Goal: Task Accomplishment & Management: Manage account settings

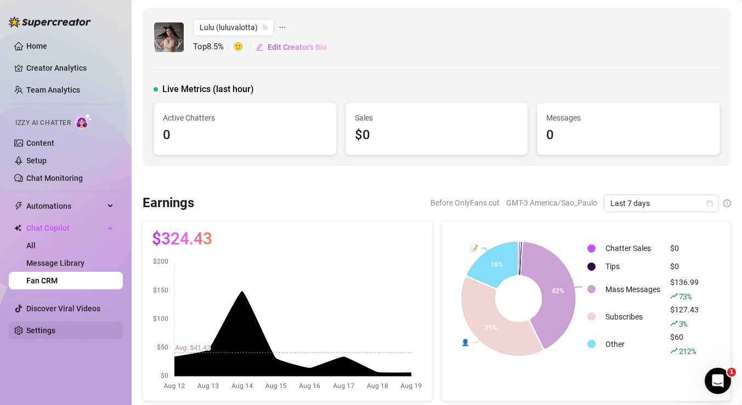
click at [55, 332] on link "Settings" at bounding box center [40, 330] width 29 height 9
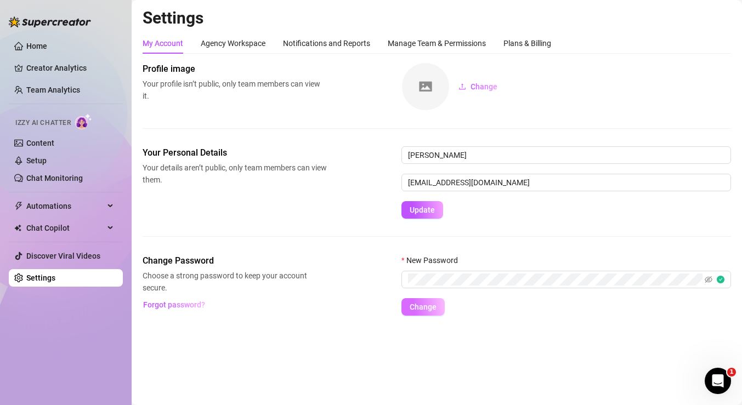
click at [439, 311] on button "Change" at bounding box center [422, 307] width 43 height 18
click at [54, 146] on link "Content" at bounding box center [40, 143] width 28 height 9
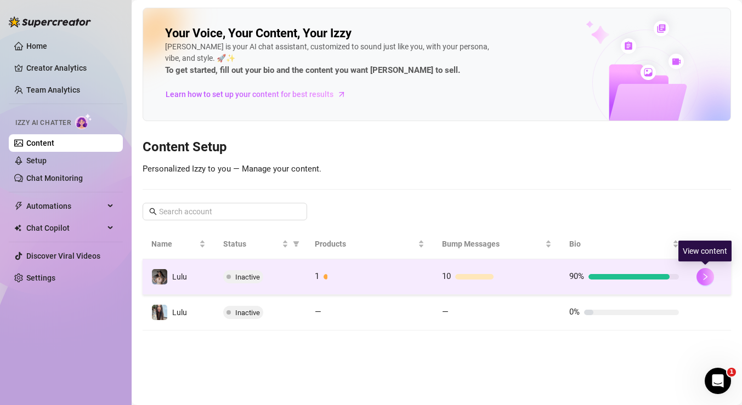
click at [704, 274] on icon "right" at bounding box center [706, 277] width 4 height 7
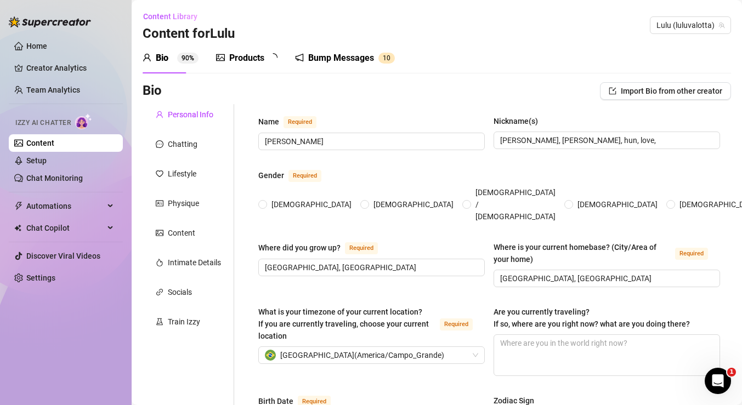
radio input "true"
type input "[DATE]"
click at [198, 319] on div "Train Izzy" at bounding box center [184, 322] width 32 height 12
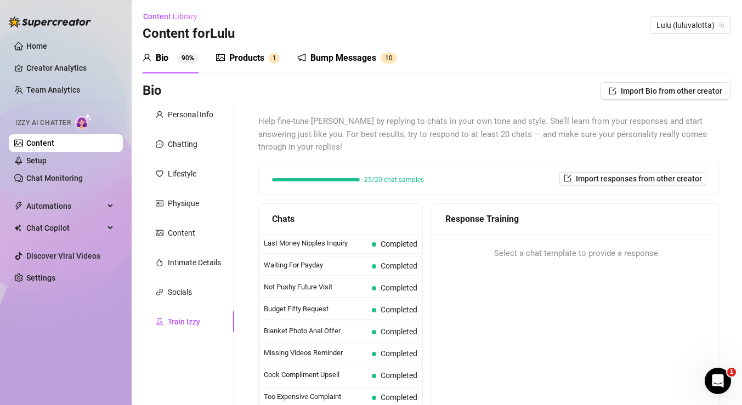
click at [195, 103] on div "Bio Import Bio from other creator" at bounding box center [437, 93] width 588 height 22
click at [195, 114] on div "Personal Info" at bounding box center [191, 115] width 46 height 12
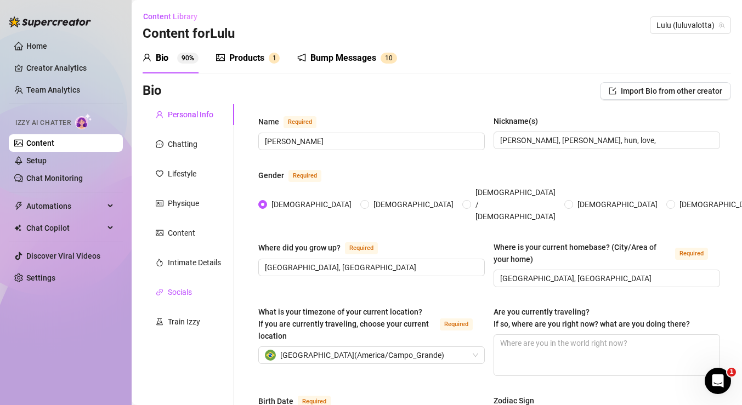
click at [182, 292] on div "Socials" at bounding box center [180, 292] width 24 height 12
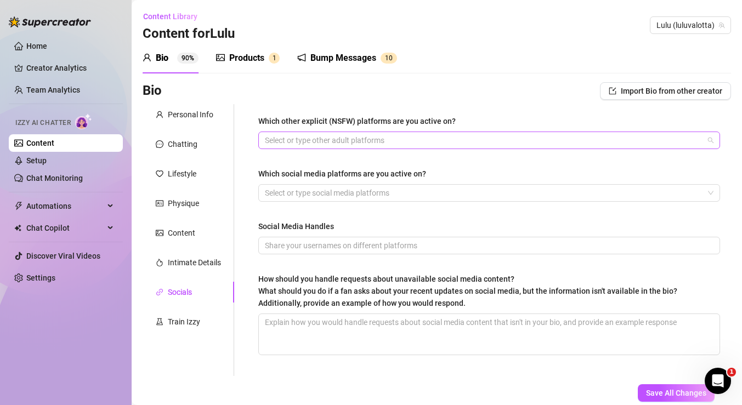
click at [343, 137] on div at bounding box center [483, 140] width 446 height 15
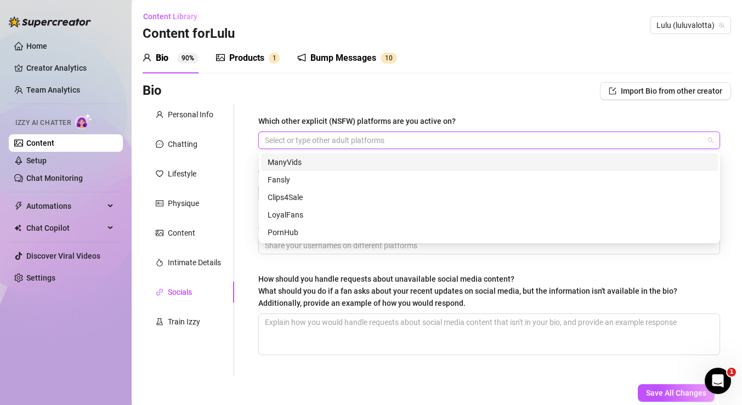
click at [322, 161] on div "ManyVids" at bounding box center [490, 162] width 444 height 12
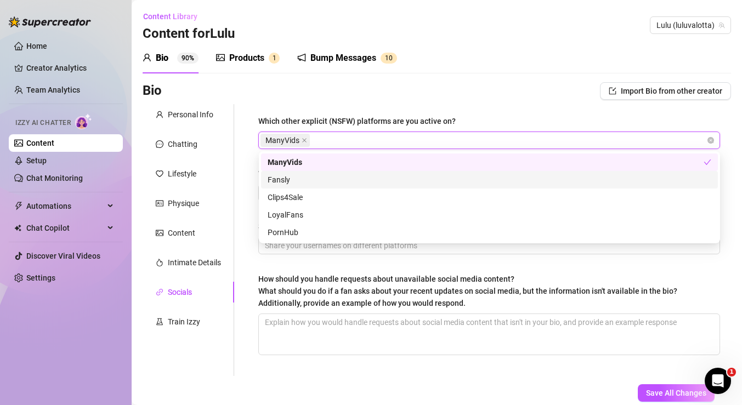
click at [318, 183] on div "Fansly" at bounding box center [490, 180] width 444 height 12
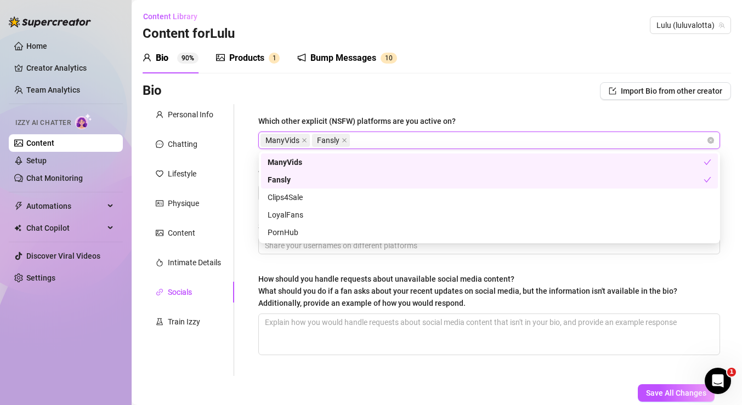
click at [485, 95] on div "Bio Import Bio from other creator" at bounding box center [437, 91] width 588 height 18
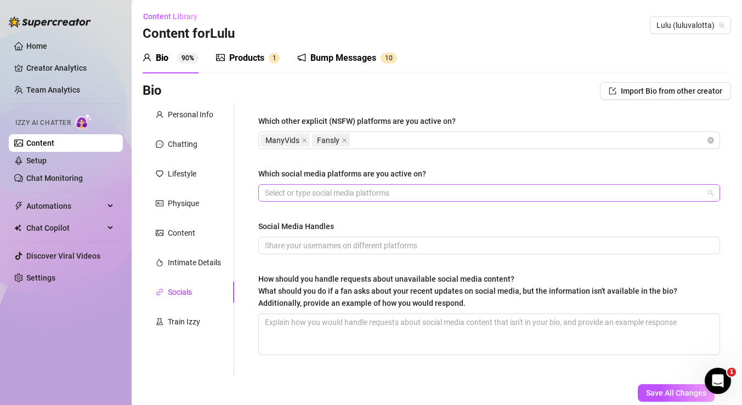
click at [378, 195] on div at bounding box center [483, 192] width 446 height 15
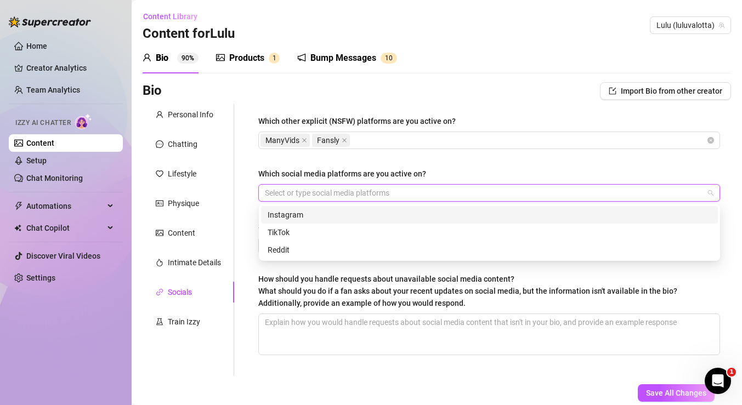
click at [349, 221] on div "Instagram" at bounding box center [489, 215] width 457 height 18
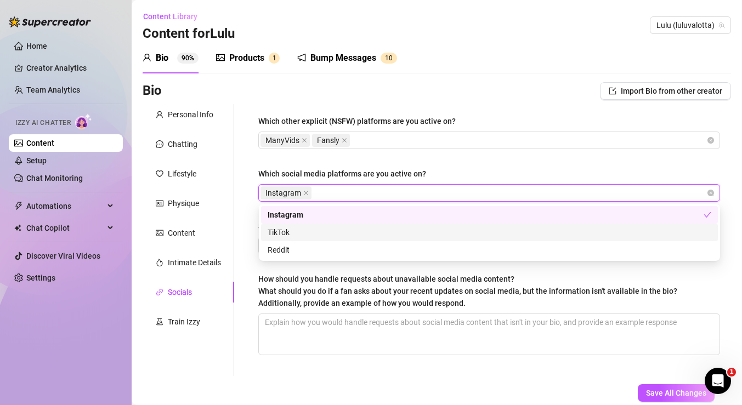
click at [349, 234] on div "TikTok" at bounding box center [490, 232] width 444 height 12
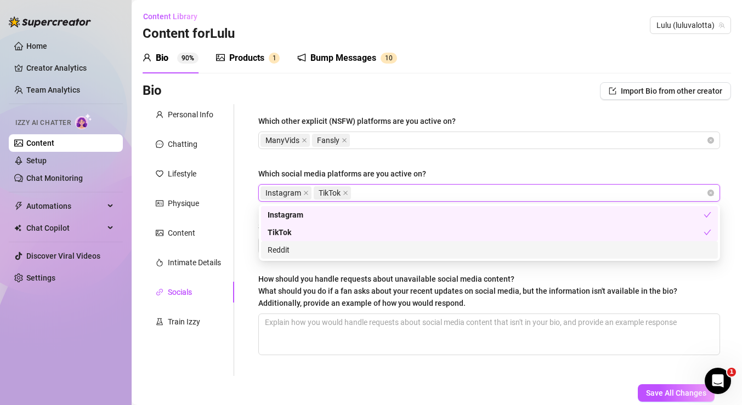
click at [343, 248] on div "Reddit" at bounding box center [490, 250] width 444 height 12
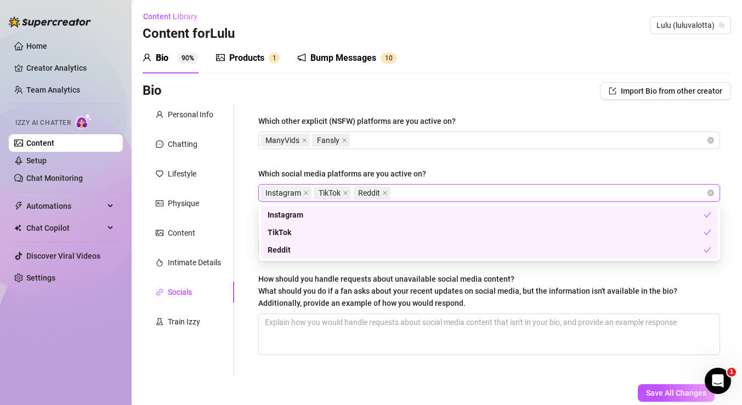
click at [251, 267] on div "Which other explicit (NSFW) platforms are you active on? ManyVids Fansly Which …" at bounding box center [489, 240] width 484 height 272
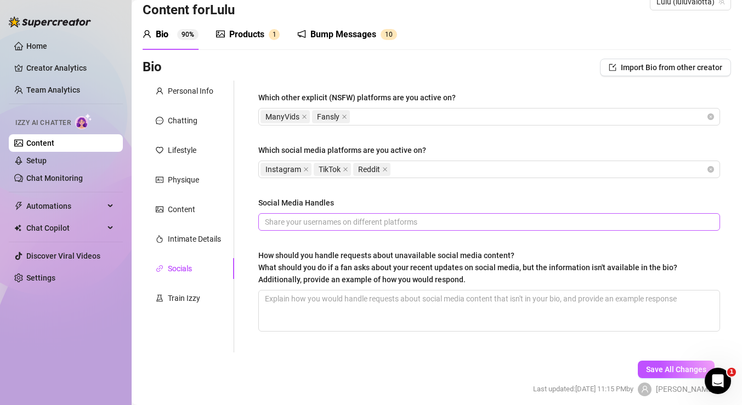
scroll to position [23, 0]
click at [418, 171] on div "Instagram TikTok Reddit" at bounding box center [483, 169] width 446 height 15
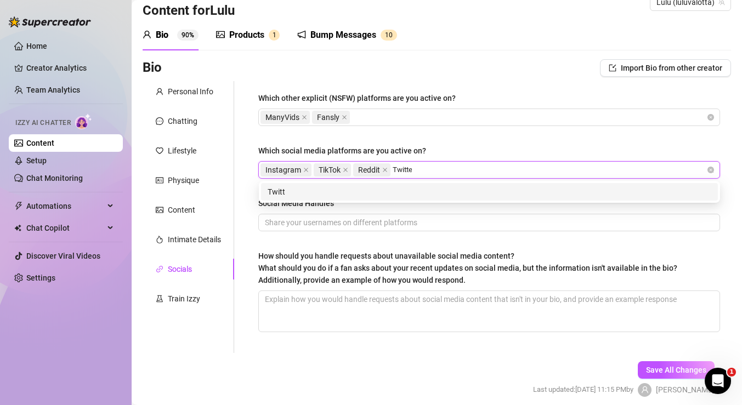
type input "Twitter"
click at [417, 190] on div "Twitter" at bounding box center [490, 192] width 444 height 12
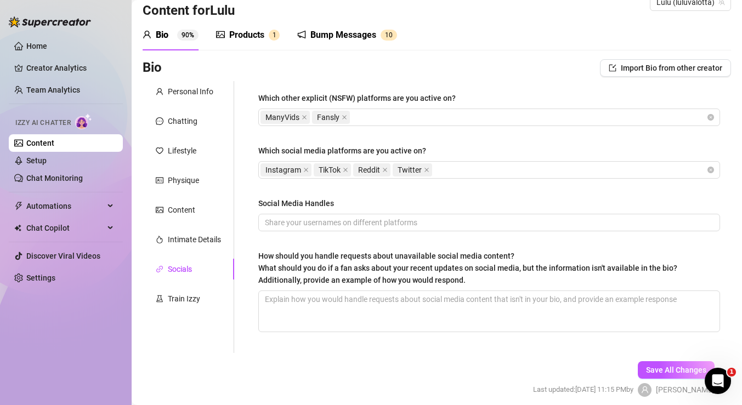
click at [280, 277] on span "What should you do if a fan asks about your recent updates on social media, but…" at bounding box center [467, 274] width 419 height 21
click at [280, 291] on textarea "How should you handle requests about unavailable social media content? What sho…" at bounding box center [489, 311] width 461 height 41
click at [328, 220] on input "Social Media Handles" at bounding box center [488, 223] width 446 height 12
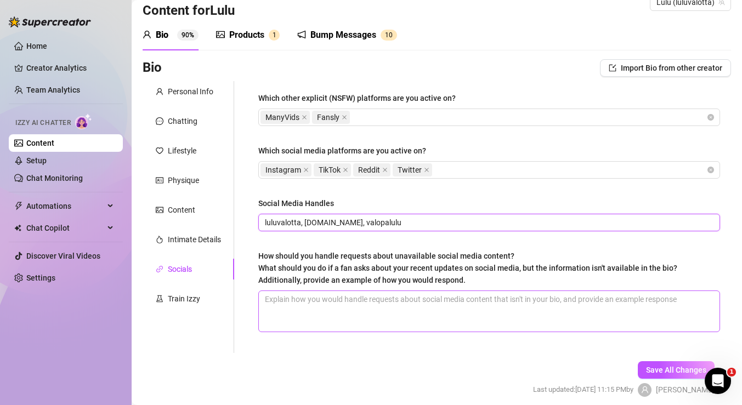
type input "luluvalotta, [DOMAIN_NAME], valopalulu"
click at [340, 322] on textarea "How should you handle requests about unavailable social media content? What sho…" at bounding box center [489, 311] width 461 height 41
type textarea "I"
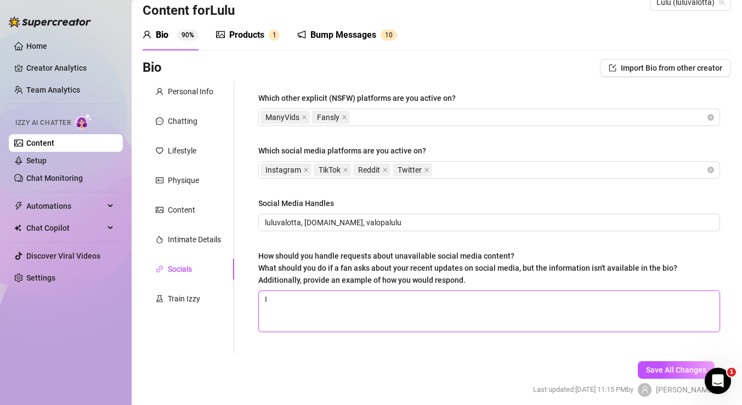
type textarea "Im"
type textarea "Im a"
type textarea "Im a l"
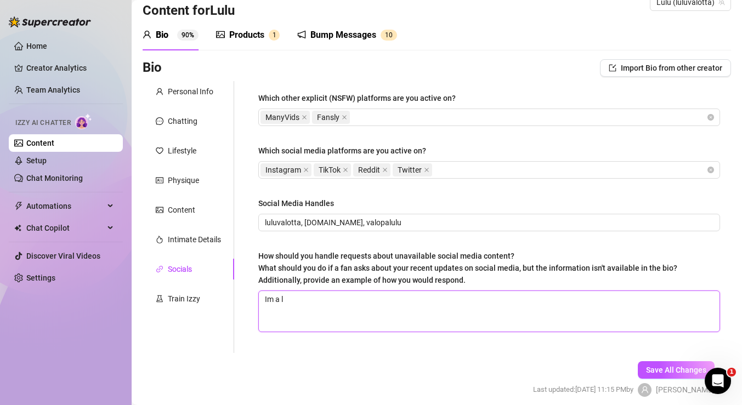
type textarea "Im a li"
type textarea "Im a lit"
type textarea "Im a litt"
type textarea "Im a littl"
type textarea "Im a little"
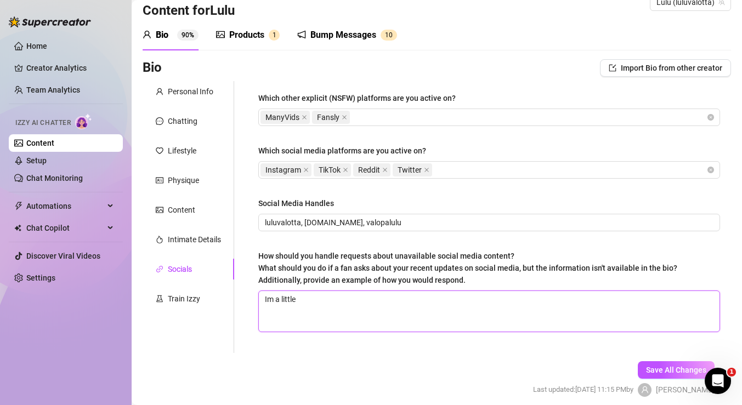
type textarea "Im a little"
type textarea "Im a little o"
type textarea "Im a little of"
type textarea "Im a little off"
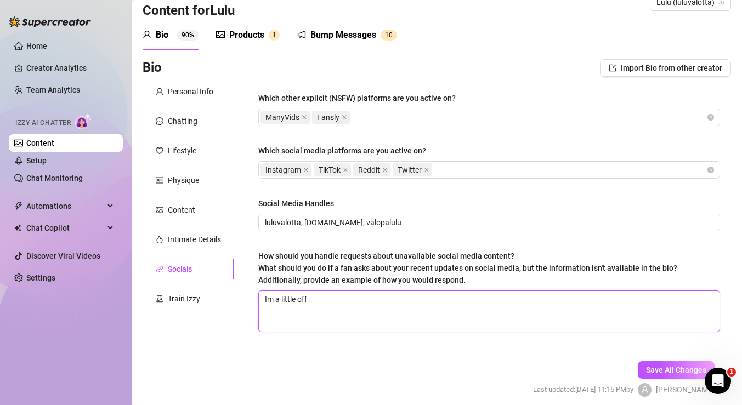
type textarea "Im a little off o"
type textarea "Im a little off or"
type textarea "Im a little off or w"
type textarea "Im a little off or wh"
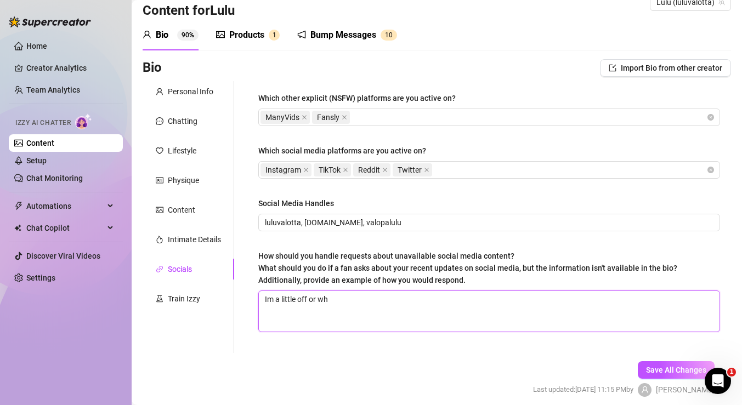
type textarea "Im a little off or wha"
type textarea "Im a little off or what"
type textarea "Im a little off or what c"
type textarea "Im a little off or what co"
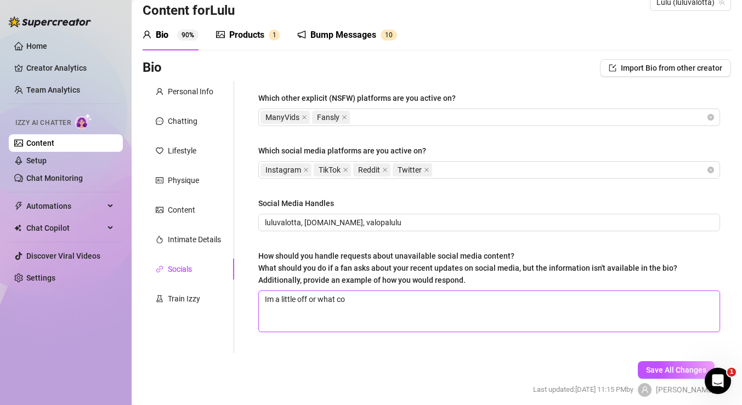
type textarea "Im a little off or what con"
type textarea "Im a little off or what cont"
type textarea "Im a little off or what [PERSON_NAME]"
type textarea "Im a little off or what conten"
type textarea "Im a little off or what content"
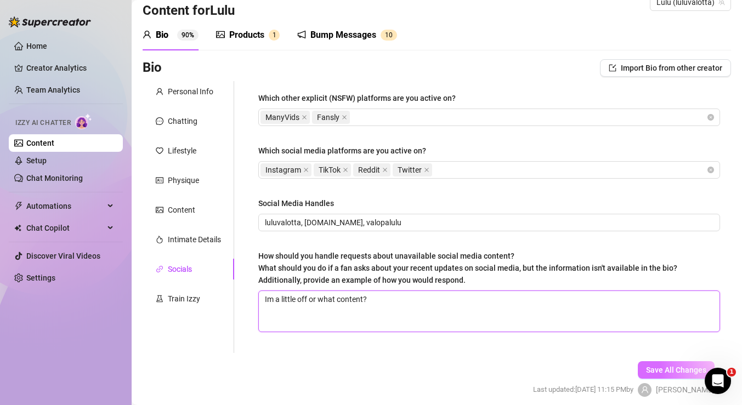
type textarea "Im a little off or what content?"
click at [660, 371] on span "Save All Changes" at bounding box center [676, 370] width 60 height 9
click at [662, 362] on button "Save All Changes" at bounding box center [676, 370] width 77 height 18
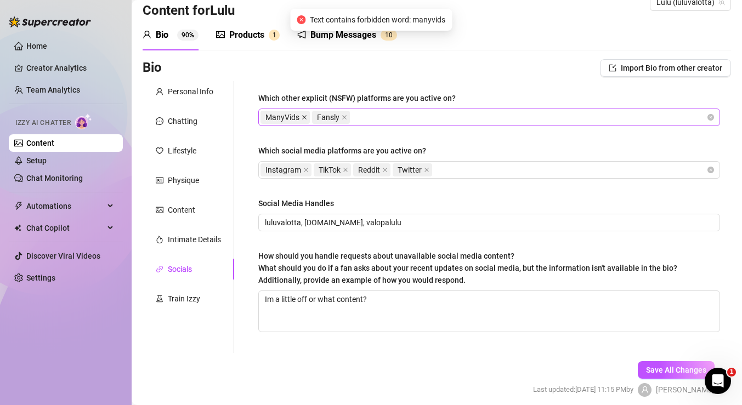
click at [304, 118] on icon "close" at bounding box center [304, 117] width 5 height 5
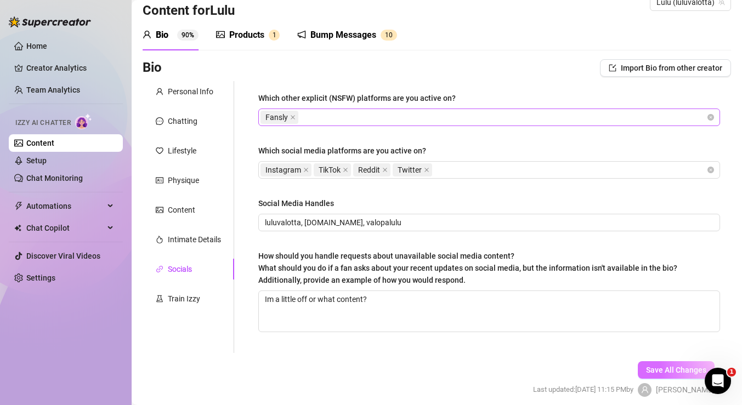
click at [676, 373] on span "Save All Changes" at bounding box center [676, 370] width 60 height 9
click at [206, 241] on div "Intimate Details" at bounding box center [194, 240] width 53 height 12
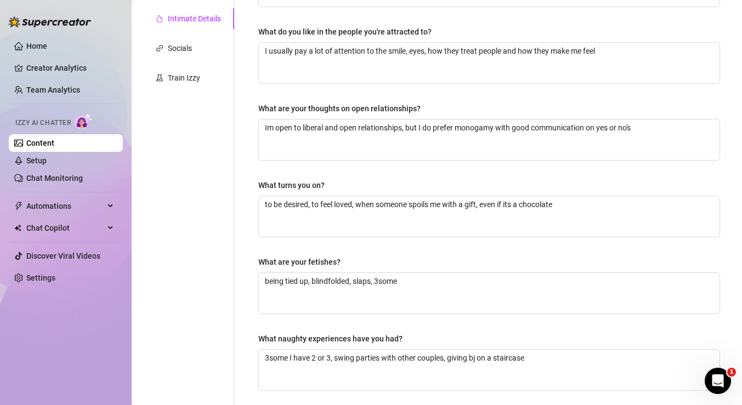
scroll to position [0, 0]
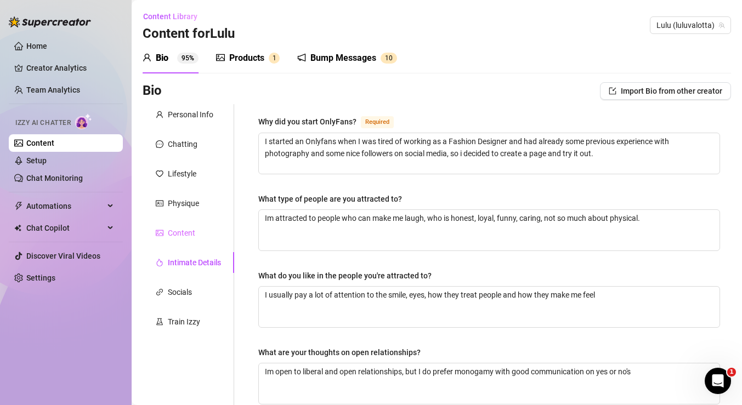
click at [189, 223] on div "Content" at bounding box center [189, 233] width 92 height 21
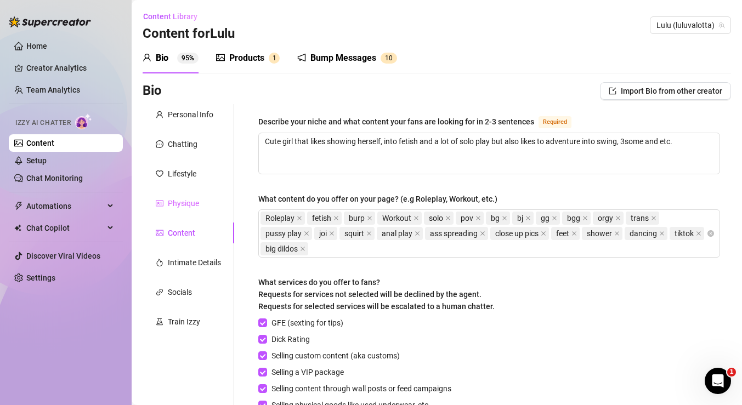
click at [206, 202] on div "Physique" at bounding box center [189, 203] width 92 height 21
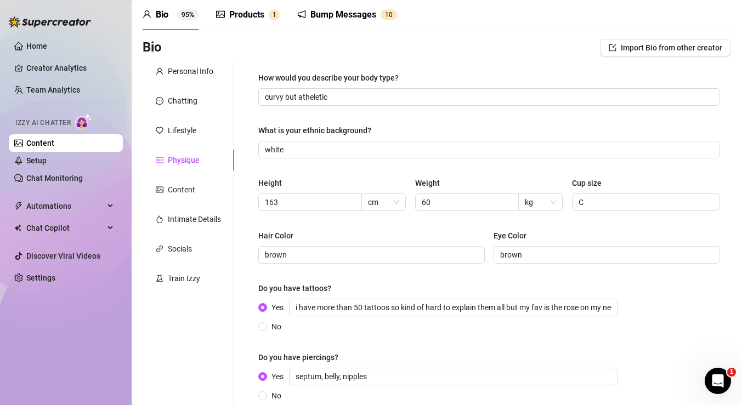
scroll to position [42, 0]
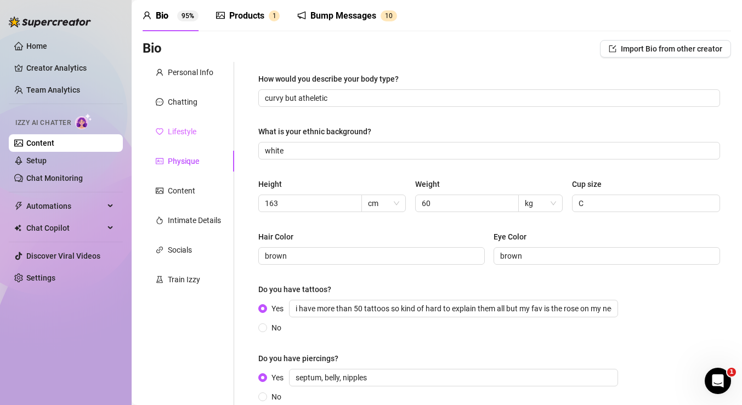
click at [201, 130] on div "Lifestyle" at bounding box center [189, 131] width 92 height 21
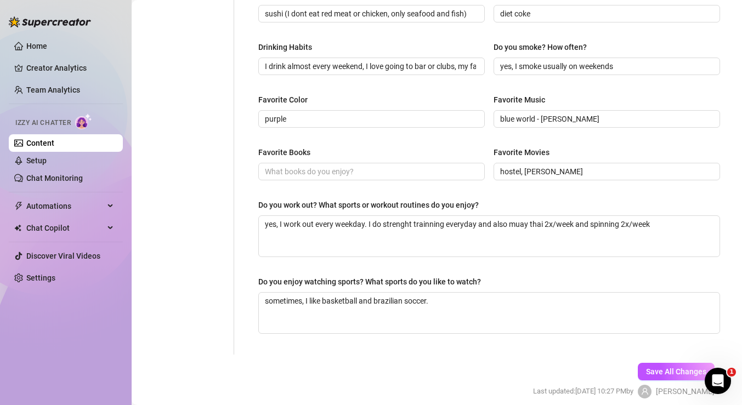
scroll to position [490, 0]
click at [331, 172] on input "Favorite Books" at bounding box center [370, 171] width 211 height 12
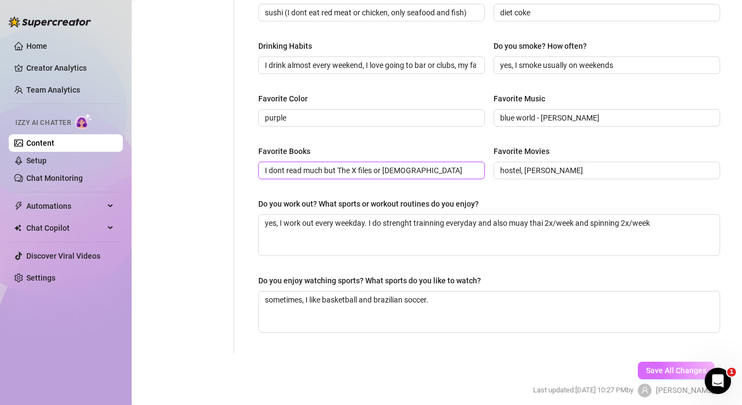
type input "I dont read much but The X files or [DEMOGRAPHIC_DATA]"
click at [658, 370] on span "Save All Changes" at bounding box center [676, 370] width 60 height 9
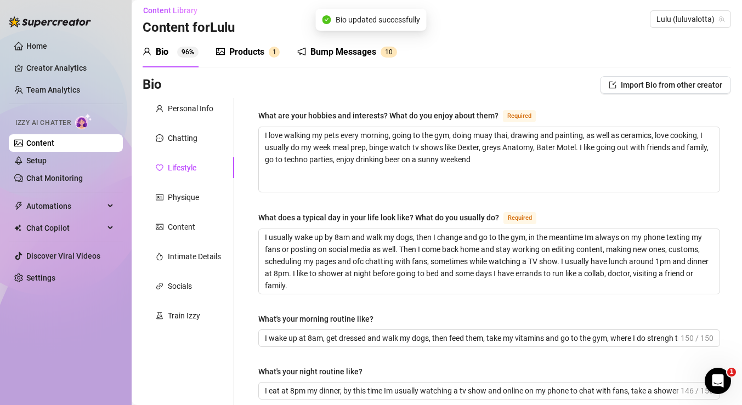
scroll to position [0, 0]
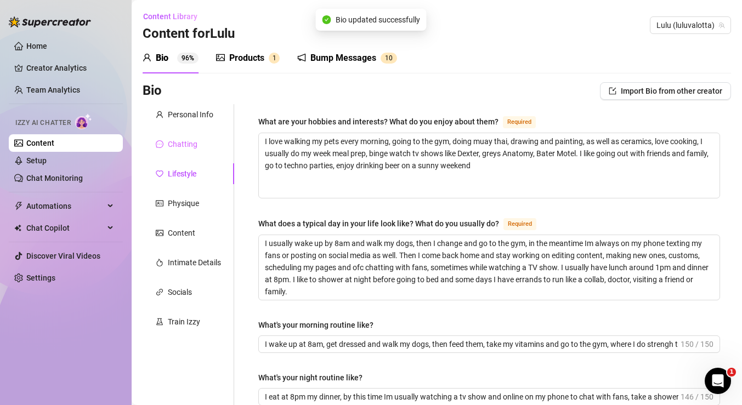
click at [202, 141] on div "Chatting" at bounding box center [189, 144] width 92 height 21
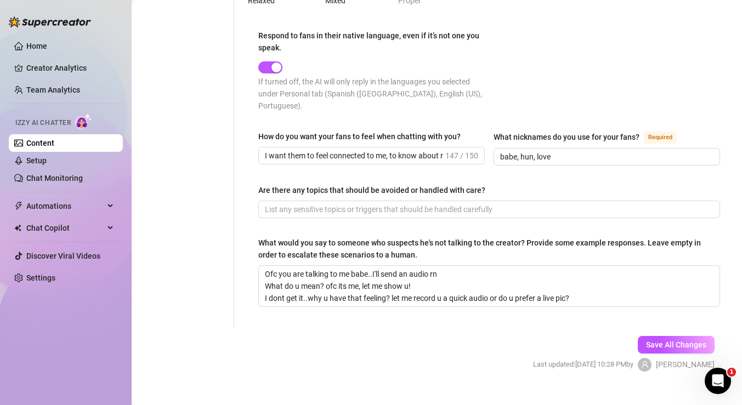
scroll to position [634, 0]
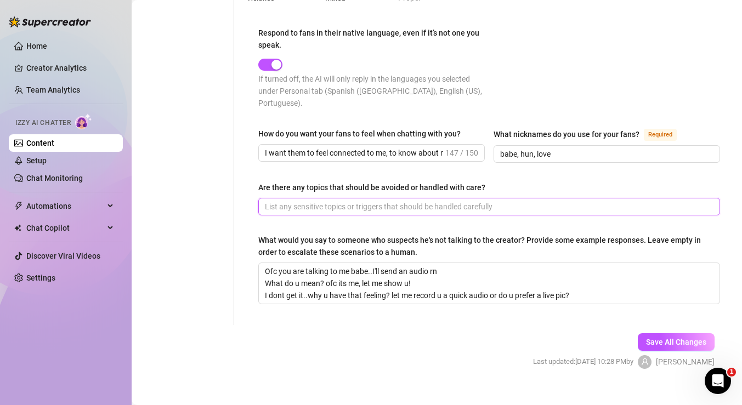
click at [317, 201] on input "Are there any topics that should be avoided or handled with care?" at bounding box center [488, 207] width 446 height 12
type input "Not really"
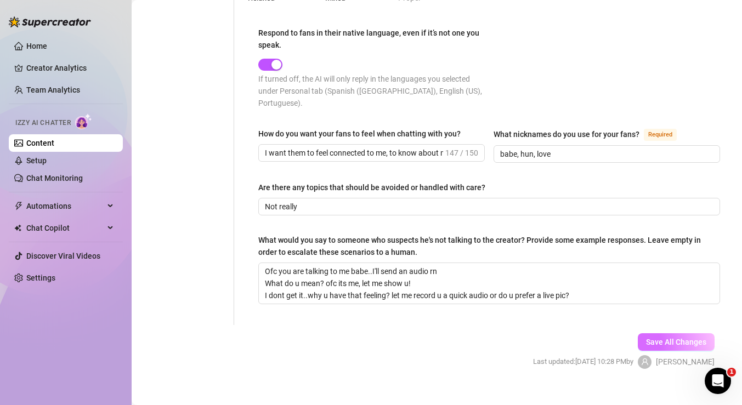
click at [653, 333] on button "Save All Changes" at bounding box center [676, 342] width 77 height 18
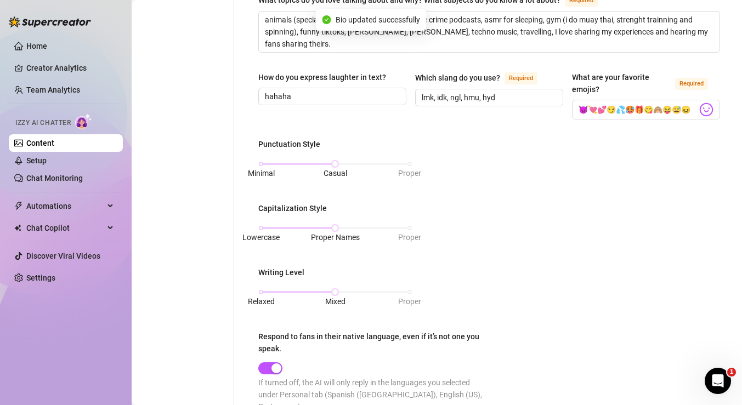
scroll to position [0, 0]
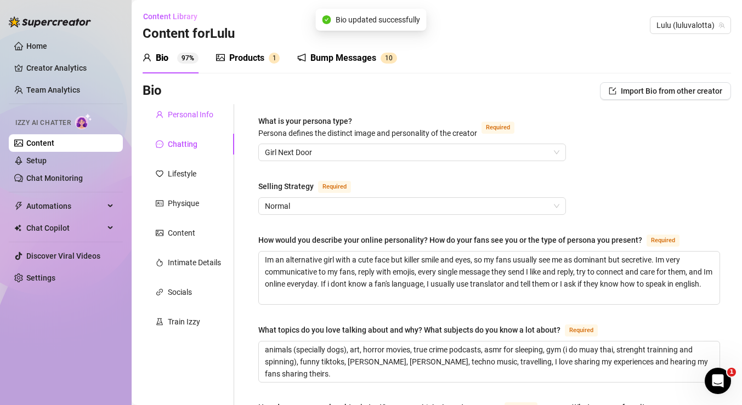
click at [199, 110] on div "Personal Info" at bounding box center [191, 115] width 46 height 12
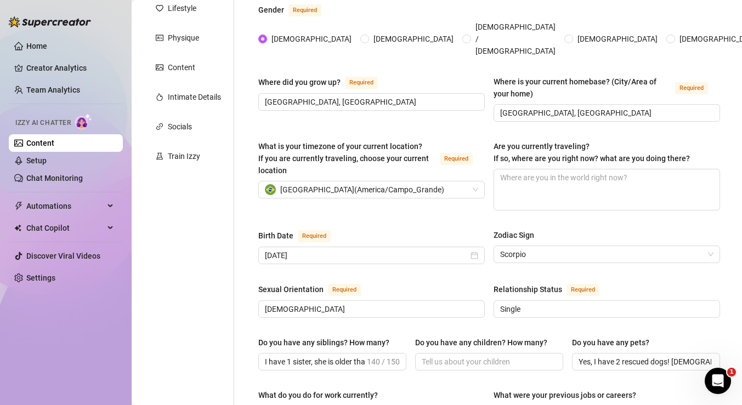
scroll to position [166, 0]
click at [566, 169] on textarea "Are you currently traveling? If so, where are you right now? what are you doing…" at bounding box center [606, 189] width 225 height 41
type textarea "N"
type textarea "No"
type textarea "No,"
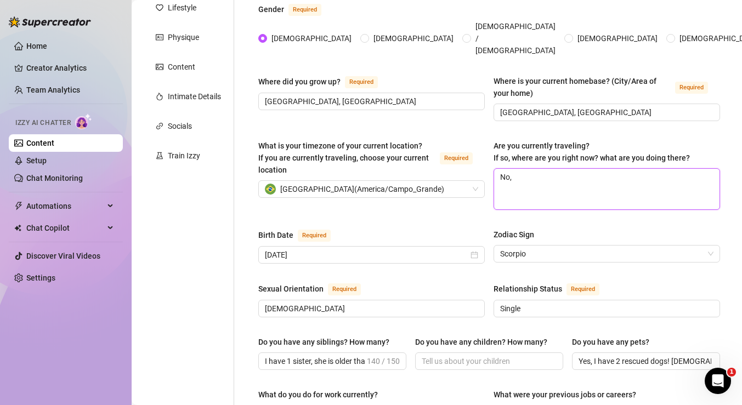
type textarea "No,"
type textarea "No, i"
type textarea "No, im"
type textarea "No, im n"
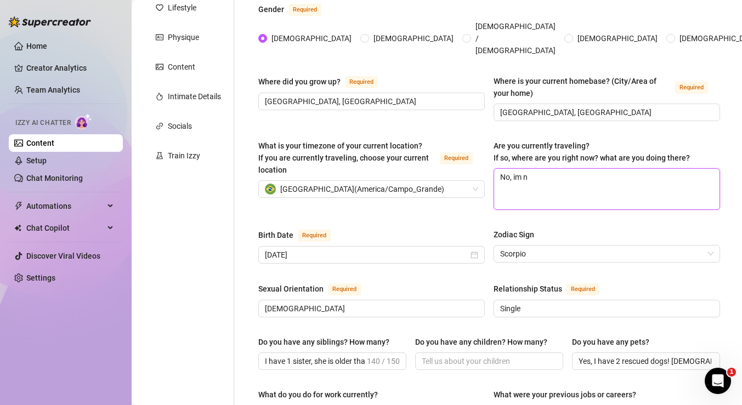
type textarea "No, im no"
type textarea "No, im not"
type textarea "No, im not t"
type textarea "No, im not tr"
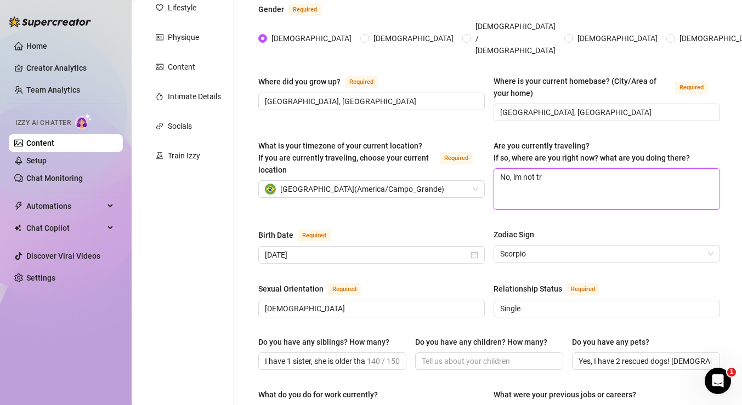
type textarea "No, im not tra"
type textarea "No, im not trav"
type textarea "No, im not trave"
type textarea "No, im not travel"
type textarea "No, im not travell"
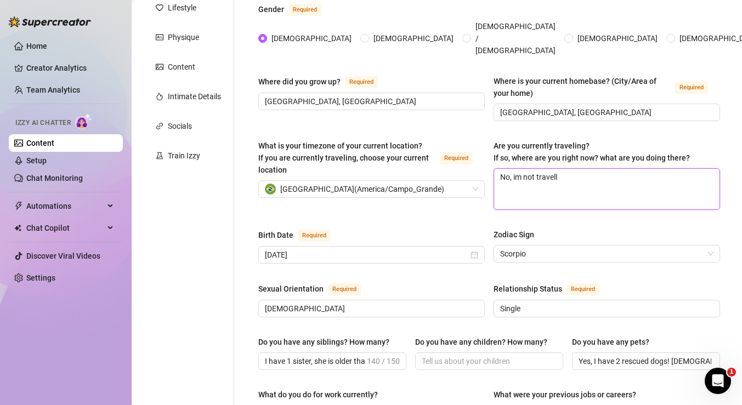
type textarea "No, im not travelli"
type textarea "No, im not travellin"
type textarea "No, im not travelling"
type textarea "No, im not travelling a"
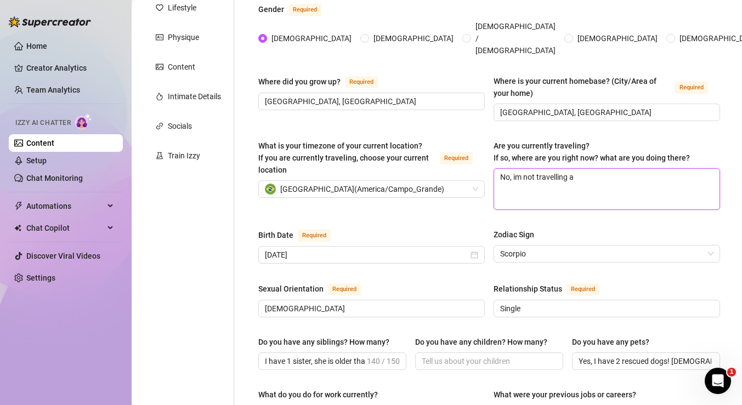
type textarea "No, im not travelling at"
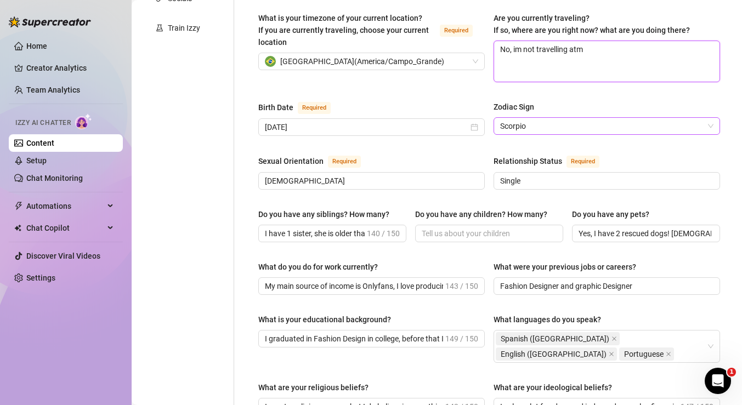
scroll to position [296, 0]
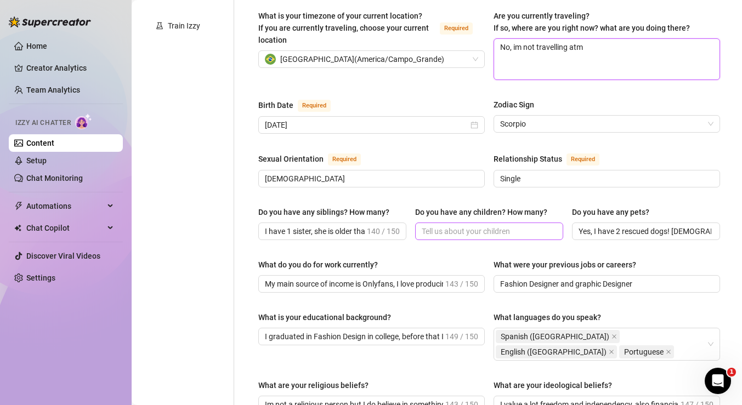
type textarea "No, im not travelling atm"
click at [444, 225] on input "Do you have any children? How many?" at bounding box center [488, 231] width 133 height 12
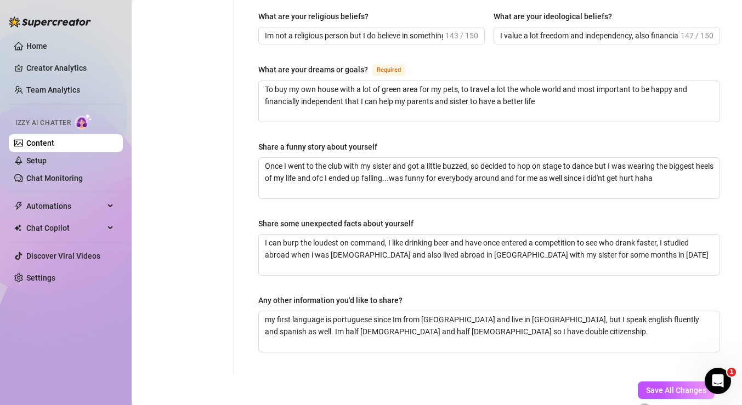
scroll to position [667, 0]
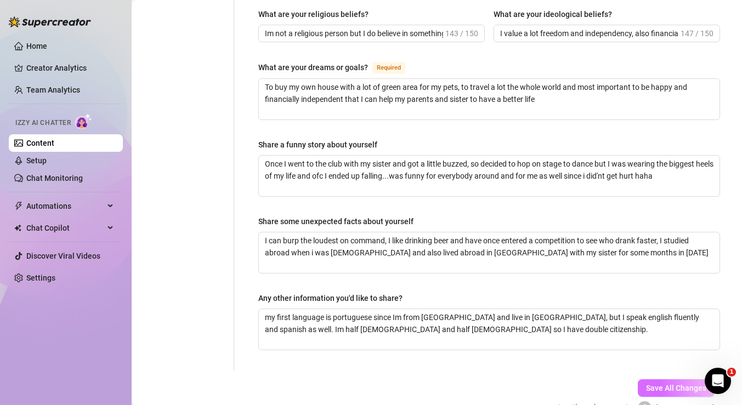
type input "no i dont have"
click at [655, 384] on span "Save All Changes" at bounding box center [676, 388] width 60 height 9
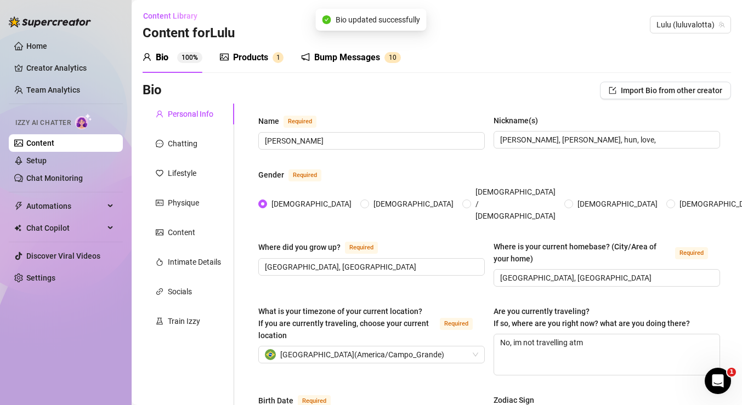
scroll to position [0, 0]
click at [252, 56] on div "Products" at bounding box center [250, 58] width 35 height 13
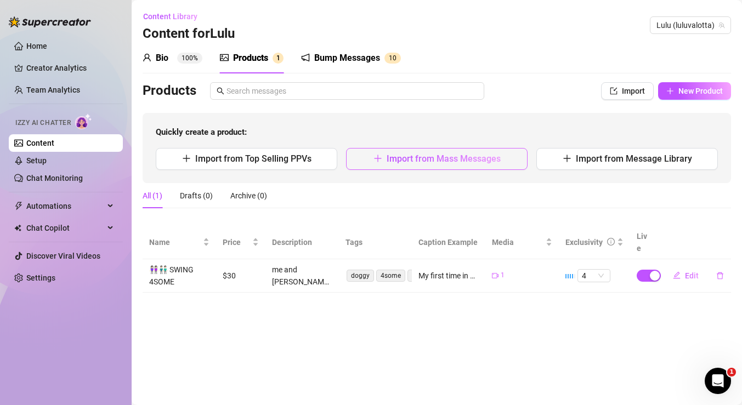
click at [457, 169] on button "Import from Mass Messages" at bounding box center [437, 159] width 182 height 22
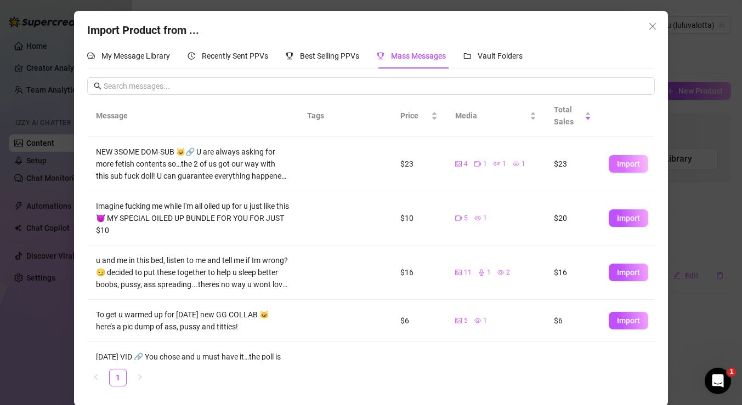
click at [625, 163] on span "Import" at bounding box center [628, 164] width 23 height 9
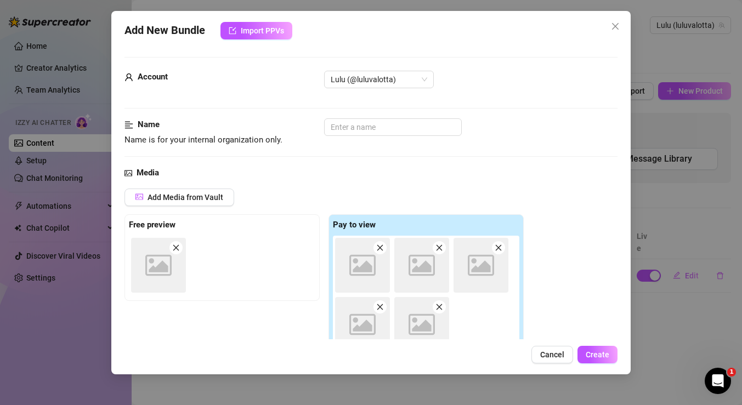
type textarea "NEW 3SOME DOM-SUB 🐱🔗 U are always asking for more fetish contents so…the 2 of u…"
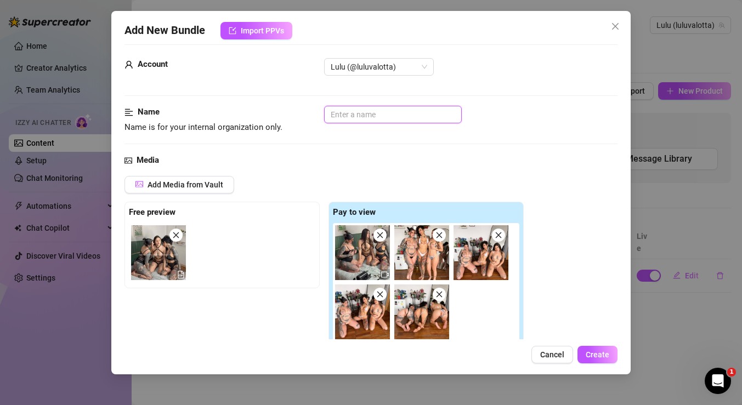
click at [353, 116] on input "text" at bounding box center [393, 115] width 138 height 18
type input "#"
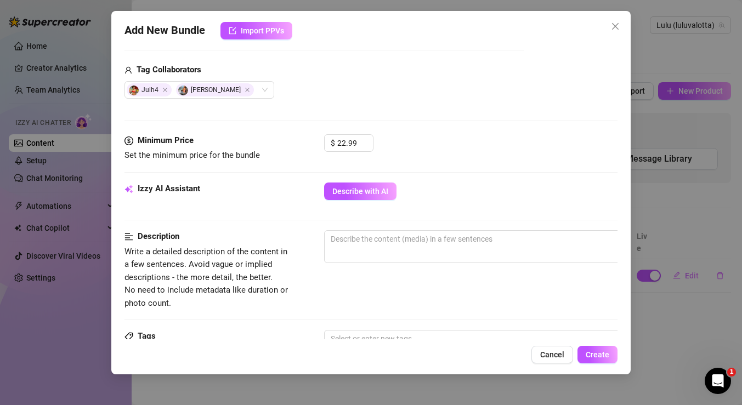
scroll to position [321, 0]
type input "3SOME DOMME-SUB"
click at [357, 146] on input "22.99" at bounding box center [355, 143] width 36 height 16
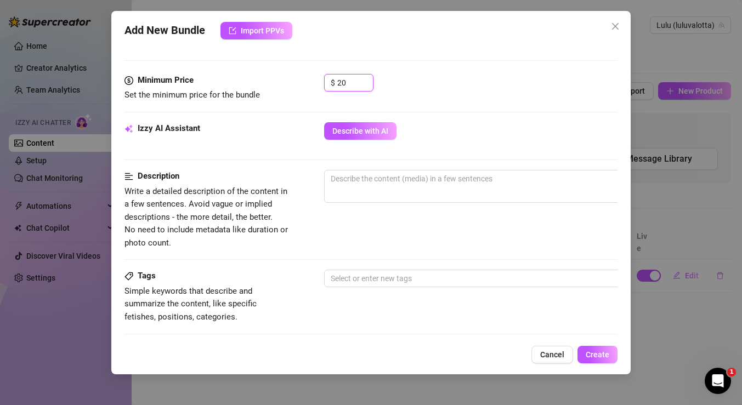
scroll to position [383, 0]
click at [406, 178] on textarea at bounding box center [516, 178] width 383 height 16
click at [348, 85] on input "20" at bounding box center [355, 82] width 36 height 16
click at [356, 182] on textarea at bounding box center [516, 178] width 383 height 16
click at [349, 84] on input "25" at bounding box center [355, 82] width 36 height 16
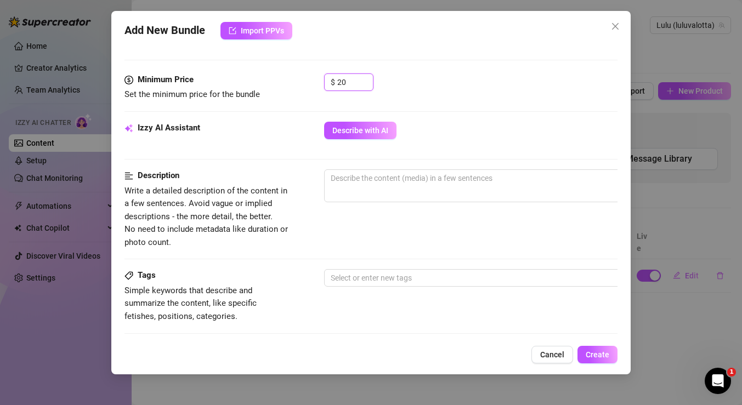
type input "20"
click at [359, 168] on div "Izzy AI Assistant Describe with AI" at bounding box center [370, 146] width 493 height 48
click at [358, 178] on textarea at bounding box center [516, 178] width 383 height 16
type textarea "M"
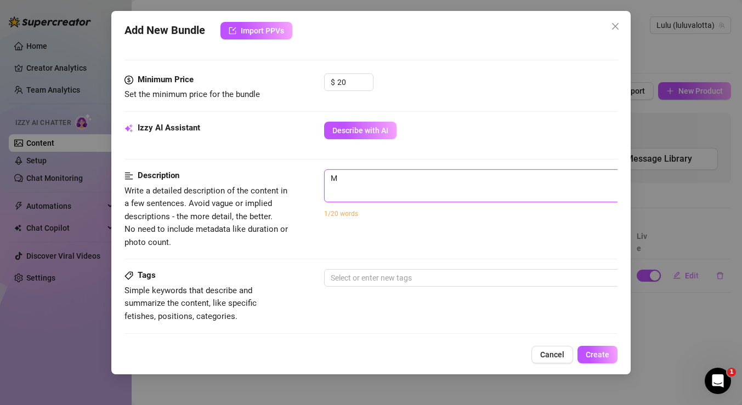
type textarea "Me"
type textarea "Me a"
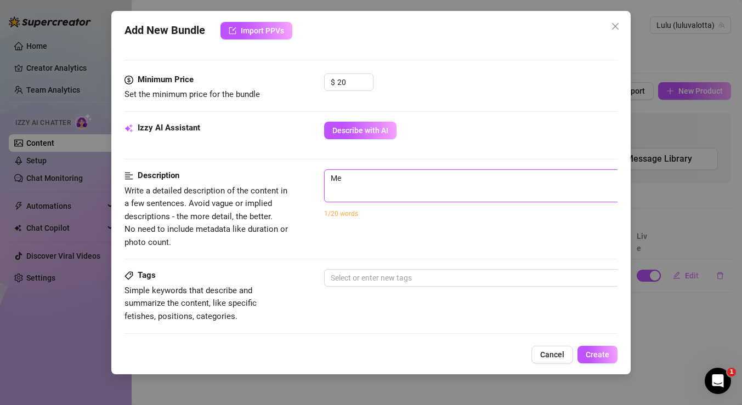
type textarea "Me a"
type textarea "Me an"
type textarea "Me and"
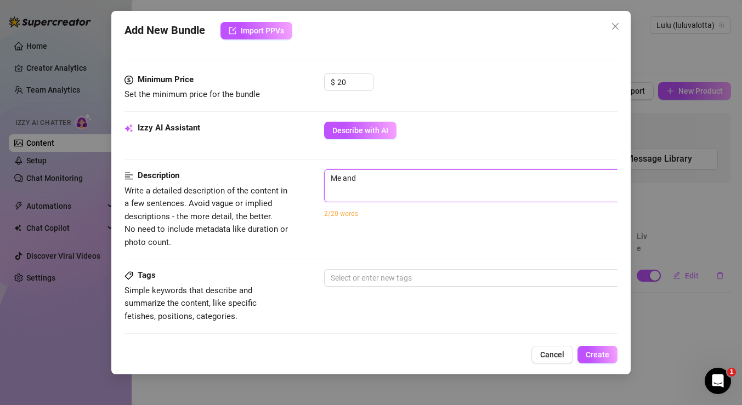
type textarea "Me and"
type textarea "Me and m"
type textarea "Me and my"
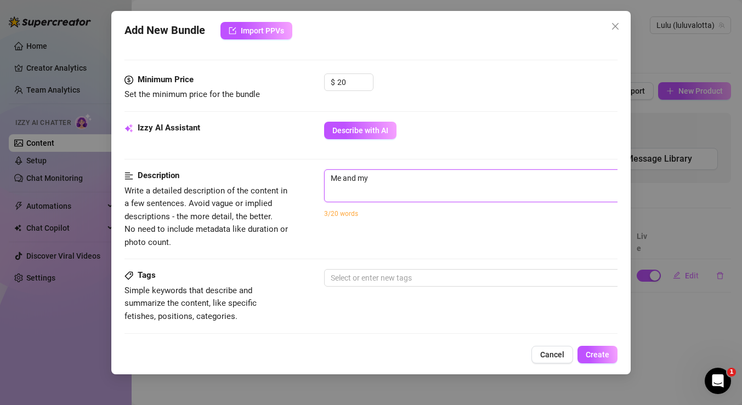
type textarea "Me and my"
type textarea "Me and my g"
type textarea "Me and my gi"
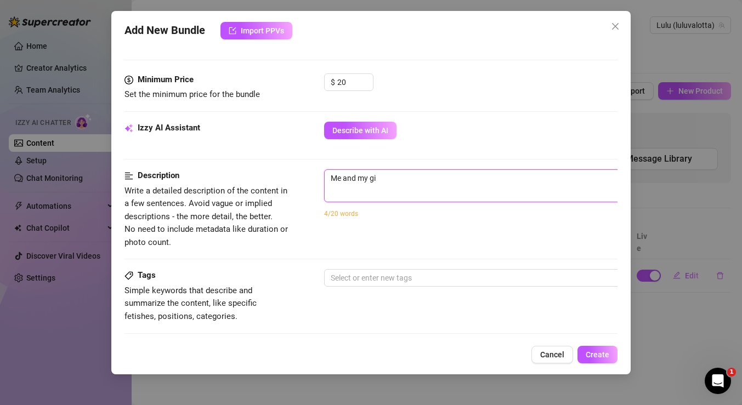
type textarea "Me and my gir"
type textarea "Me and my girl"
type textarea "Me and my girlf"
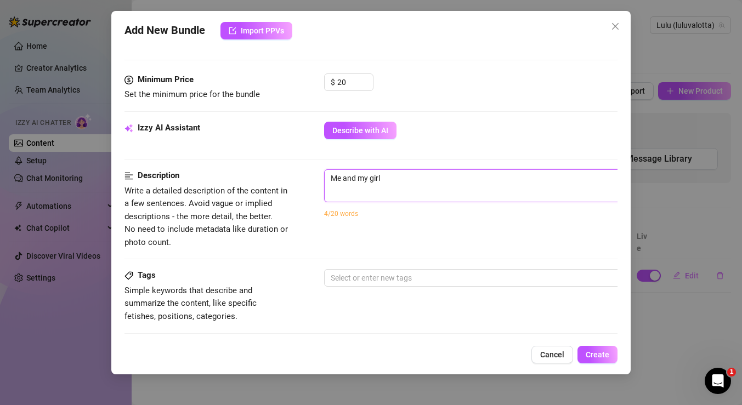
type textarea "Me and my girlf"
type textarea "Me and my girlfr"
type textarea "Me and my girlfri"
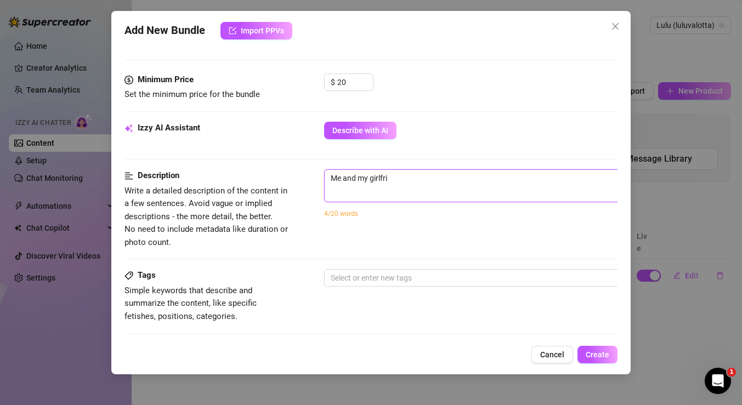
type textarea "Me and my girlfrie"
type textarea "Me and my girlfrien"
type textarea "Me and my girlfriend"
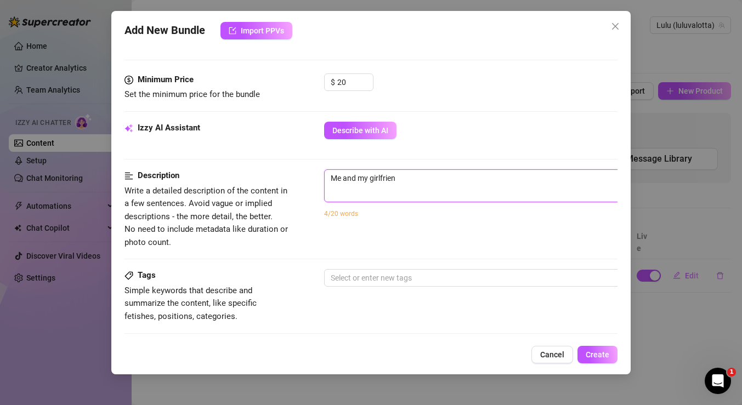
type textarea "Me and my girlfriend"
type textarea "Me and my girlfriend J"
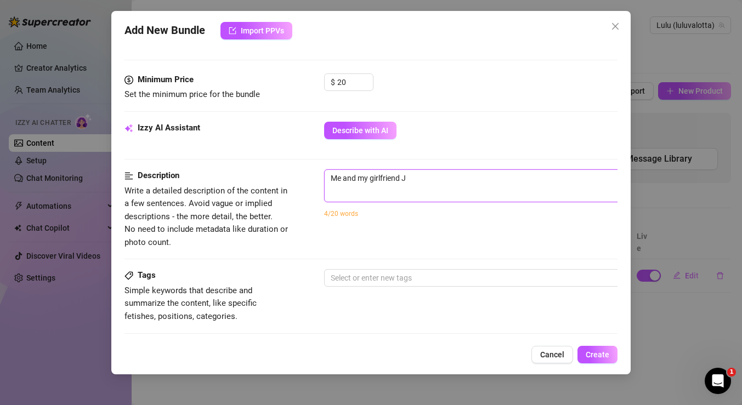
type textarea "Me and my girlfriend [PERSON_NAME]"
type textarea "Me and my girlfriend [DATE]"
type textarea "Me and my girlfriend [PERSON_NAME]"
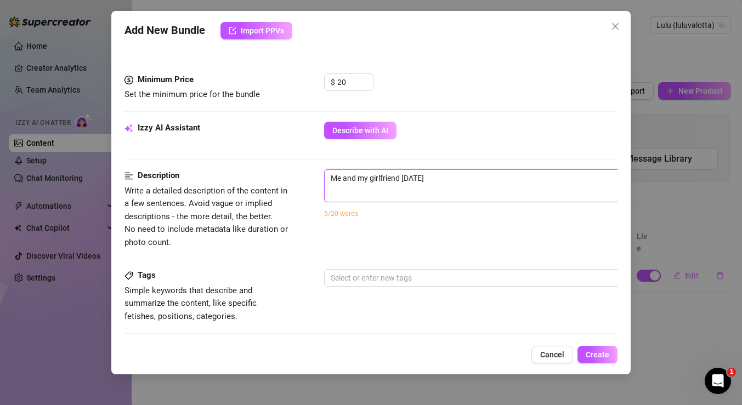
type textarea "Me and my girlfriend [PERSON_NAME]"
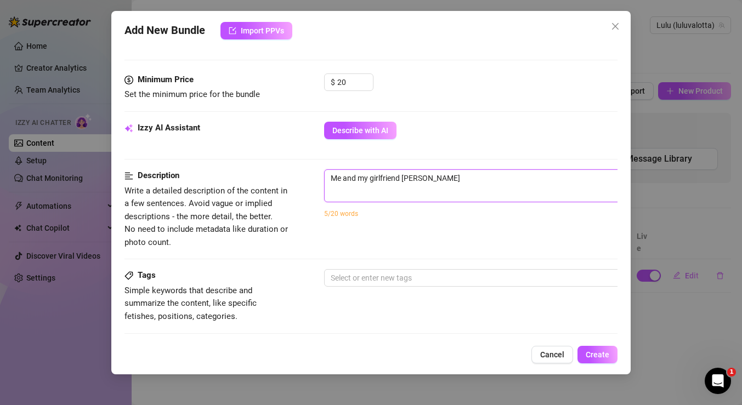
type textarea "Me and my girlfriend [PERSON_NAME] a"
type textarea "Me and my girlfriend [PERSON_NAME]"
type textarea "Me and my girlfriend [PERSON_NAME] are"
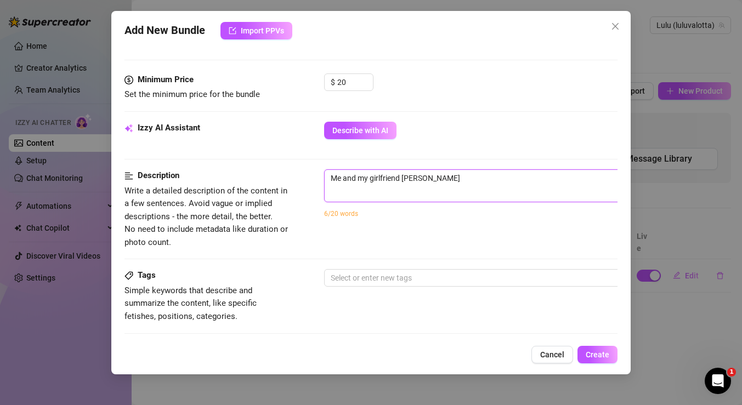
type textarea "Me and my girlfriend [PERSON_NAME] are"
type textarea "Me and my girlfriend [PERSON_NAME] are d"
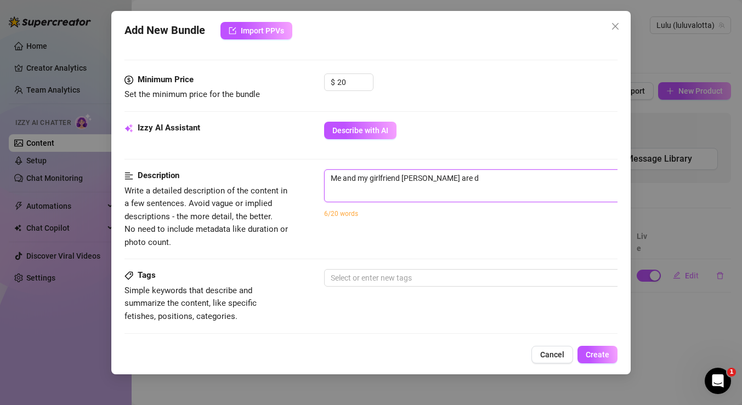
type textarea "Me and my girlfriend [PERSON_NAME] are do"
type textarea "Me and my girlfriend [PERSON_NAME] are doi"
type textarea "Me and my girlfriend [PERSON_NAME] are doin"
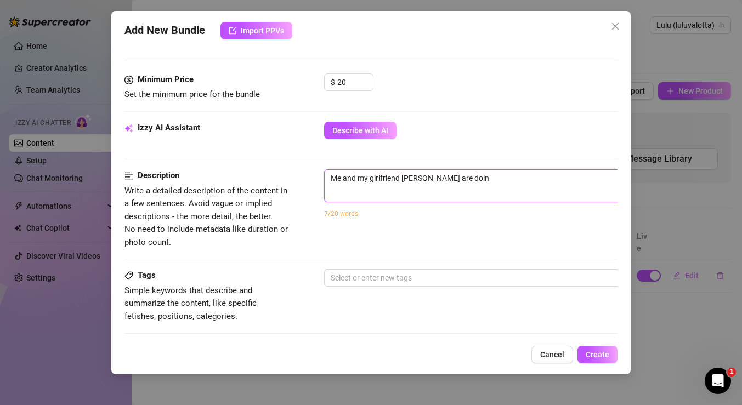
type textarea "Me and my girlfriend [PERSON_NAME] are doing"
type textarea "Me and my girlfriend [PERSON_NAME] are doing a"
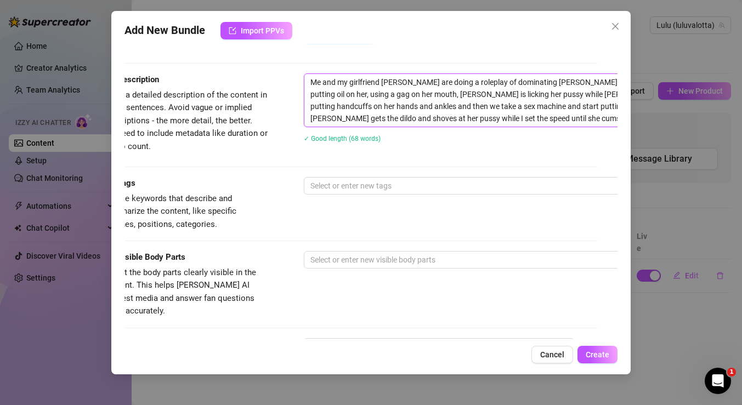
scroll to position [479, 0]
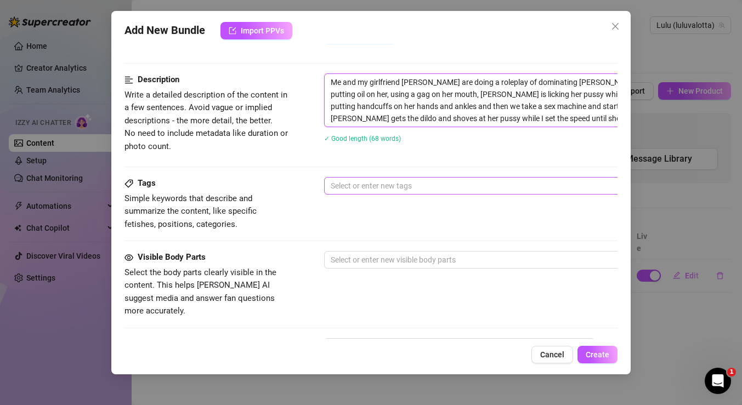
click at [387, 188] on div at bounding box center [510, 185] width 368 height 15
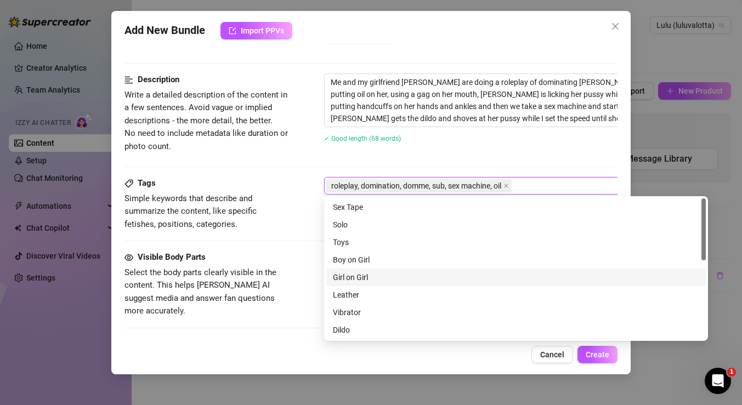
click at [361, 274] on div "Girl on Girl" at bounding box center [516, 277] width 366 height 12
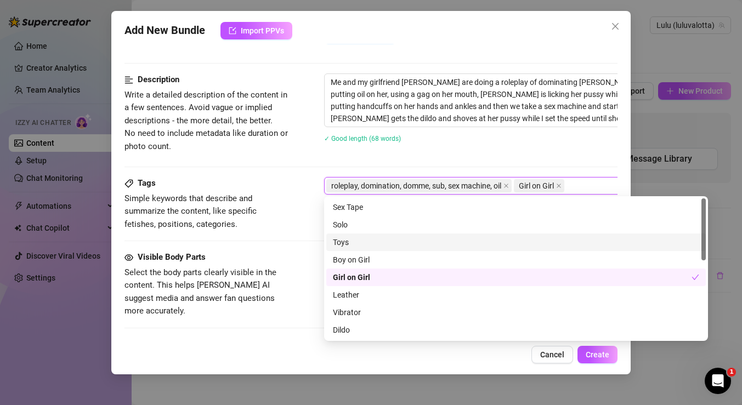
click at [345, 240] on div "Toys" at bounding box center [516, 242] width 366 height 12
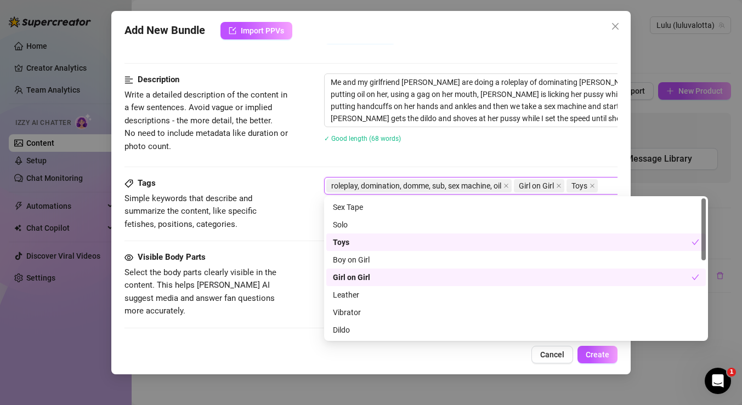
click at [296, 230] on div "Tags Simple keywords that describe and summarize the content, like specific fet…" at bounding box center [370, 204] width 493 height 54
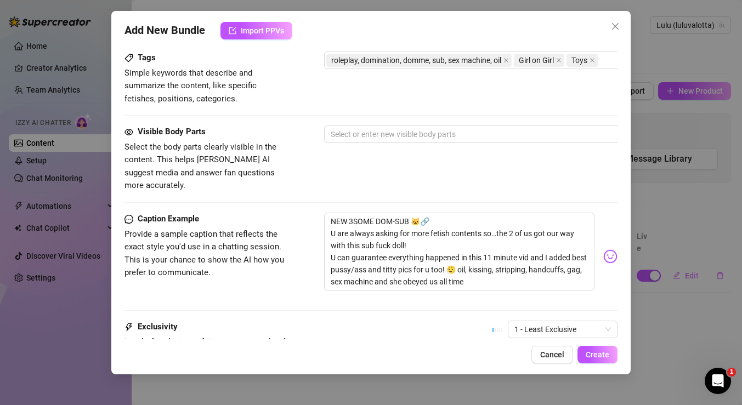
scroll to position [605, 0]
click at [353, 133] on div at bounding box center [510, 133] width 368 height 15
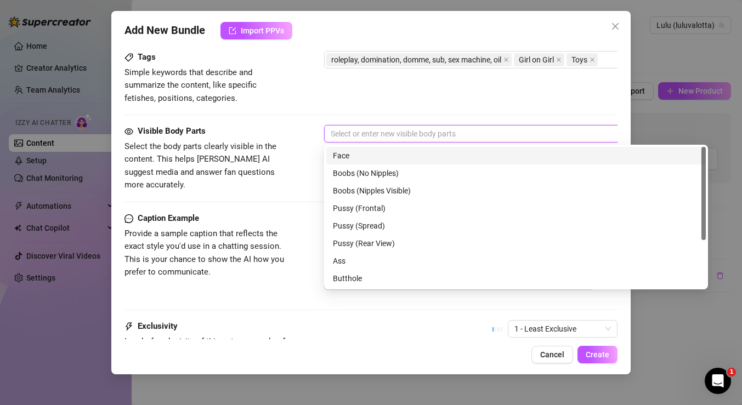
click at [357, 150] on div "Face" at bounding box center [516, 156] width 366 height 12
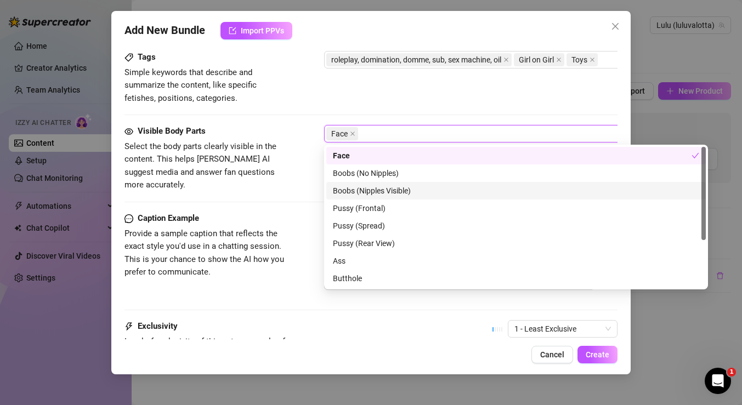
click at [370, 189] on div "Boobs (Nipples Visible)" at bounding box center [516, 191] width 366 height 12
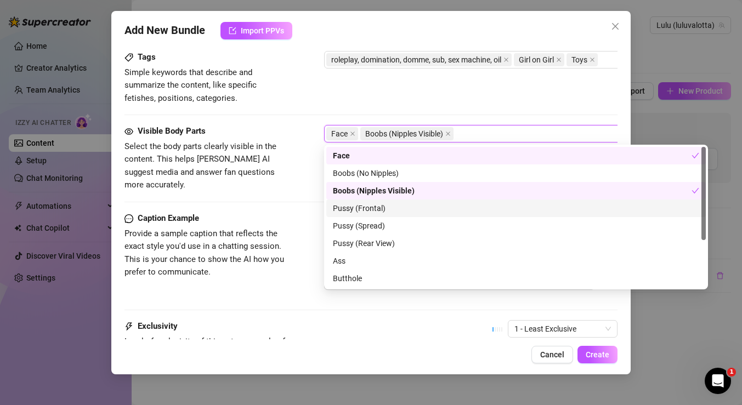
click at [372, 213] on div "Pussy (Frontal)" at bounding box center [516, 208] width 366 height 12
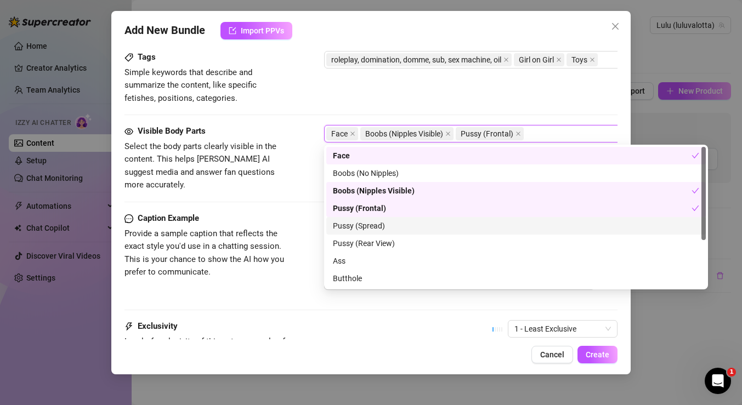
click at [376, 225] on div "Pussy (Spread)" at bounding box center [516, 226] width 366 height 12
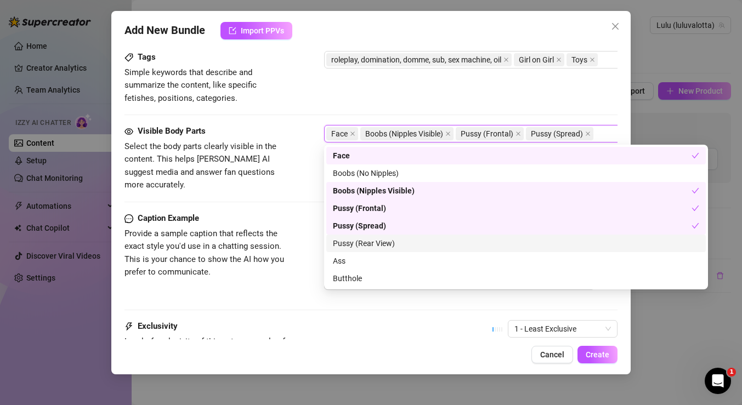
click at [379, 243] on div "Pussy (Rear View)" at bounding box center [516, 243] width 366 height 12
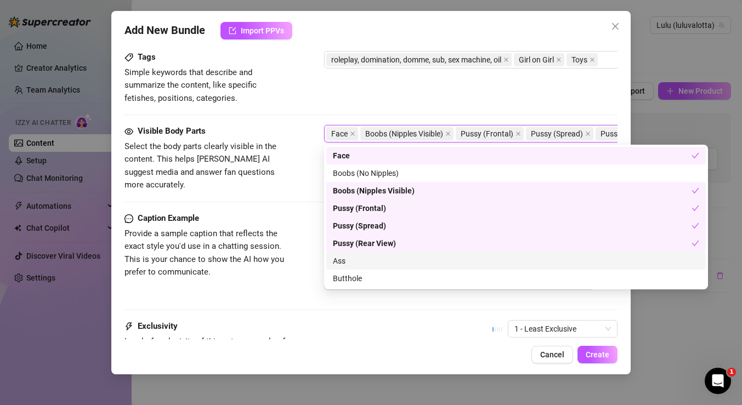
click at [376, 264] on div "Ass" at bounding box center [516, 261] width 366 height 12
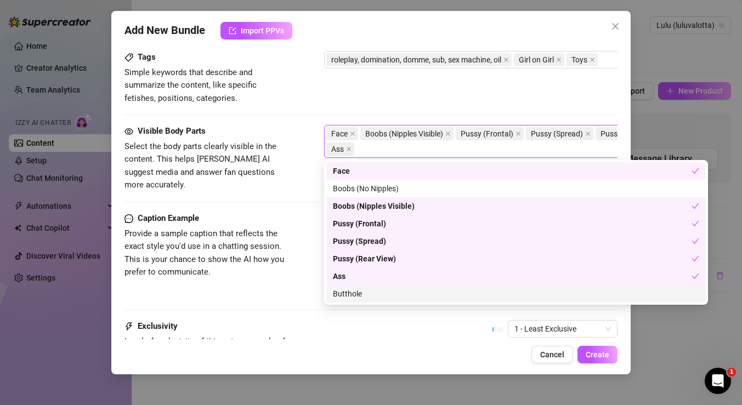
click at [375, 290] on div "Butthole" at bounding box center [516, 294] width 366 height 12
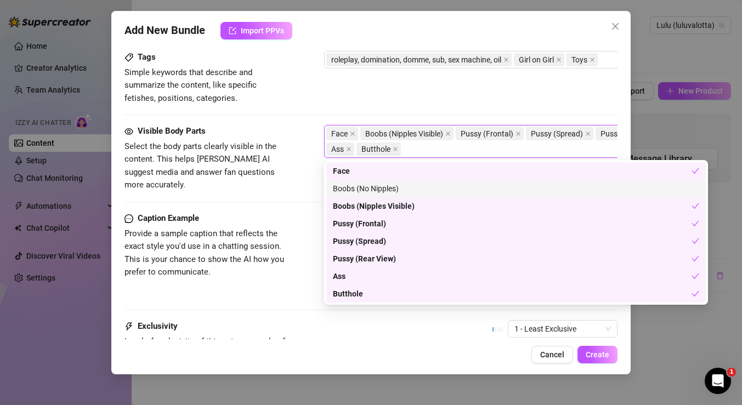
click at [302, 183] on div "Visible Body Parts Select the body parts clearly visible in the content. This h…" at bounding box center [370, 168] width 493 height 87
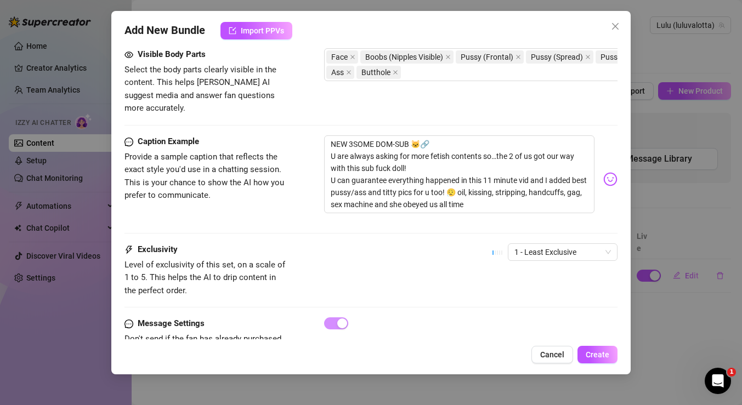
scroll to position [708, 0]
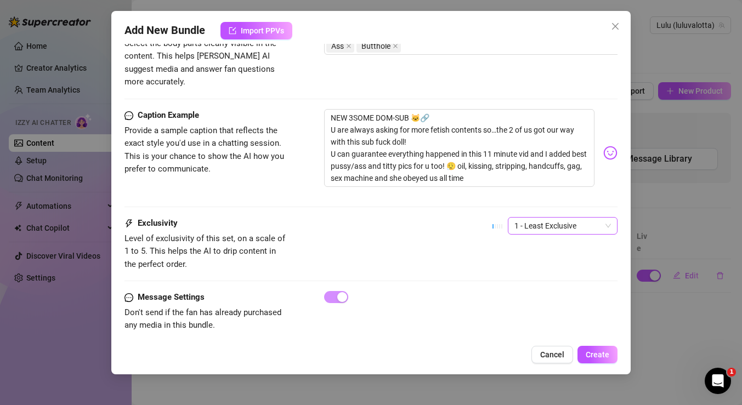
click at [535, 218] on span "1 - Least Exclusive" at bounding box center [562, 226] width 97 height 16
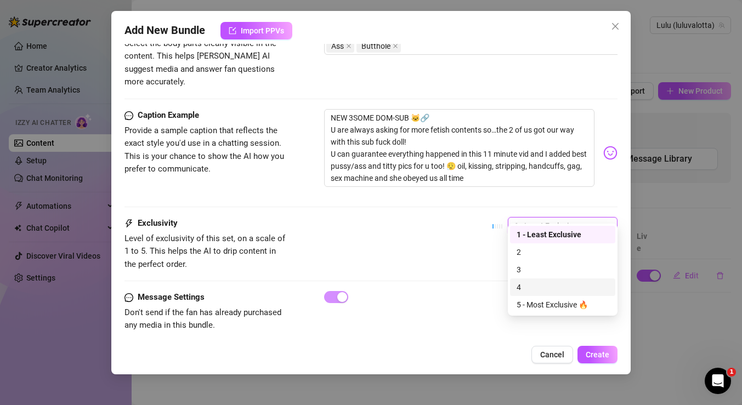
click at [555, 293] on div "4" at bounding box center [563, 287] width 92 height 12
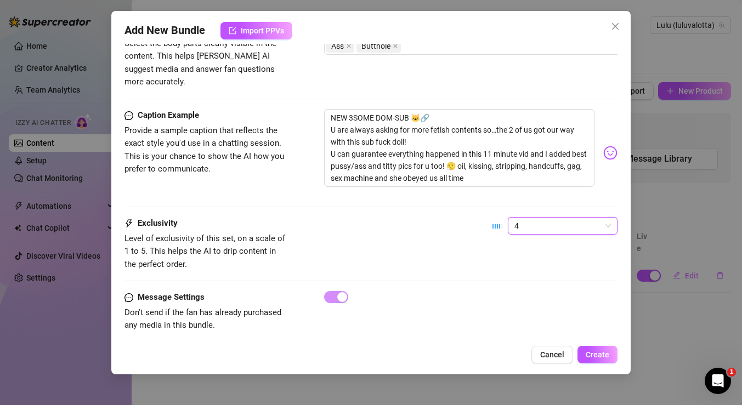
click at [534, 218] on span "4" at bounding box center [562, 226] width 97 height 16
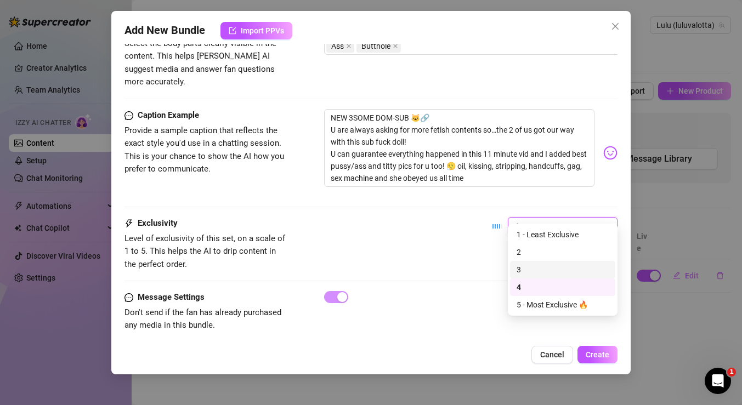
click at [527, 270] on div "3" at bounding box center [563, 270] width 92 height 12
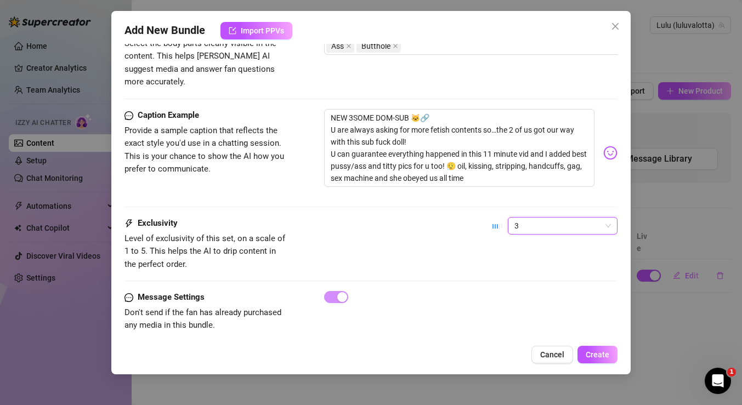
click at [536, 218] on span "3" at bounding box center [562, 226] width 97 height 16
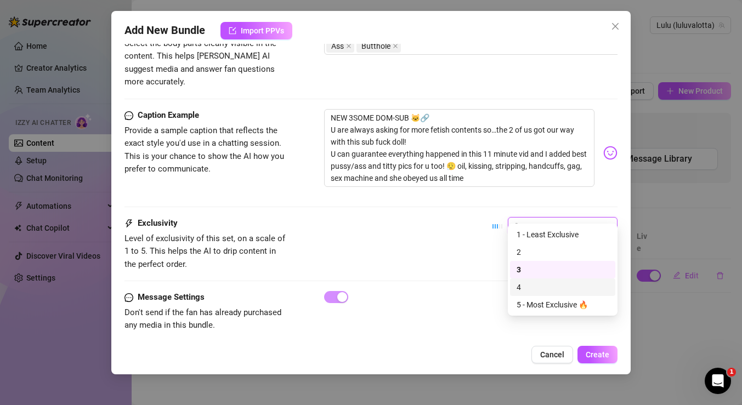
click at [531, 283] on div "4" at bounding box center [563, 287] width 92 height 12
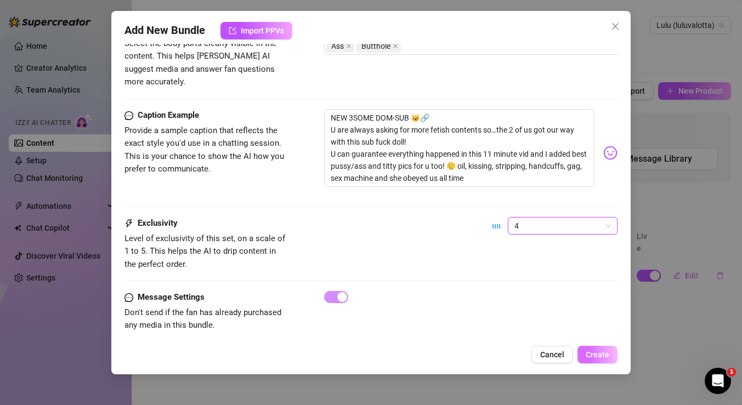
click at [593, 355] on span "Create" at bounding box center [598, 354] width 24 height 9
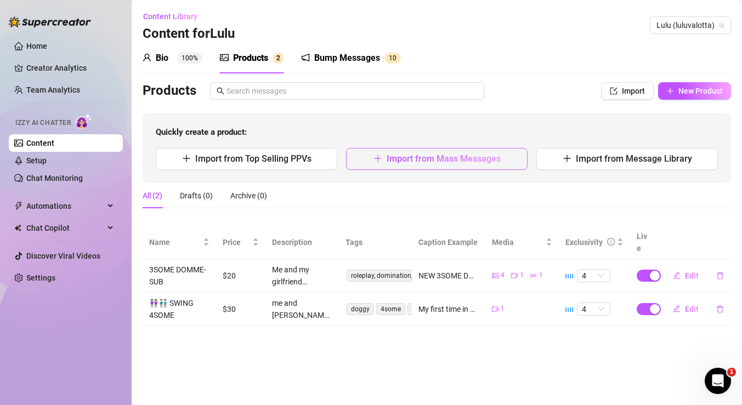
click at [473, 153] on button "Import from Mass Messages" at bounding box center [437, 159] width 182 height 22
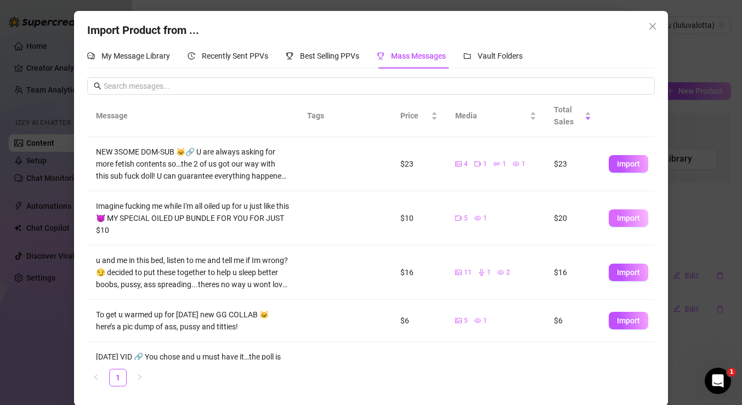
click at [622, 218] on span "Import" at bounding box center [628, 218] width 23 height 9
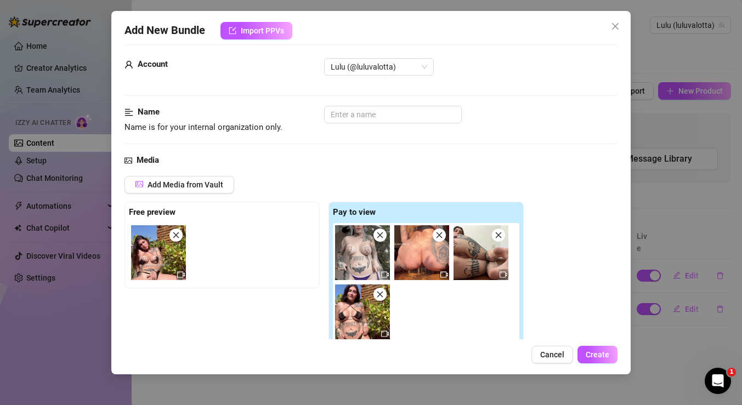
scroll to position [0, 0]
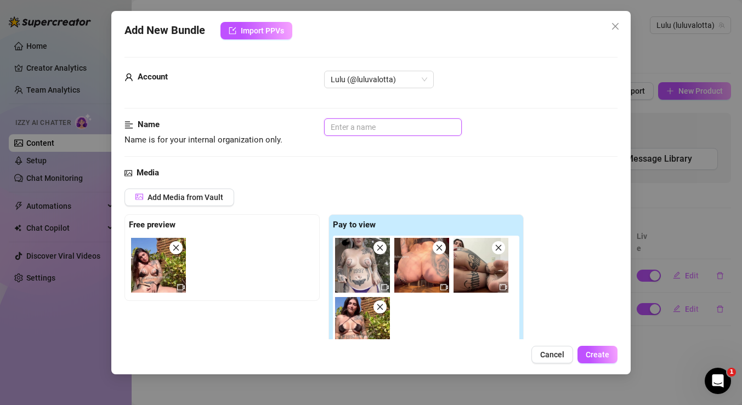
click at [395, 128] on input "text" at bounding box center [393, 127] width 138 height 18
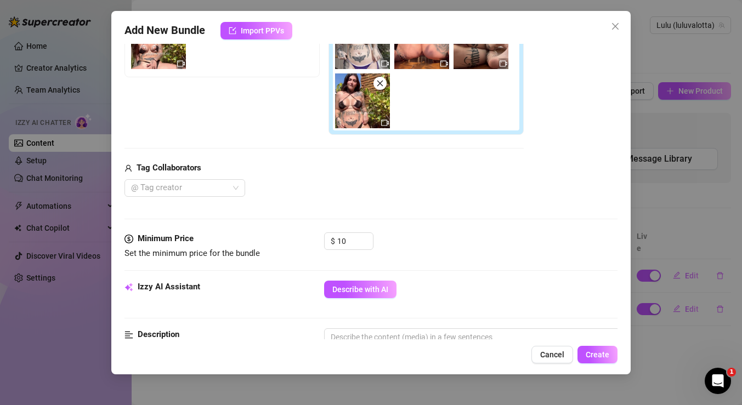
scroll to position [254, 0]
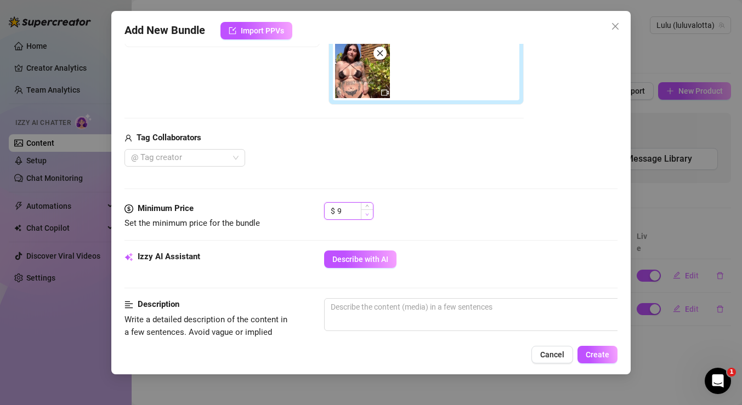
click at [367, 210] on span "Decrease Value" at bounding box center [367, 214] width 12 height 10
click at [350, 211] on input "9" at bounding box center [355, 211] width 36 height 16
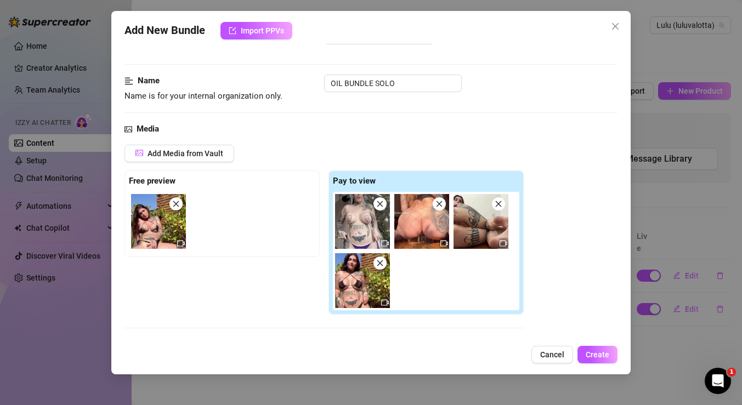
scroll to position [99, 0]
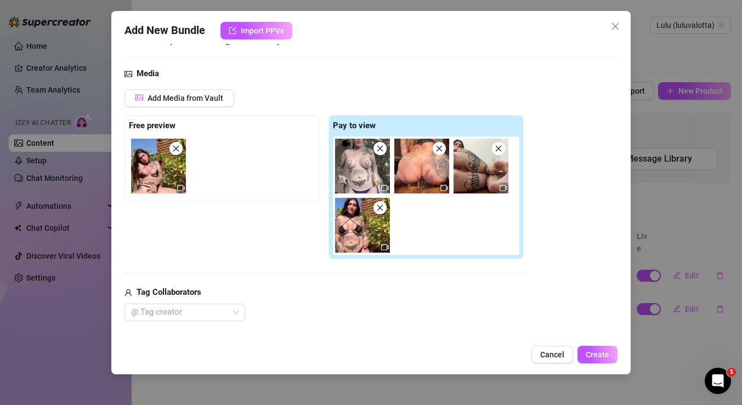
click at [379, 208] on icon "close" at bounding box center [380, 208] width 6 height 6
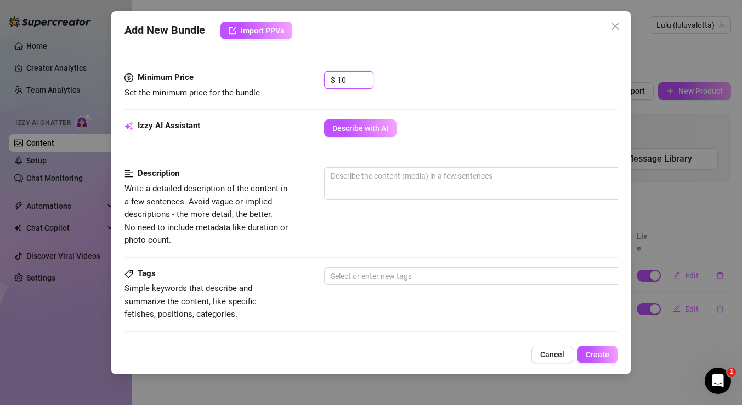
scroll to position [328, 0]
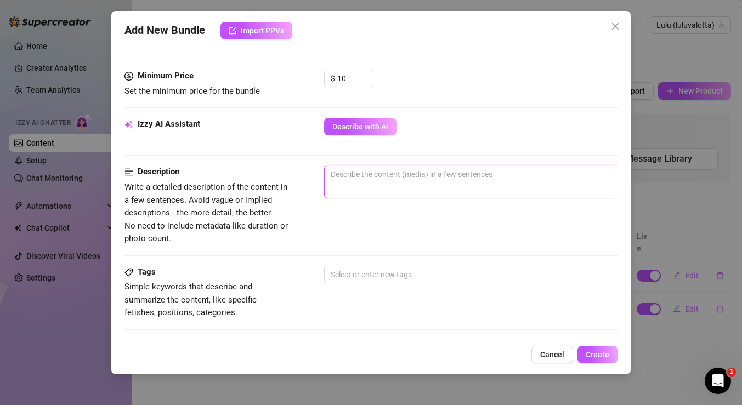
click at [394, 181] on textarea at bounding box center [516, 174] width 383 height 16
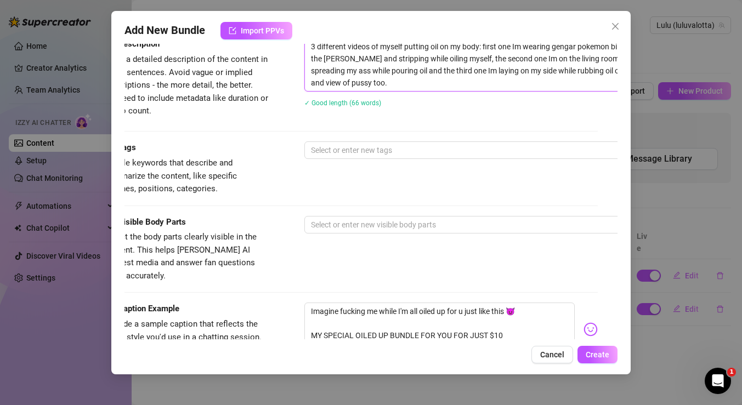
scroll to position [456, 0]
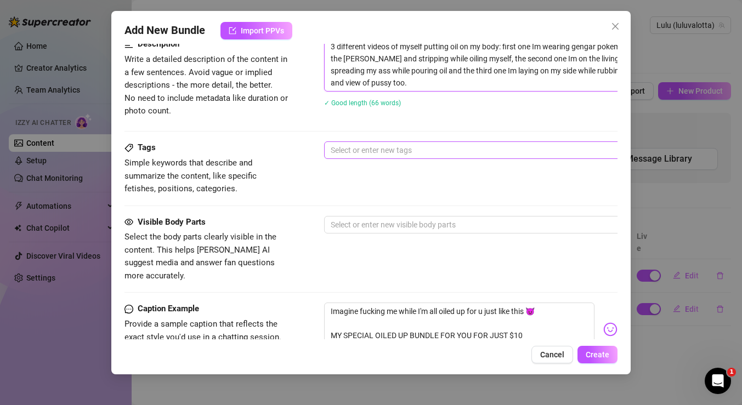
click at [406, 150] on div at bounding box center [510, 150] width 368 height 15
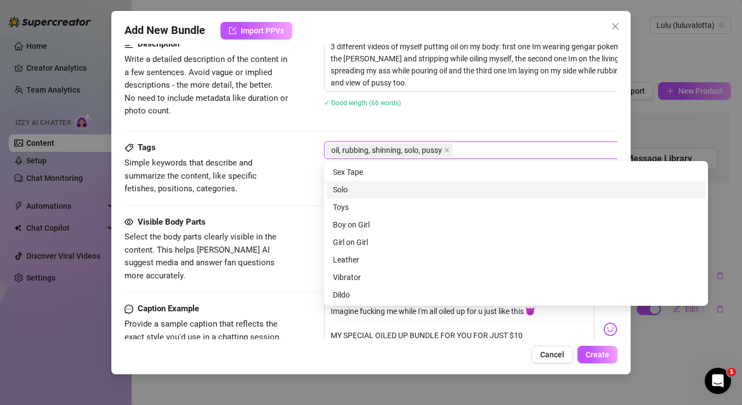
click at [376, 194] on div "Solo" at bounding box center [516, 190] width 366 height 12
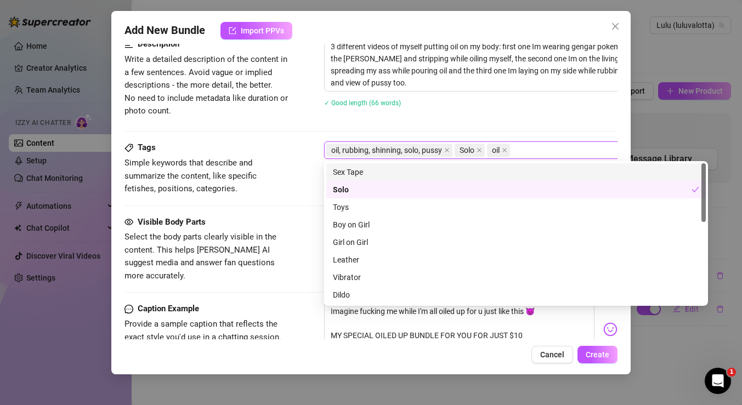
click at [287, 194] on span "Simple keywords that describe and summarize the content, like specific fetishes…" at bounding box center [206, 176] width 165 height 39
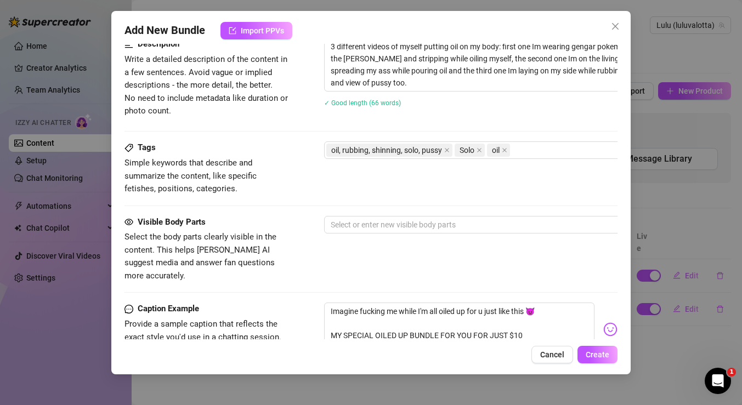
scroll to position [543, 0]
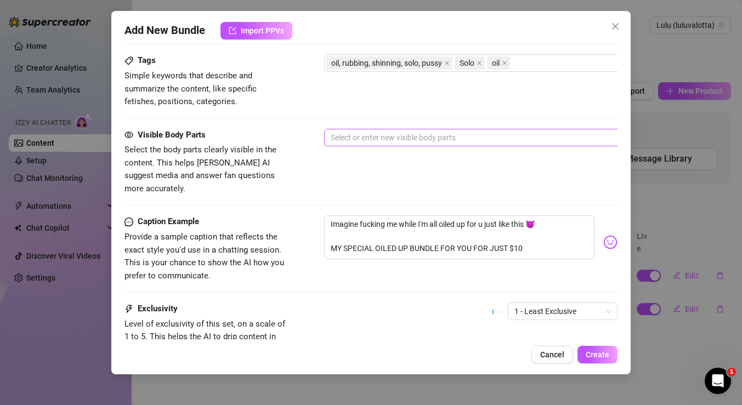
click at [366, 139] on div at bounding box center [510, 137] width 368 height 15
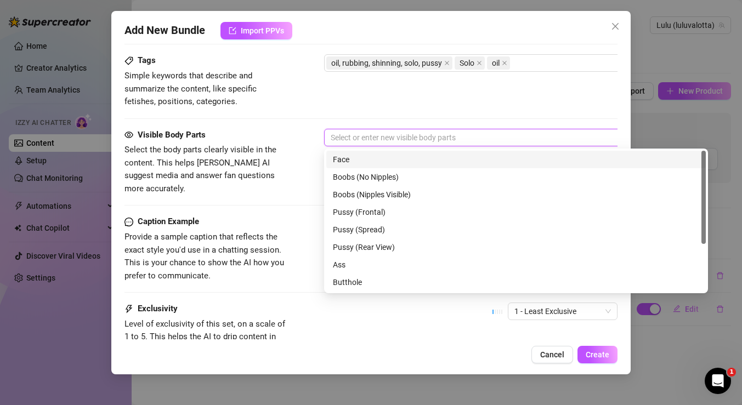
click at [364, 160] on div "Face" at bounding box center [516, 160] width 366 height 12
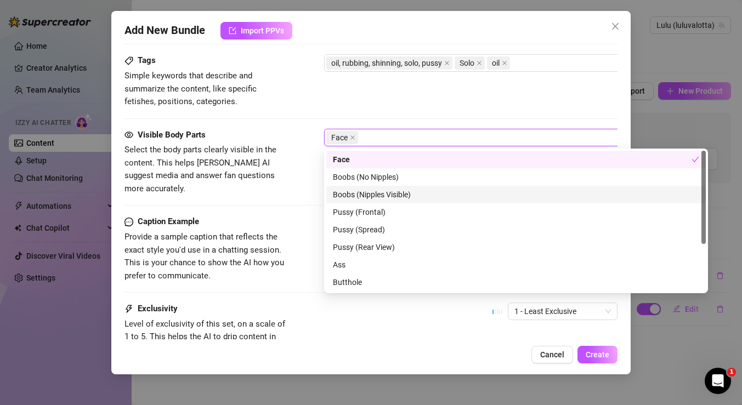
click at [368, 190] on div "Boobs (Nipples Visible)" at bounding box center [516, 195] width 366 height 12
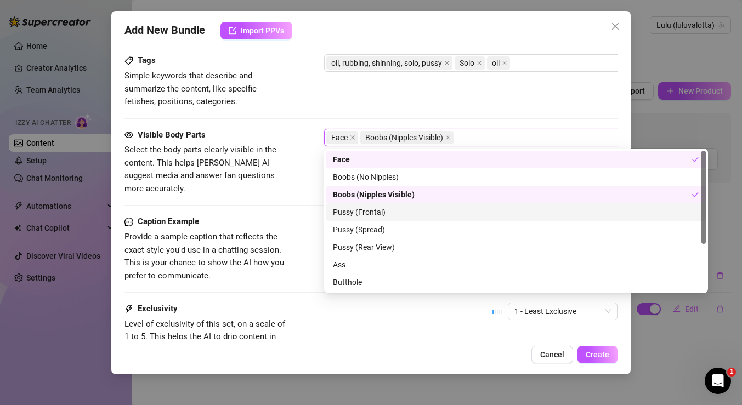
click at [370, 216] on div "Pussy (Frontal)" at bounding box center [516, 212] width 366 height 12
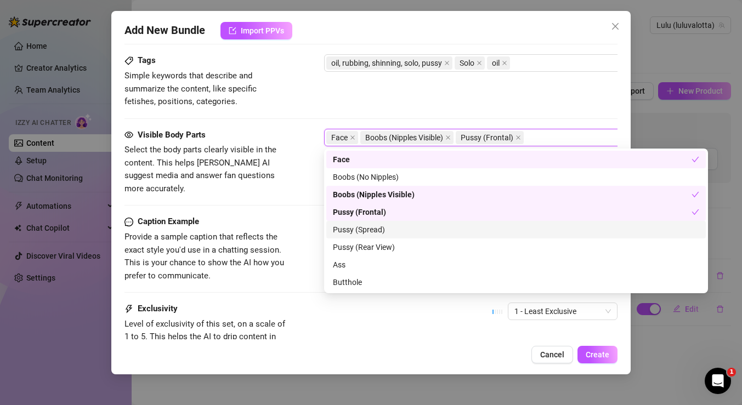
click at [376, 231] on div "Pussy (Spread)" at bounding box center [516, 230] width 366 height 12
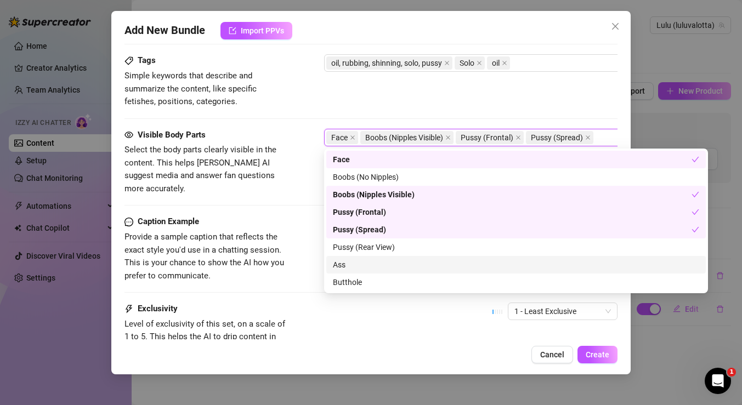
click at [370, 265] on div "Ass" at bounding box center [516, 265] width 366 height 12
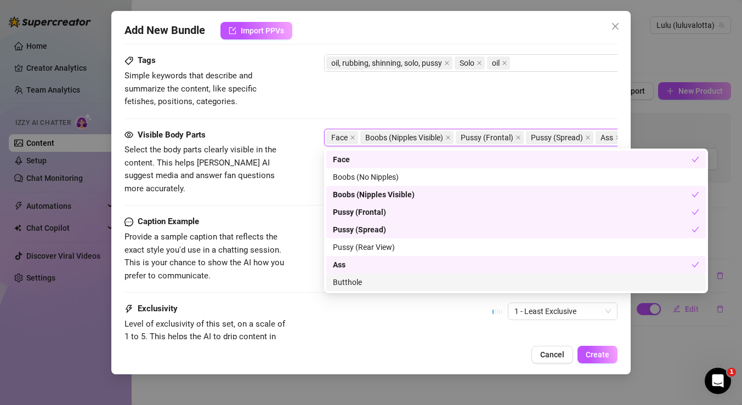
click at [343, 284] on div "Butthole" at bounding box center [516, 282] width 366 height 12
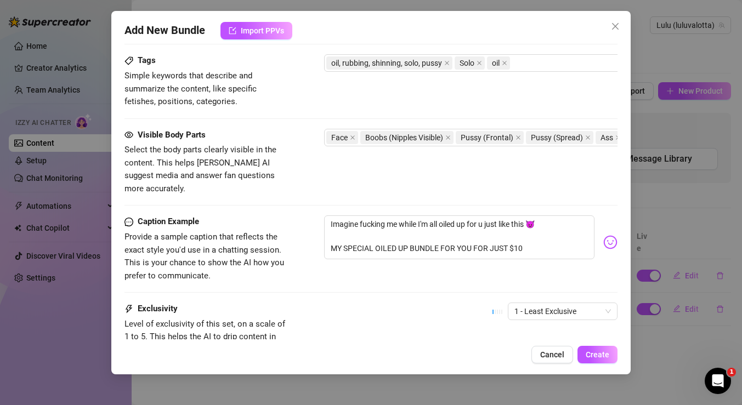
click at [281, 275] on div "Caption Example Provide a sample caption that reflects the exact style you'd us…" at bounding box center [370, 259] width 493 height 87
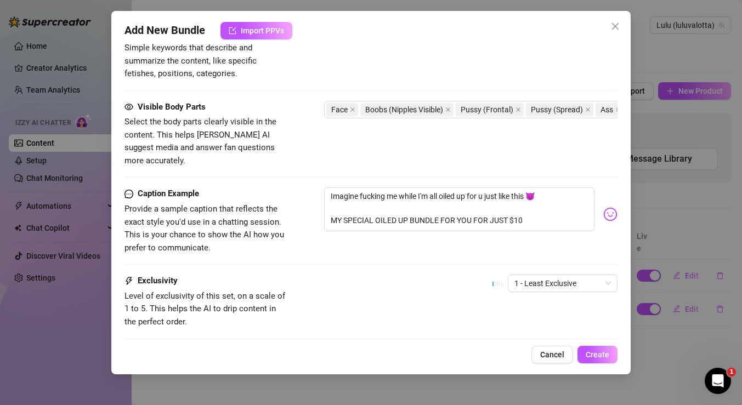
scroll to position [630, 0]
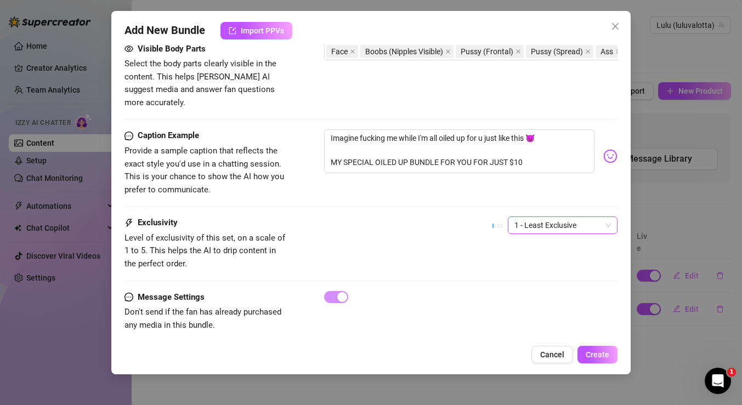
click at [530, 217] on span "1 - Least Exclusive" at bounding box center [562, 225] width 97 height 16
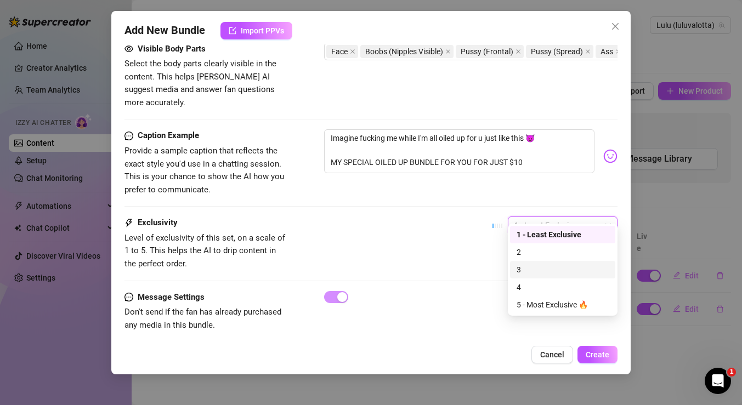
click at [529, 262] on div "3" at bounding box center [562, 270] width 105 height 18
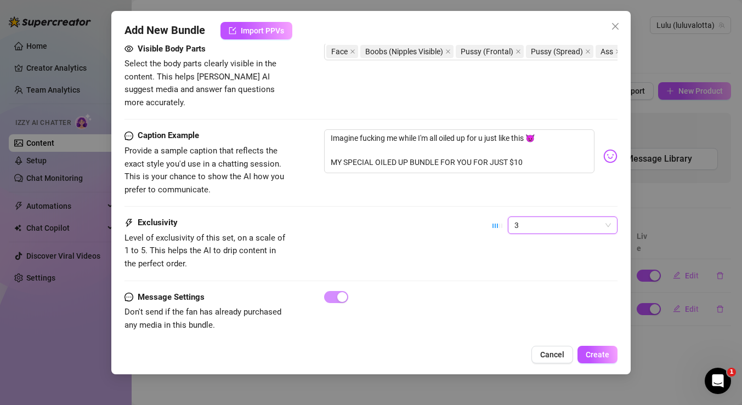
click at [525, 220] on span "3" at bounding box center [562, 225] width 97 height 16
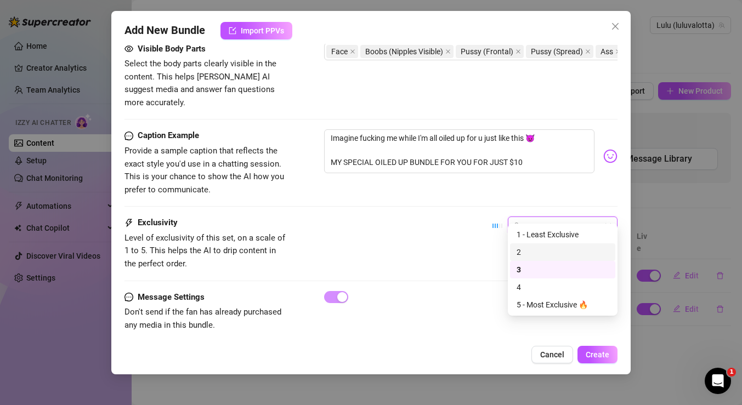
click at [533, 257] on div "2" at bounding box center [563, 252] width 92 height 12
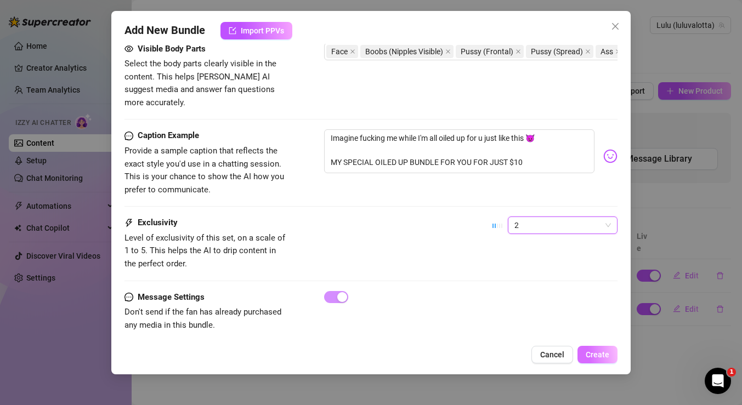
click at [595, 356] on span "Create" at bounding box center [598, 354] width 24 height 9
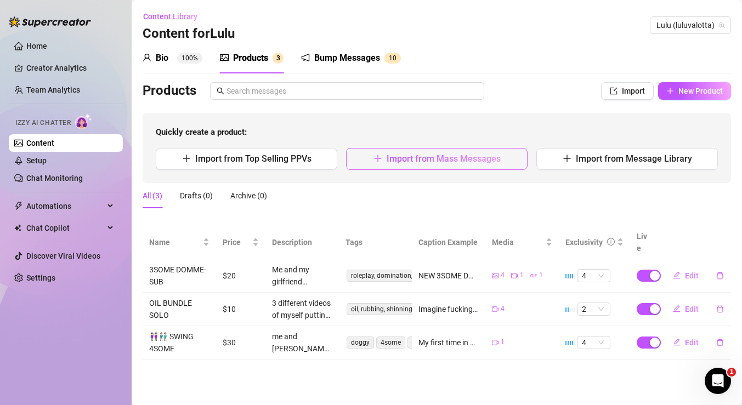
click at [507, 158] on button "Import from Mass Messages" at bounding box center [437, 159] width 182 height 22
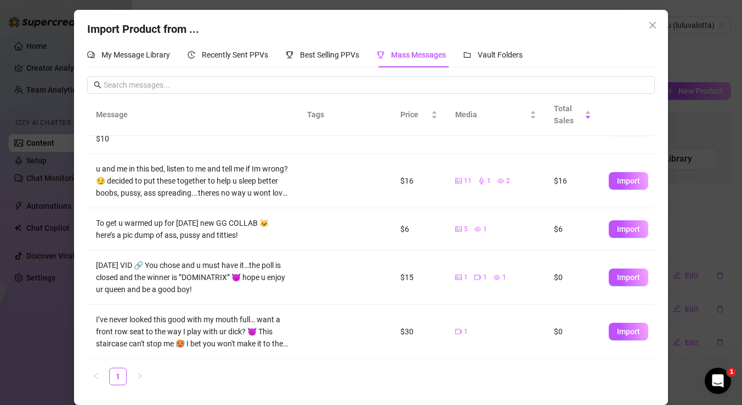
scroll to position [0, 0]
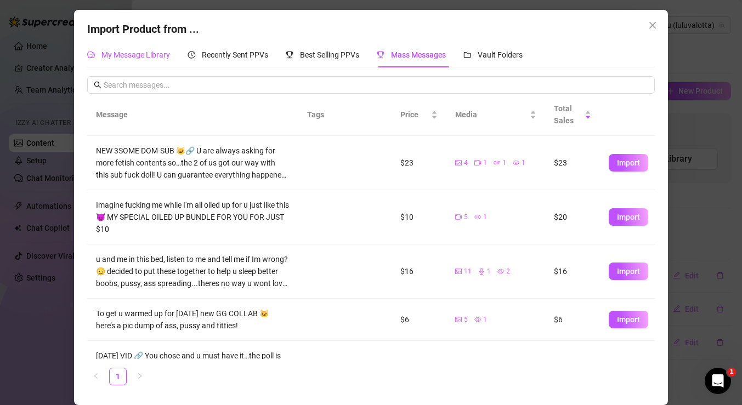
click at [163, 50] on span "My Message Library" at bounding box center [135, 54] width 69 height 9
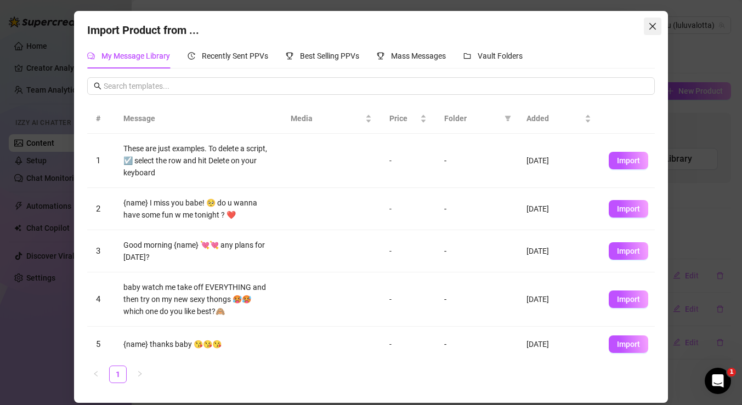
click at [652, 25] on icon "close" at bounding box center [652, 26] width 9 height 9
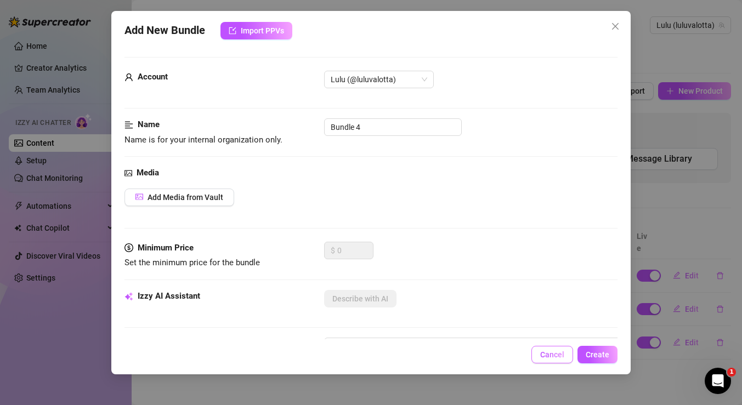
click at [551, 355] on span "Cancel" at bounding box center [552, 354] width 24 height 9
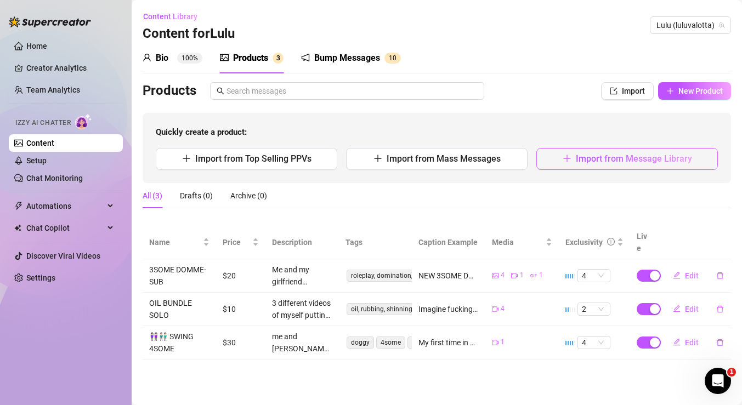
click at [607, 165] on button "Import from Message Library" at bounding box center [627, 159] width 182 height 22
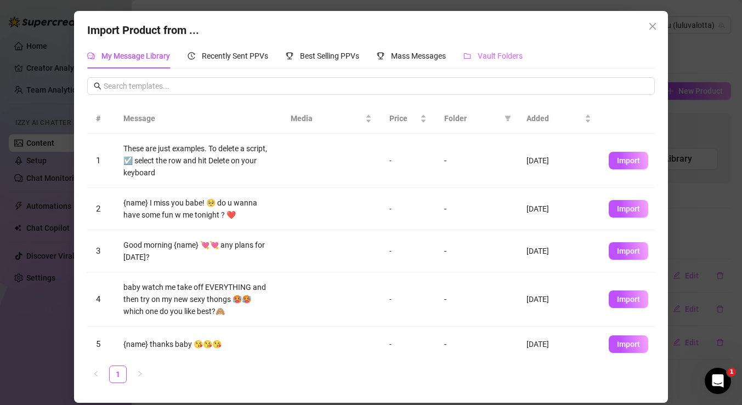
click at [513, 65] on div "Vault Folders" at bounding box center [492, 55] width 59 height 25
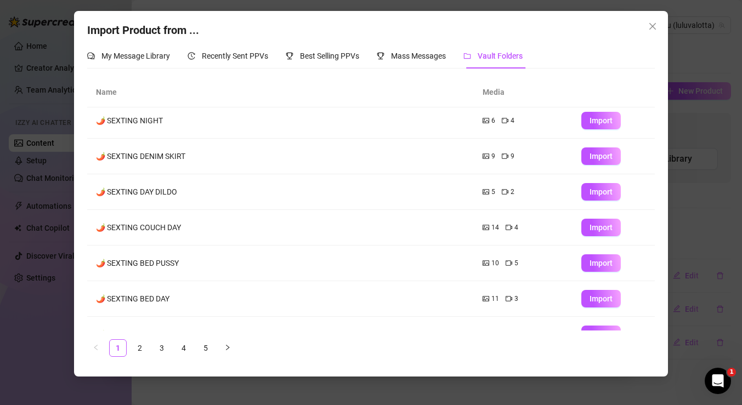
scroll to position [133, 0]
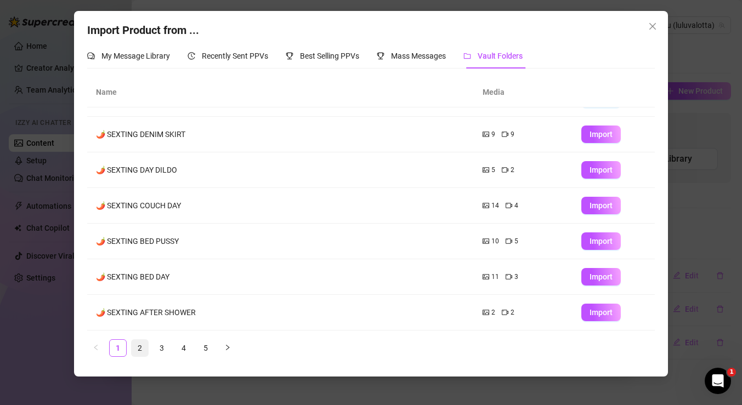
click at [142, 343] on link "2" at bounding box center [140, 348] width 16 height 16
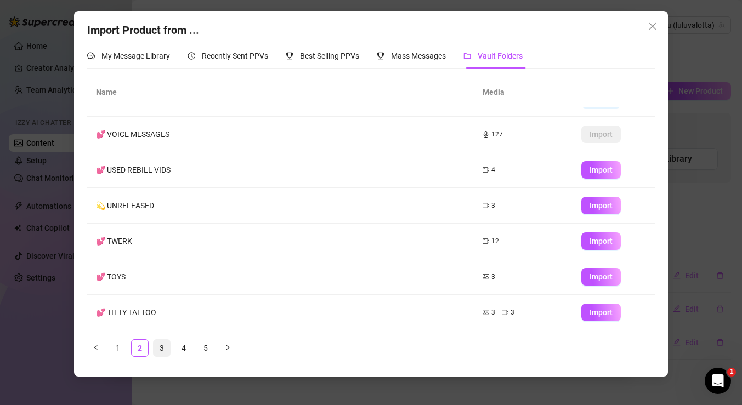
click at [167, 348] on link "3" at bounding box center [162, 348] width 16 height 16
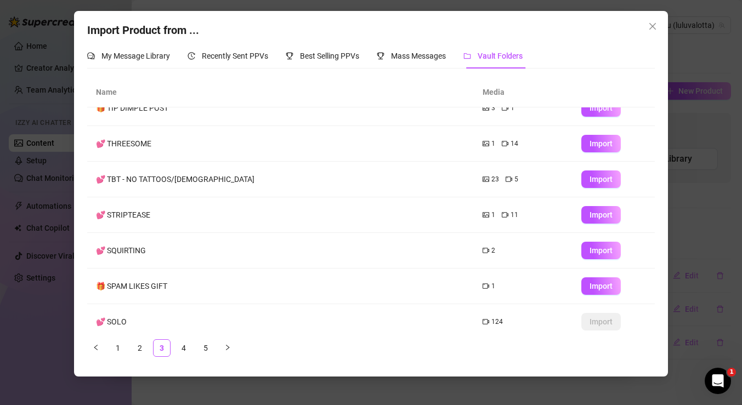
scroll to position [55, 0]
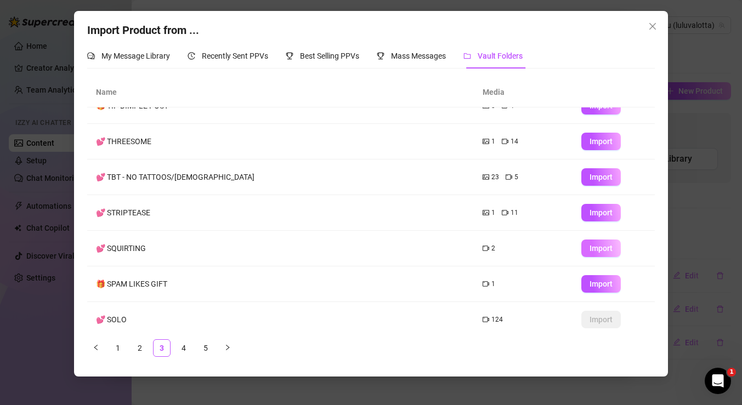
click at [602, 251] on span "Import" at bounding box center [601, 248] width 23 height 9
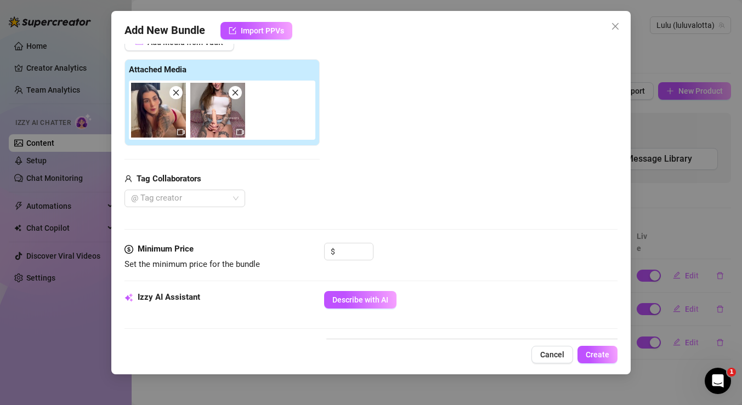
scroll to position [190, 0]
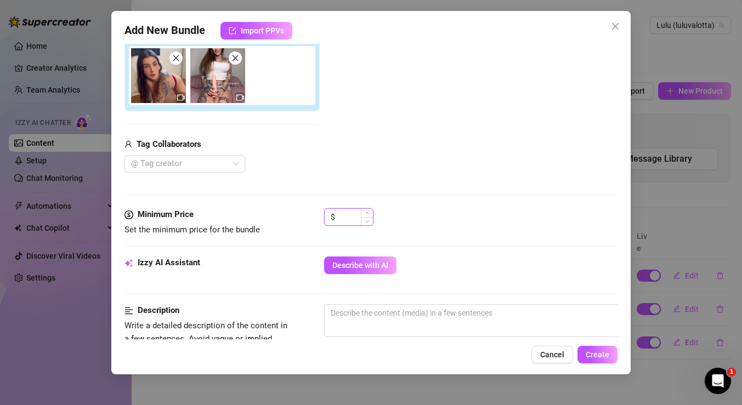
click at [357, 216] on input at bounding box center [355, 217] width 36 height 16
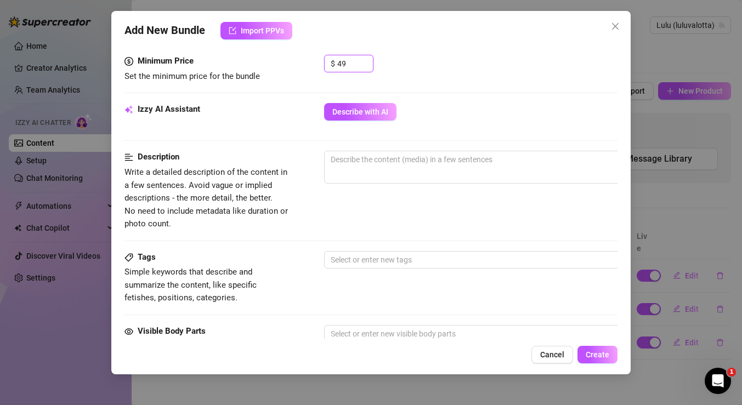
scroll to position [346, 0]
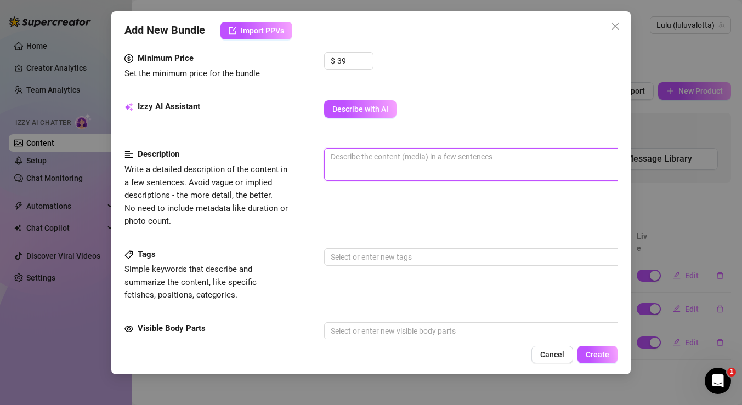
click at [384, 155] on textarea at bounding box center [516, 157] width 383 height 16
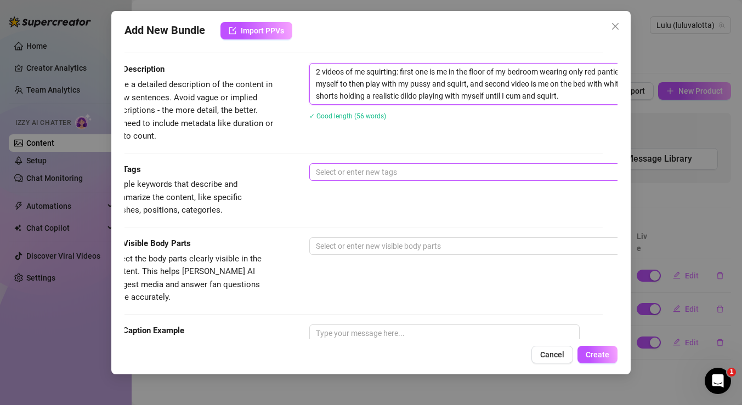
scroll to position [431, 0]
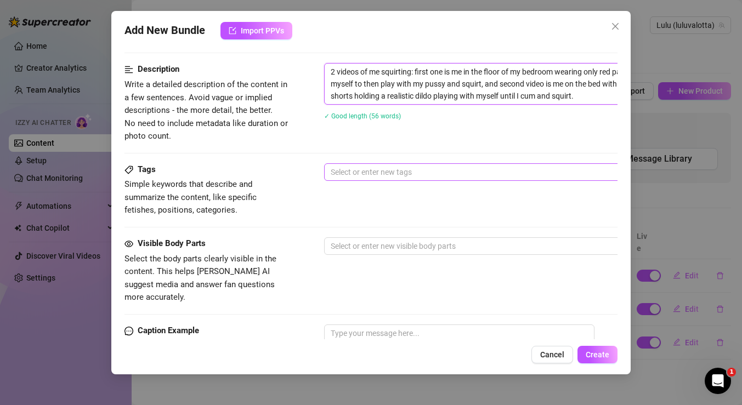
click at [400, 173] on div at bounding box center [510, 172] width 368 height 15
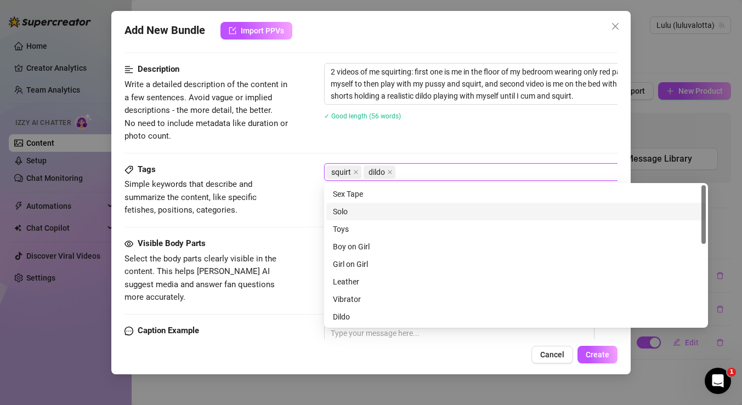
click at [395, 203] on div "Solo" at bounding box center [515, 212] width 379 height 18
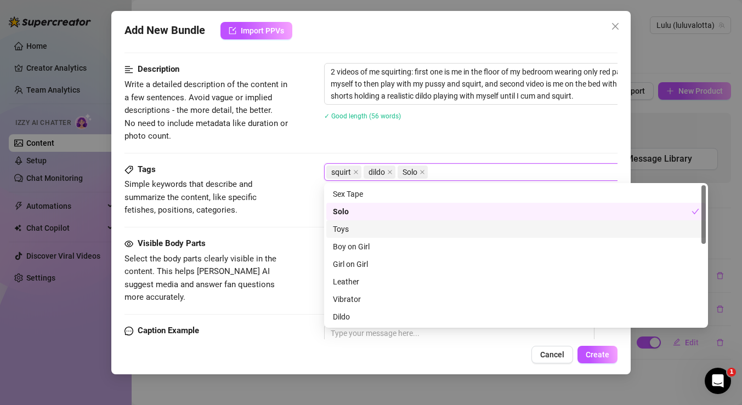
click at [386, 230] on div "Toys" at bounding box center [516, 229] width 366 height 12
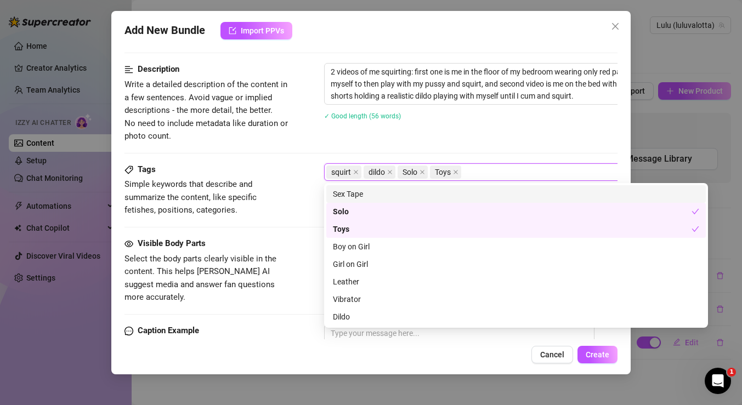
click at [265, 211] on span "Simple keywords that describe and summarize the content, like specific fetishes…" at bounding box center [206, 197] width 165 height 39
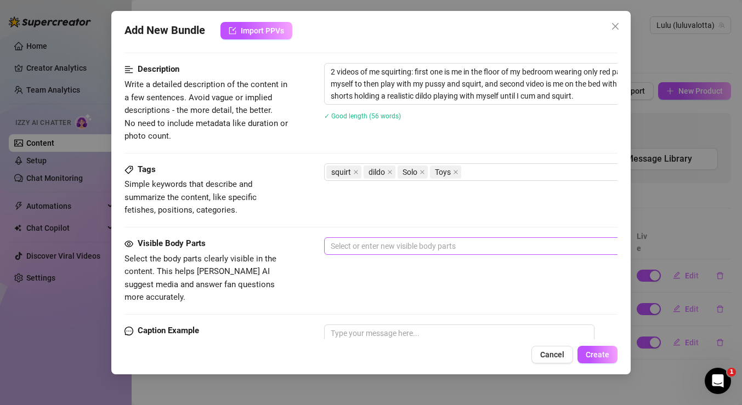
click at [362, 247] on div at bounding box center [510, 246] width 368 height 15
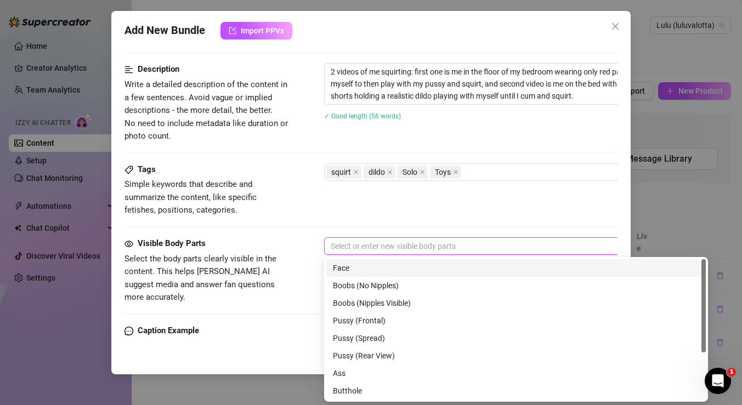
click at [361, 274] on div "Face" at bounding box center [516, 268] width 366 height 12
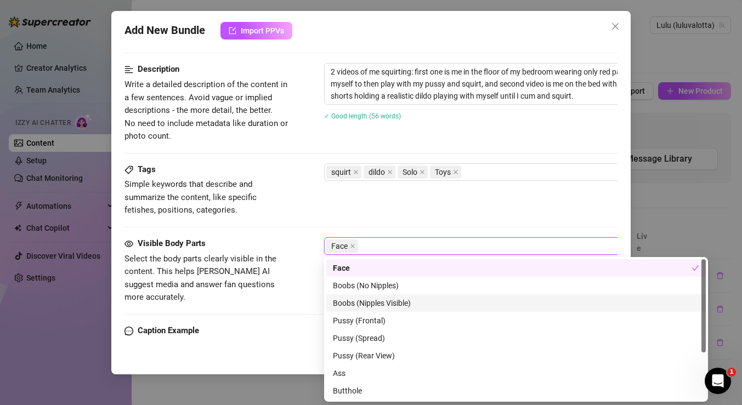
click at [366, 296] on div "Boobs (Nipples Visible)" at bounding box center [515, 303] width 379 height 18
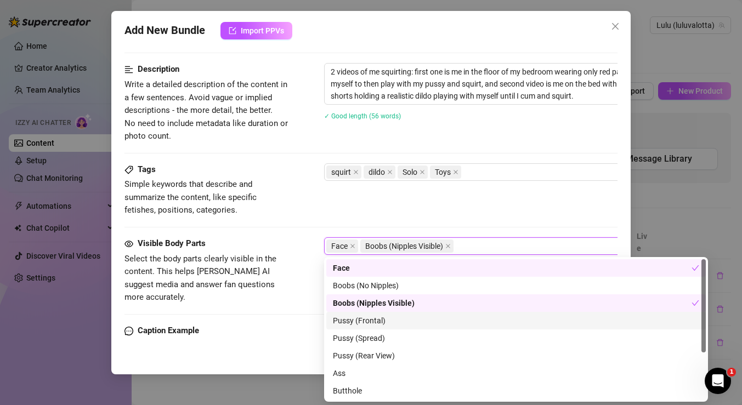
click at [366, 321] on div "Pussy (Frontal)" at bounding box center [516, 321] width 366 height 12
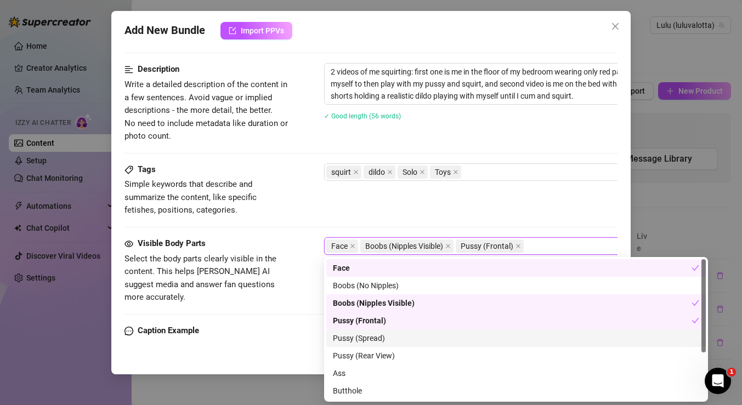
click at [371, 338] on div "Pussy (Spread)" at bounding box center [516, 338] width 366 height 12
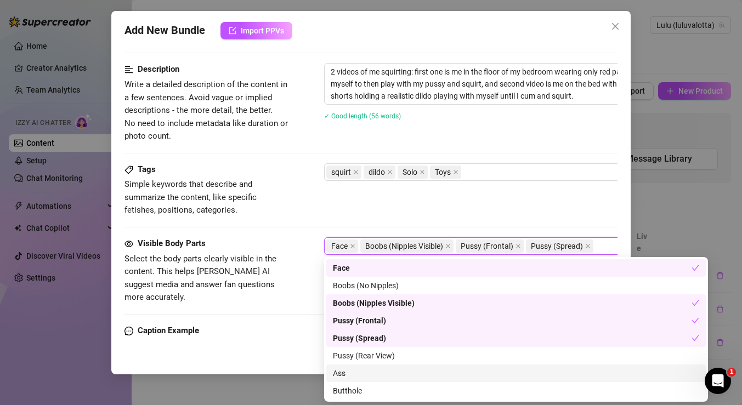
click at [366, 377] on div "Ass" at bounding box center [516, 373] width 366 height 12
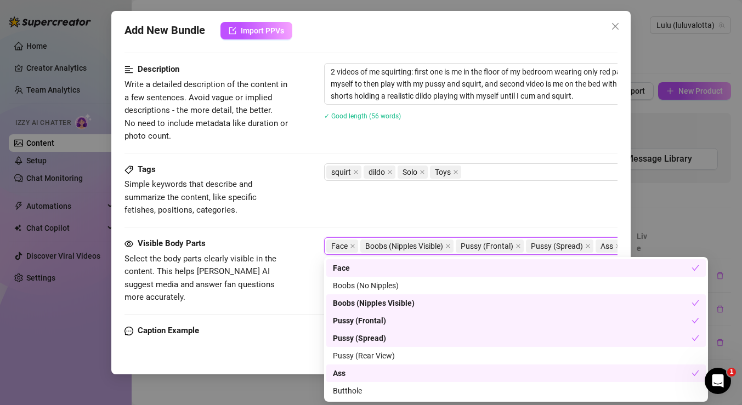
scroll to position [531, 0]
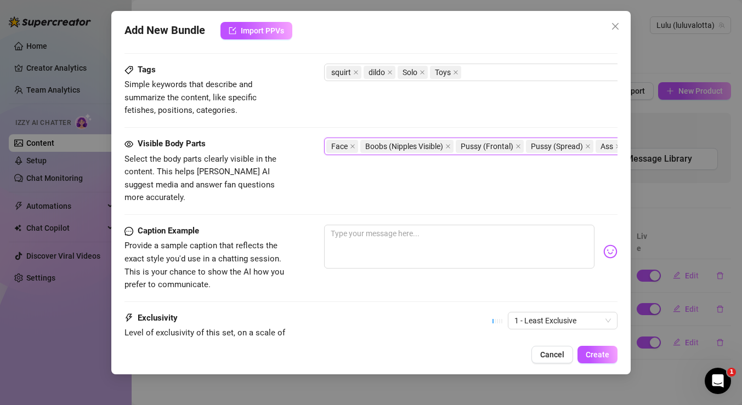
click at [274, 254] on span "Provide a sample caption that reflects the exact style you'd use in a chatting …" at bounding box center [204, 265] width 160 height 49
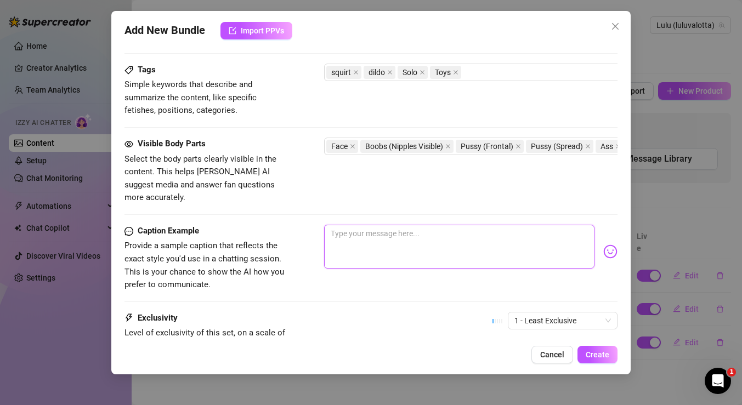
click at [358, 231] on textarea at bounding box center [459, 247] width 270 height 44
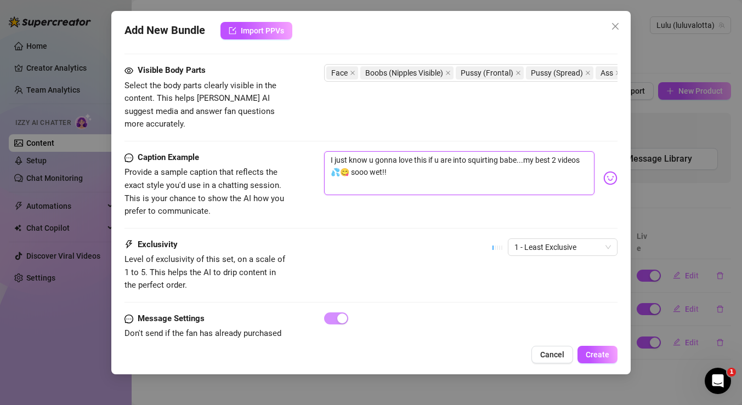
scroll to position [626, 0]
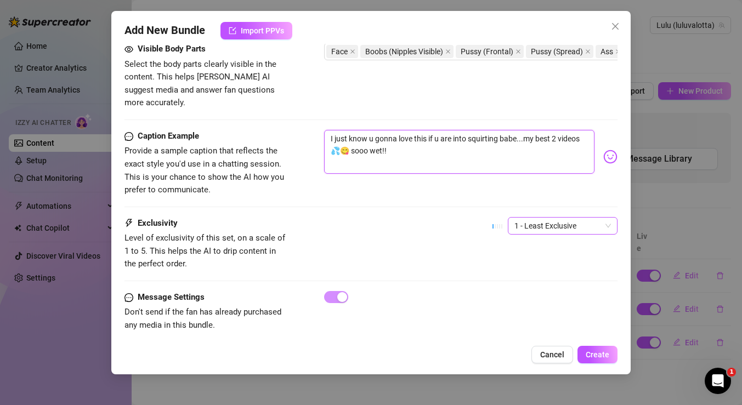
click at [548, 218] on span "1 - Least Exclusive" at bounding box center [562, 226] width 97 height 16
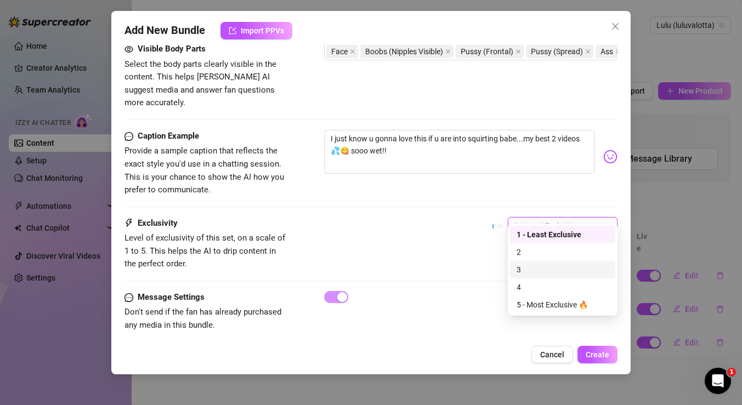
click at [537, 263] on div "3" at bounding box center [562, 270] width 105 height 18
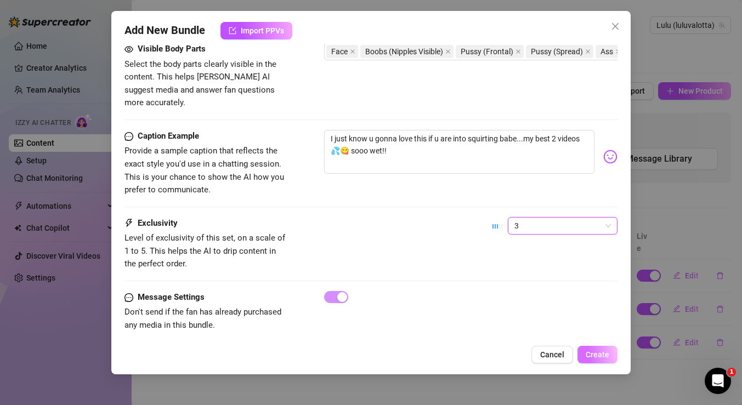
click at [601, 356] on span "Create" at bounding box center [598, 354] width 24 height 9
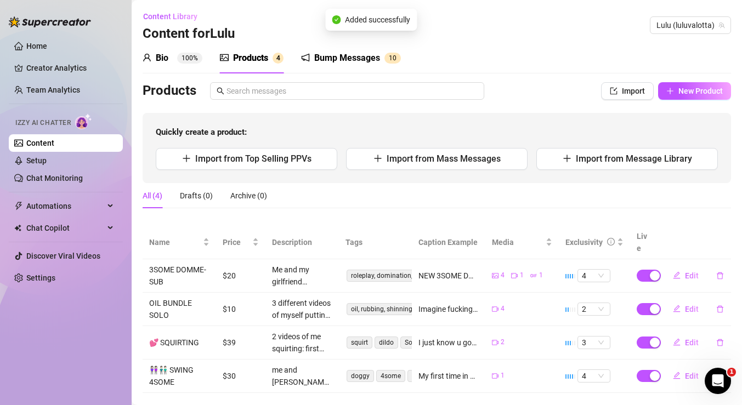
scroll to position [8, 0]
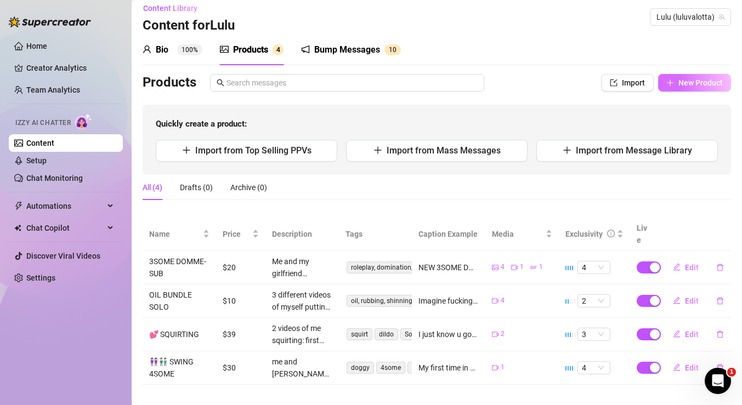
click at [689, 84] on span "New Product" at bounding box center [700, 82] width 44 height 9
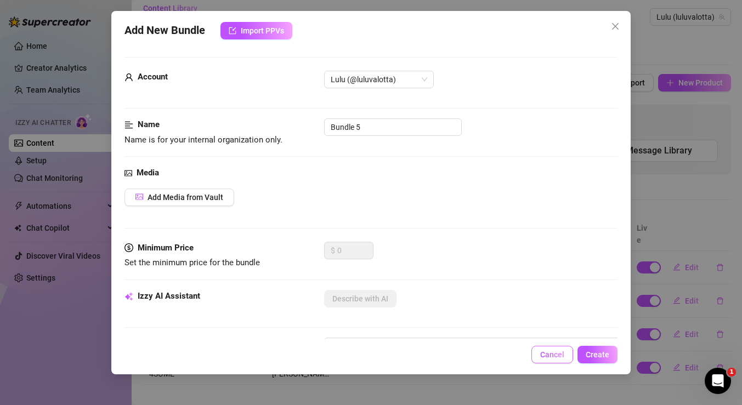
click at [549, 356] on span "Cancel" at bounding box center [552, 354] width 24 height 9
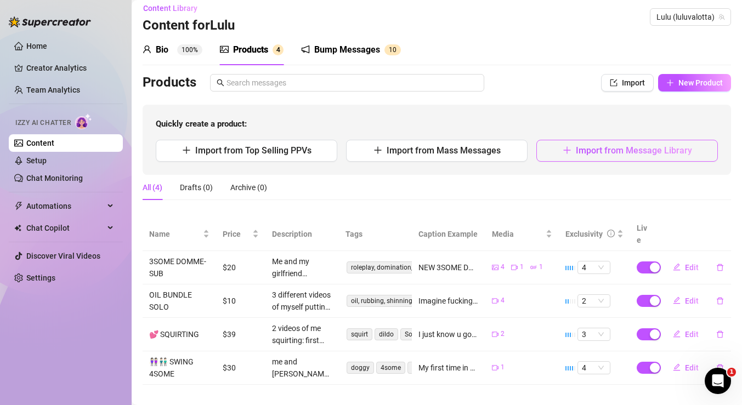
click at [567, 151] on icon "plus" at bounding box center [566, 150] width 1 height 7
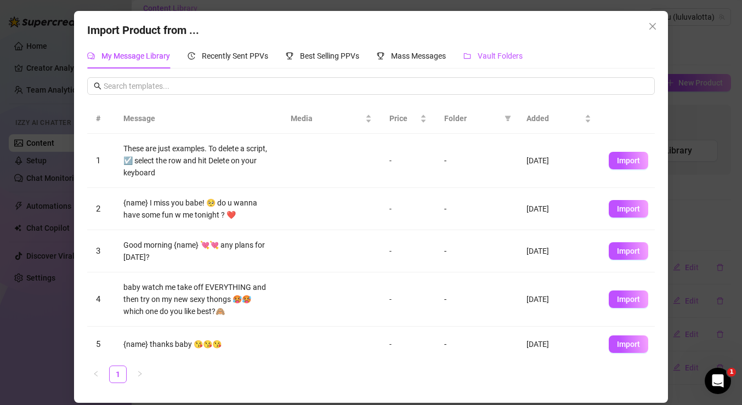
click at [513, 52] on span "Vault Folders" at bounding box center [500, 56] width 45 height 9
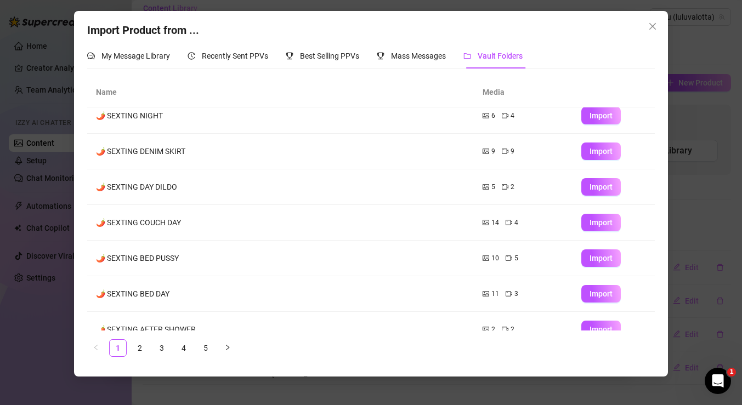
scroll to position [133, 0]
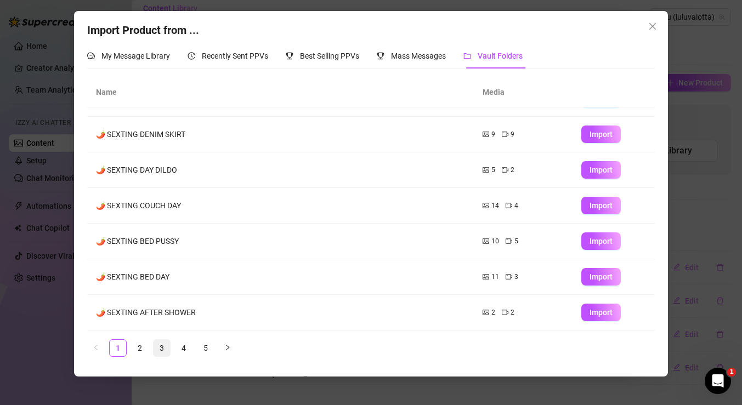
click at [160, 349] on link "3" at bounding box center [162, 348] width 16 height 16
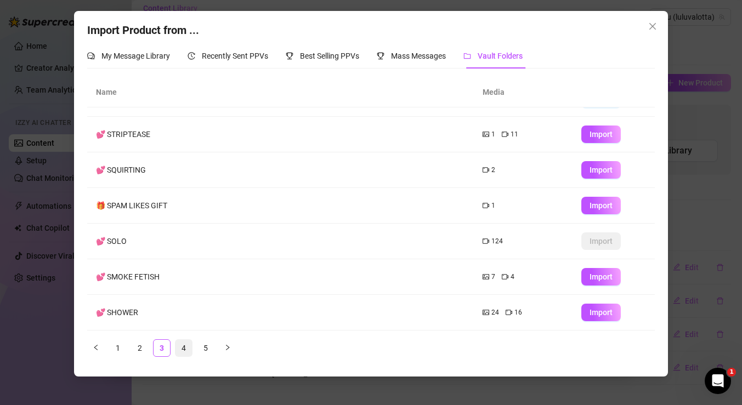
click at [184, 351] on link "4" at bounding box center [183, 348] width 16 height 16
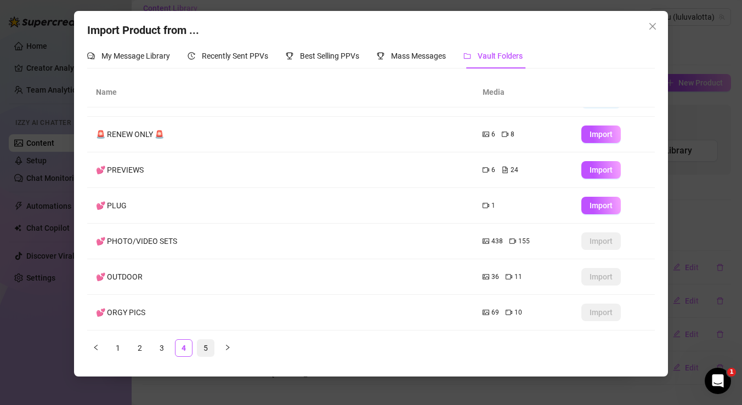
click at [211, 344] on link "5" at bounding box center [205, 348] width 16 height 16
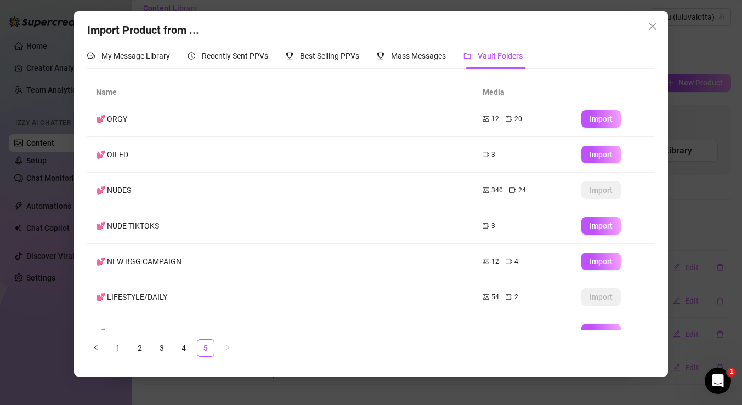
scroll to position [0, 0]
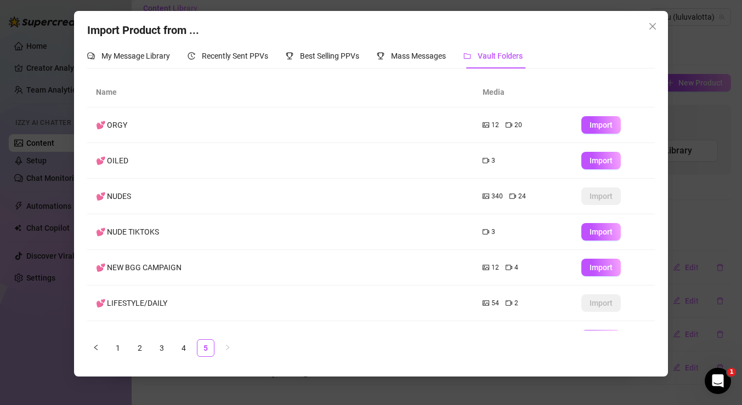
click at [200, 127] on td "💕 ORGY" at bounding box center [280, 125] width 386 height 36
click at [511, 123] on icon "video-camera" at bounding box center [509, 125] width 7 height 7
click at [509, 123] on icon "video-camera" at bounding box center [509, 125] width 7 height 7
click at [508, 127] on icon "video-camera" at bounding box center [509, 125] width 7 height 7
click at [497, 127] on span "12" at bounding box center [495, 125] width 8 height 10
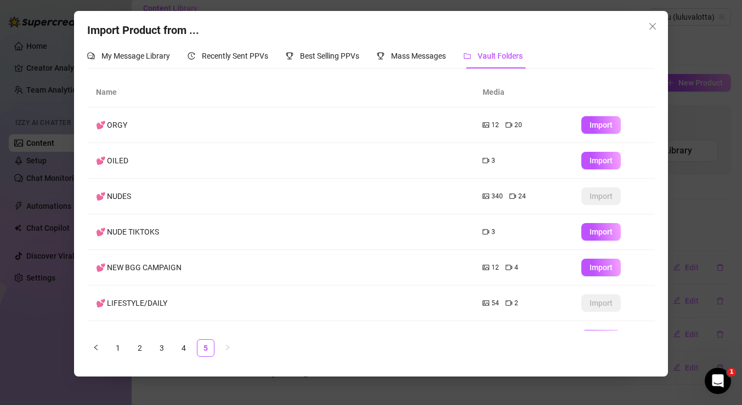
click at [122, 120] on td "💕 ORGY" at bounding box center [280, 125] width 386 height 36
click at [120, 121] on td "💕 ORGY" at bounding box center [280, 125] width 386 height 36
click at [597, 127] on span "Import" at bounding box center [601, 125] width 23 height 9
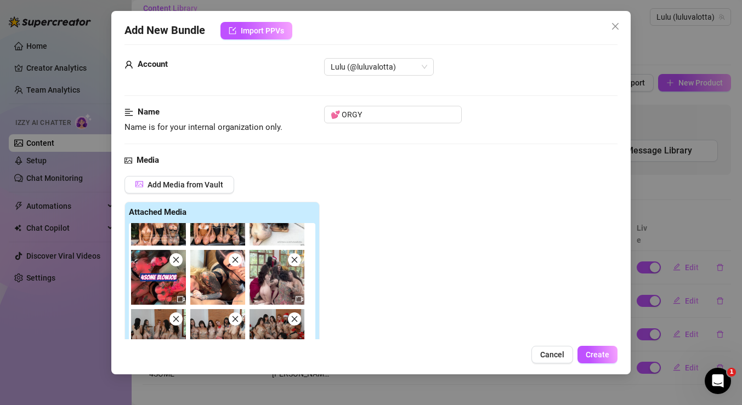
scroll to position [213, 0]
click at [296, 263] on icon "close" at bounding box center [295, 260] width 8 height 8
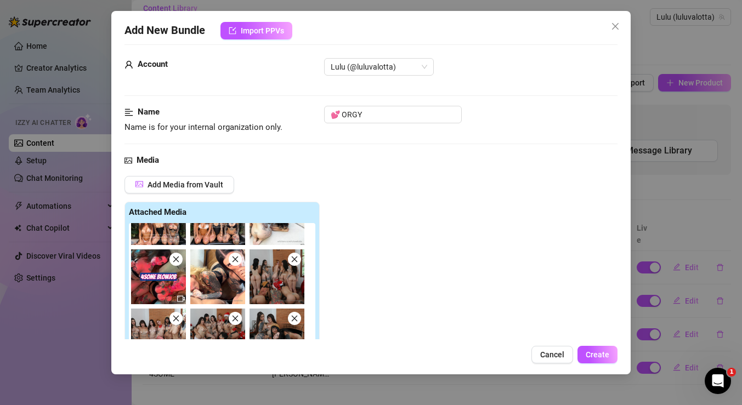
click at [296, 263] on icon "close" at bounding box center [295, 260] width 8 height 8
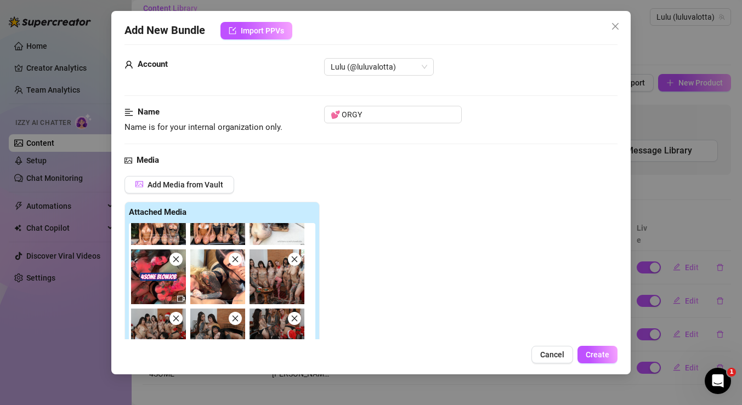
click at [296, 263] on icon "close" at bounding box center [295, 260] width 8 height 8
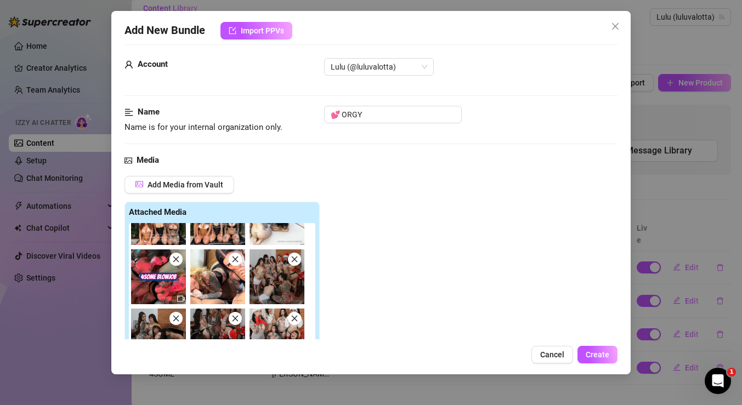
click at [296, 263] on icon "close" at bounding box center [295, 260] width 8 height 8
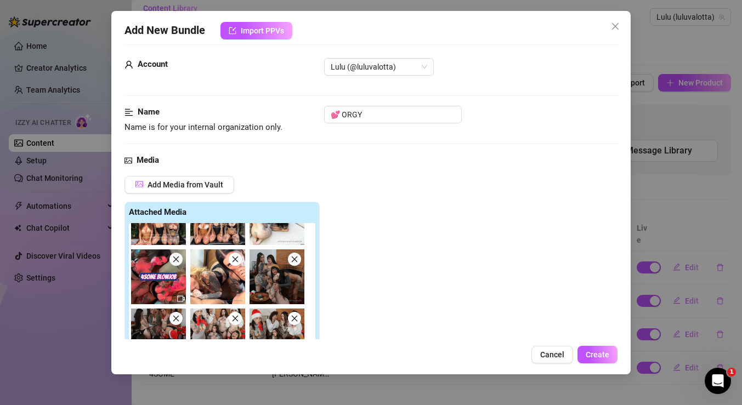
click at [296, 263] on icon "close" at bounding box center [295, 260] width 8 height 8
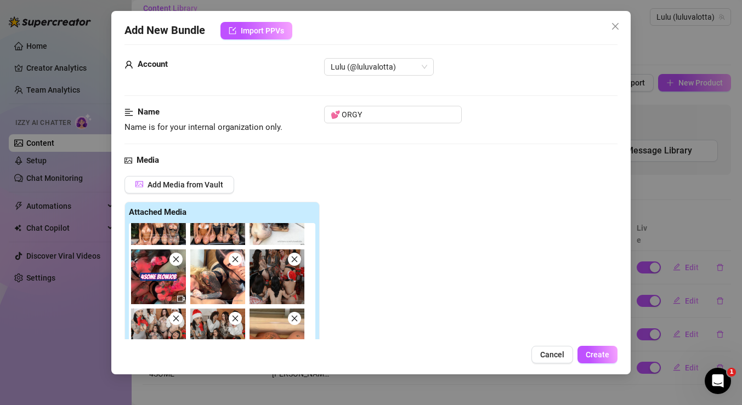
click at [296, 263] on icon "close" at bounding box center [295, 260] width 8 height 8
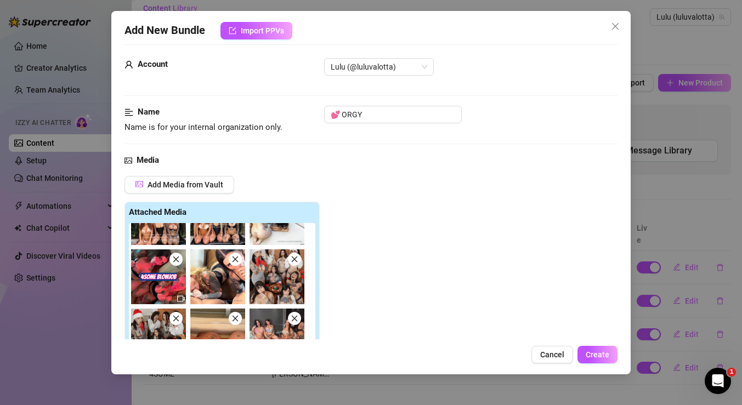
click at [296, 263] on icon "close" at bounding box center [295, 260] width 8 height 8
click at [180, 315] on icon "close" at bounding box center [176, 319] width 8 height 8
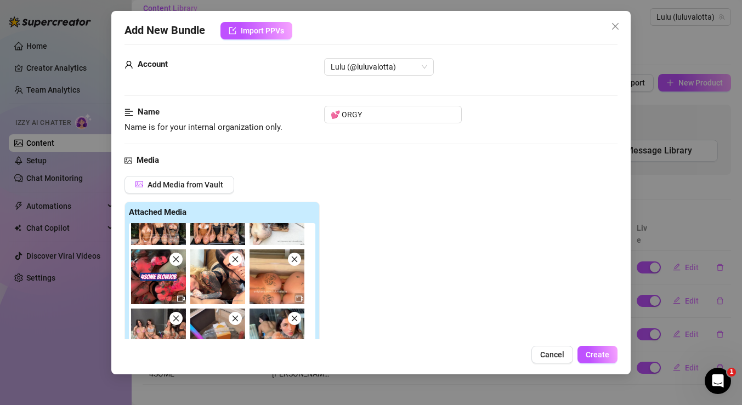
click at [296, 263] on icon "close" at bounding box center [295, 260] width 8 height 8
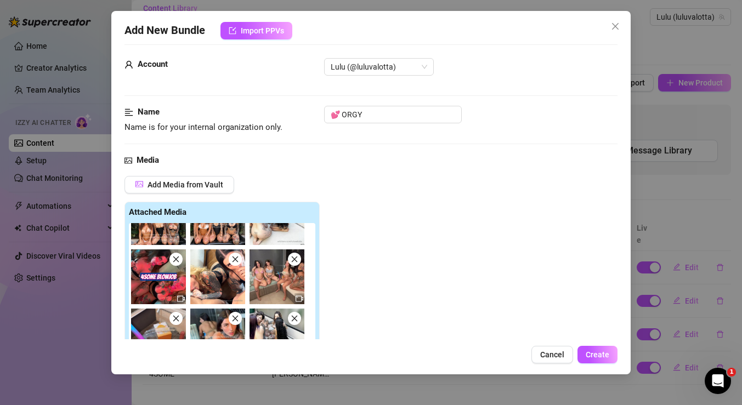
click at [296, 263] on icon "close" at bounding box center [295, 260] width 8 height 8
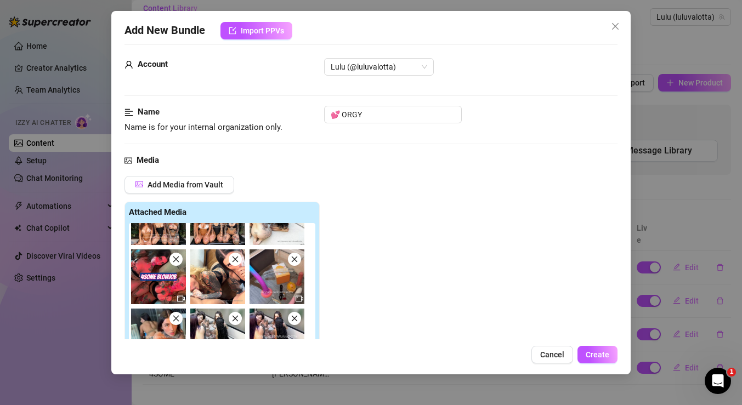
click at [296, 263] on icon "close" at bounding box center [295, 260] width 8 height 8
click at [180, 315] on icon "close" at bounding box center [176, 319] width 8 height 8
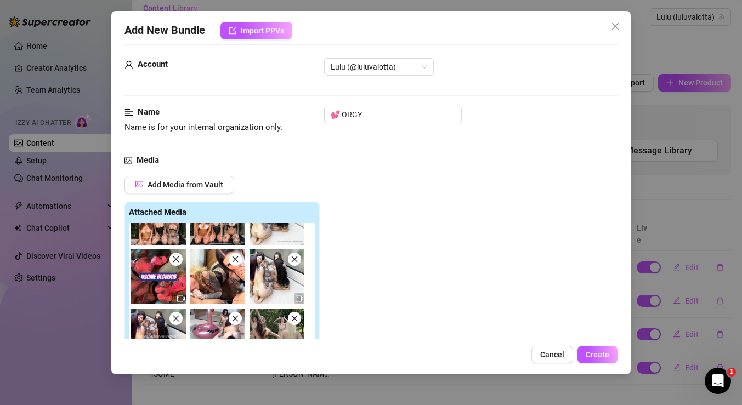
click at [296, 263] on icon "close" at bounding box center [295, 260] width 8 height 8
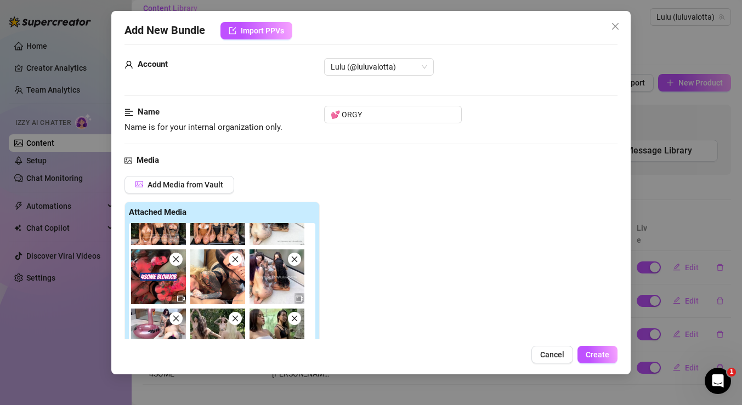
click at [296, 263] on icon "close" at bounding box center [295, 260] width 8 height 8
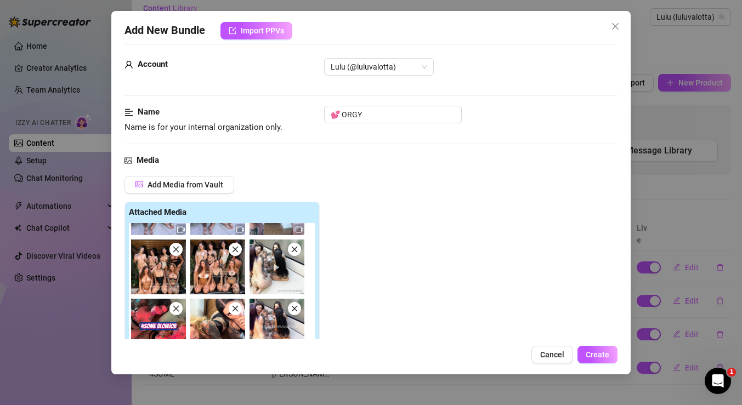
click at [296, 263] on img at bounding box center [277, 267] width 55 height 55
click at [297, 255] on span at bounding box center [294, 249] width 13 height 13
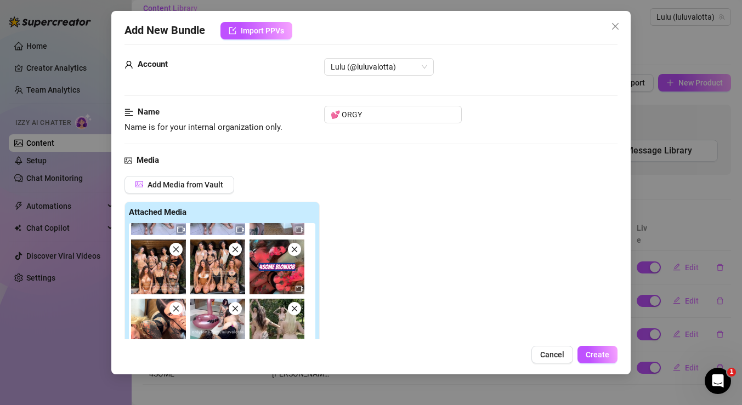
click at [297, 253] on span at bounding box center [294, 249] width 13 height 13
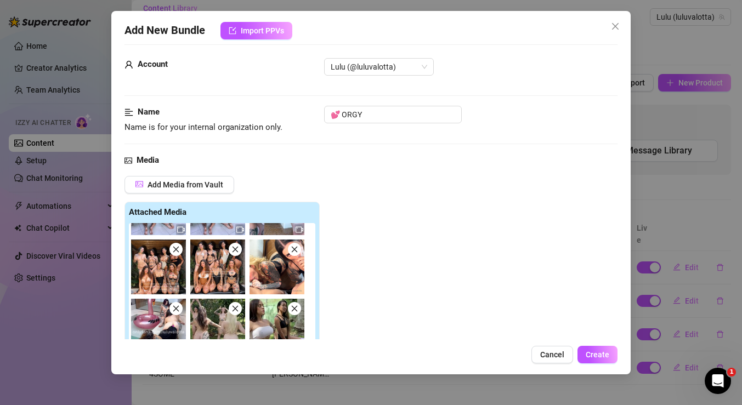
click at [297, 252] on icon "close" at bounding box center [295, 250] width 8 height 8
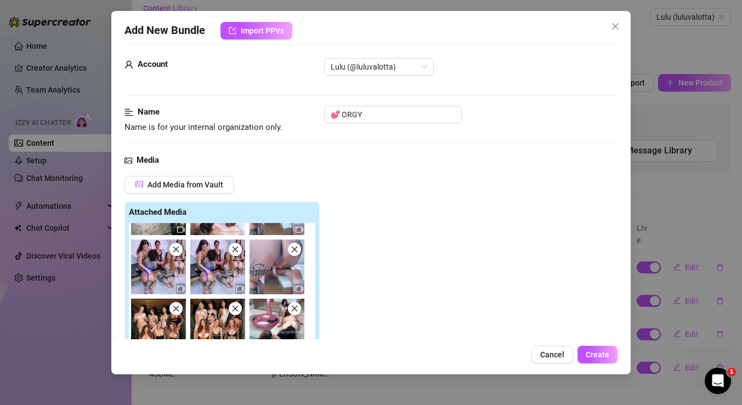
click at [297, 252] on icon "close" at bounding box center [295, 250] width 8 height 8
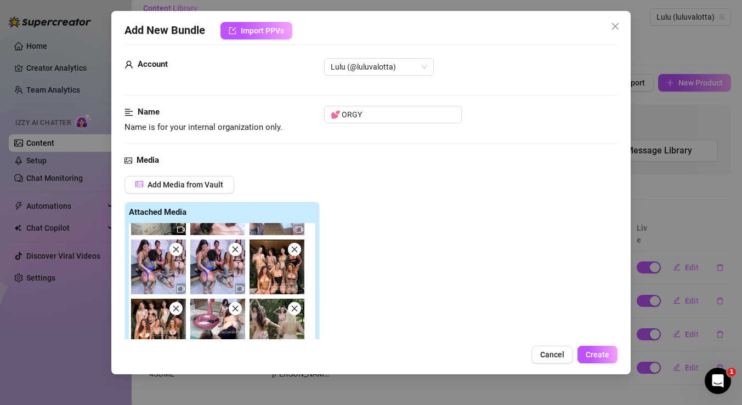
click at [297, 252] on icon "close" at bounding box center [295, 250] width 8 height 8
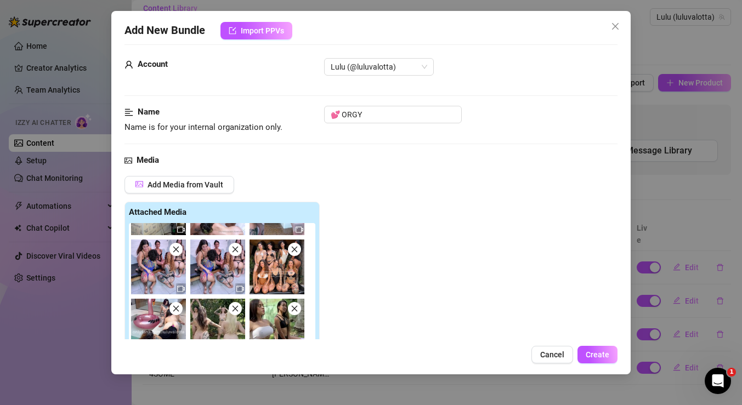
click at [297, 252] on icon "close" at bounding box center [295, 250] width 8 height 8
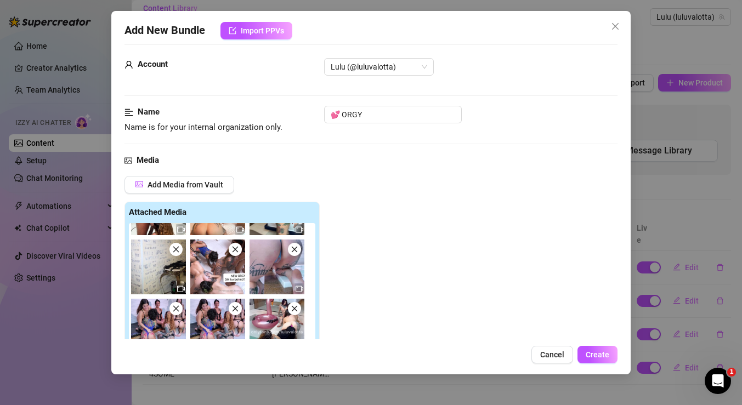
scroll to position [45, 0]
click at [297, 252] on icon "close" at bounding box center [295, 250] width 8 height 8
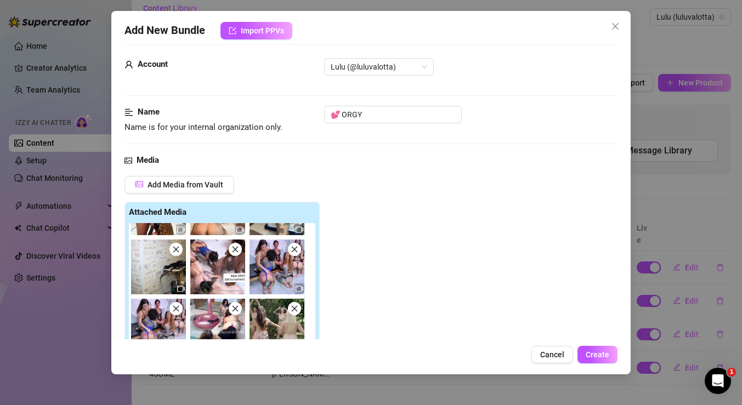
click at [239, 253] on icon "close" at bounding box center [235, 250] width 8 height 8
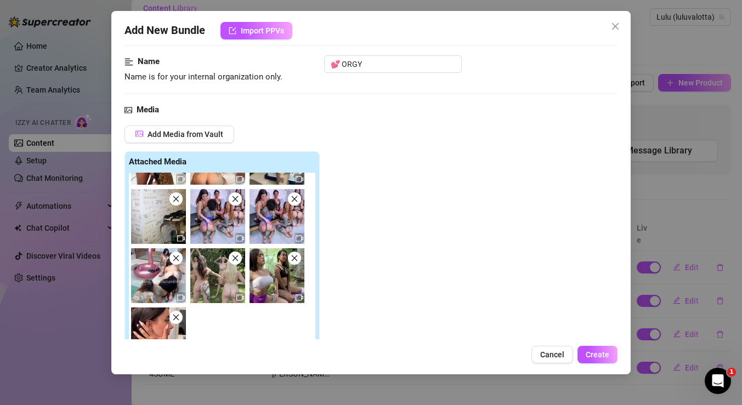
scroll to position [73, 0]
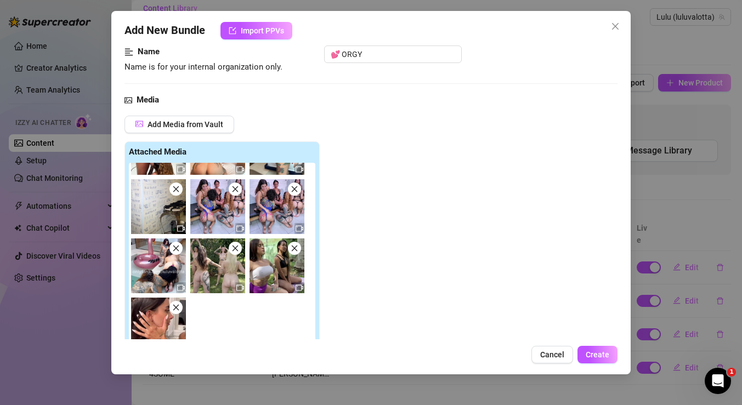
click at [241, 251] on span at bounding box center [235, 248] width 13 height 13
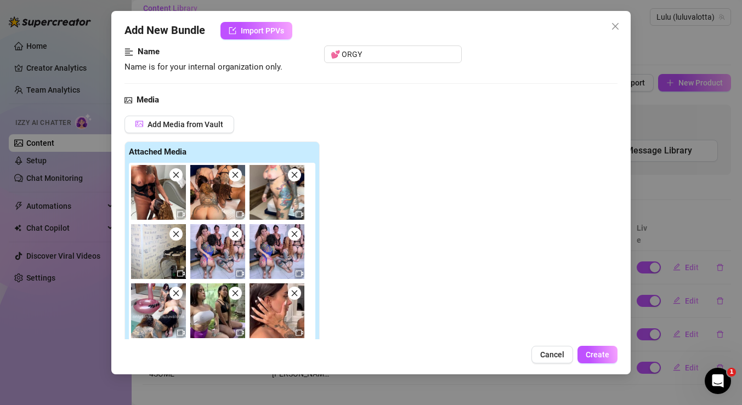
click at [294, 290] on icon "close" at bounding box center [295, 294] width 8 height 8
click at [233, 294] on icon "close" at bounding box center [236, 294] width 6 height 6
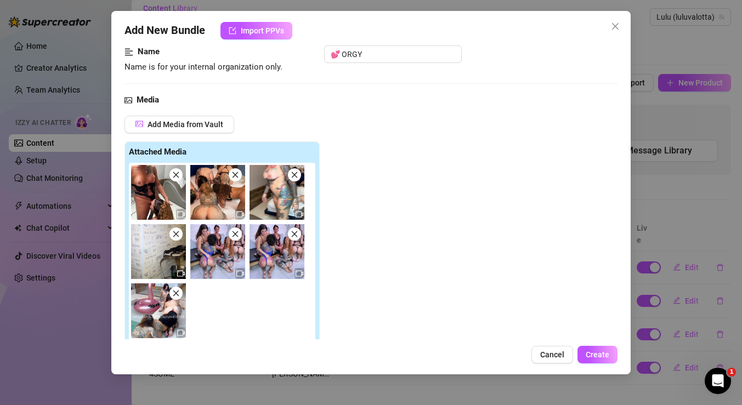
click at [180, 333] on icon "video-camera" at bounding box center [181, 333] width 8 height 8
click at [160, 318] on img at bounding box center [158, 311] width 55 height 55
click at [182, 337] on div at bounding box center [181, 332] width 10 height 11
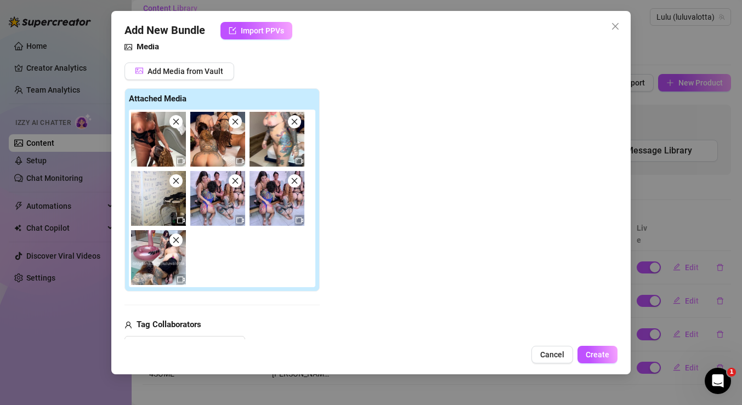
scroll to position [174, 0]
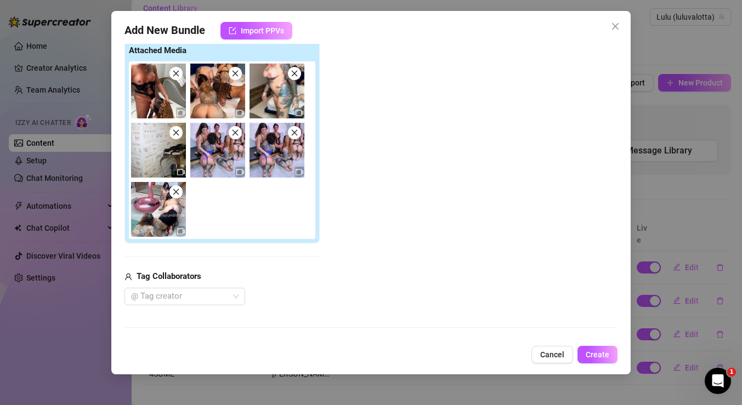
click at [169, 212] on img at bounding box center [158, 209] width 55 height 55
click at [154, 230] on img at bounding box center [158, 209] width 55 height 55
click at [181, 234] on icon "video-camera" at bounding box center [181, 232] width 8 height 6
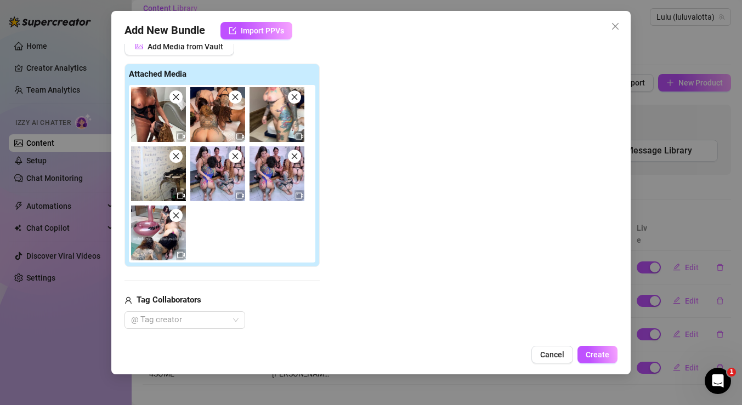
scroll to position [152, 0]
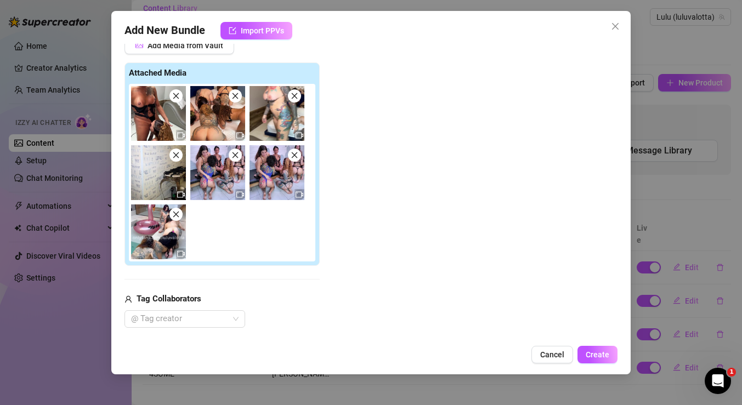
click at [269, 177] on img at bounding box center [277, 172] width 55 height 55
click at [277, 176] on img at bounding box center [277, 172] width 55 height 55
click at [241, 200] on div at bounding box center [224, 173] width 191 height 178
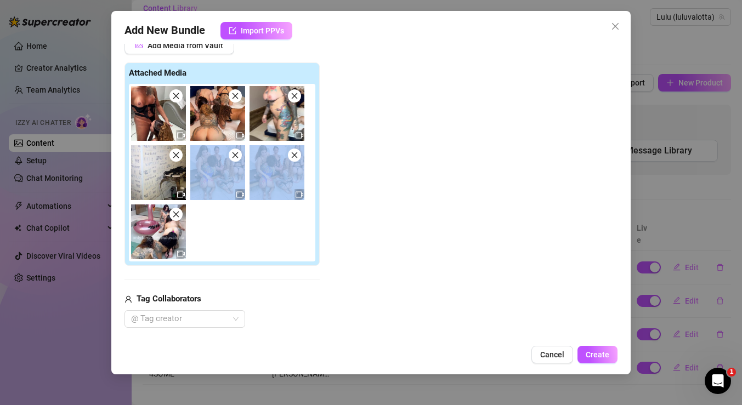
click at [241, 200] on div at bounding box center [224, 173] width 191 height 178
click at [228, 194] on img at bounding box center [217, 172] width 55 height 55
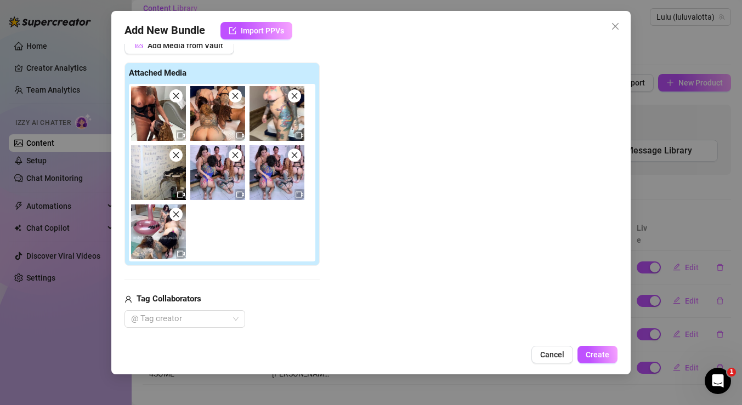
click at [264, 212] on div at bounding box center [224, 173] width 191 height 178
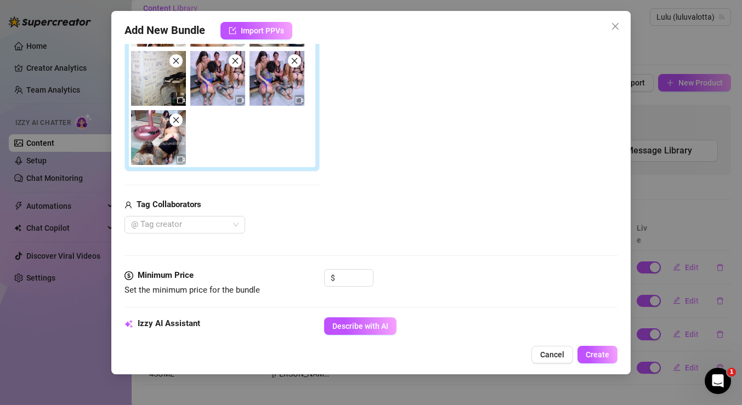
scroll to position [229, 0]
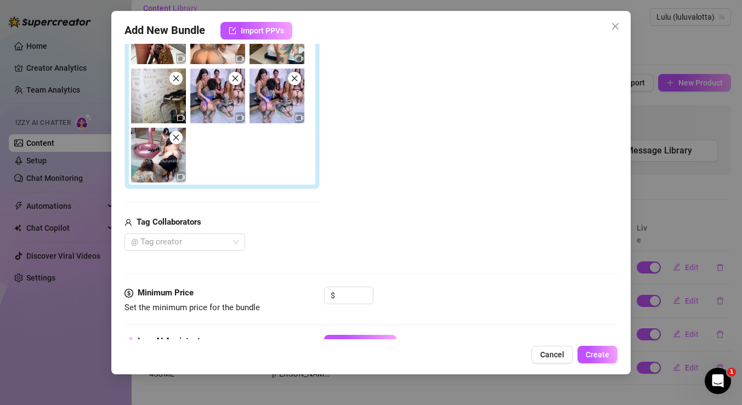
click at [547, 345] on div "Add New Bundle Import PPVs Account [PERSON_NAME] (@luluvalotta) Name Name is fo…" at bounding box center [370, 193] width 519 height 364
click at [549, 354] on span "Cancel" at bounding box center [552, 354] width 24 height 9
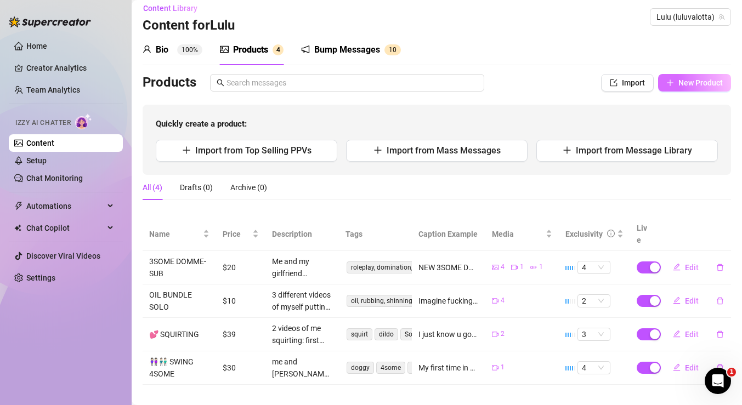
click at [699, 85] on span "New Product" at bounding box center [700, 82] width 44 height 9
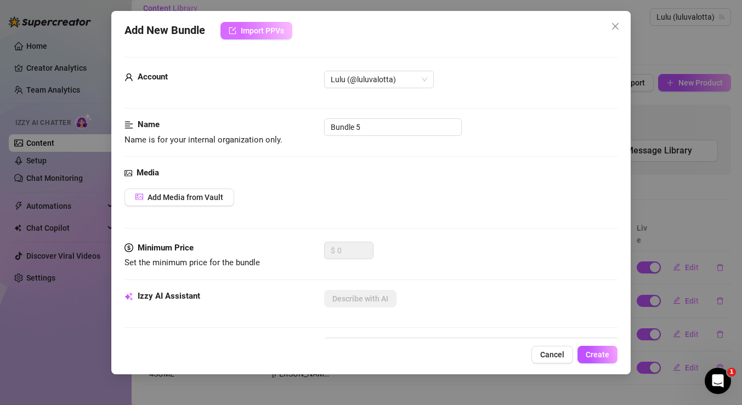
click at [274, 29] on span "Import PPVs" at bounding box center [262, 30] width 43 height 9
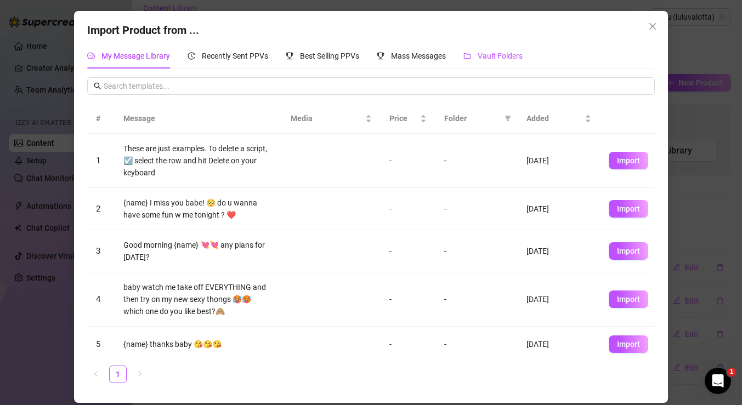
click at [501, 55] on span "Vault Folders" at bounding box center [500, 56] width 45 height 9
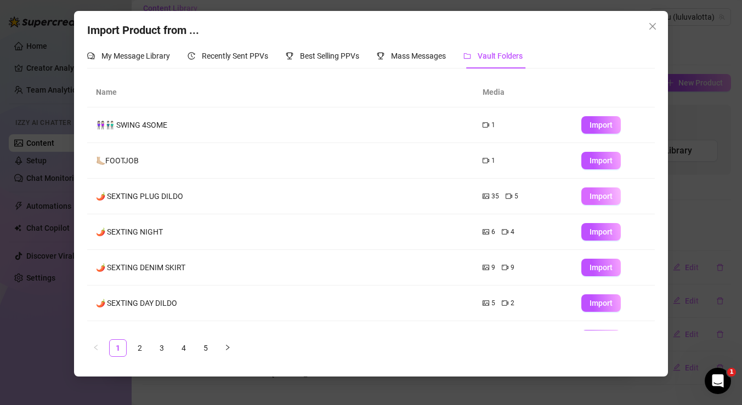
click at [604, 199] on span "Import" at bounding box center [601, 196] width 23 height 9
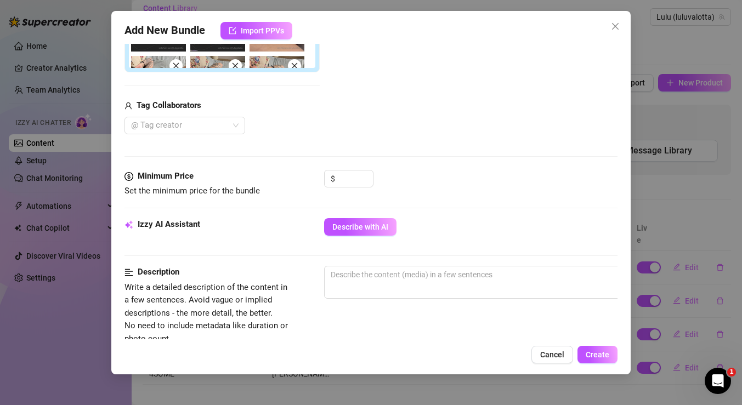
scroll to position [0, 0]
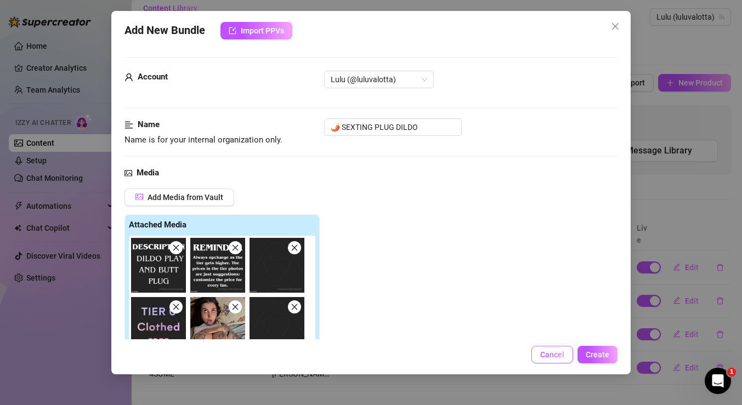
click at [558, 355] on span "Cancel" at bounding box center [552, 354] width 24 height 9
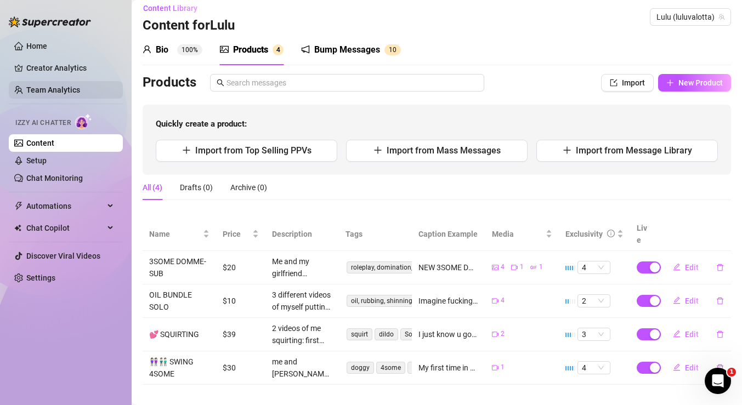
click at [60, 86] on link "Team Analytics" at bounding box center [53, 90] width 54 height 9
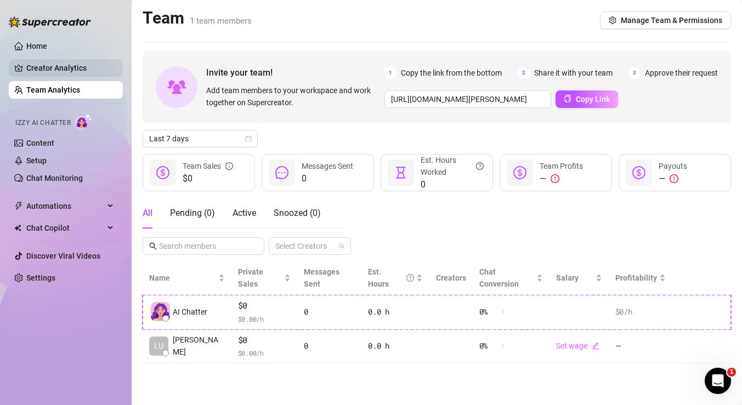
click at [87, 61] on link "Creator Analytics" at bounding box center [70, 68] width 88 height 18
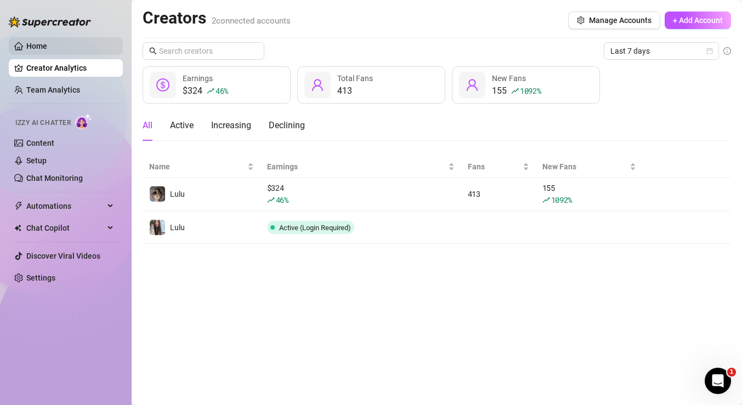
click at [47, 50] on link "Home" at bounding box center [36, 46] width 21 height 9
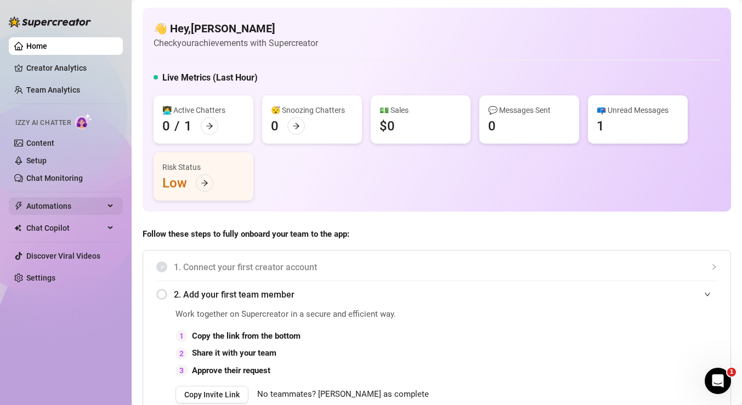
click at [101, 209] on span "Automations" at bounding box center [65, 206] width 78 height 18
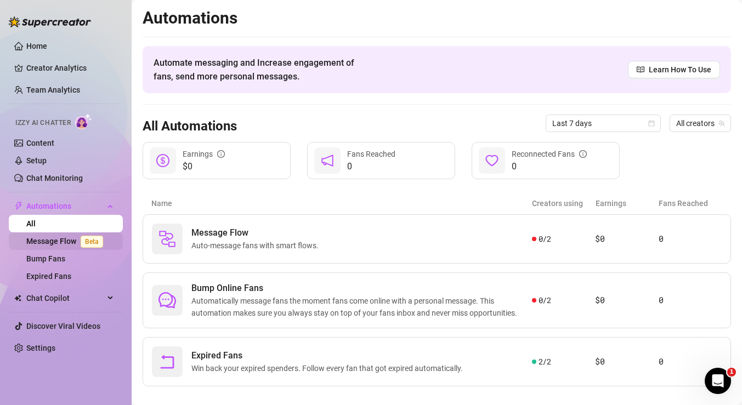
click at [59, 246] on link "Message Flow Beta" at bounding box center [66, 241] width 81 height 9
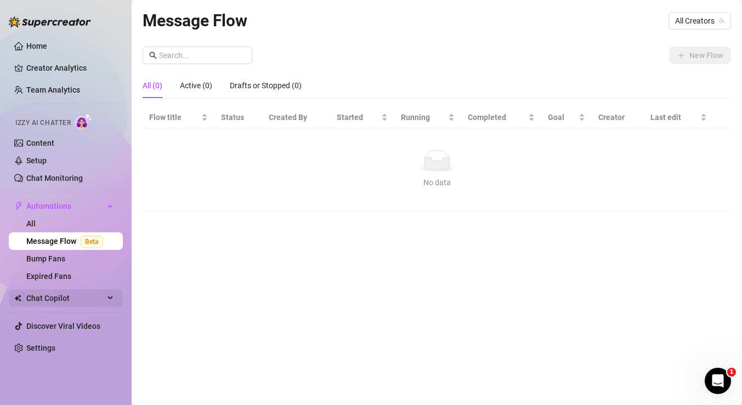
click at [77, 299] on span "Chat Copilot" at bounding box center [65, 299] width 78 height 18
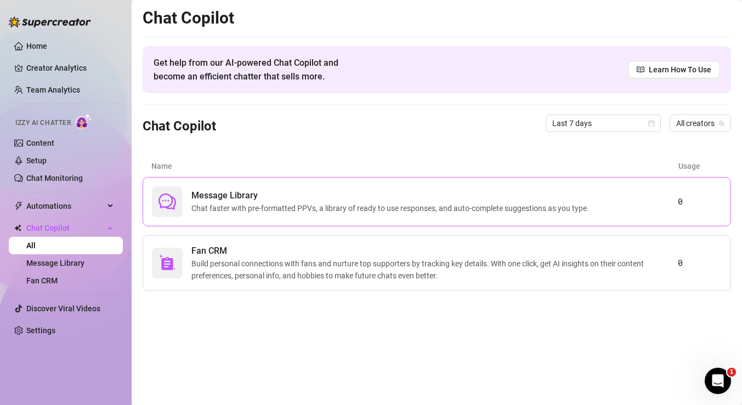
click at [325, 211] on span "Chat faster with pre-formatted PPVs, a library of ready to use responses, and a…" at bounding box center [392, 208] width 402 height 12
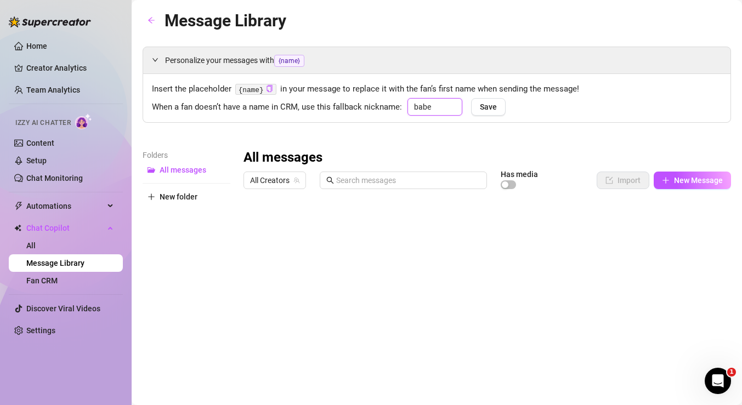
click at [439, 107] on input "babe" at bounding box center [434, 107] width 55 height 18
click at [489, 108] on span "Save" at bounding box center [488, 107] width 17 height 9
click at [511, 185] on span "button" at bounding box center [508, 184] width 15 height 9
click at [511, 185] on div "button" at bounding box center [511, 185] width 7 height 7
click at [90, 209] on span "Automations" at bounding box center [65, 206] width 78 height 18
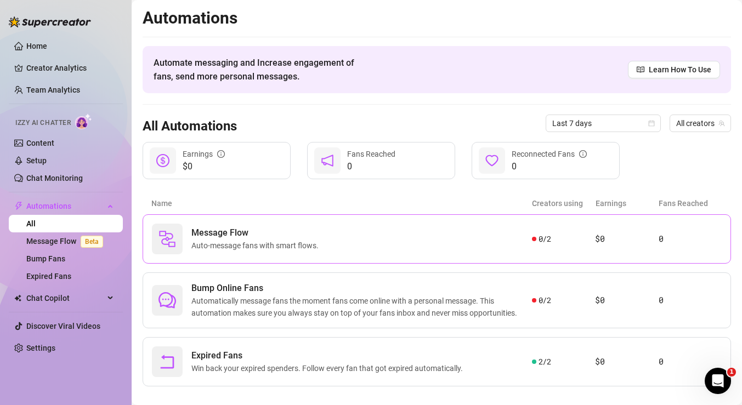
click at [256, 234] on span "Message Flow" at bounding box center [257, 232] width 132 height 13
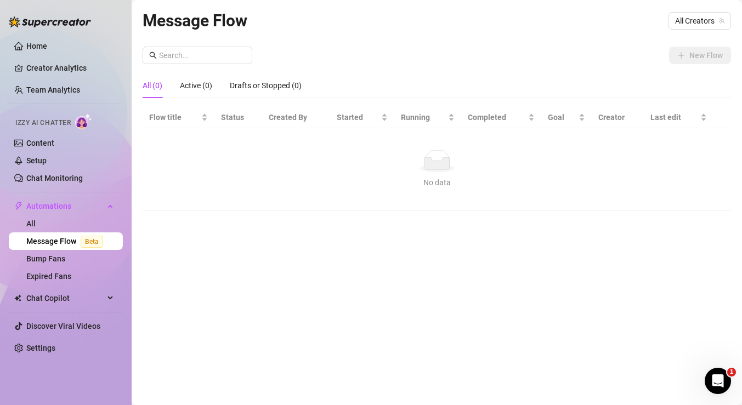
click at [446, 166] on icon at bounding box center [436, 164] width 25 height 12
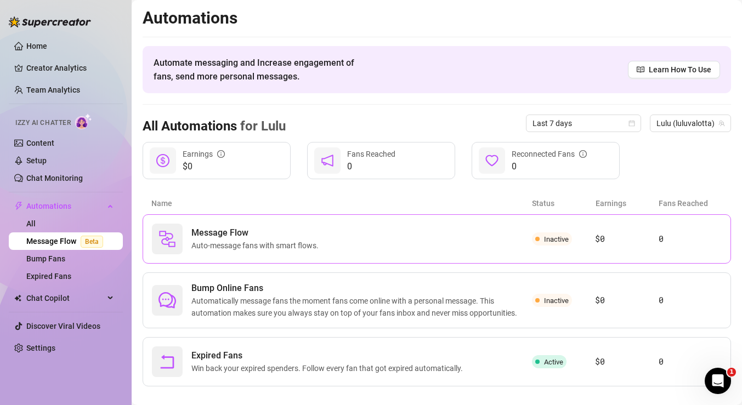
scroll to position [14, 0]
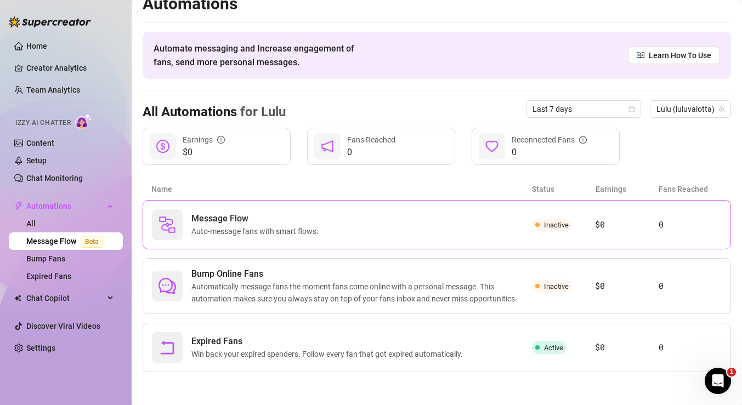
click at [558, 227] on span "Inactive" at bounding box center [556, 225] width 25 height 8
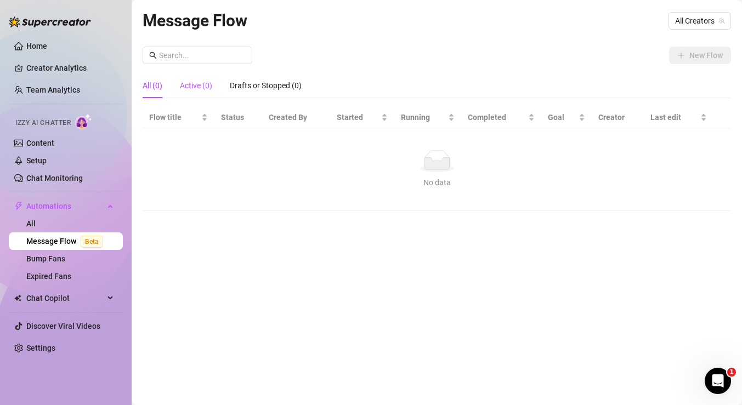
click at [201, 87] on div "Active (0)" at bounding box center [196, 86] width 32 height 12
click at [158, 95] on div "All (0)" at bounding box center [153, 85] width 20 height 25
click at [696, 22] on span "All Creators" at bounding box center [699, 21] width 49 height 16
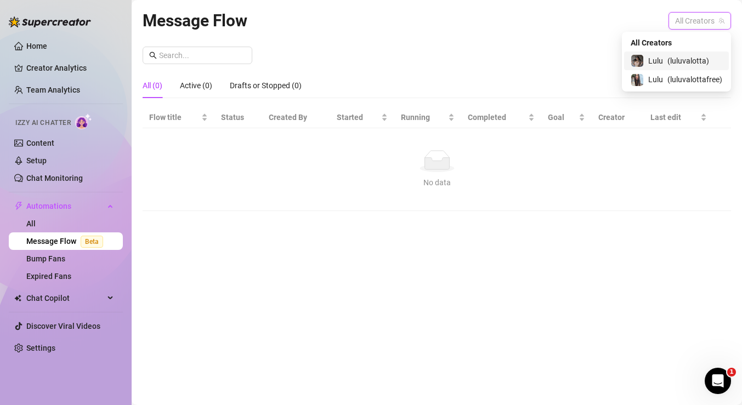
click at [686, 61] on span "( luluvalotta )" at bounding box center [688, 61] width 42 height 12
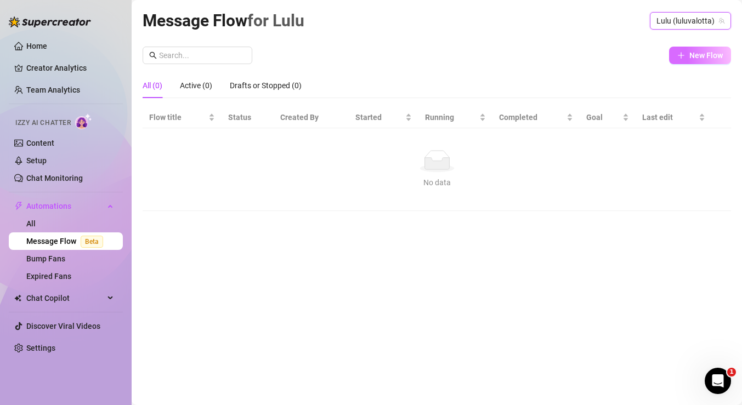
click at [715, 56] on span "New Flow" at bounding box center [705, 55] width 33 height 9
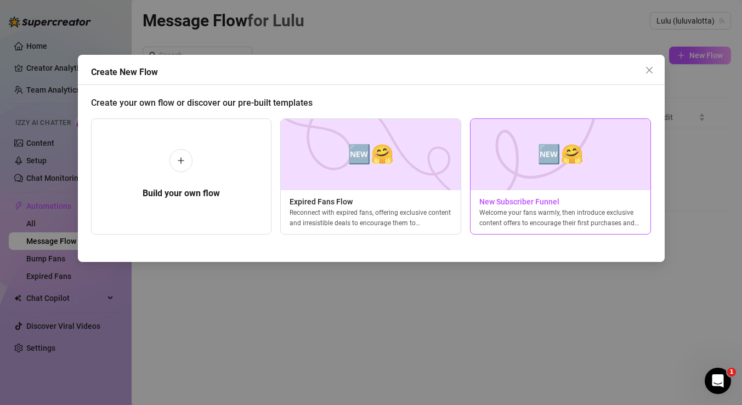
click at [574, 171] on img at bounding box center [560, 154] width 181 height 71
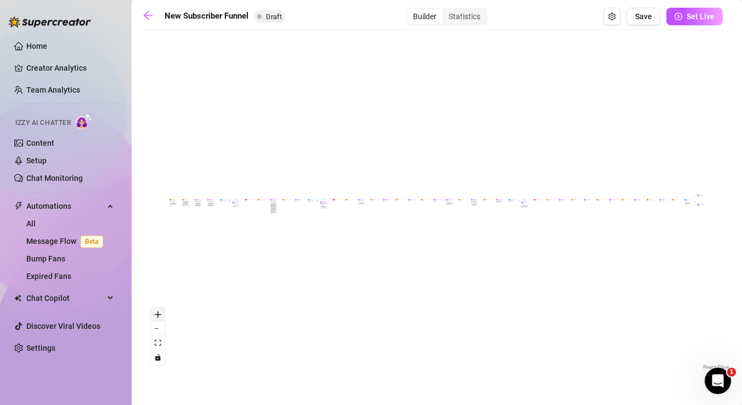
click at [161, 315] on button "zoom in" at bounding box center [158, 315] width 14 height 14
drag, startPoint x: 199, startPoint y: 206, endPoint x: 218, endPoint y: 213, distance: 21.0
click at [218, 213] on div "If True If True If True If False If False If False If True If False Merge Merge…" at bounding box center [437, 204] width 588 height 337
click at [244, 210] on div "Don't send you most juicy and exclusive content from the get go, otherwise fans…" at bounding box center [240, 209] width 7 height 13
click at [241, 202] on div "Note: Don't send you most juicy and exclusive content from the get go, otherwis…" at bounding box center [241, 209] width 8 height 14
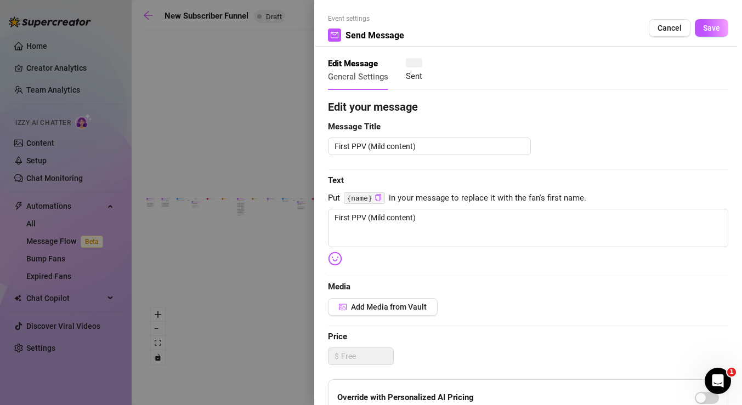
click at [241, 202] on div at bounding box center [371, 202] width 742 height 405
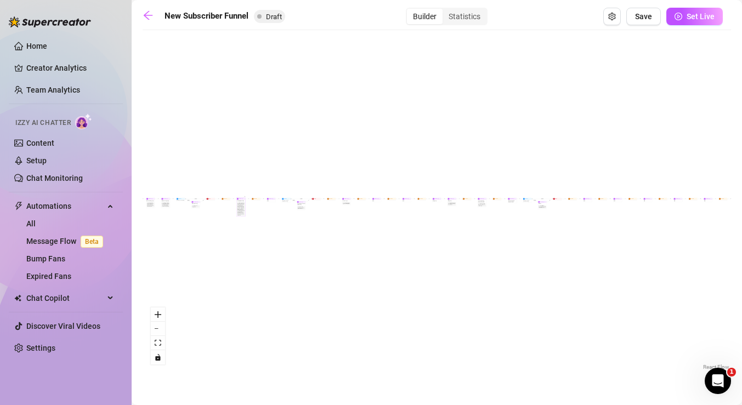
click at [241, 202] on div "Note: Don't send you most juicy and exclusive content from the get go, otherwis…" at bounding box center [241, 209] width 9 height 14
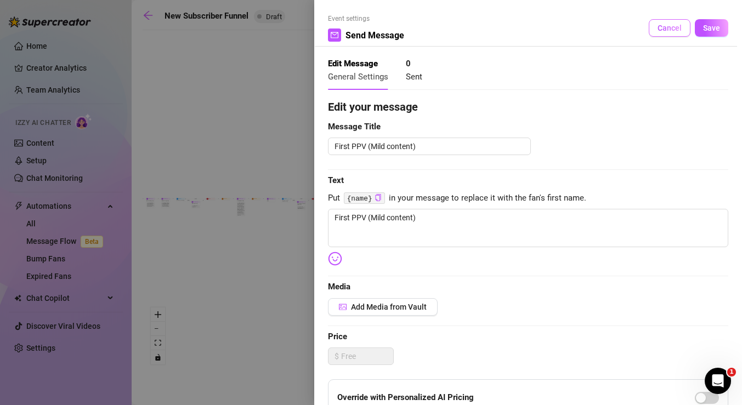
click at [662, 32] on button "Cancel" at bounding box center [670, 28] width 42 height 18
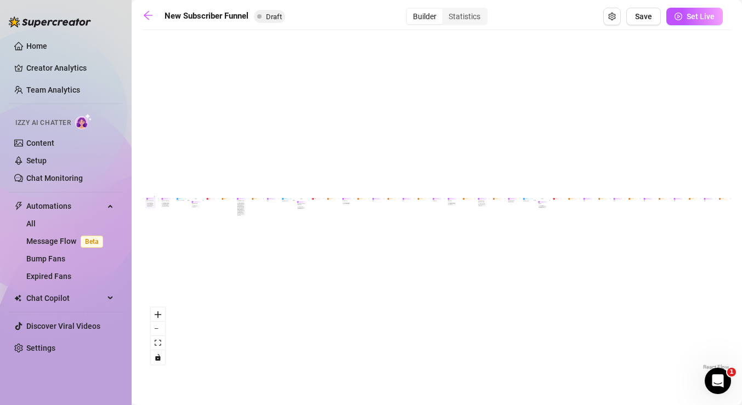
click at [151, 202] on div "Note: The first welcome message. Include a short free video of the model talkin…" at bounding box center [150, 205] width 9 height 6
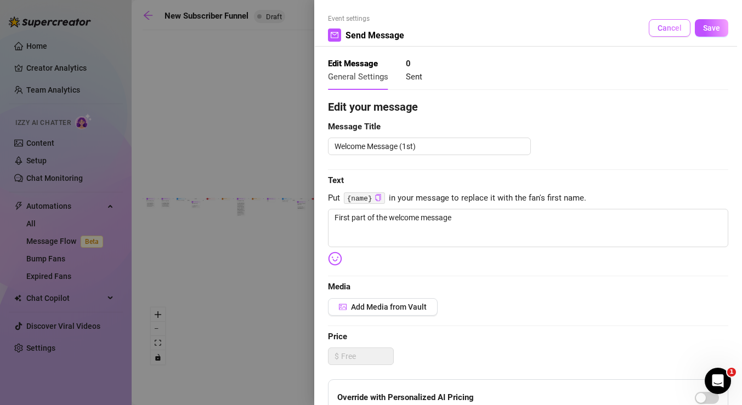
click at [660, 30] on span "Cancel" at bounding box center [670, 28] width 24 height 9
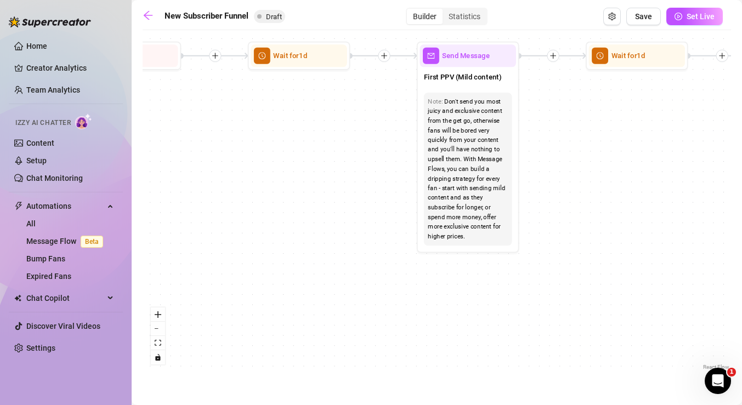
drag, startPoint x: 190, startPoint y: 219, endPoint x: 540, endPoint y: 255, distance: 352.2
click at [536, 254] on div "If True If True If True If False If False If False If True If False Merge Merge…" at bounding box center [437, 204] width 588 height 337
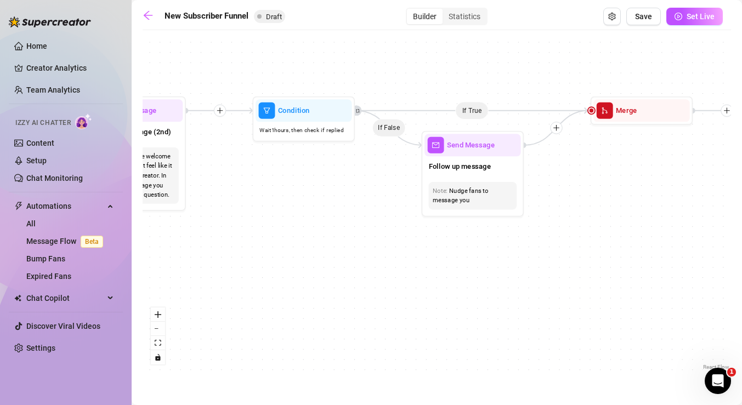
drag, startPoint x: 388, startPoint y: 220, endPoint x: 706, endPoint y: 256, distance: 320.0
click at [706, 256] on div "If True If True If True If False If False If False If True If False Merge Merge…" at bounding box center [437, 204] width 588 height 337
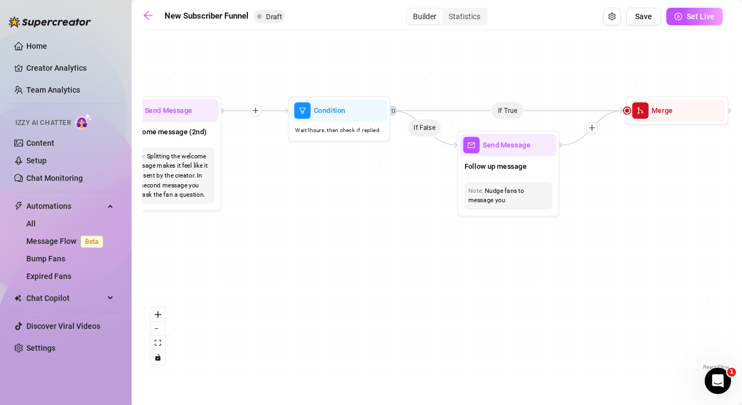
drag, startPoint x: 297, startPoint y: 186, endPoint x: 630, endPoint y: 175, distance: 332.5
click at [630, 175] on div "If True If True If True If False If False If False If True If False Merge Merge…" at bounding box center [437, 204] width 588 height 337
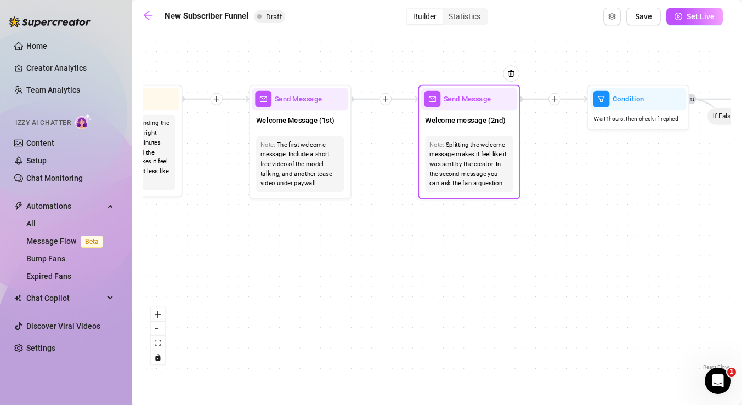
drag, startPoint x: 333, startPoint y: 191, endPoint x: 526, endPoint y: 185, distance: 193.1
click at [526, 185] on div "If True If True If True If False If False If False If True If False Merge Merge…" at bounding box center [437, 204] width 588 height 337
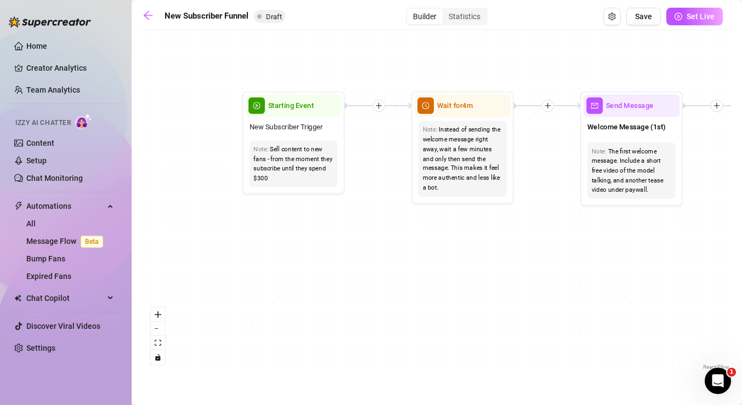
drag, startPoint x: 248, startPoint y: 250, endPoint x: 591, endPoint y: 260, distance: 343.4
click at [591, 260] on div "If True If True If True If False If False If False If True If False Merge Merge…" at bounding box center [437, 204] width 588 height 337
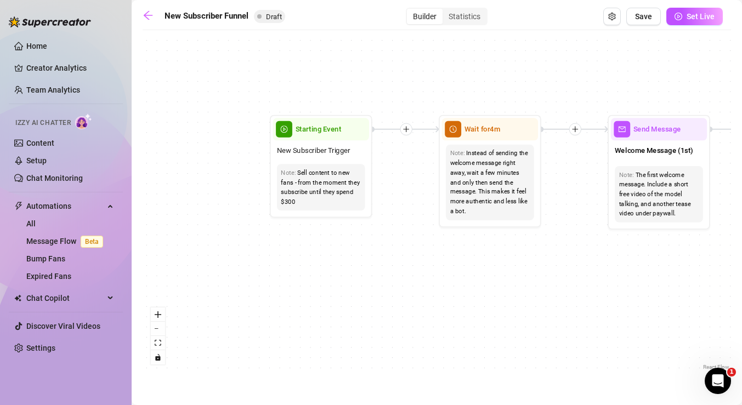
drag, startPoint x: 394, startPoint y: 242, endPoint x: 409, endPoint y: 262, distance: 25.4
click at [409, 262] on div "If True If True If True If False If False If False If True If False Merge Merge…" at bounding box center [437, 204] width 588 height 337
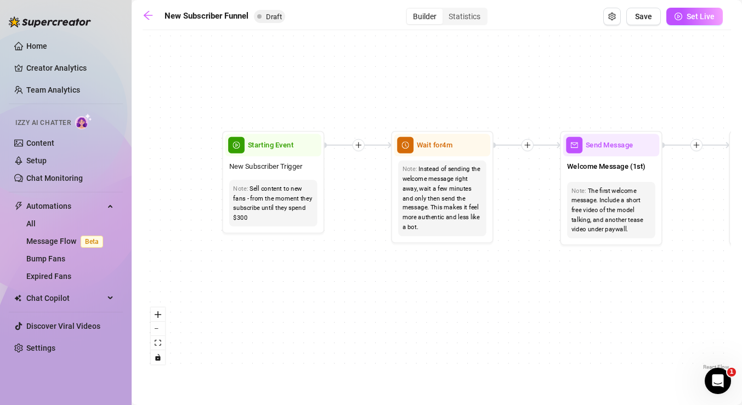
drag, startPoint x: 424, startPoint y: 247, endPoint x: 377, endPoint y: 263, distance: 50.3
click at [377, 263] on div "If True If True If True If False If False If False If True If False Merge Merge…" at bounding box center [437, 204] width 588 height 337
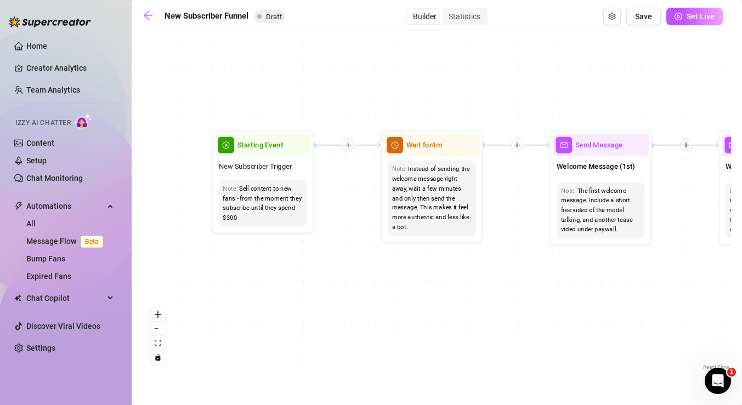
drag, startPoint x: 421, startPoint y: 265, endPoint x: 410, endPoint y: 265, distance: 11.0
click at [410, 265] on div "If True If True If True If False If False If False If True If False Merge Merge…" at bounding box center [437, 204] width 588 height 337
click at [442, 175] on div "Instead of sending the welcome message right away, wait a few minutes and only …" at bounding box center [432, 198] width 80 height 67
click at [282, 168] on span "New Subscriber Trigger" at bounding box center [254, 167] width 73 height 12
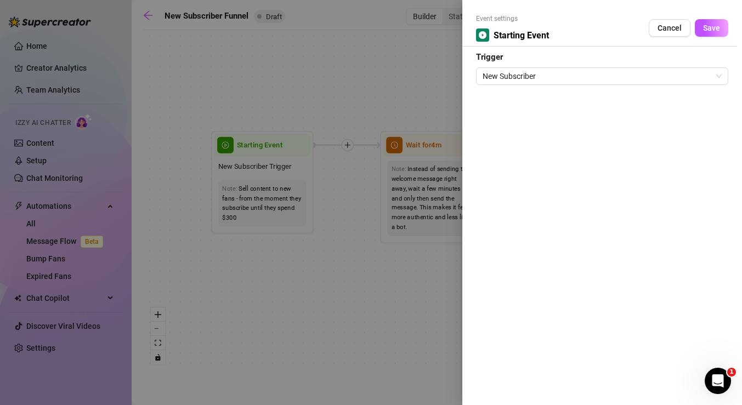
click at [400, 71] on div at bounding box center [371, 202] width 742 height 405
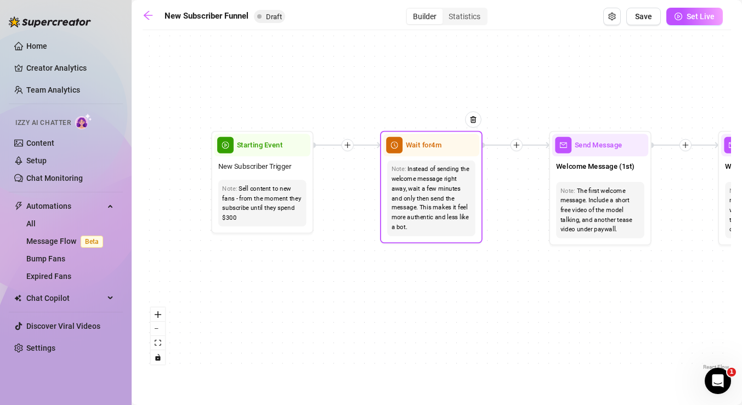
click at [460, 159] on div "Note: Instead of sending the welcome message right away, wait a few minutes and…" at bounding box center [431, 198] width 97 height 84
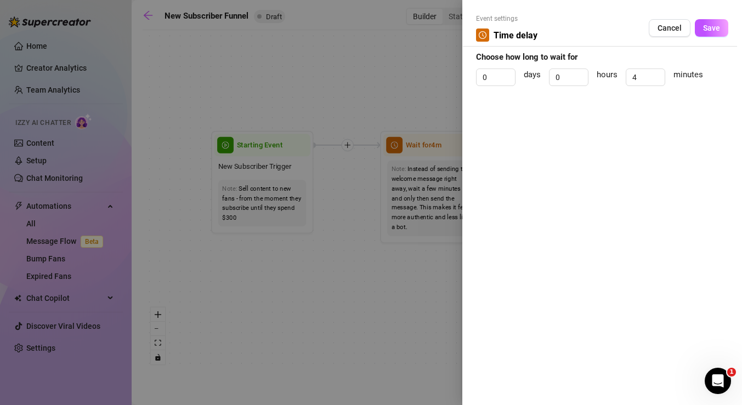
click at [399, 79] on div at bounding box center [371, 202] width 742 height 405
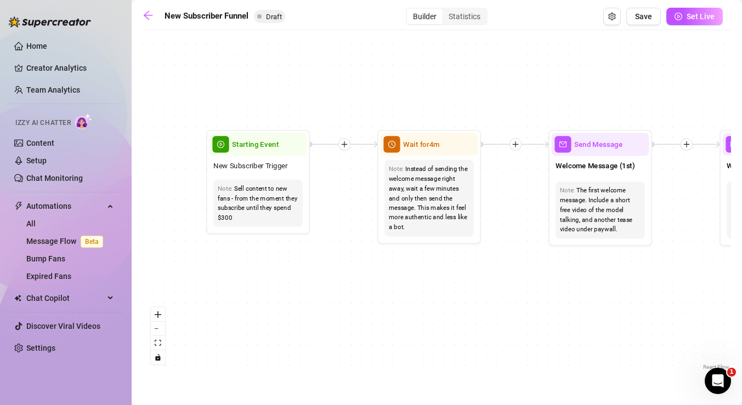
drag, startPoint x: 569, startPoint y: 276, endPoint x: 470, endPoint y: 273, distance: 98.8
click at [566, 276] on div "If True If True If True If False If False If False If True If False Merge Merge…" at bounding box center [437, 204] width 588 height 337
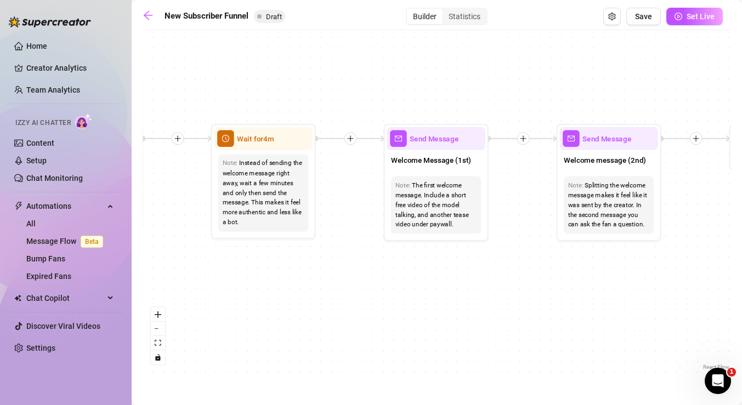
drag, startPoint x: 564, startPoint y: 292, endPoint x: 404, endPoint y: 288, distance: 160.7
click at [403, 288] on div "If True If True If True If False If False If False If True If False Merge Merge…" at bounding box center [437, 204] width 588 height 337
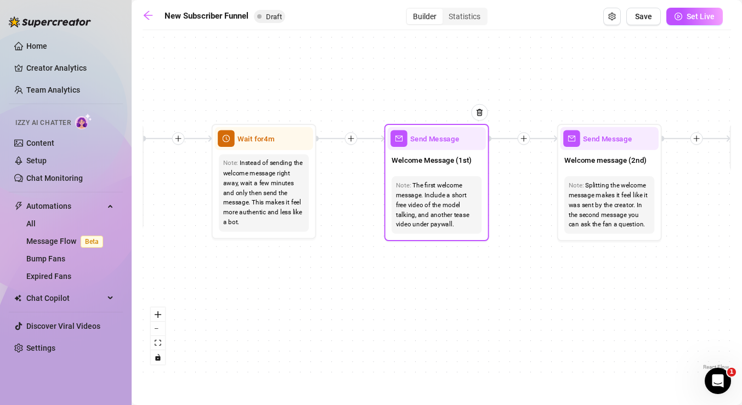
click at [465, 193] on div "The first welcome message. Include a short free video of the model talking, and…" at bounding box center [437, 204] width 82 height 49
click at [448, 166] on div "Welcome Message (1st)" at bounding box center [436, 161] width 98 height 22
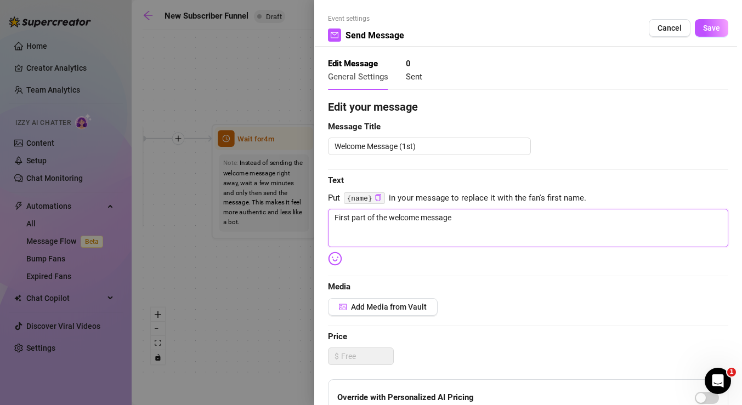
drag, startPoint x: 480, startPoint y: 219, endPoint x: 335, endPoint y: 216, distance: 144.8
click at [335, 216] on textarea "First part of the welcome message" at bounding box center [528, 228] width 400 height 38
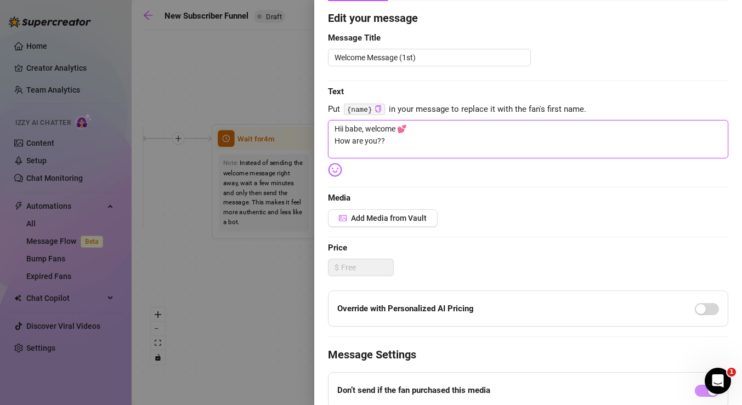
scroll to position [90, 0]
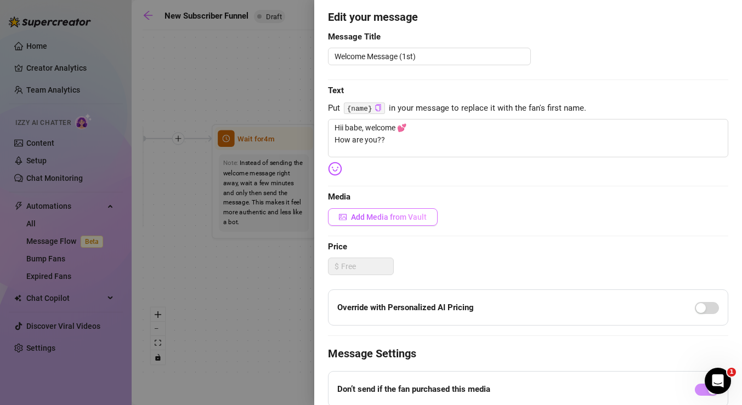
click at [399, 219] on span "Add Media from Vault" at bounding box center [389, 217] width 76 height 9
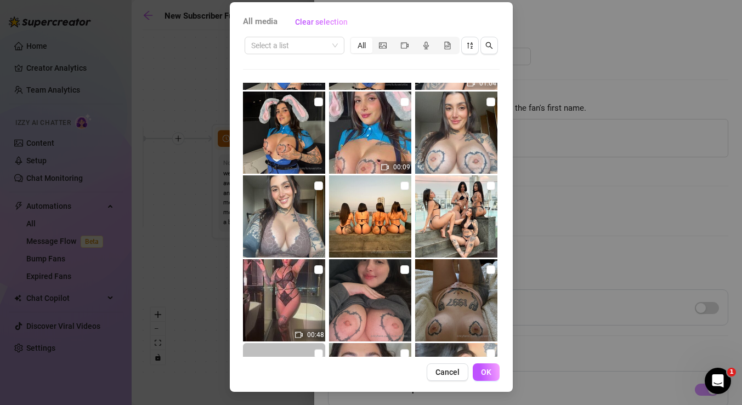
scroll to position [5107, 0]
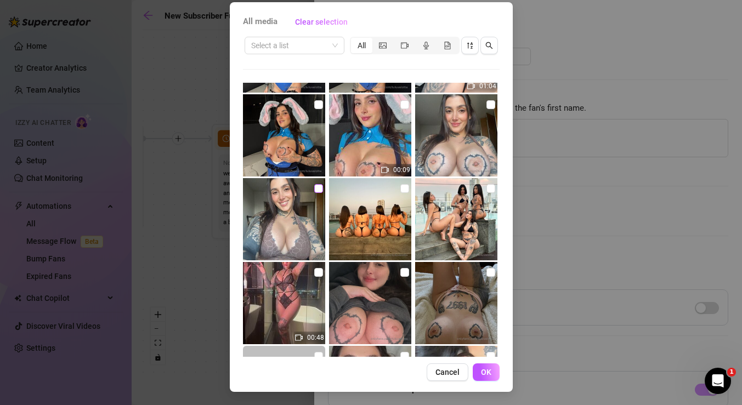
click at [319, 189] on input "checkbox" at bounding box center [318, 188] width 9 height 9
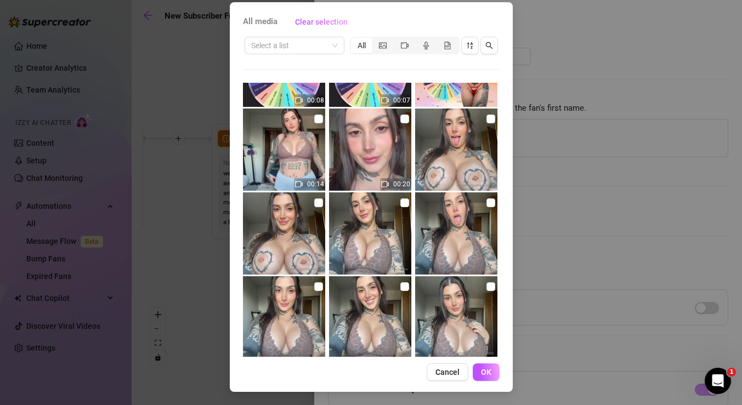
scroll to position [8114, 0]
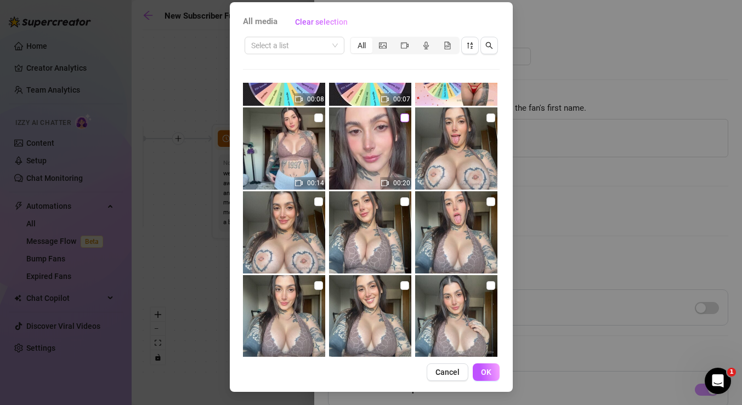
click at [404, 116] on input "checkbox" at bounding box center [404, 118] width 9 height 9
click at [487, 372] on span "OK" at bounding box center [486, 372] width 10 height 9
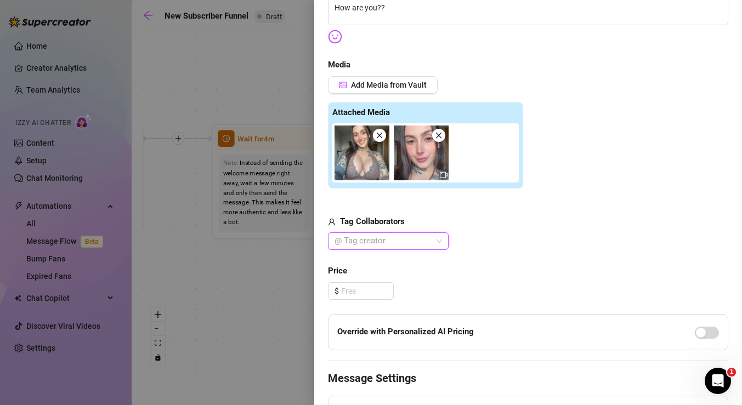
scroll to position [224, 0]
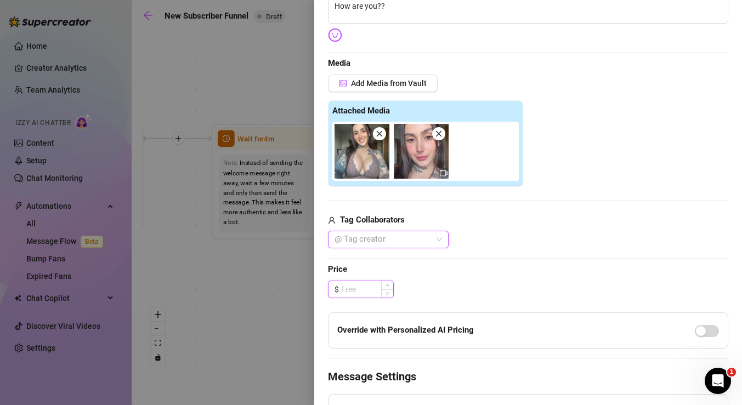
click at [372, 288] on input at bounding box center [367, 289] width 52 height 16
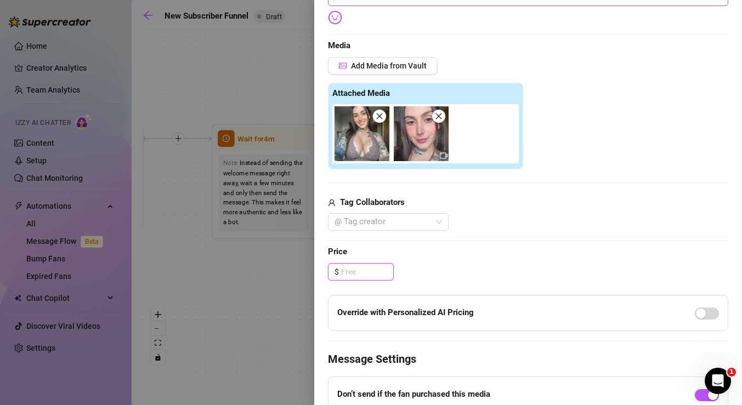
scroll to position [264, 0]
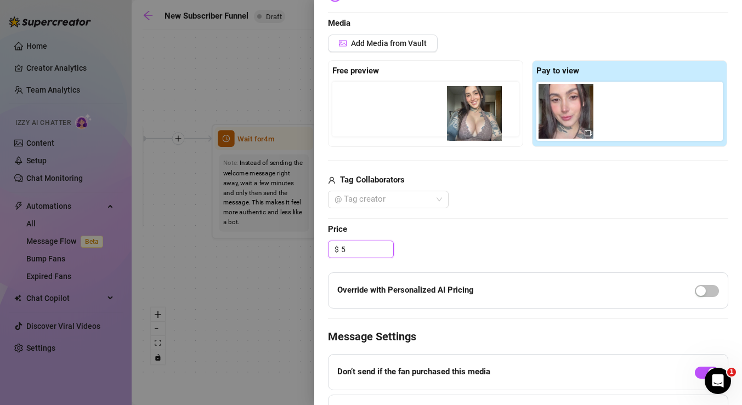
drag, startPoint x: 563, startPoint y: 111, endPoint x: 469, endPoint y: 113, distance: 94.4
click at [468, 113] on div "Free preview Pay to view" at bounding box center [528, 103] width 400 height 87
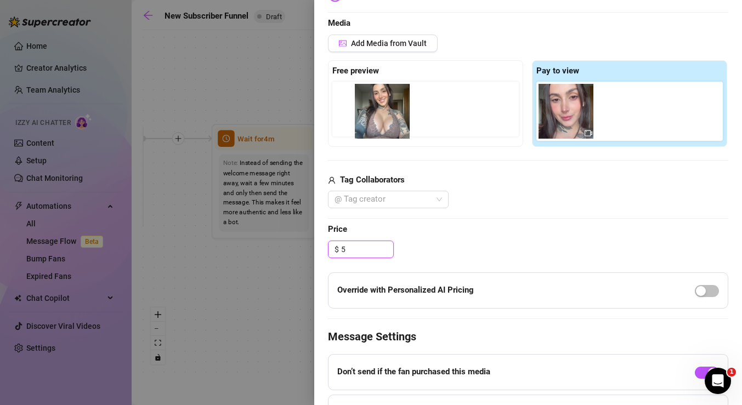
drag, startPoint x: 560, startPoint y: 111, endPoint x: 374, endPoint y: 112, distance: 186.5
click at [373, 112] on div "Free preview Pay to view" at bounding box center [528, 103] width 400 height 87
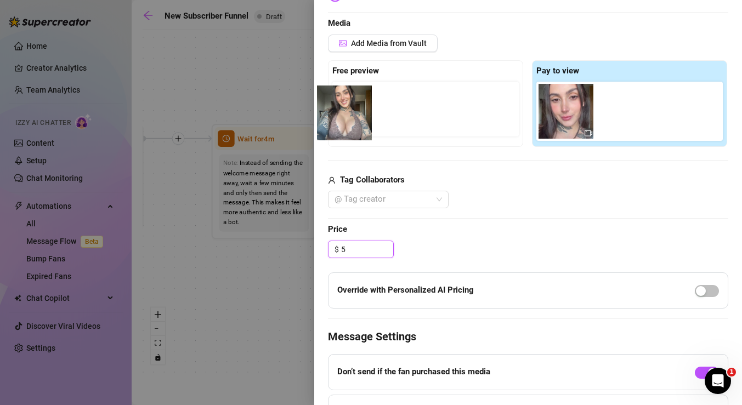
drag, startPoint x: 543, startPoint y: 111, endPoint x: 343, endPoint y: 112, distance: 199.6
click at [343, 112] on div "Free preview Pay to view" at bounding box center [528, 103] width 400 height 87
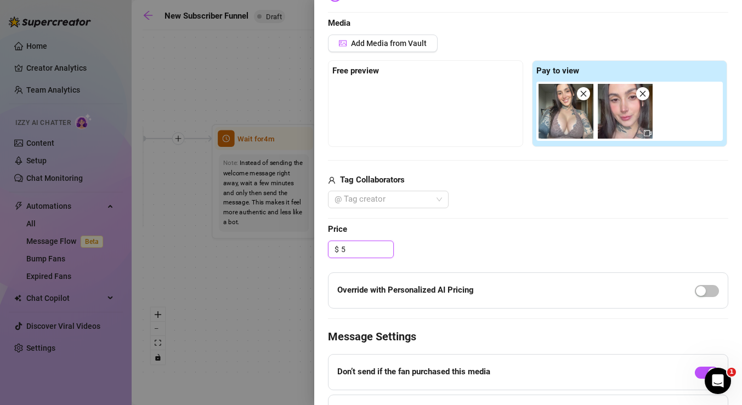
click at [583, 90] on icon "close" at bounding box center [584, 94] width 8 height 8
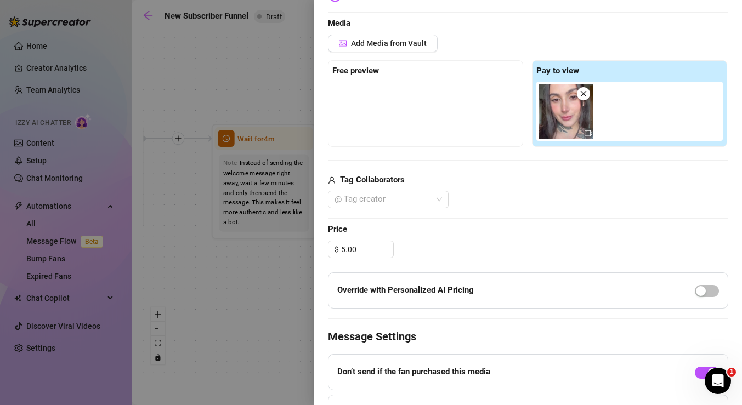
click at [433, 92] on div at bounding box center [425, 109] width 186 height 55
click at [369, 74] on strong "Free preview" at bounding box center [355, 71] width 47 height 10
click at [342, 108] on div at bounding box center [425, 109] width 186 height 55
click at [365, 42] on span "Add Media from Vault" at bounding box center [389, 43] width 76 height 9
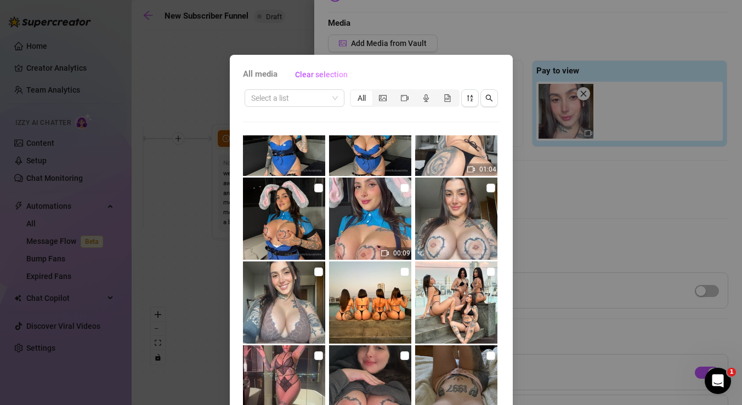
scroll to position [5086, 0]
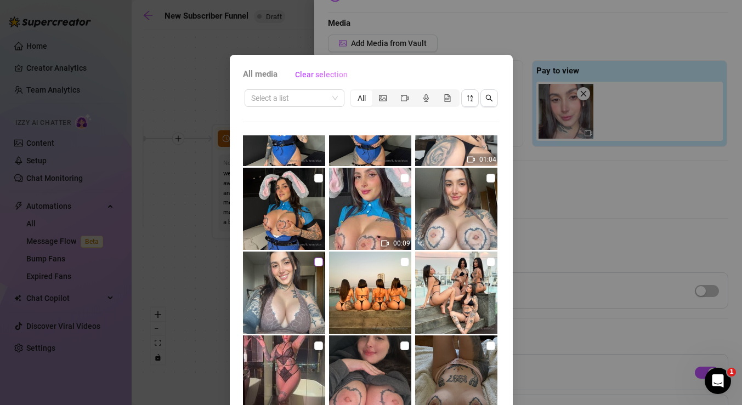
click at [318, 260] on input "checkbox" at bounding box center [318, 262] width 9 height 9
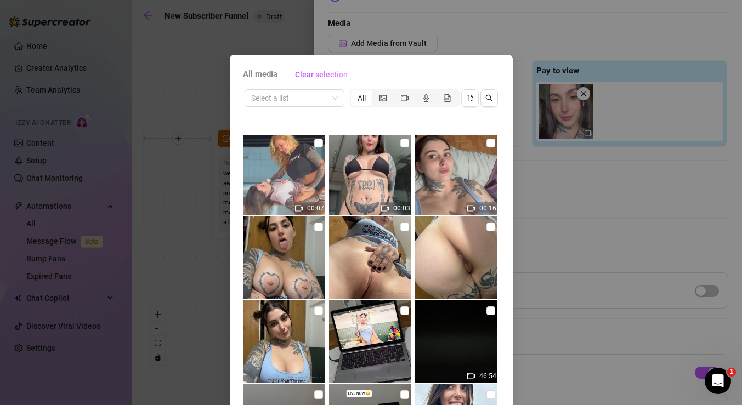
scroll to position [53, 0]
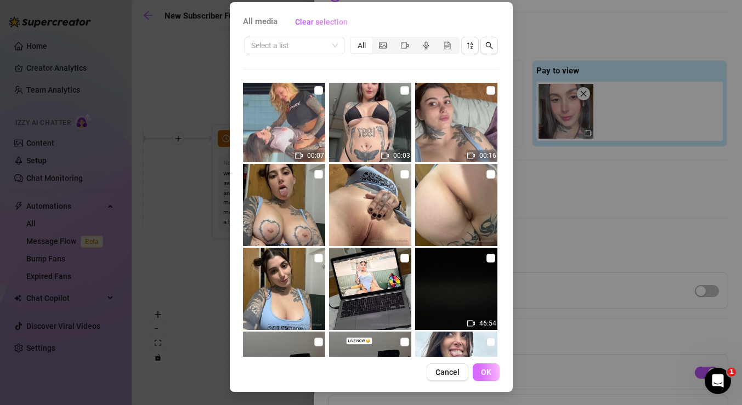
click at [488, 375] on span "OK" at bounding box center [486, 372] width 10 height 9
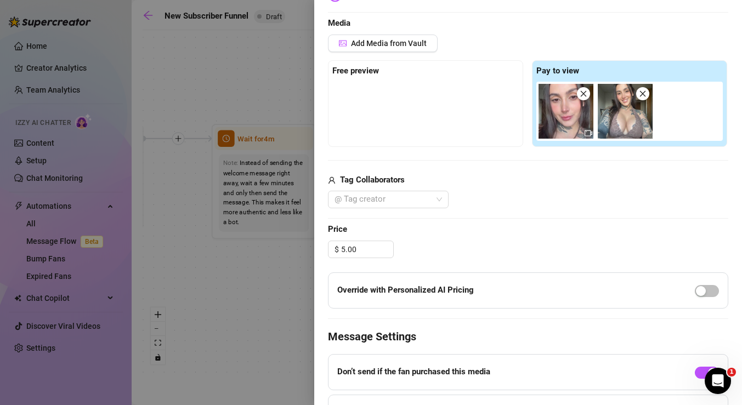
click at [585, 96] on icon "close" at bounding box center [584, 94] width 6 height 6
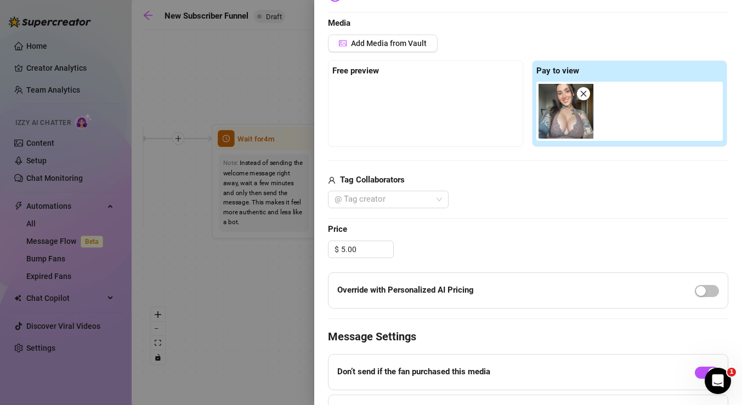
click at [585, 96] on icon "close" at bounding box center [584, 94] width 6 height 6
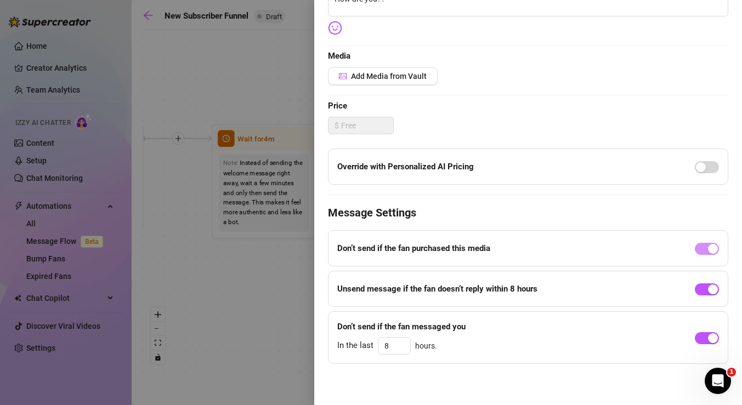
scroll to position [0, 0]
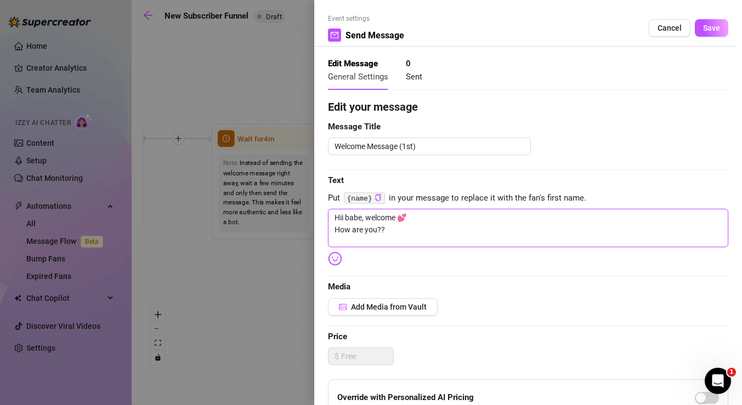
drag, startPoint x: 560, startPoint y: 223, endPoint x: 371, endPoint y: 220, distance: 188.7
click at [371, 220] on textarea "Hii babe, welcome 💕 How are you??" at bounding box center [528, 228] width 400 height 38
drag, startPoint x: 396, startPoint y: 229, endPoint x: 328, endPoint y: 213, distance: 69.8
click at [328, 213] on textarea "Hii babe, welcome 💕 How are you??" at bounding box center [528, 228] width 400 height 38
click at [664, 30] on span "Cancel" at bounding box center [670, 28] width 24 height 9
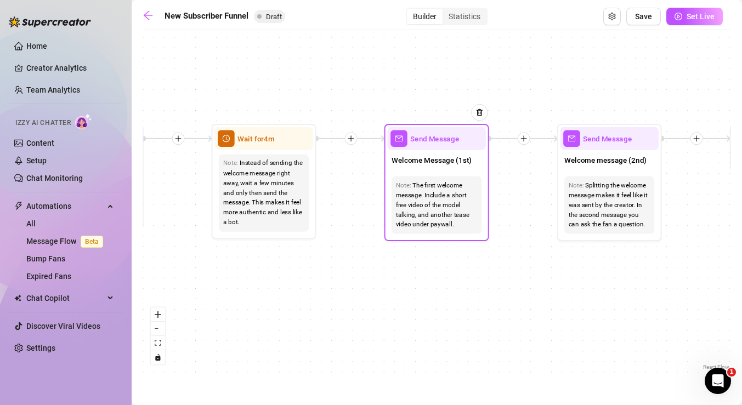
click at [440, 145] on div "Send Message" at bounding box center [436, 138] width 98 height 23
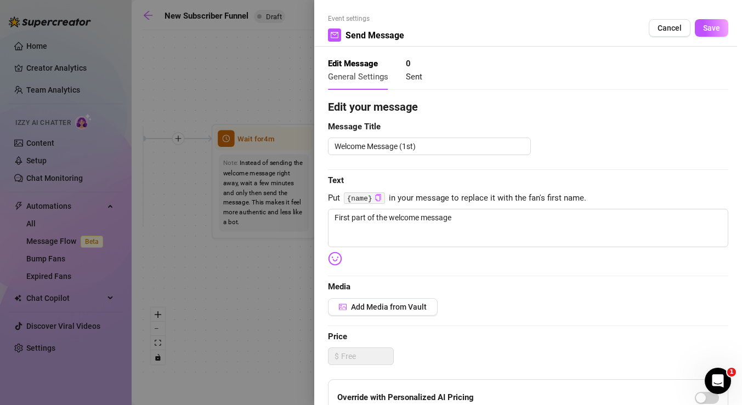
click at [410, 76] on span "Sent" at bounding box center [414, 77] width 16 height 10
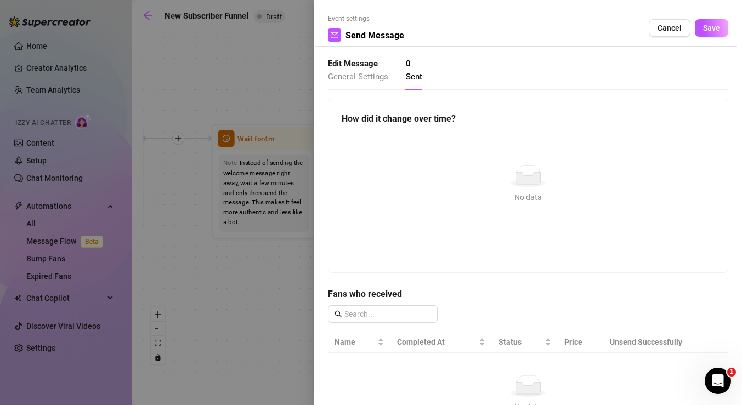
click at [373, 69] on strong "Edit Message" at bounding box center [353, 64] width 50 height 10
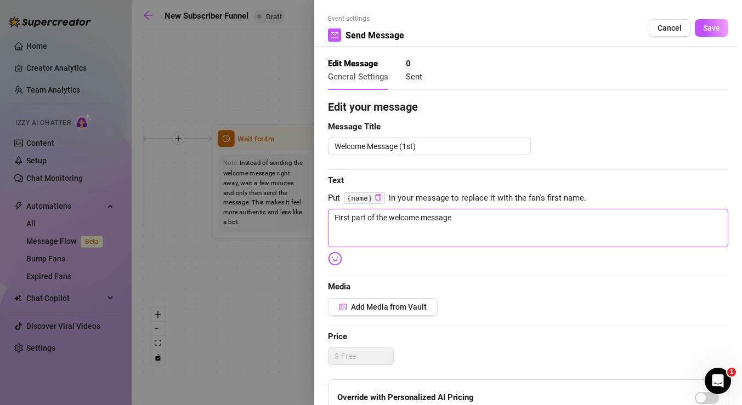
click at [399, 230] on textarea "First part of the welcome message" at bounding box center [528, 228] width 400 height 38
drag, startPoint x: 461, startPoint y: 216, endPoint x: 315, endPoint y: 215, distance: 145.9
click at [315, 215] on div "Event settings Send Message Cancel Save Edit Message General Settings 0 Sent Ed…" at bounding box center [528, 202] width 428 height 405
paste textarea "Hii babe, welcome 💕 How are you??"
drag, startPoint x: 406, startPoint y: 231, endPoint x: 331, endPoint y: 230, distance: 74.6
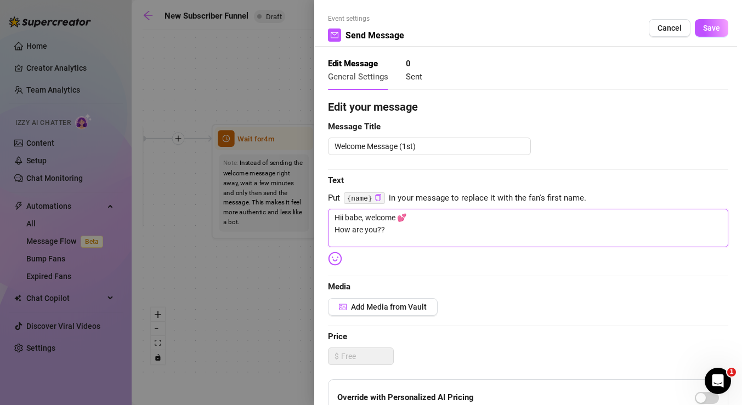
click at [331, 230] on textarea "Hii babe, welcome 💕 How are you??" at bounding box center [528, 228] width 400 height 38
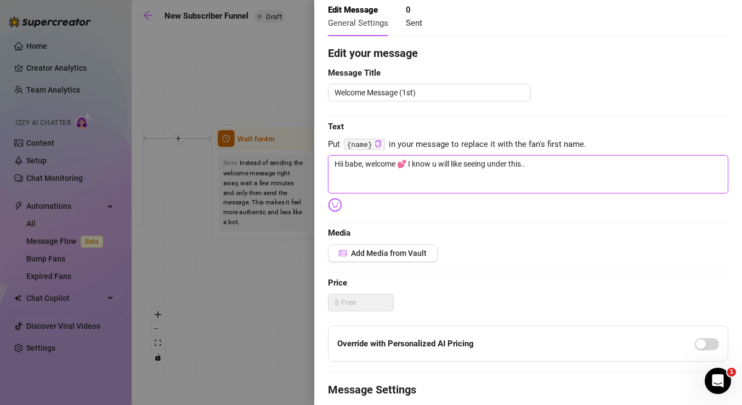
scroll to position [70, 0]
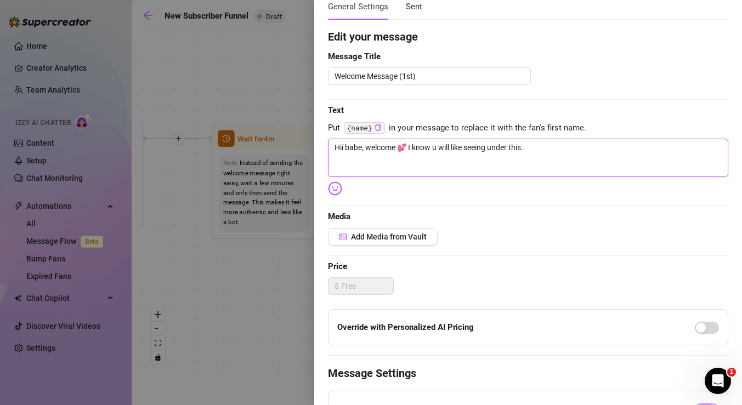
drag, startPoint x: 539, startPoint y: 149, endPoint x: 418, endPoint y: 149, distance: 121.2
click at [418, 149] on textarea "Hii babe, welcome 💕 I know u will like seeing under this.." at bounding box center [528, 158] width 400 height 38
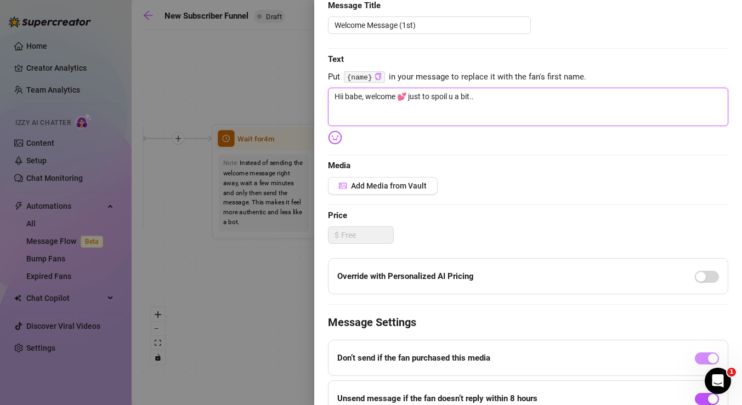
scroll to position [156, 0]
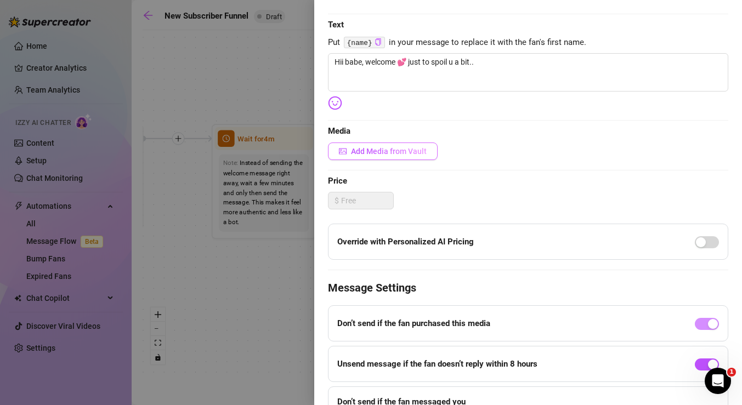
click at [395, 150] on span "Add Media from Vault" at bounding box center [389, 151] width 76 height 9
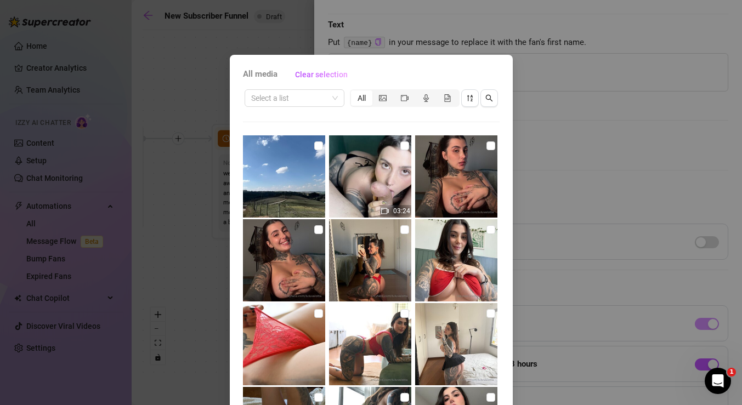
click at [495, 121] on div "Select a list All 03:24 00:14 00:08 00:26 00:11 04:22 00:02 11:11 00:03 00:02 0…" at bounding box center [371, 249] width 257 height 322
click at [537, 139] on div "All media Clear selection Select a list All 03:24 00:14 00:08 00:26 00:11 04:22…" at bounding box center [371, 202] width 742 height 405
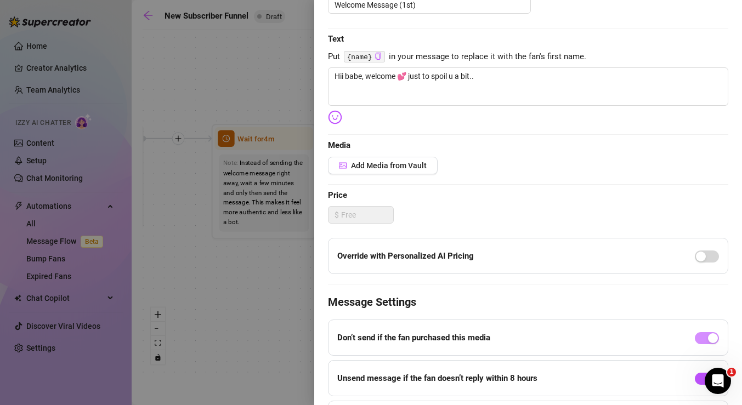
scroll to position [0, 0]
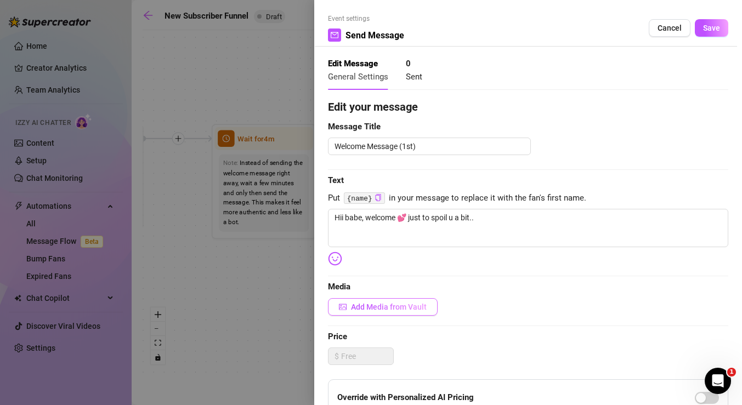
click at [414, 304] on span "Add Media from Vault" at bounding box center [389, 307] width 76 height 9
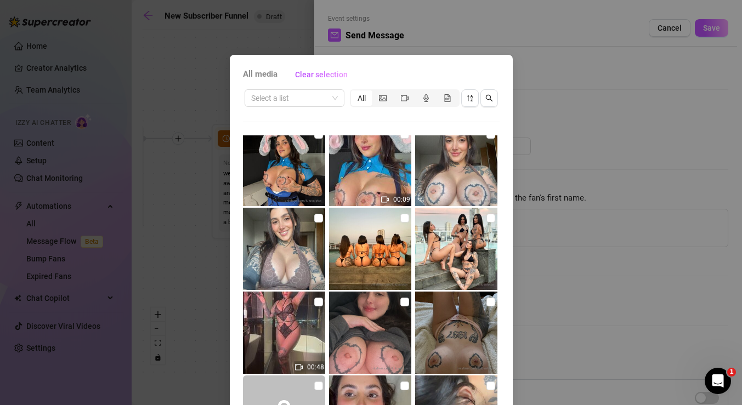
scroll to position [5105, 0]
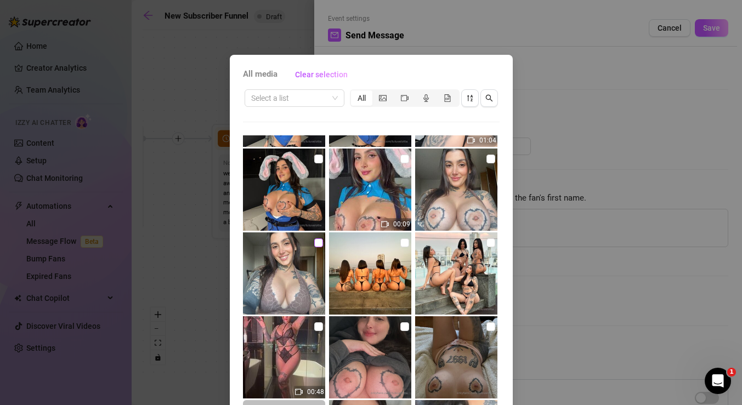
click at [318, 241] on input "checkbox" at bounding box center [318, 243] width 9 height 9
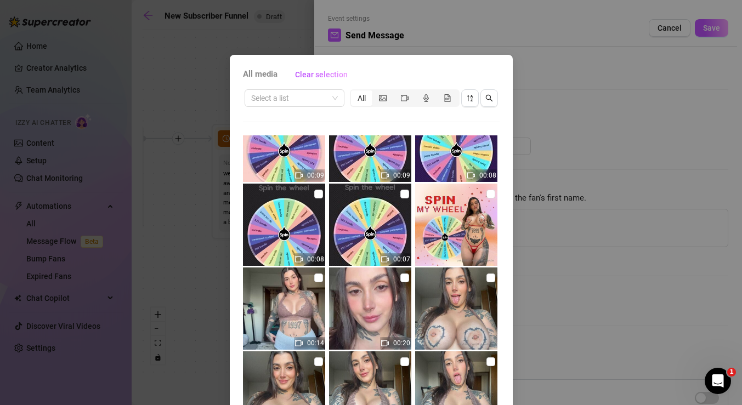
scroll to position [8010, 0]
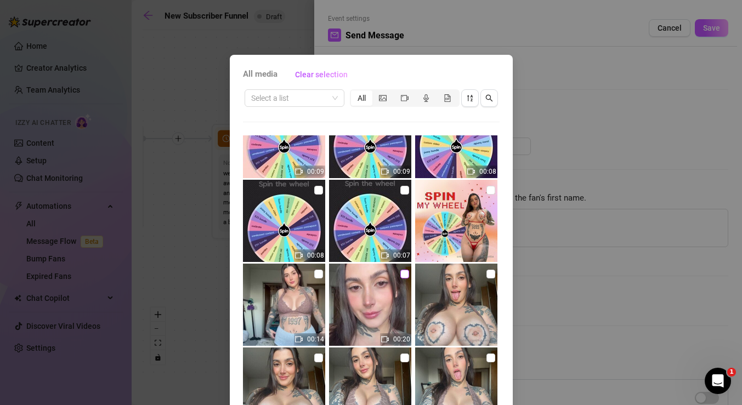
click at [405, 274] on input "checkbox" at bounding box center [404, 274] width 9 height 9
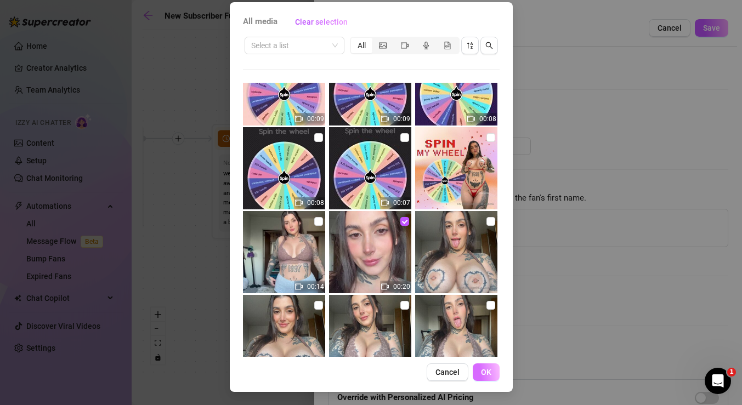
click at [490, 370] on span "OK" at bounding box center [486, 372] width 10 height 9
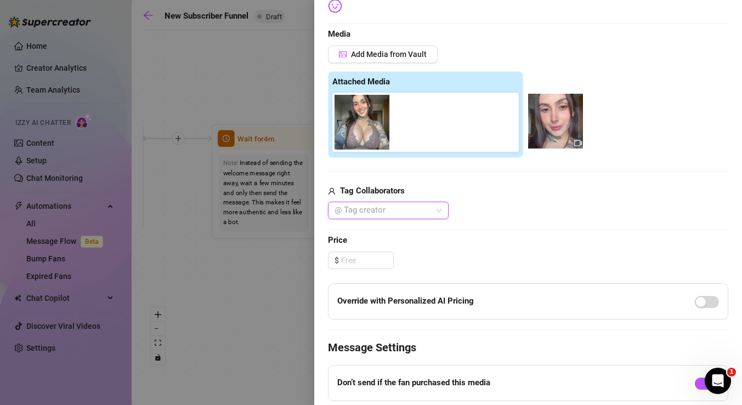
drag, startPoint x: 429, startPoint y: 126, endPoint x: 579, endPoint y: 127, distance: 149.7
click at [579, 126] on div "Attached Media" at bounding box center [528, 114] width 400 height 87
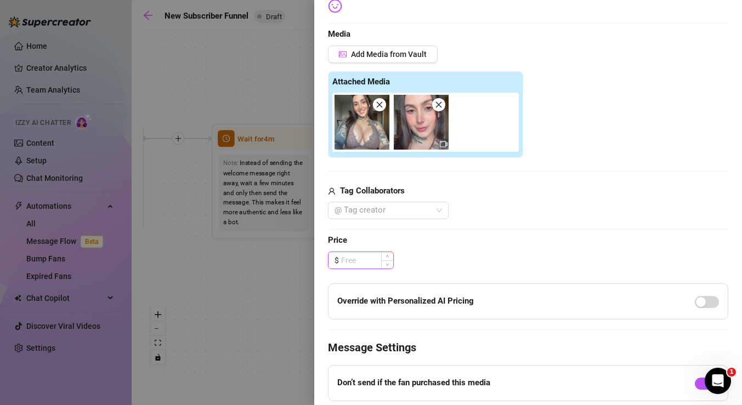
click at [376, 263] on input at bounding box center [367, 260] width 52 height 16
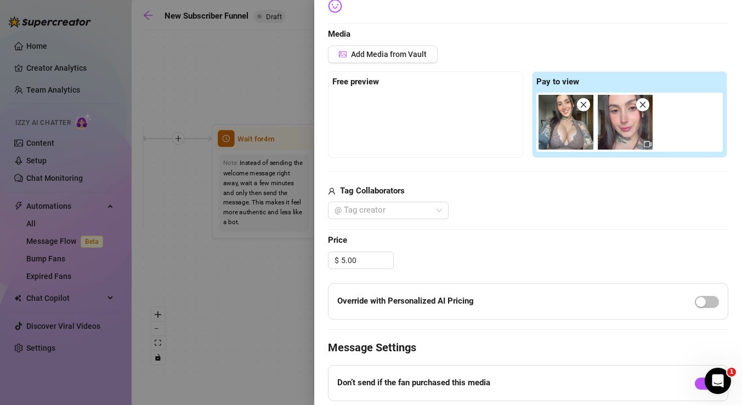
click at [474, 141] on div at bounding box center [425, 120] width 186 height 55
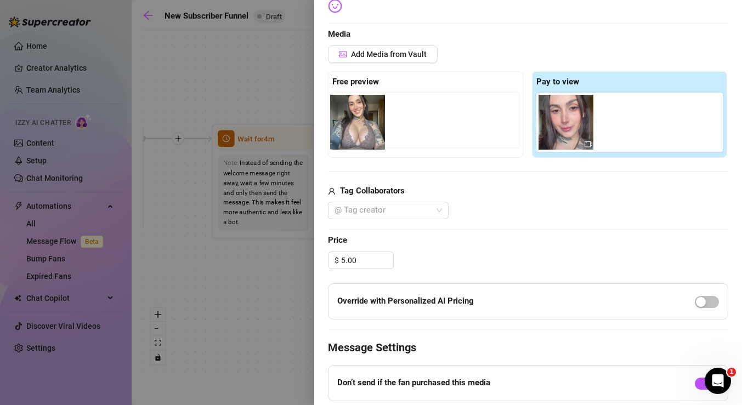
drag, startPoint x: 570, startPoint y: 127, endPoint x: 356, endPoint y: 128, distance: 213.9
click at [355, 127] on div "Free preview Pay to view" at bounding box center [528, 114] width 400 height 87
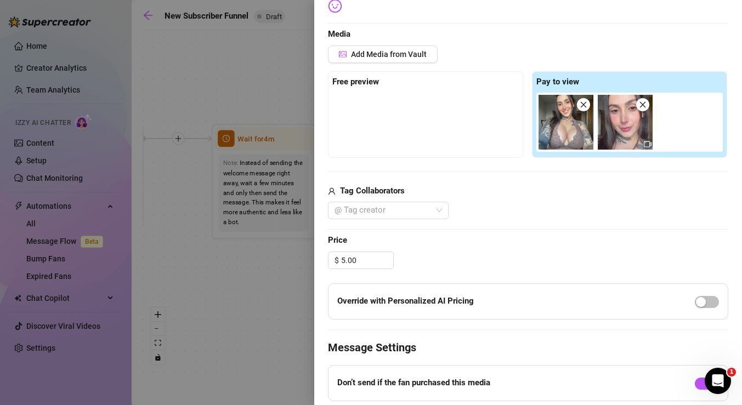
click at [433, 111] on div at bounding box center [425, 120] width 186 height 55
click at [343, 106] on div at bounding box center [425, 120] width 186 height 55
click at [476, 122] on div at bounding box center [425, 120] width 186 height 55
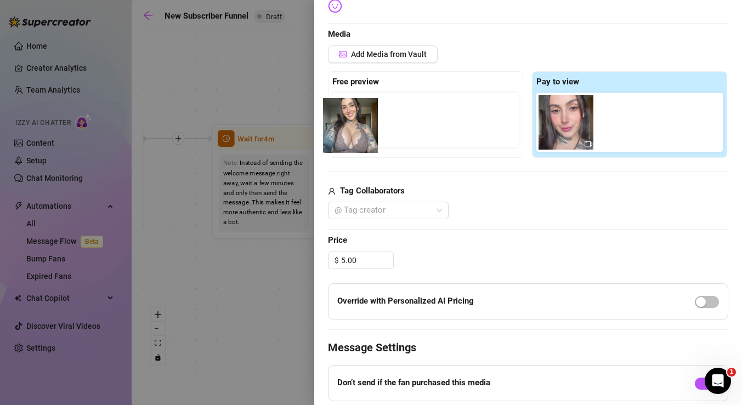
drag, startPoint x: 582, startPoint y: 137, endPoint x: 361, endPoint y: 140, distance: 221.0
click at [361, 140] on div "Free preview Pay to view" at bounding box center [528, 114] width 400 height 87
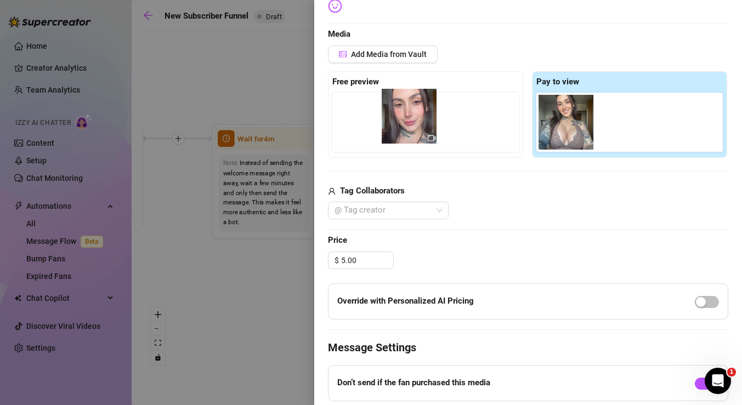
drag, startPoint x: 621, startPoint y: 132, endPoint x: 401, endPoint y: 126, distance: 219.4
click at [401, 126] on div "Free preview Pay to view" at bounding box center [528, 114] width 400 height 87
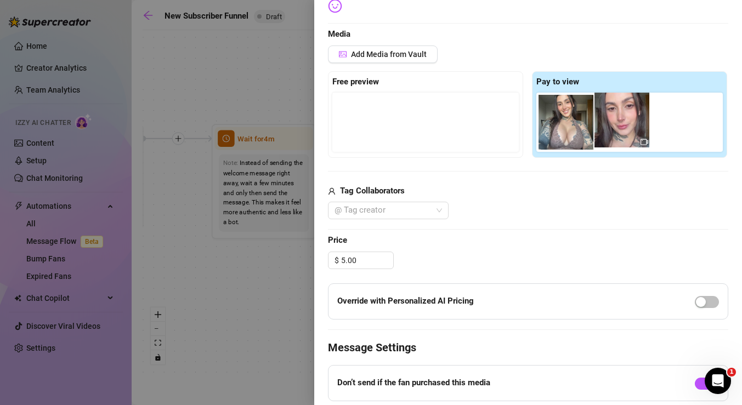
drag, startPoint x: 366, startPoint y: 124, endPoint x: 632, endPoint y: 122, distance: 266.5
click at [632, 122] on div "Free preview Pay to view" at bounding box center [528, 114] width 400 height 87
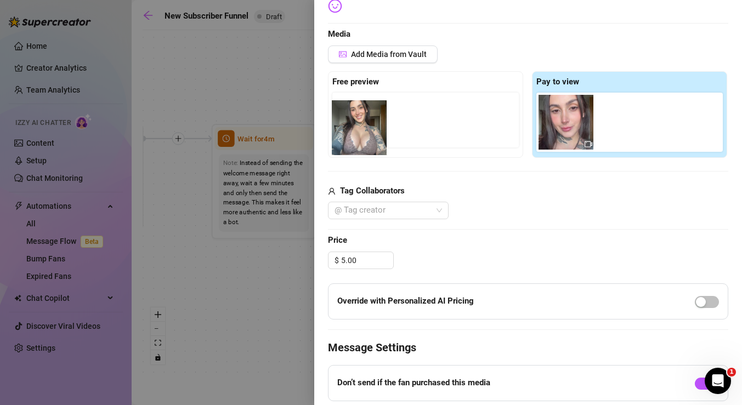
drag, startPoint x: 578, startPoint y: 117, endPoint x: 367, endPoint y: 122, distance: 210.6
click at [367, 123] on div "Free preview Pay to view" at bounding box center [528, 114] width 400 height 87
drag, startPoint x: 580, startPoint y: 142, endPoint x: 357, endPoint y: 156, distance: 223.6
click at [356, 155] on div "Free preview Pay to view" at bounding box center [528, 114] width 400 height 87
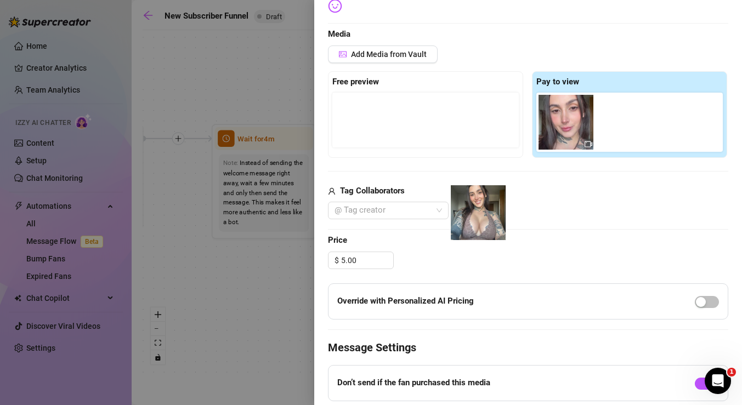
drag, startPoint x: 577, startPoint y: 136, endPoint x: 490, endPoint y: 258, distance: 150.5
click at [490, 258] on div "Edit your message Message Title Welcome Message (1st) Text Put {name} in your m…" at bounding box center [528, 172] width 400 height 653
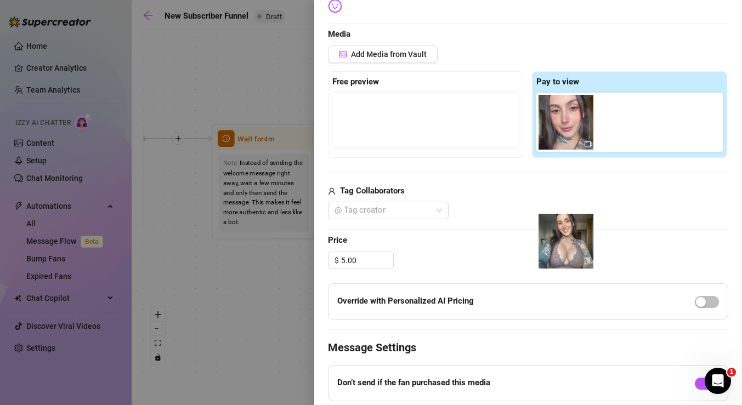
drag, startPoint x: 570, startPoint y: 125, endPoint x: 570, endPoint y: 254, distance: 128.9
click at [570, 254] on div "Edit your message Message Title Welcome Message (1st) Text Put {name} in your m…" at bounding box center [528, 172] width 400 height 653
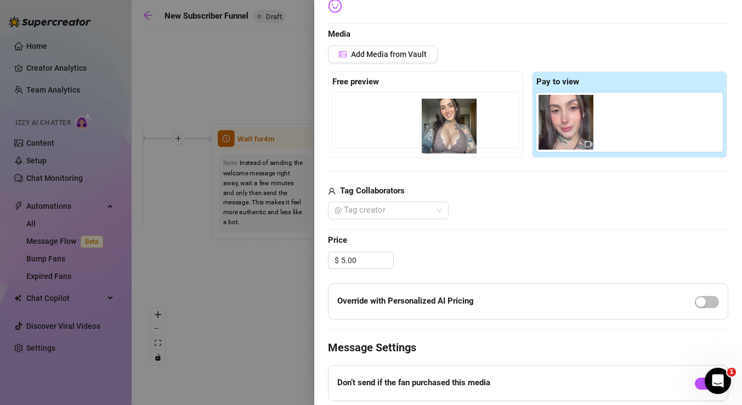
drag, startPoint x: 568, startPoint y: 126, endPoint x: 444, endPoint y: 129, distance: 123.4
click at [444, 129] on div "Free preview Pay to view" at bounding box center [528, 114] width 400 height 87
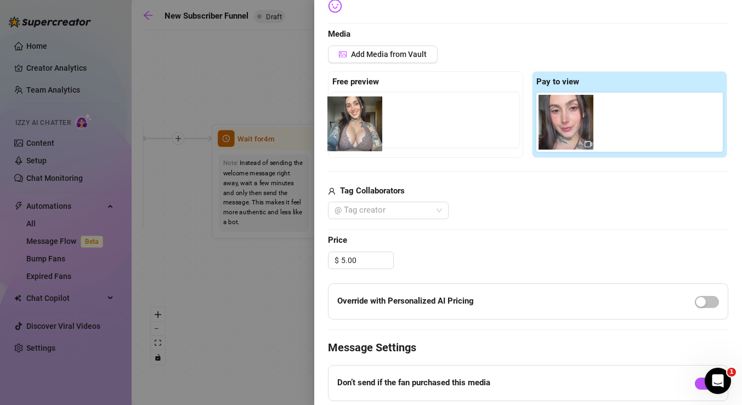
drag, startPoint x: 577, startPoint y: 129, endPoint x: 361, endPoint y: 131, distance: 216.1
click at [361, 131] on div "Free preview Pay to view" at bounding box center [528, 114] width 400 height 87
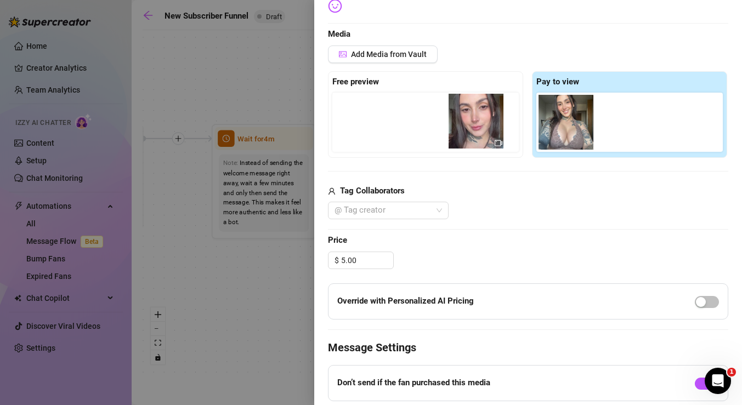
drag, startPoint x: 615, startPoint y: 126, endPoint x: 453, endPoint y: 122, distance: 161.8
click at [453, 122] on div "Free preview Pay to view" at bounding box center [528, 114] width 400 height 87
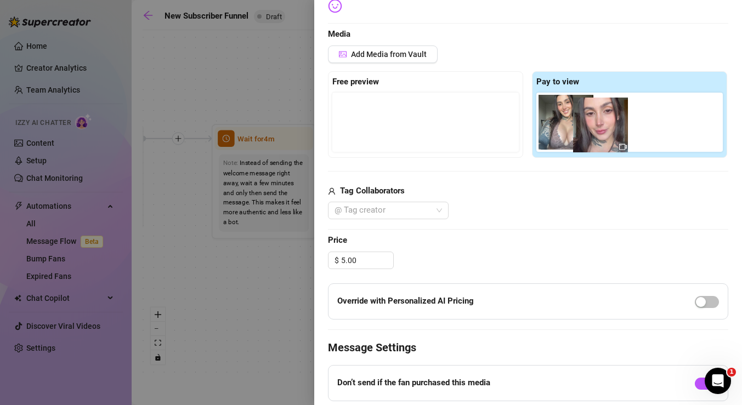
drag, startPoint x: 356, startPoint y: 130, endPoint x: 608, endPoint y: 137, distance: 251.8
click at [608, 137] on div "Free preview Pay to view" at bounding box center [528, 114] width 400 height 87
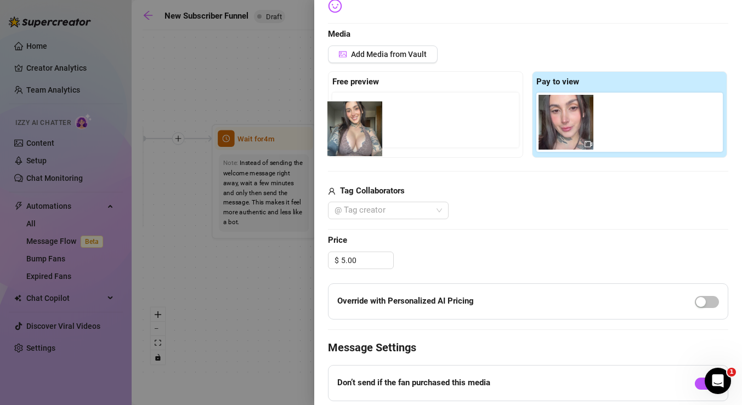
drag, startPoint x: 557, startPoint y: 116, endPoint x: 336, endPoint y: 122, distance: 220.6
click at [336, 122] on div "Free preview Pay to view" at bounding box center [528, 114] width 400 height 87
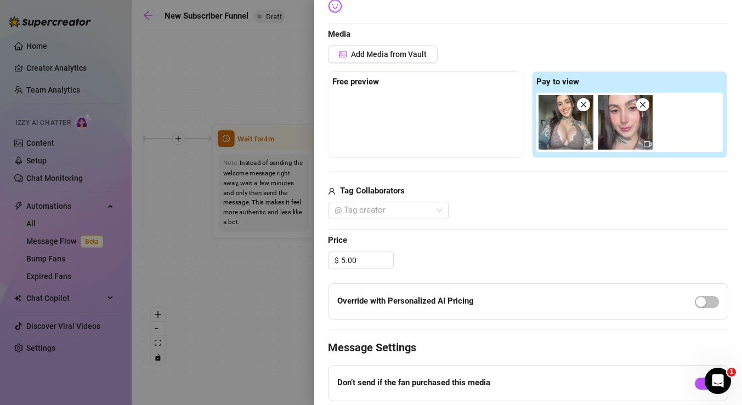
click at [583, 111] on span at bounding box center [583, 104] width 13 height 13
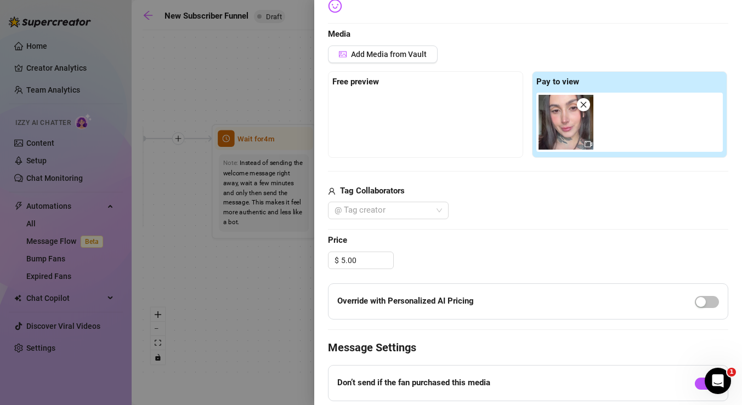
click at [582, 106] on icon "close" at bounding box center [584, 105] width 8 height 8
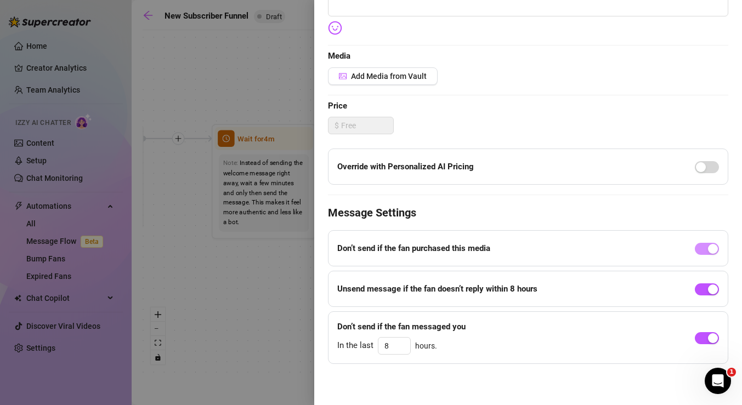
scroll to position [202, 0]
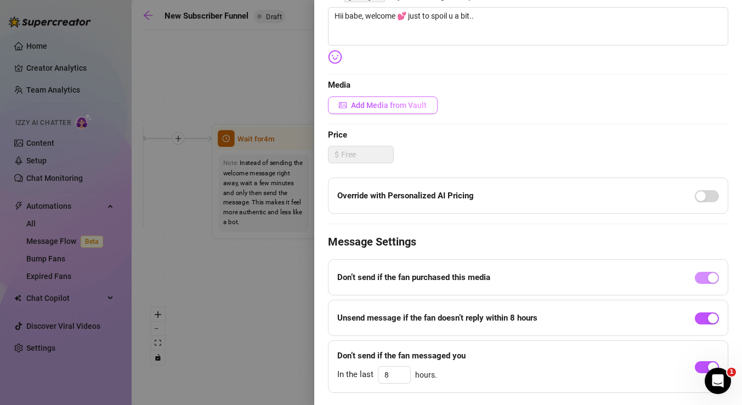
click at [403, 105] on span "Add Media from Vault" at bounding box center [389, 105] width 76 height 9
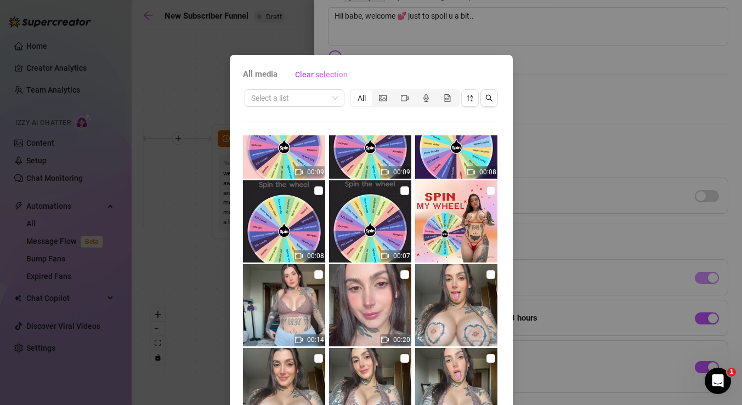
scroll to position [8001, 0]
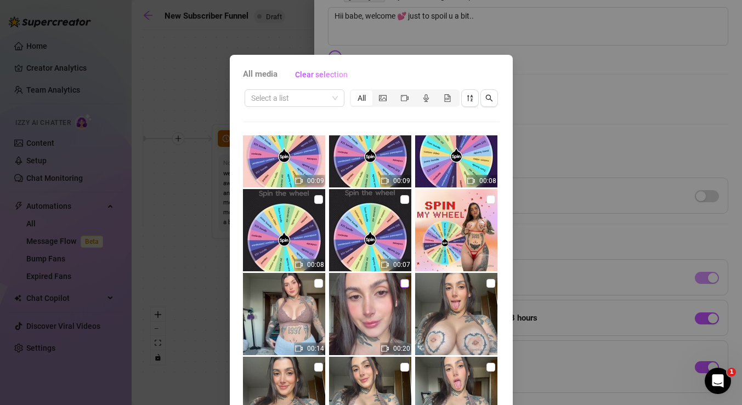
click at [401, 285] on input "checkbox" at bounding box center [404, 283] width 9 height 9
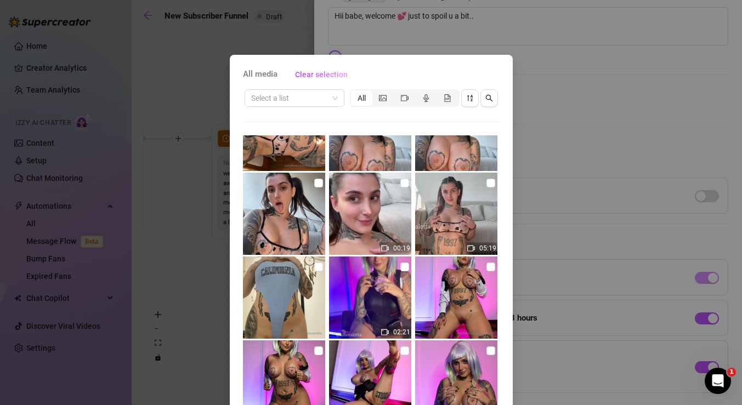
scroll to position [53, 0]
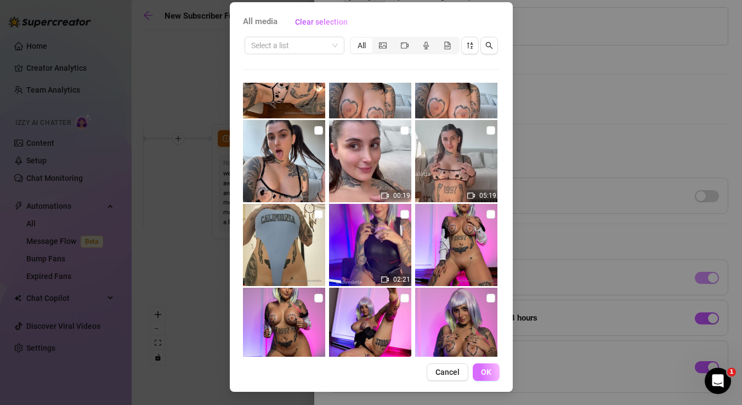
click at [483, 370] on span "OK" at bounding box center [486, 372] width 10 height 9
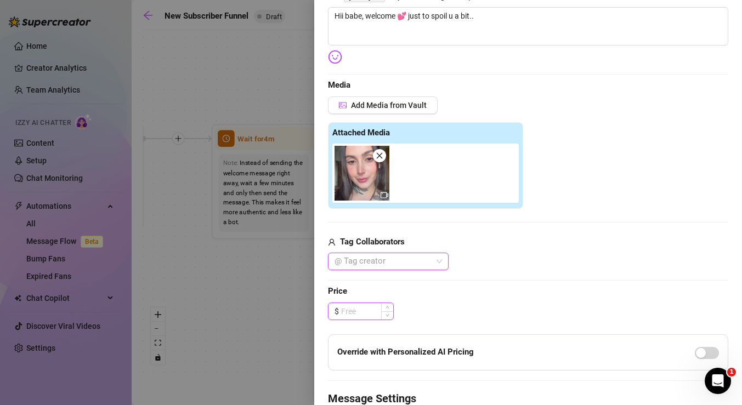
click at [371, 314] on input at bounding box center [367, 311] width 52 height 16
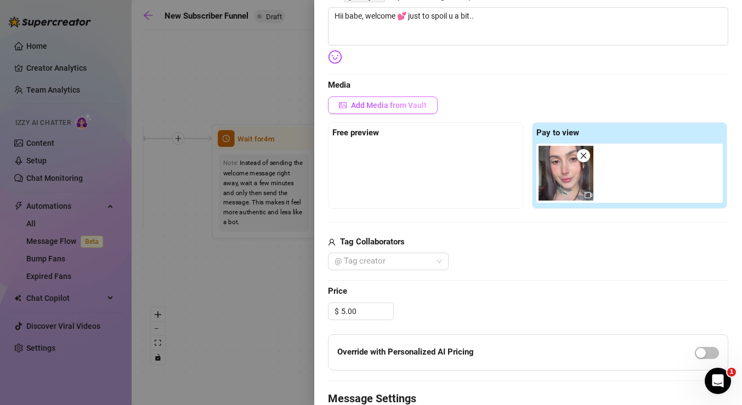
click at [422, 103] on span "Add Media from Vault" at bounding box center [389, 105] width 76 height 9
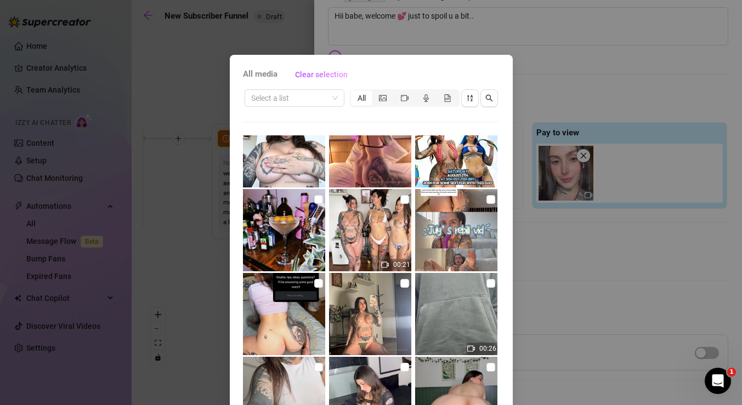
scroll to position [3091, 0]
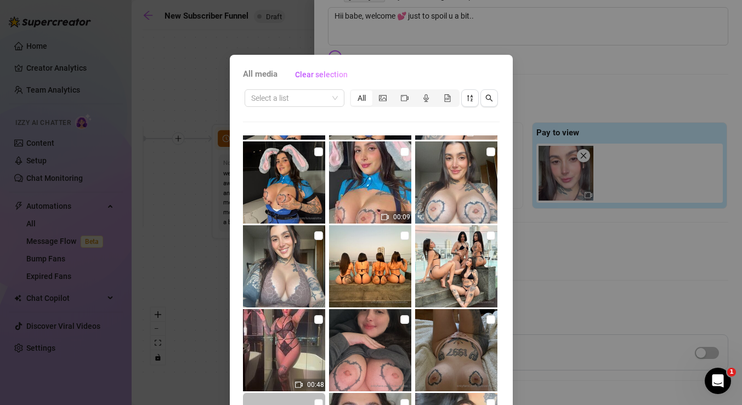
scroll to position [5113, 0]
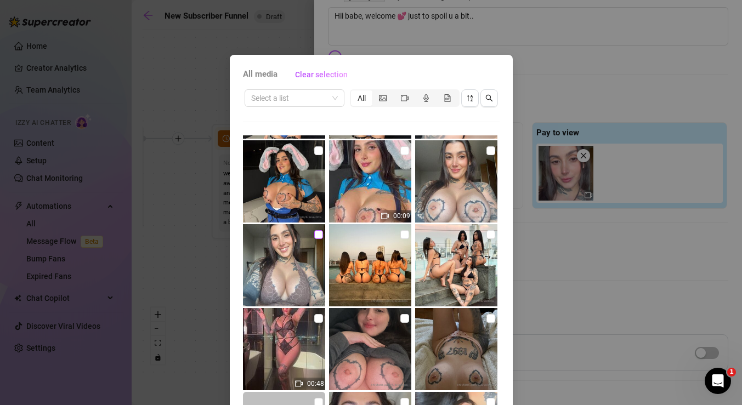
click at [321, 236] on input "checkbox" at bounding box center [318, 234] width 9 height 9
checkbox input "true"
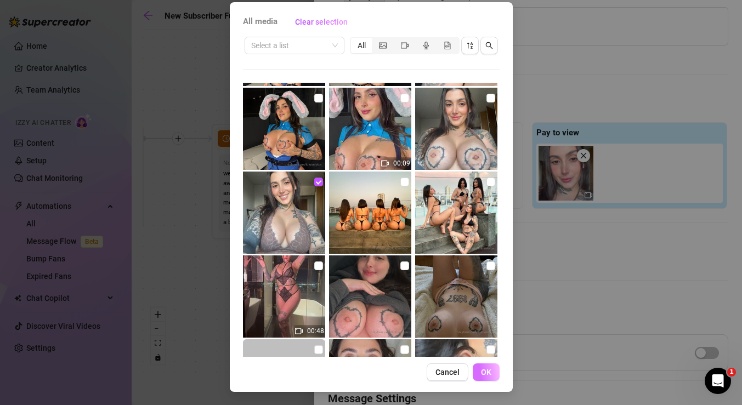
click at [485, 375] on span "OK" at bounding box center [486, 372] width 10 height 9
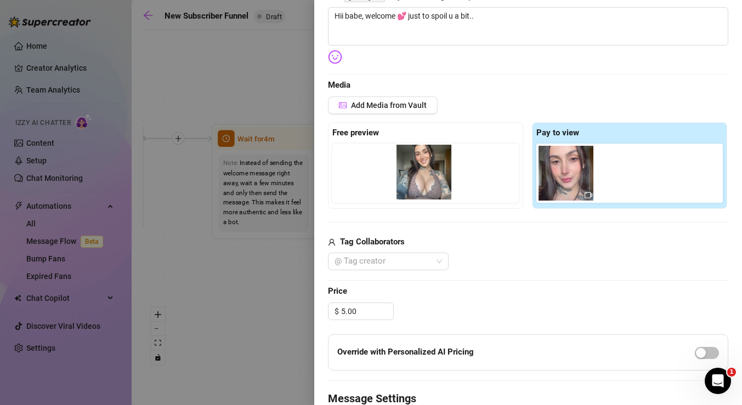
drag, startPoint x: 629, startPoint y: 182, endPoint x: 426, endPoint y: 181, distance: 203.5
click at [426, 181] on div "Free preview Pay to view" at bounding box center [528, 165] width 400 height 87
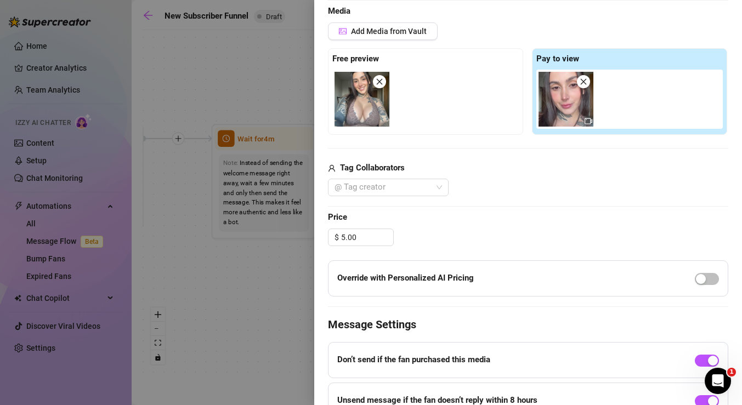
scroll to position [304, 0]
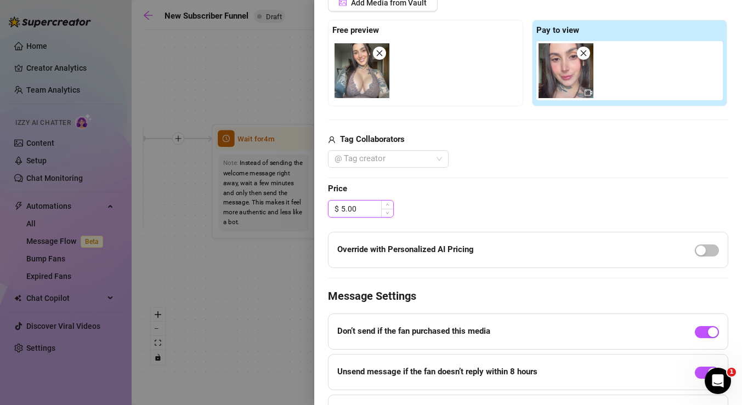
click at [369, 210] on input "5.00" at bounding box center [367, 209] width 52 height 16
type input "5"
type input "1"
type input "9"
click at [589, 181] on div "Edit your message Message Title Welcome Message (1st) Text Put {name} in your m…" at bounding box center [528, 120] width 400 height 653
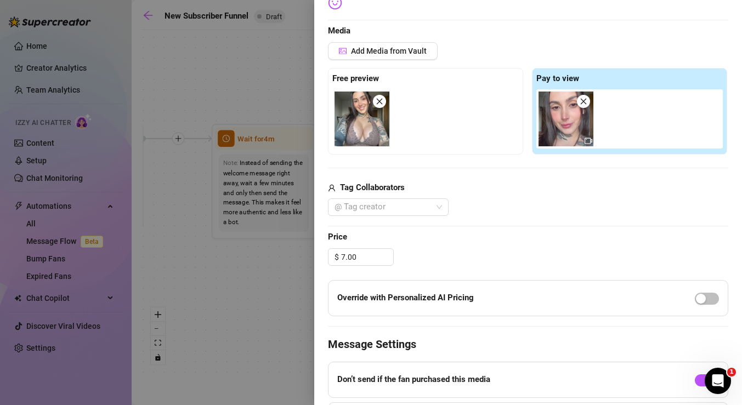
scroll to position [256, 0]
click at [366, 253] on input "7.00" at bounding box center [367, 258] width 52 height 16
type input "7"
type input "5.00"
click at [487, 239] on span "Price" at bounding box center [528, 237] width 400 height 13
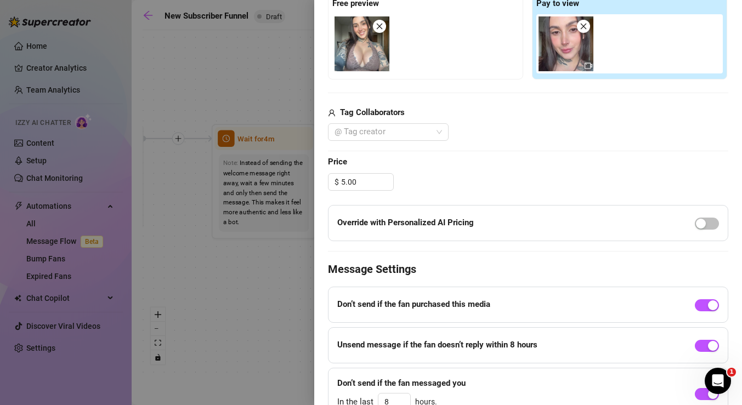
scroll to position [387, 0]
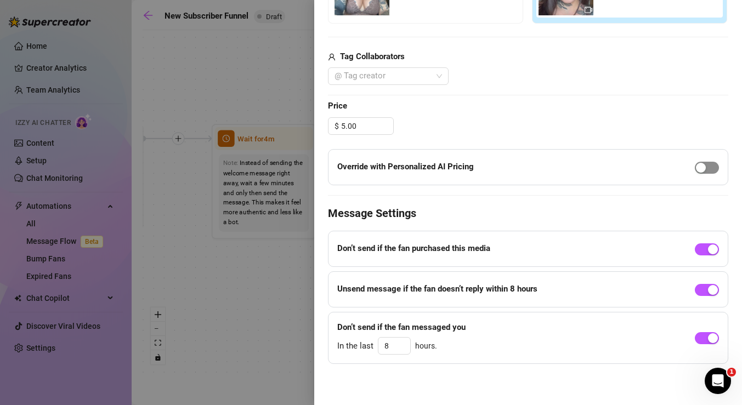
click at [710, 163] on span "button" at bounding box center [707, 168] width 24 height 12
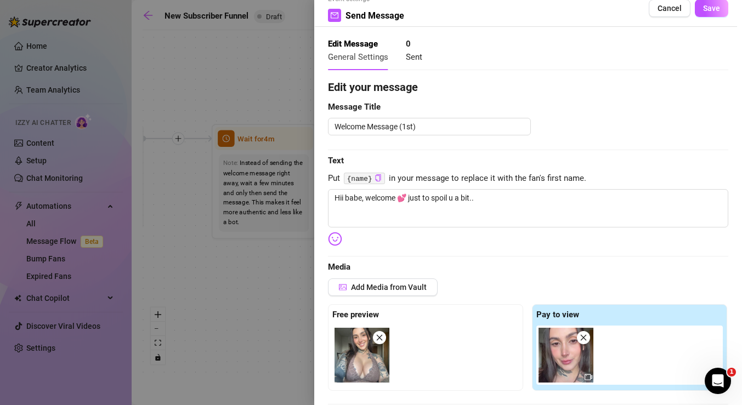
scroll to position [0, 0]
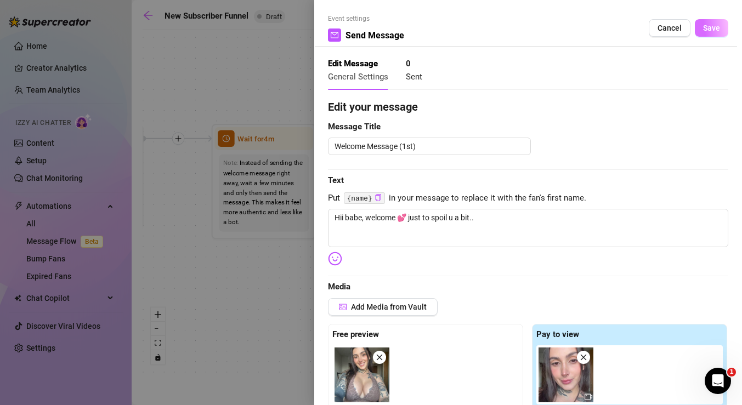
click at [718, 27] on span "Save" at bounding box center [711, 28] width 17 height 9
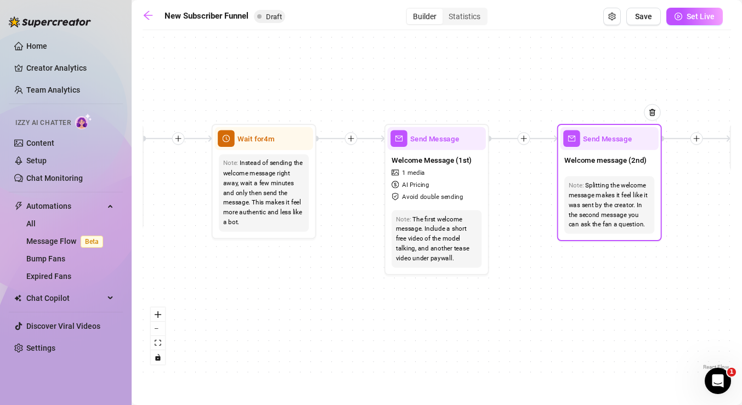
click at [610, 191] on div "Splitting the welcome message makes it feel like it was sent by the creator. In…" at bounding box center [610, 204] width 82 height 49
click at [611, 149] on div "Send Message" at bounding box center [609, 138] width 98 height 23
type textarea "Second part of the welcome message"
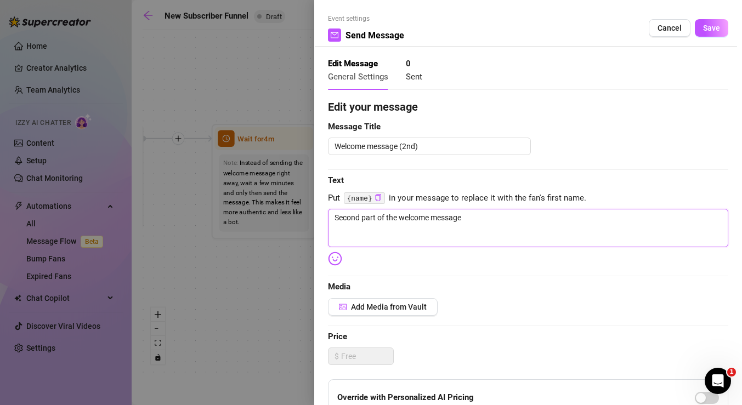
drag, startPoint x: 481, startPoint y: 218, endPoint x: 330, endPoint y: 212, distance: 152.0
click at [330, 213] on textarea "Second part of the welcome message" at bounding box center [528, 228] width 400 height 38
type textarea "H"
type textarea "Ho"
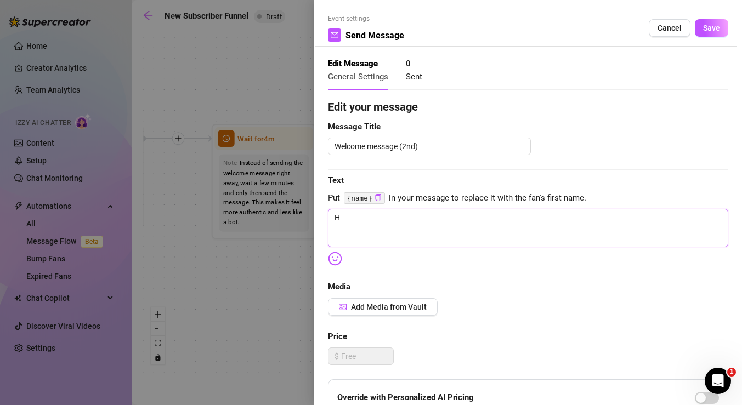
type textarea "Ho"
type textarea "How"
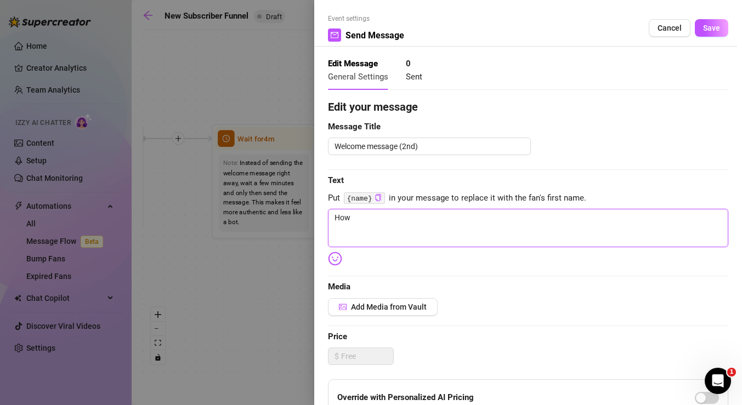
type textarea "How a"
type textarea "How ar"
type textarea "How are"
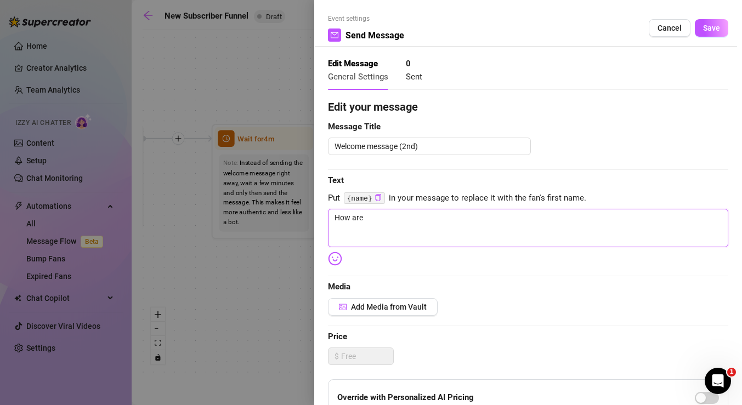
type textarea "How are"
type textarea "How are u"
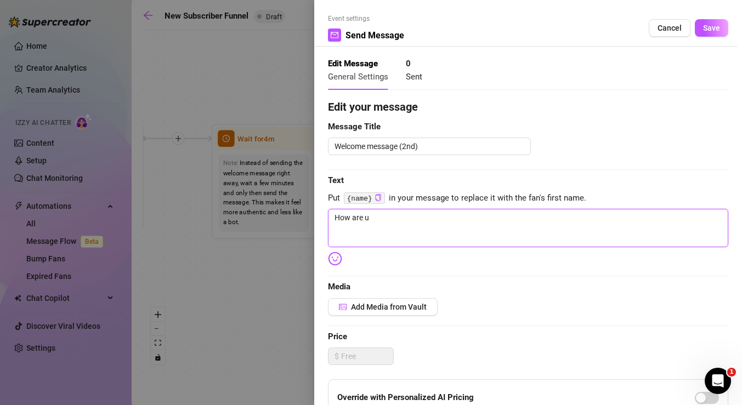
type textarea "How are u"
type textarea "How are u?"
type textarea "How are u??"
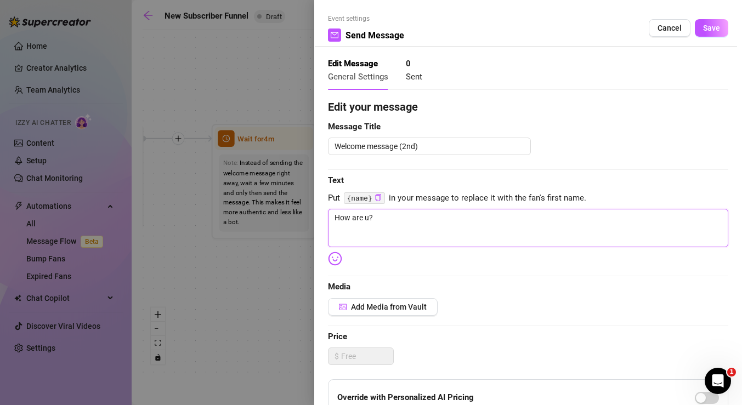
type textarea "How are u??"
type textarea "How are u?? I"
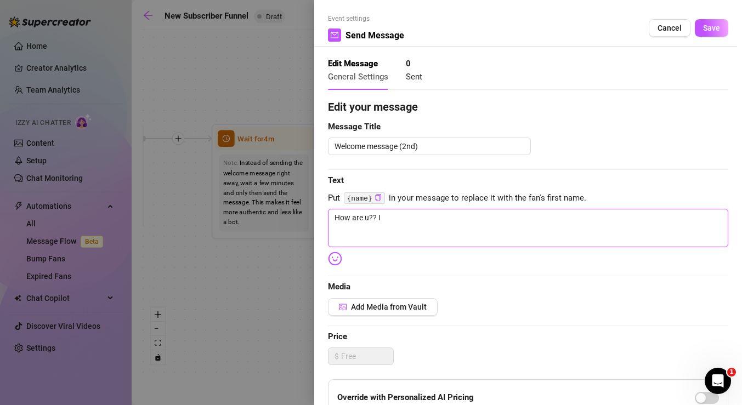
type textarea "How are u?? It"
type textarea "How are u?? Its"
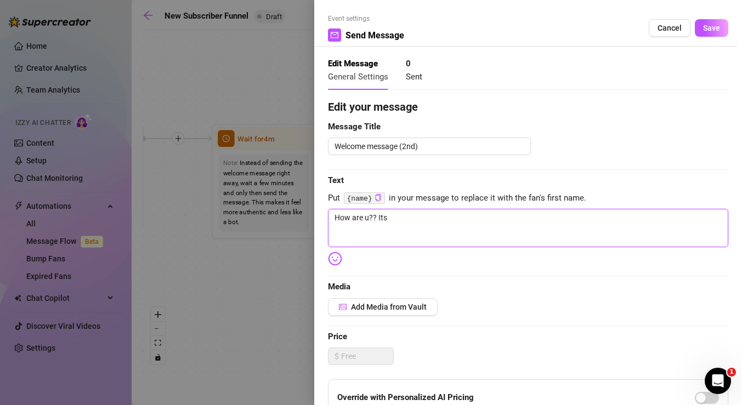
type textarea "How are u?? Its"
type textarea "How are u?? Its s"
type textarea "How are u?? Its so"
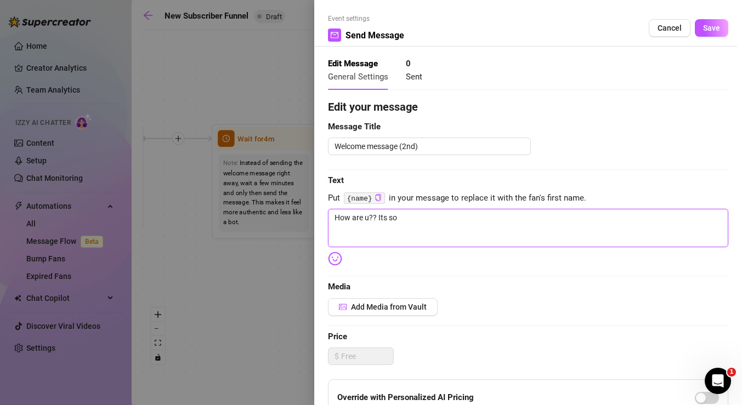
type textarea "How are u?? Its so"
type textarea "How are u?? Its so n"
type textarea "How are u?? Its so ni"
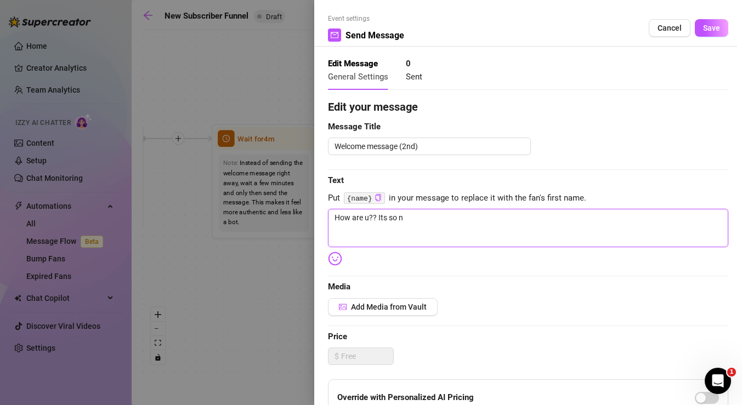
type textarea "How are u?? Its so ni"
type textarea "How are u?? Its so nic"
type textarea "How are u?? Its so nice"
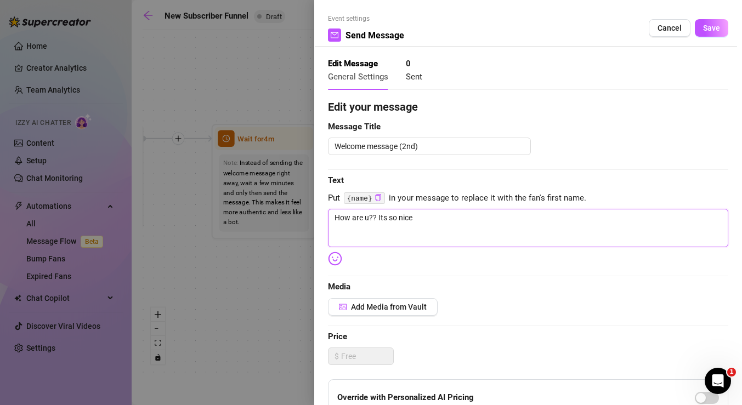
type textarea "How are u?? Its so nice"
type textarea "How are u?? Its so nice t"
type textarea "How are u?? Its so nice to"
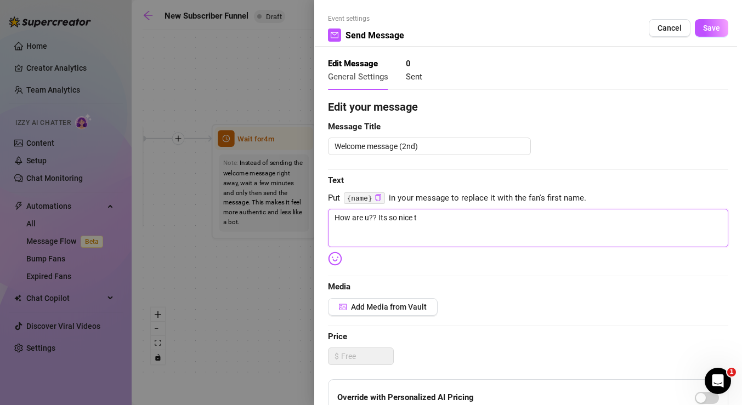
type textarea "How are u?? Its so nice to"
type textarea "How are u?? Its so nice to m"
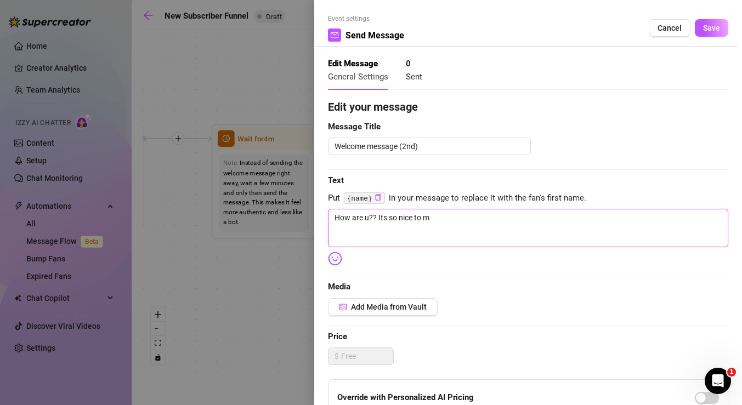
type textarea "How are u?? Its so nice to me"
type textarea "How are u?? Its so nice to mee"
type textarea "How are u?? Its so nice to meet"
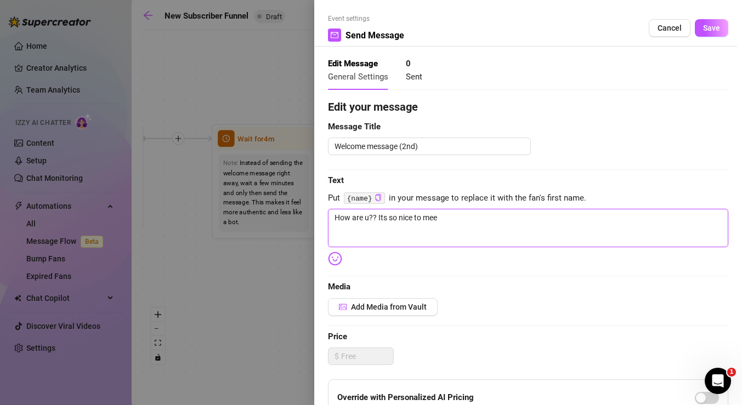
type textarea "How are u?? Its so nice to meet"
type textarea "How are u?? Its so nice to meet u"
type textarea "How are u?? Its so nice to meet"
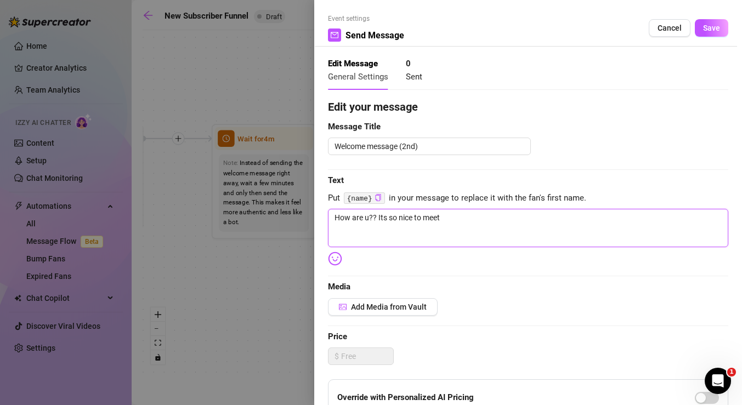
type textarea "How are u?? Its so nice to meet"
type textarea "How are u?? Its so nice to mee"
type textarea "How are u?? Its so nice to me"
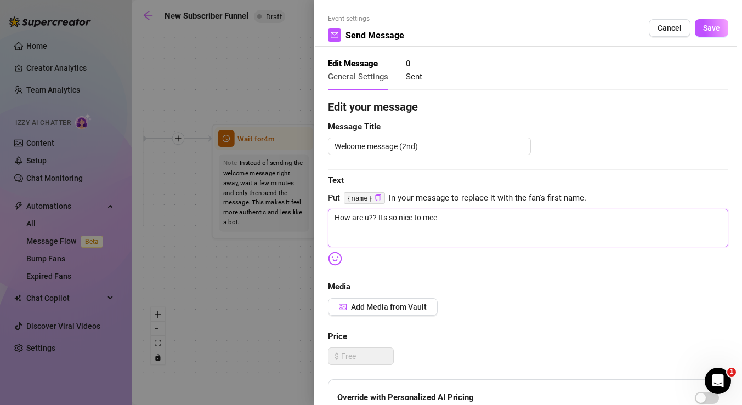
type textarea "How are u?? Its so nice to me"
type textarea "How are u?? Its so nice to m"
type textarea "How are u?? Its so nice to"
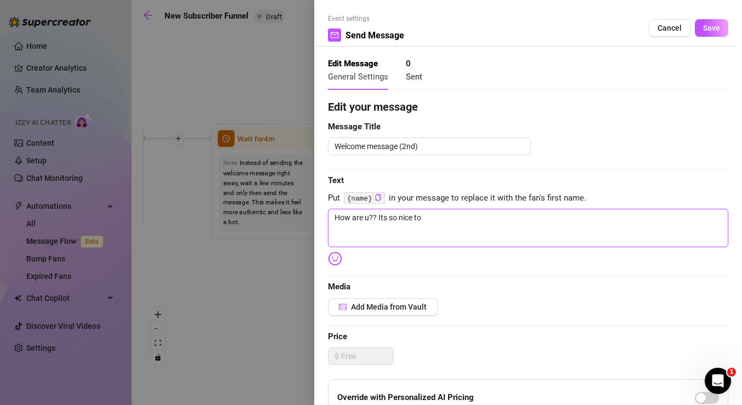
type textarea "How are u?? Its so nice to"
type textarea "How are u?? Its so nice t"
type textarea "How are u?? Its so nice"
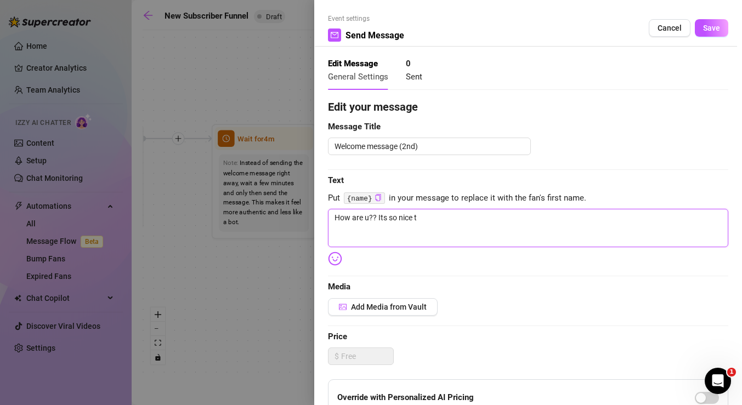
type textarea "How are u?? Its so nice"
type textarea "How are u?? Its so nic"
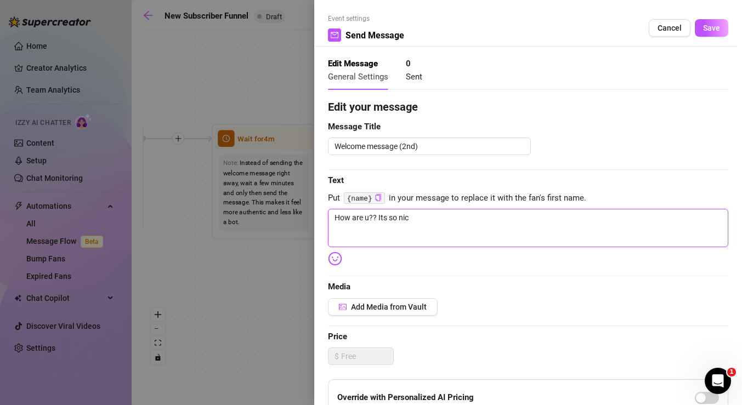
type textarea "How are u?? Its so ni"
type textarea "How are u?? Its so n"
type textarea "How are u?? Its so"
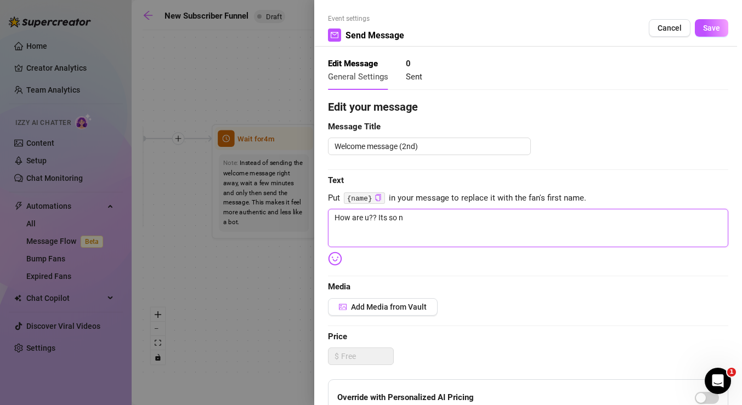
type textarea "How are u?? Its so"
type textarea "How are u?? Its s"
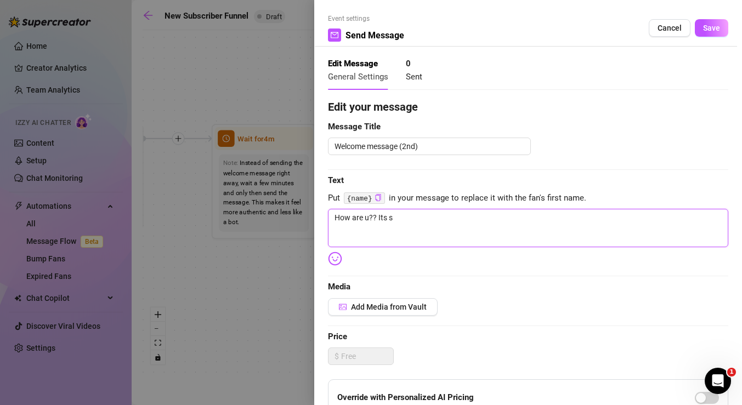
type textarea "How are u?? Its"
type textarea "How are u?? It"
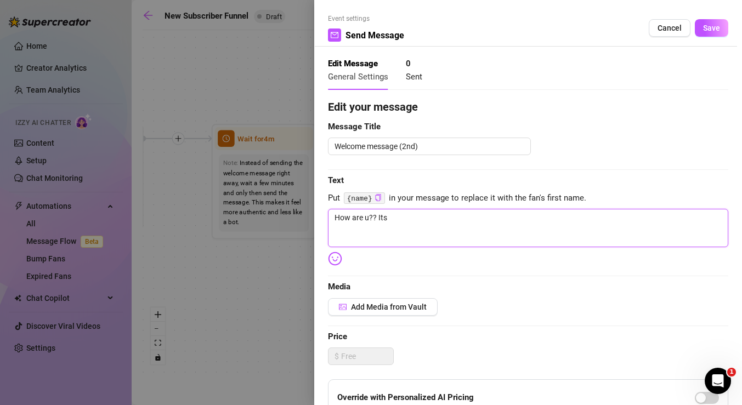
type textarea "How are u?? It"
type textarea "How are u?? ItM"
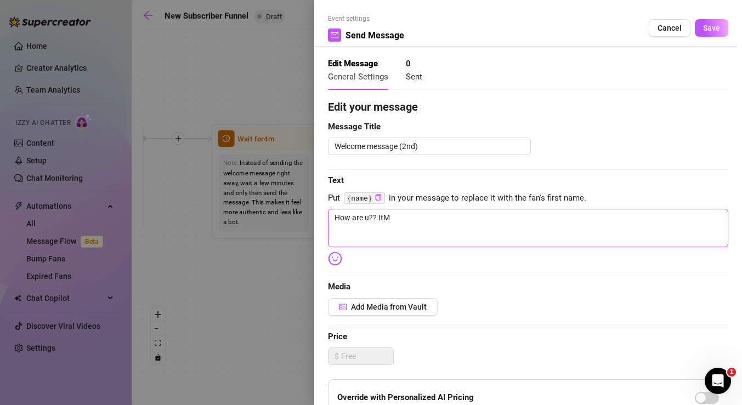
type textarea "How are u?? ItM"
type textarea "How are u?? It"
type textarea "How are u?? I"
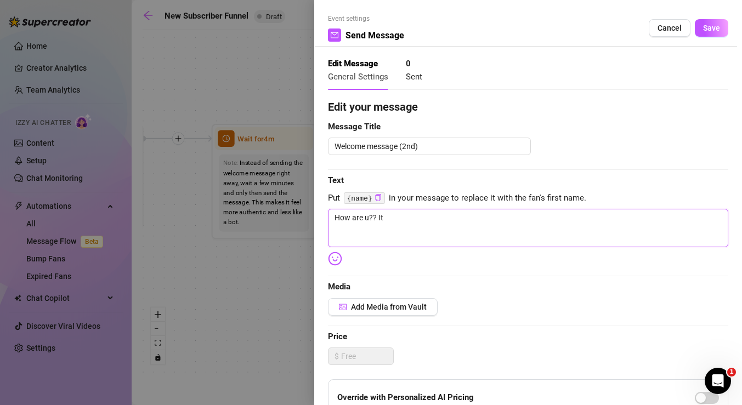
type textarea "How are u?? I"
type textarea "How are u?? Im"
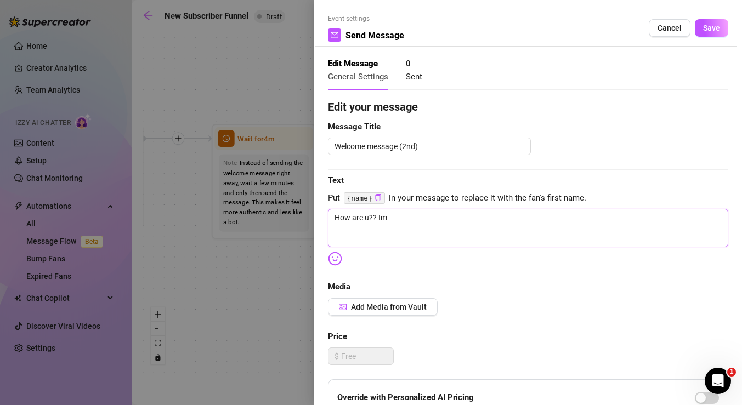
type textarea "How are u?? Im s"
type textarea "How are u?? Im so"
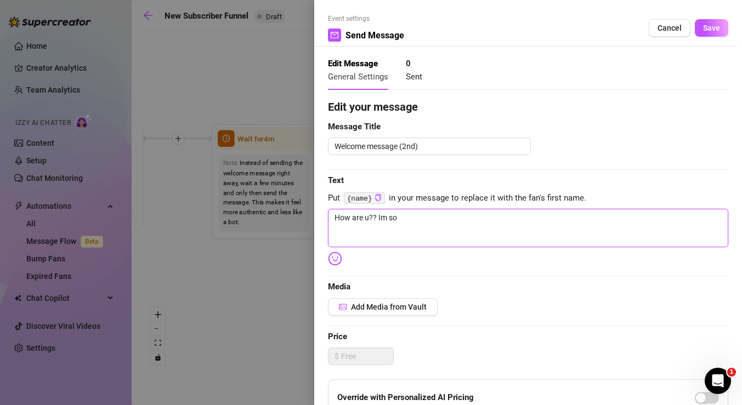
type textarea "How are u?? Im so"
type textarea "How are u?? Im so g"
type textarea "How are u?? Im so gl"
type textarea "How are u?? Im so gla"
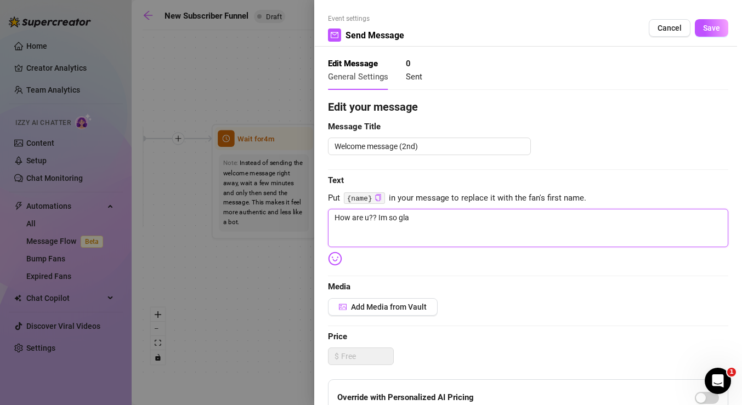
type textarea "How are u?? Im so gla"
type textarea "How are u?? Im so glad"
type textarea "How are u?? Im so glad u"
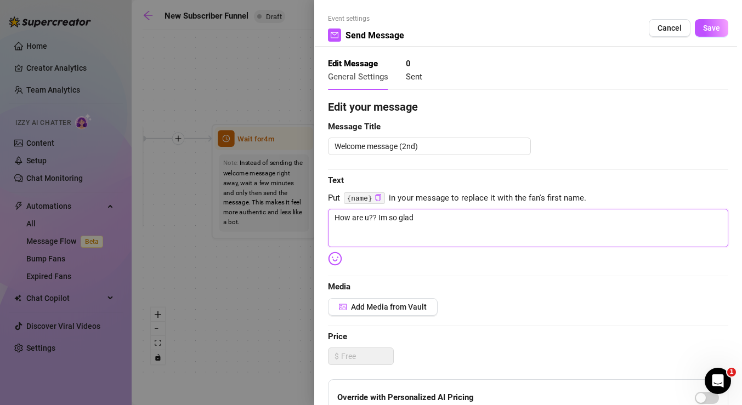
type textarea "How are u?? Im so glad u"
type textarea "How are u?? Im so glad ur"
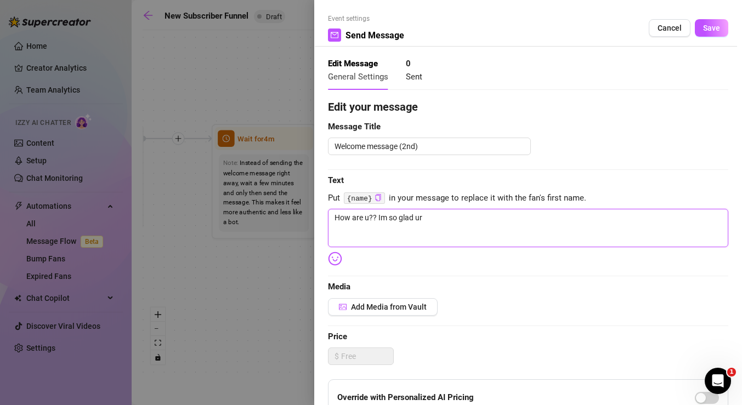
type textarea "How are u?? Im so glad ur h"
type textarea "How are u?? Im so glad ur he"
type textarea "How are u?? Im so glad ur her"
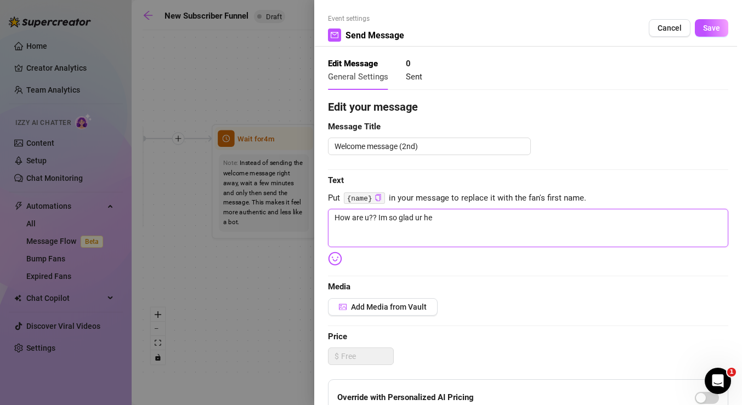
type textarea "How are u?? Im so glad ur her"
type textarea "How are u?? Im so glad ur here"
type textarea "How are u?? Im so glad ur here,"
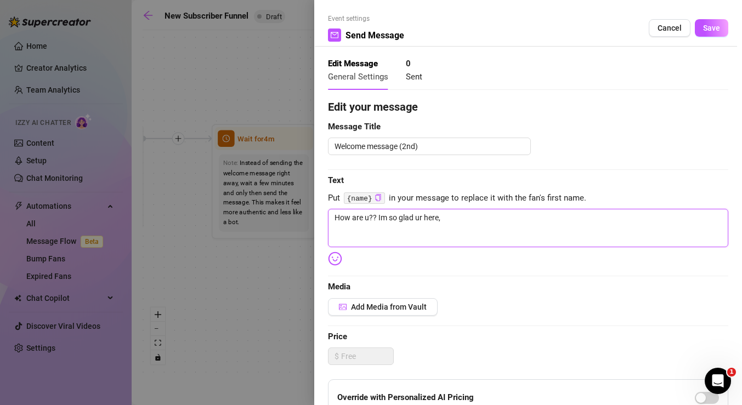
type textarea "How are u?? Im so glad ur here"
click at [706, 31] on span "Save" at bounding box center [711, 28] width 17 height 9
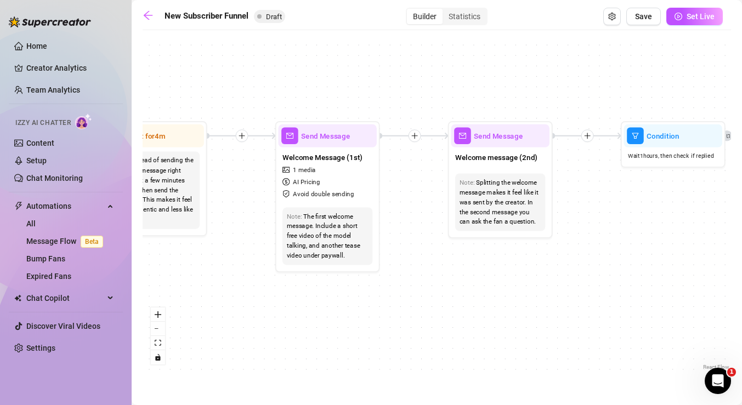
drag, startPoint x: 659, startPoint y: 296, endPoint x: 500, endPoint y: 294, distance: 159.6
click at [500, 294] on div "If True If True If True If False If False If False If True If False Merge Merge…" at bounding box center [437, 204] width 588 height 337
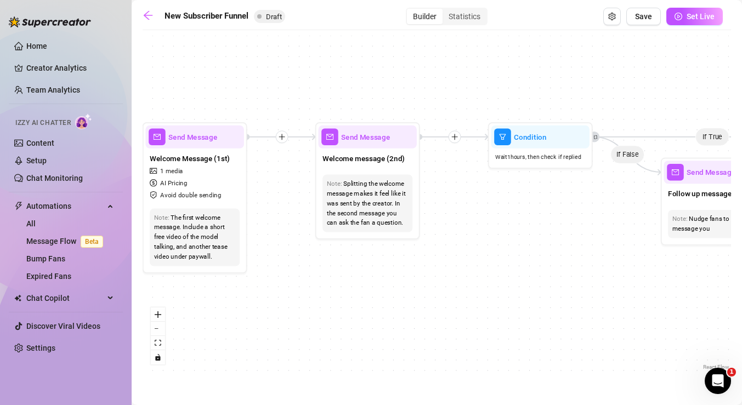
drag, startPoint x: 575, startPoint y: 291, endPoint x: 431, endPoint y: 296, distance: 144.3
click at [431, 296] on div "If True If True If True If False If False If False If True If False Merge Merge…" at bounding box center [437, 204] width 588 height 337
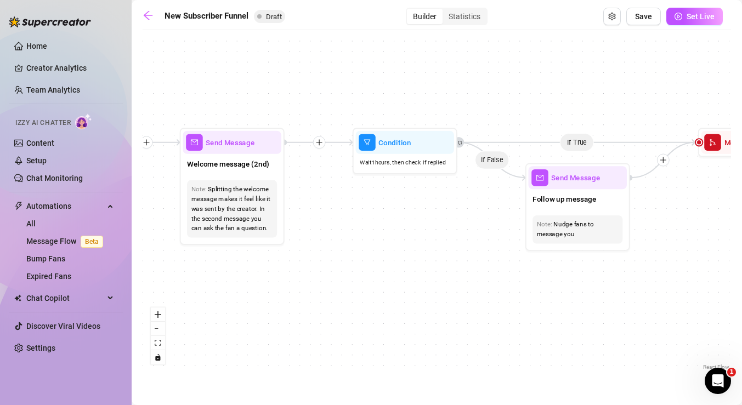
drag, startPoint x: 518, startPoint y: 286, endPoint x: 420, endPoint y: 293, distance: 98.5
click at [420, 293] on div "If True If True If True If False If False If False If True If False Merge Merge…" at bounding box center [437, 204] width 588 height 337
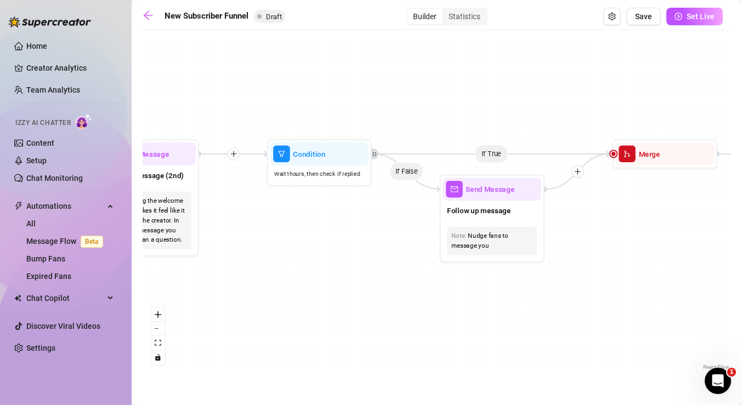
drag, startPoint x: 444, startPoint y: 276, endPoint x: 376, endPoint y: 282, distance: 68.3
click at [376, 282] on div "If True If True If True If False If False If False If True If False Merge Merge…" at bounding box center [437, 204] width 588 height 337
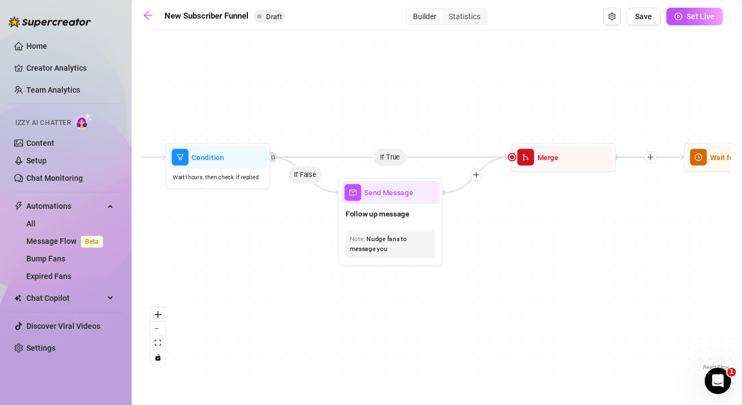
drag, startPoint x: 573, startPoint y: 292, endPoint x: 479, endPoint y: 294, distance: 94.4
click at [479, 294] on div "If True If True If True If False If False If False If True If False Merge Merge…" at bounding box center [437, 204] width 588 height 337
click at [395, 238] on div "Nudge fans to message you" at bounding box center [391, 245] width 82 height 20
click at [391, 197] on span "Send Message" at bounding box center [388, 194] width 49 height 12
type textarea "/"
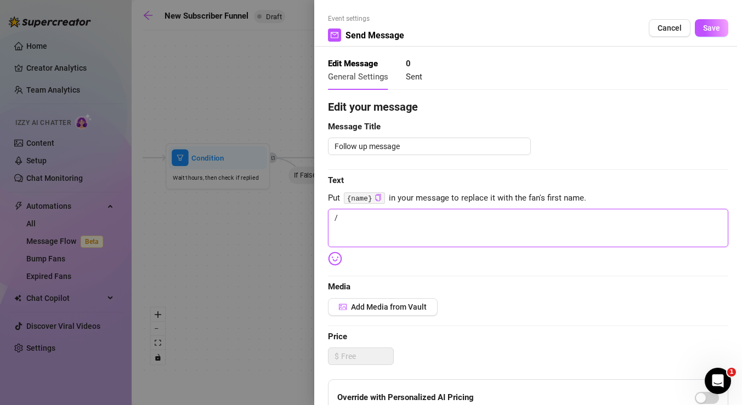
click at [344, 222] on textarea "/" at bounding box center [528, 228] width 400 height 38
type textarea "//"
type textarea "/"
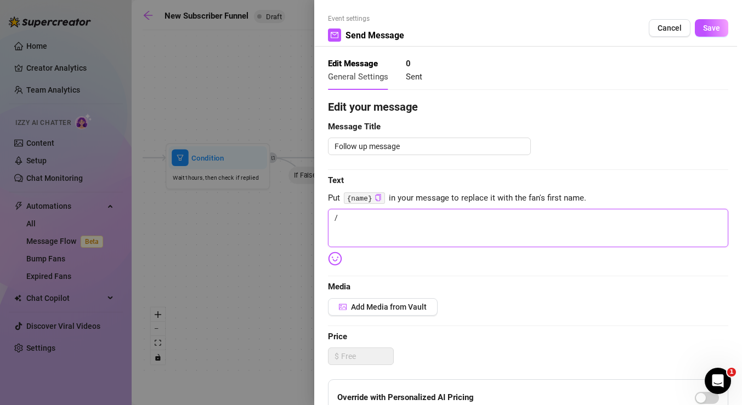
type textarea "Write your message here"
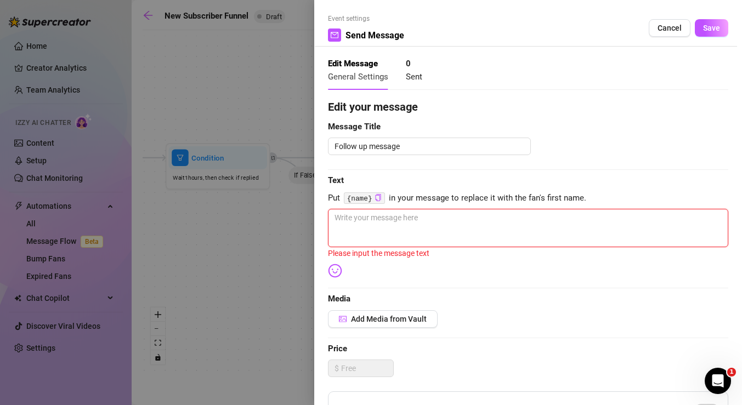
type textarea "/"
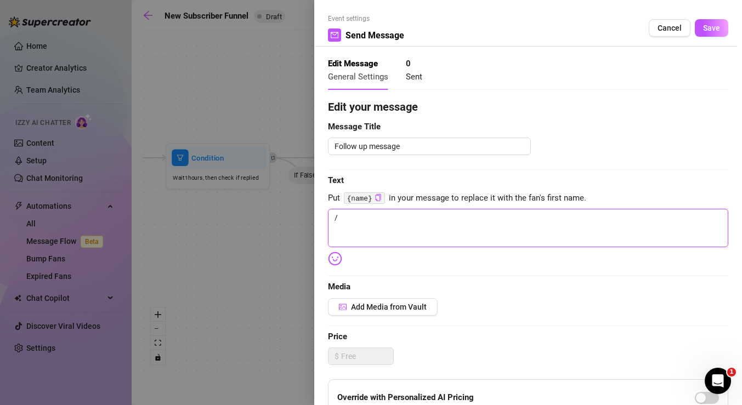
type textarea "Write your message here"
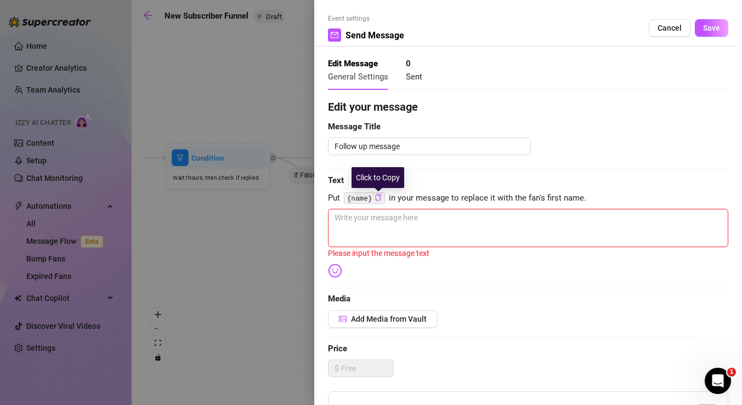
click at [378, 197] on icon "copy" at bounding box center [378, 197] width 7 height 7
click at [378, 228] on textarea at bounding box center [528, 228] width 400 height 38
paste textarea "{name}"
type textarea "{name}"
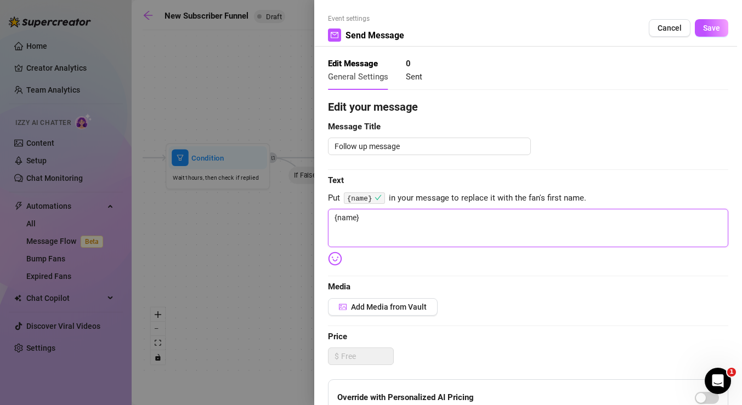
type textarea "{name}"
type textarea "{name} H"
type textarea "{name} Ho"
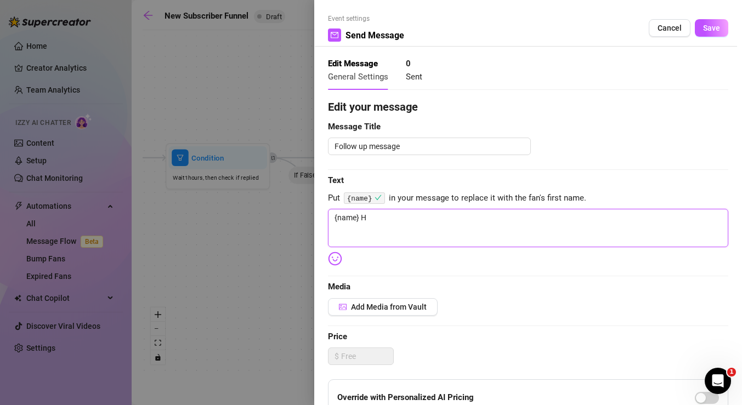
type textarea "{name} Ho"
type textarea "{name} How"
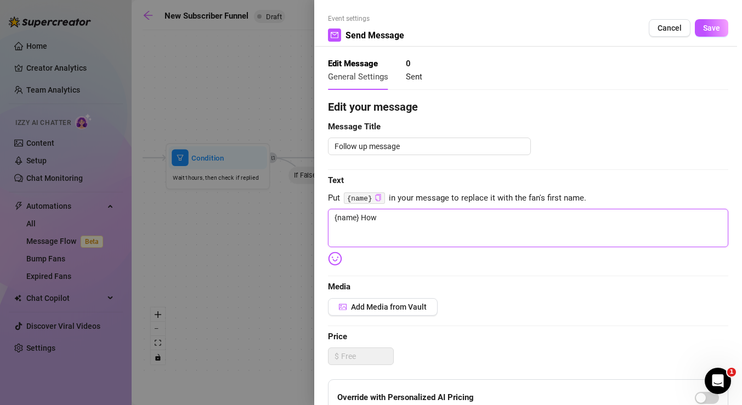
type textarea "{name} How a"
type textarea "{name} How ar"
type textarea "{name} How are"
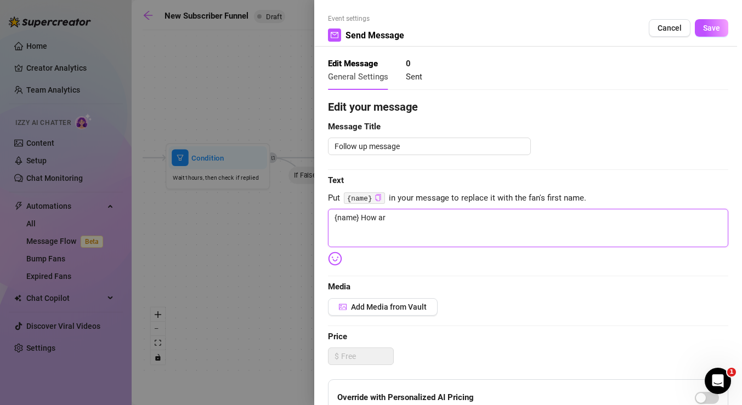
type textarea "{name} How are"
type textarea "{name} How are u"
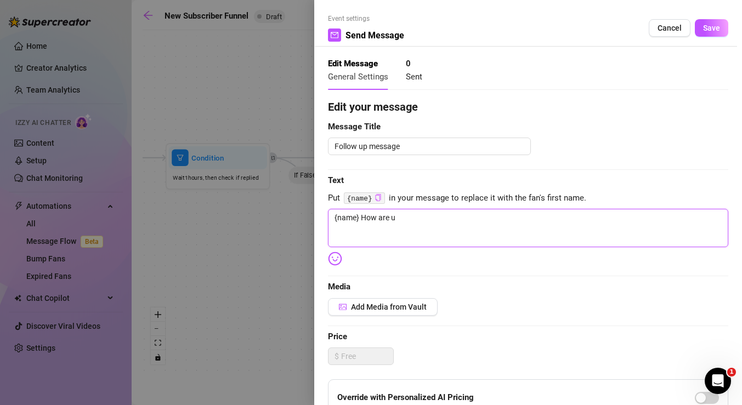
type textarea "{name} How are u"
type textarea "{name} How are u e"
type textarea "{name} How are u en"
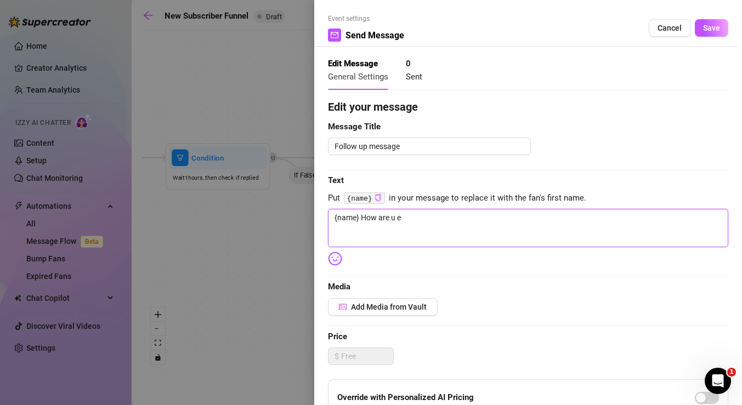
type textarea "{name} How are u en"
type textarea "{name} How are u enj"
type textarea "{name} How are u enjo"
click at [717, 32] on button "Save" at bounding box center [711, 28] width 33 height 18
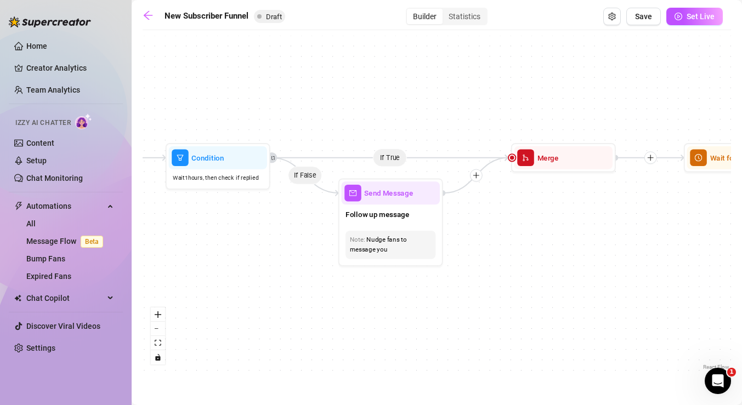
click at [530, 278] on div "If True If True If True If False If False If False If True If False Merge Merge…" at bounding box center [437, 204] width 588 height 337
click at [541, 163] on div "Merge" at bounding box center [563, 157] width 98 height 23
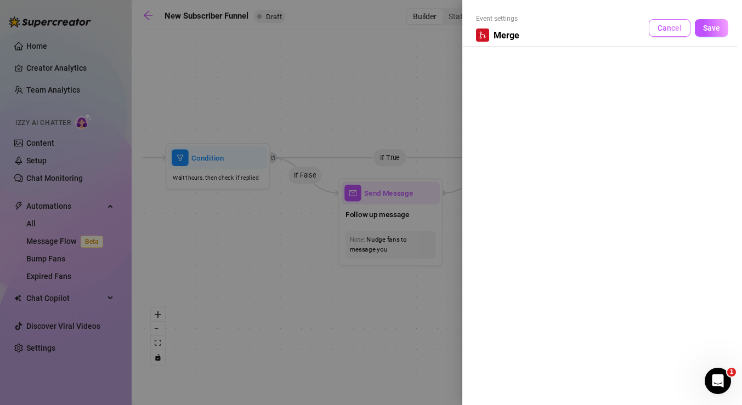
click at [656, 29] on button "Cancel" at bounding box center [670, 28] width 42 height 18
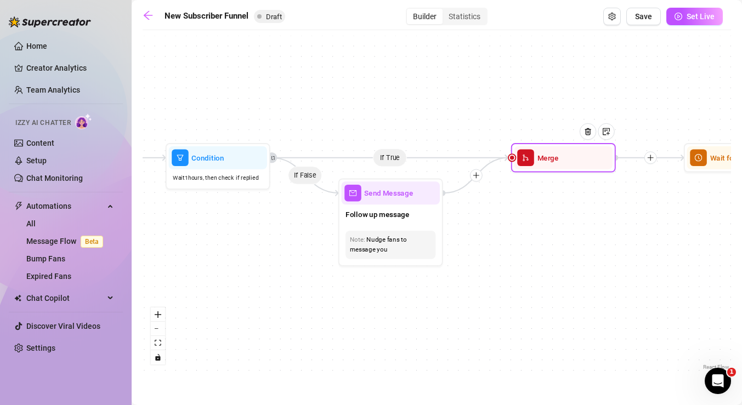
click at [524, 161] on icon "merge" at bounding box center [525, 158] width 5 height 7
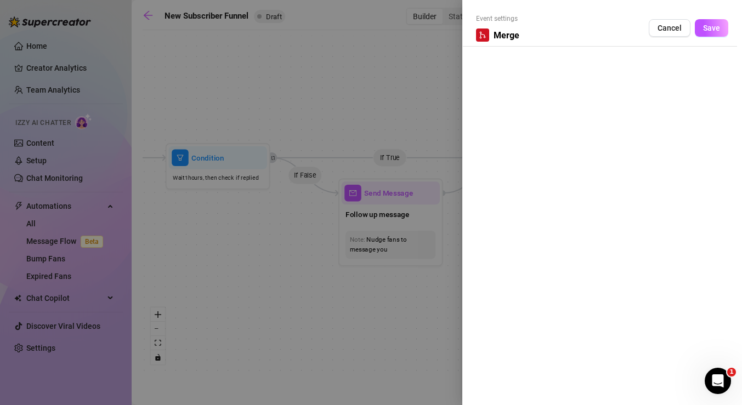
click at [485, 33] on icon "merge" at bounding box center [483, 35] width 8 height 8
click at [711, 20] on button "Save" at bounding box center [711, 28] width 33 height 18
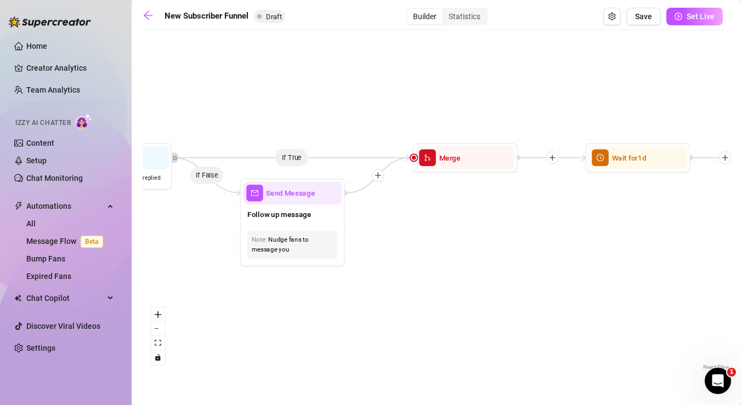
drag, startPoint x: 642, startPoint y: 214, endPoint x: 480, endPoint y: 214, distance: 162.3
click at [480, 214] on div "If True If True If True If False If False If False If True If False Merge Merge…" at bounding box center [437, 204] width 588 height 337
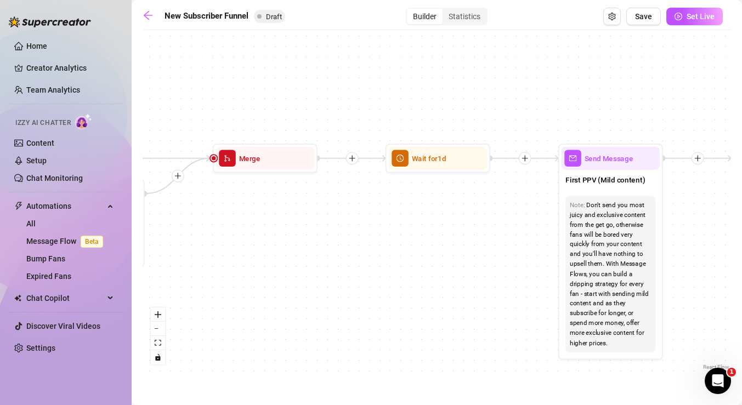
drag, startPoint x: 603, startPoint y: 224, endPoint x: 456, endPoint y: 225, distance: 146.4
click at [456, 225] on div "If True If True If True If False If False If False If True If False Merge Merge…" at bounding box center [437, 204] width 588 height 337
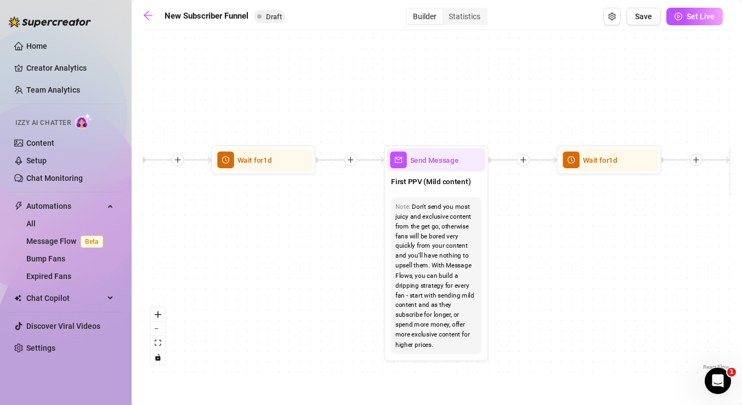
drag, startPoint x: 487, startPoint y: 225, endPoint x: 324, endPoint y: 226, distance: 162.9
click at [324, 226] on div "If True If True If True If False If False If False If True If False Merge Merge…" at bounding box center [437, 204] width 588 height 337
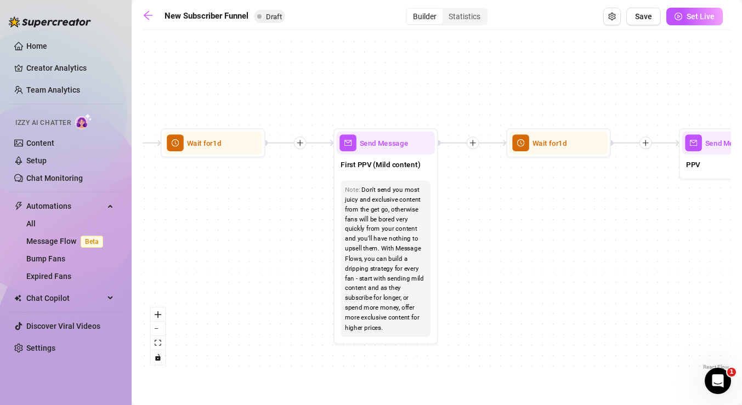
drag, startPoint x: 529, startPoint y: 264, endPoint x: 474, endPoint y: 243, distance: 58.5
click at [474, 243] on div "If True If True If True If False If False If False If True If False Merge Merge…" at bounding box center [437, 204] width 588 height 337
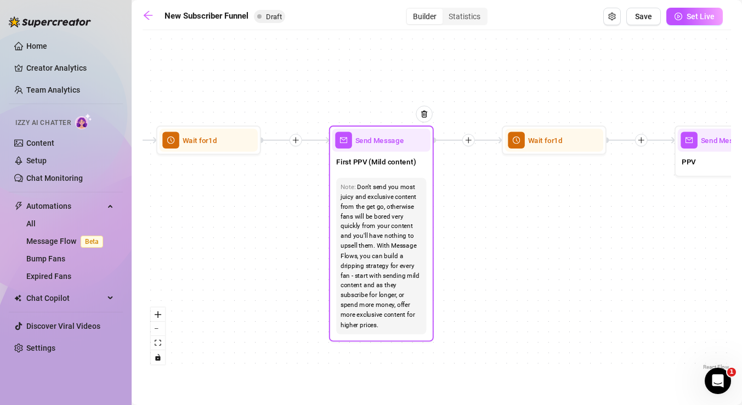
click at [387, 169] on div "First PPV (Mild content)" at bounding box center [381, 163] width 98 height 22
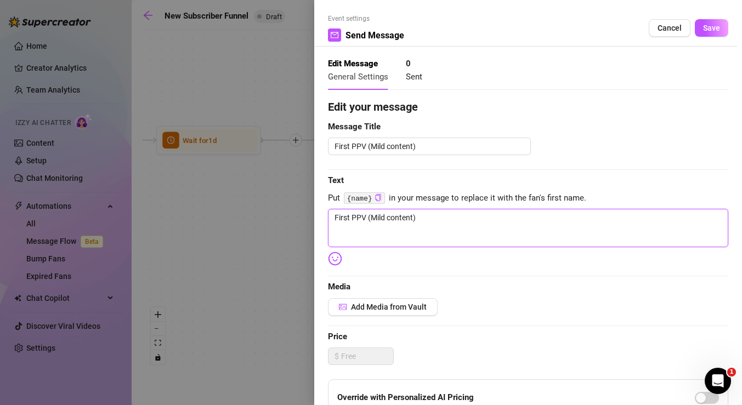
click at [430, 218] on textarea "First PPV (Mild content)" at bounding box center [528, 228] width 400 height 38
drag, startPoint x: 430, startPoint y: 218, endPoint x: 325, endPoint y: 214, distance: 105.9
click at [325, 214] on div "Event settings Send Message Cancel Save Edit Message General Settings 0 Sent Ed…" at bounding box center [528, 202] width 428 height 405
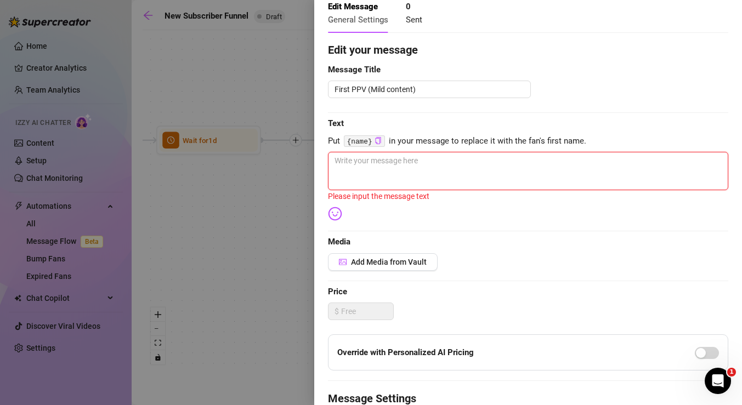
scroll to position [58, 0]
click at [415, 259] on span "Add Media from Vault" at bounding box center [389, 261] width 76 height 9
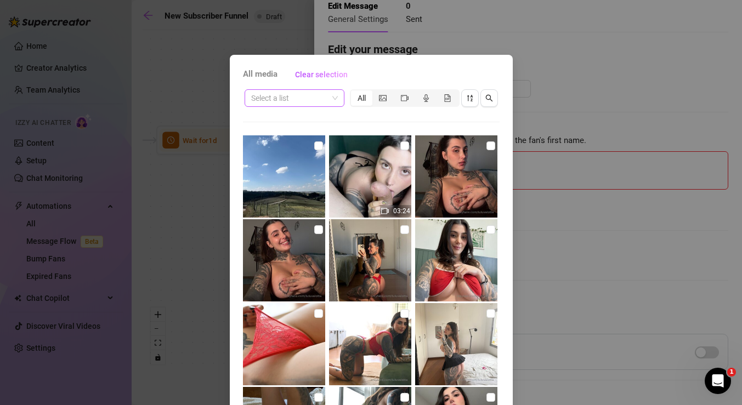
click at [328, 98] on span at bounding box center [294, 98] width 87 height 16
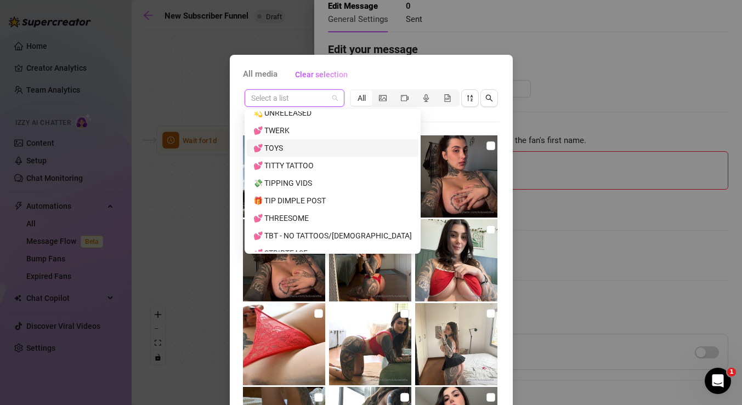
scroll to position [285, 0]
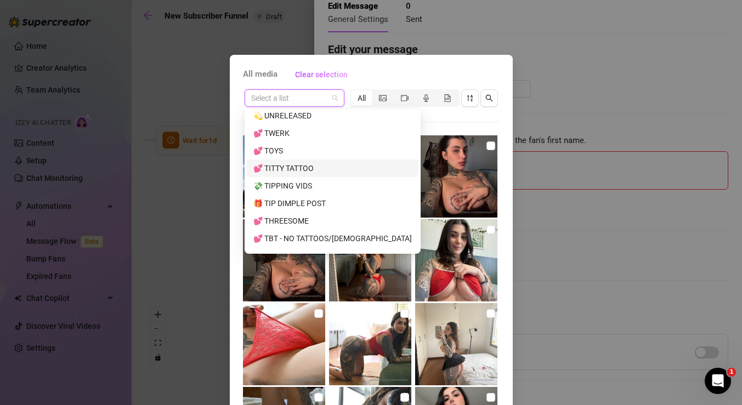
click at [293, 166] on div "💕 TITTY TATTOO" at bounding box center [332, 168] width 158 height 12
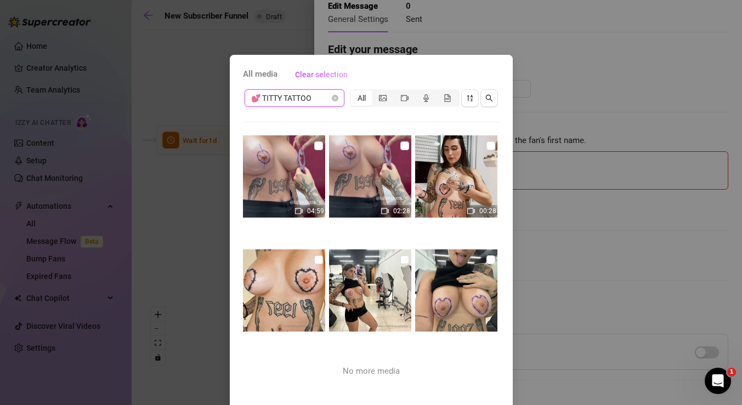
click at [336, 94] on span "💕 TITTY TATTOO" at bounding box center [294, 98] width 87 height 16
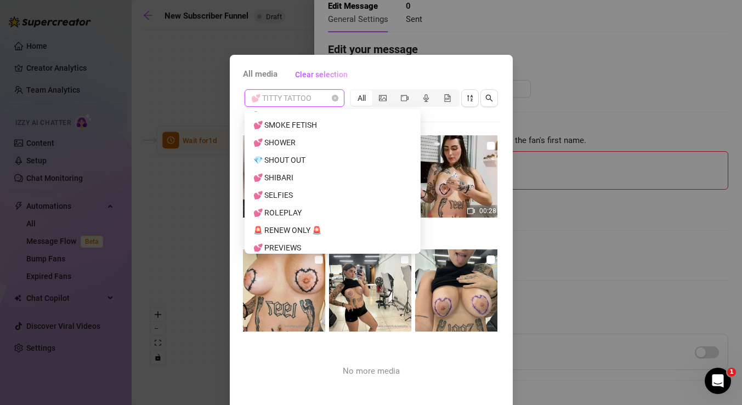
scroll to position [497, 0]
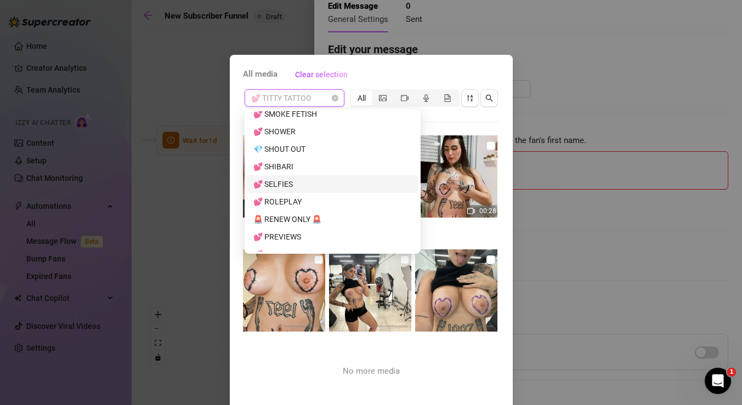
click at [313, 184] on div "💕 SELFIES" at bounding box center [332, 184] width 158 height 12
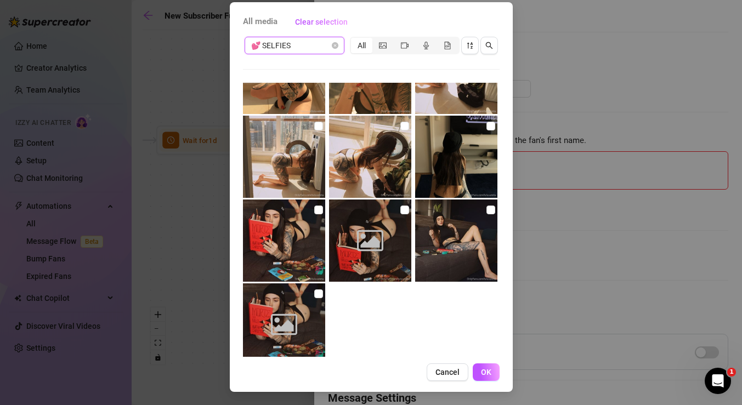
scroll to position [6874, 0]
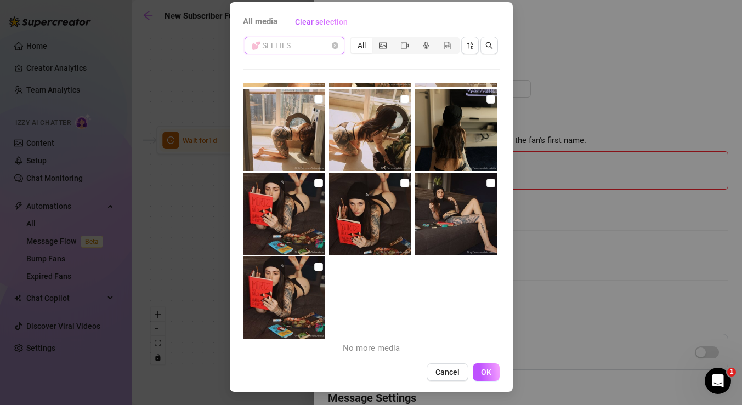
click at [338, 43] on div "💕 SELFIES" at bounding box center [295, 46] width 100 height 18
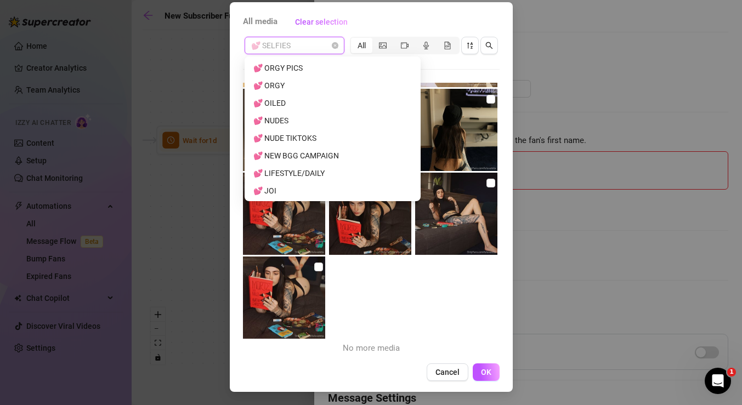
scroll to position [699, 0]
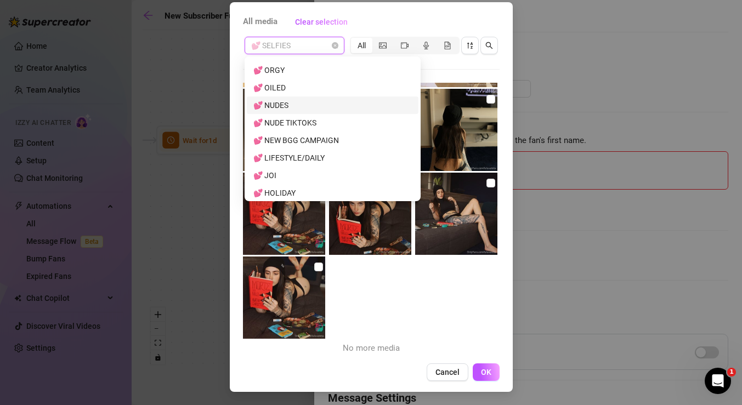
click at [287, 107] on div "💕 NUDES" at bounding box center [332, 105] width 158 height 12
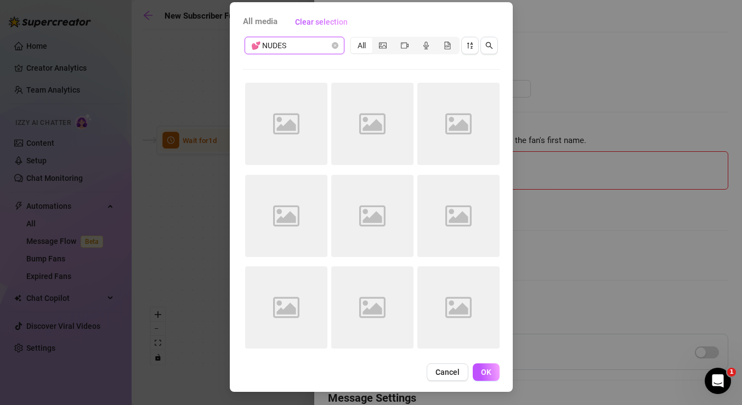
scroll to position [0, 0]
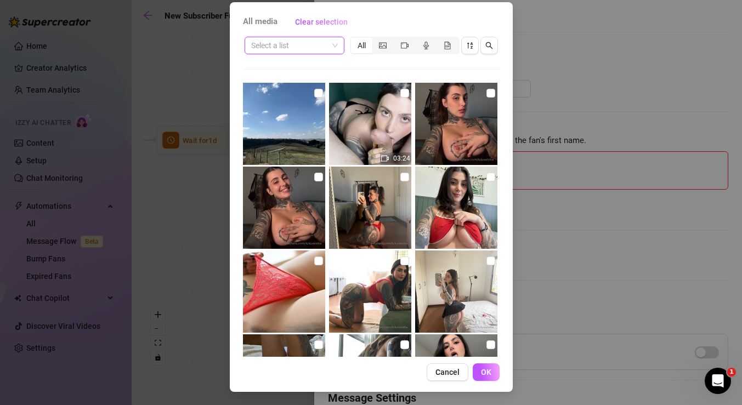
click at [335, 44] on span at bounding box center [294, 45] width 87 height 16
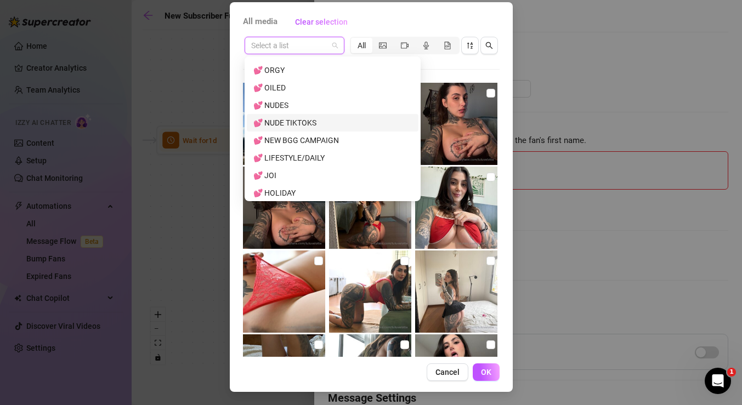
scroll to position [737, 0]
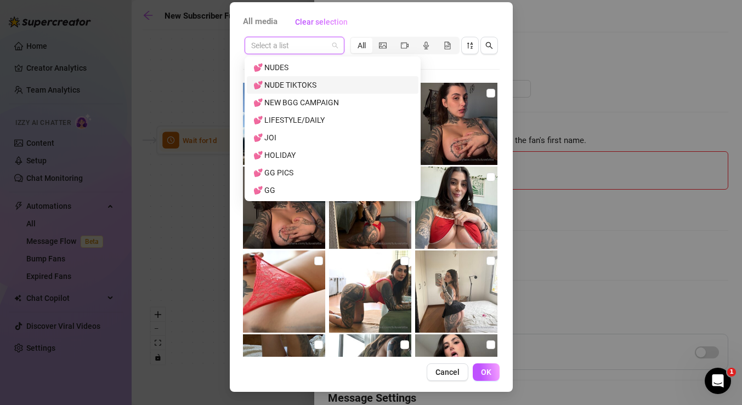
click at [311, 86] on div "💕 NUDE TIKTOKS" at bounding box center [332, 85] width 158 height 12
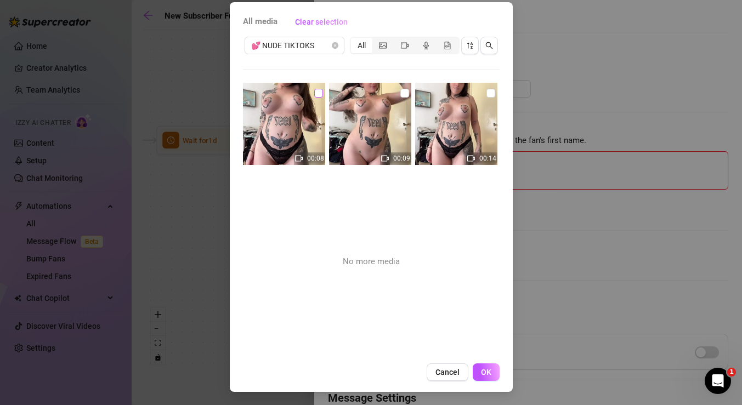
click at [319, 93] on input "checkbox" at bounding box center [318, 93] width 9 height 9
click at [405, 92] on input "checkbox" at bounding box center [404, 93] width 9 height 9
click at [490, 93] on input "checkbox" at bounding box center [490, 93] width 9 height 9
click at [488, 369] on span "OK" at bounding box center [486, 372] width 10 height 9
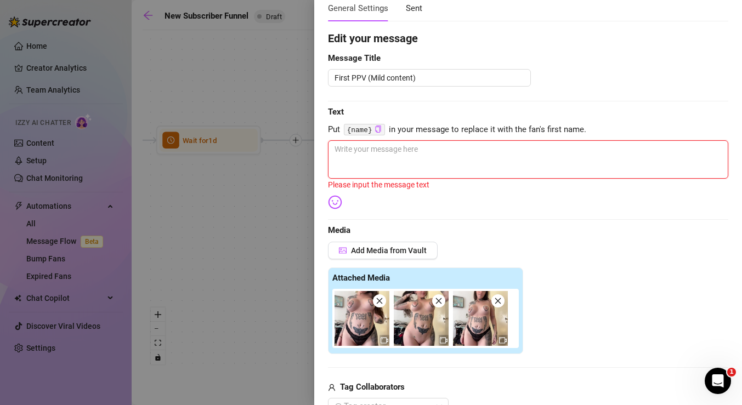
click at [407, 146] on textarea at bounding box center [528, 159] width 400 height 38
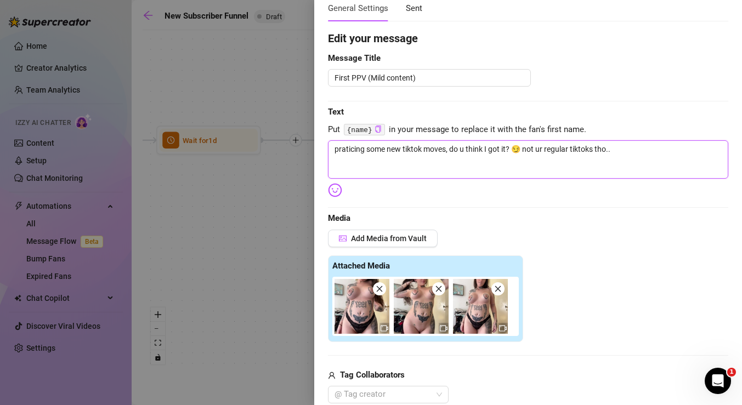
click at [346, 150] on textarea "praticing some new tiktok moves, do u think I got it? 😏 not ur regular tiktoks …" at bounding box center [528, 159] width 400 height 38
click at [648, 158] on textarea "practicing some new tiktok moves, do u think I got it? 😏 not ur regular tiktoks…" at bounding box center [528, 159] width 400 height 38
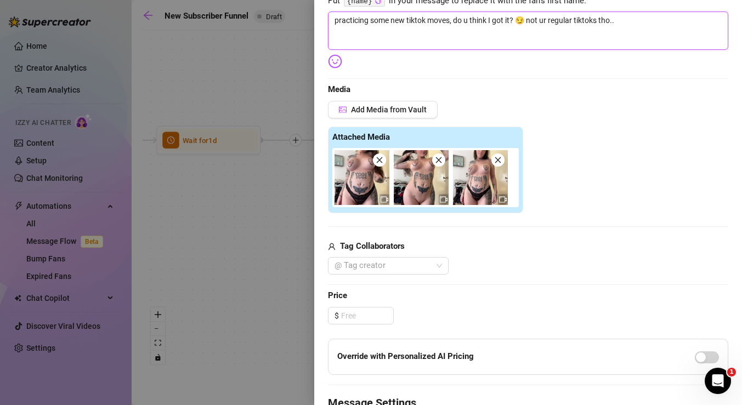
scroll to position [207, 0]
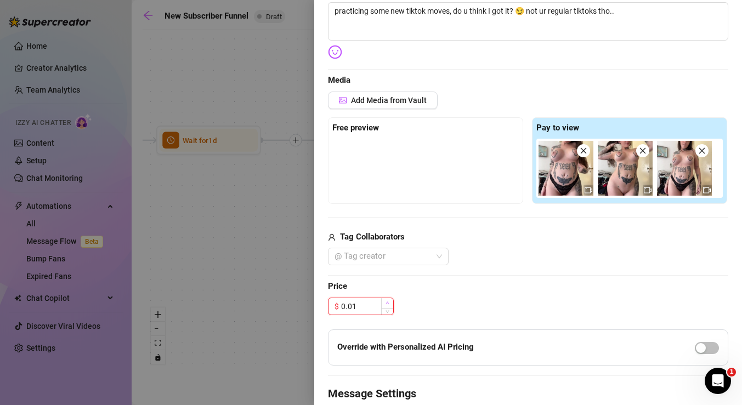
click at [381, 299] on span "Increase Value" at bounding box center [387, 303] width 12 height 10
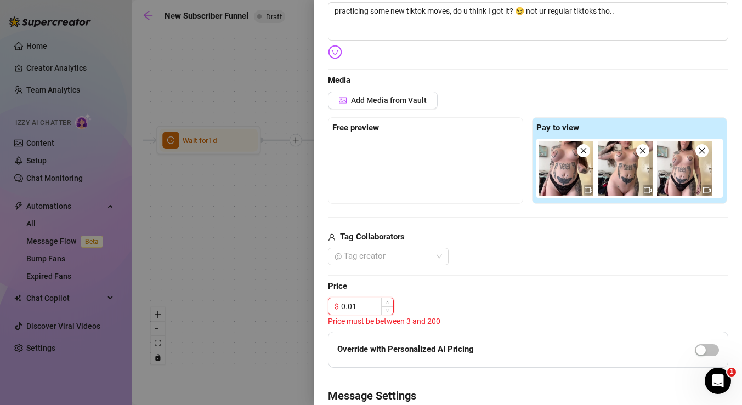
click at [365, 303] on input "0.01" at bounding box center [367, 306] width 52 height 16
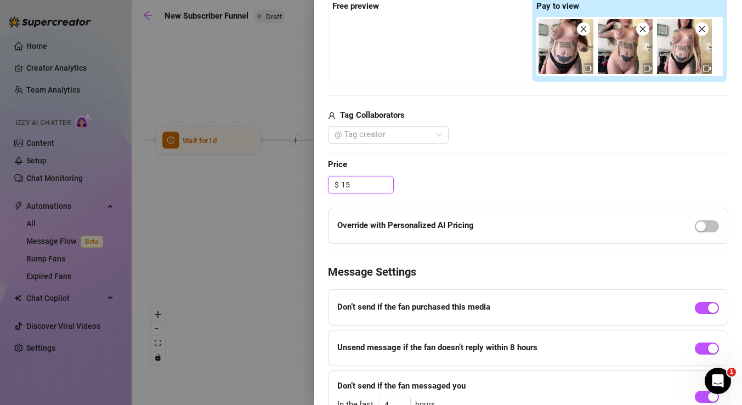
scroll to position [329, 0]
click at [703, 229] on div "button" at bounding box center [701, 226] width 10 height 10
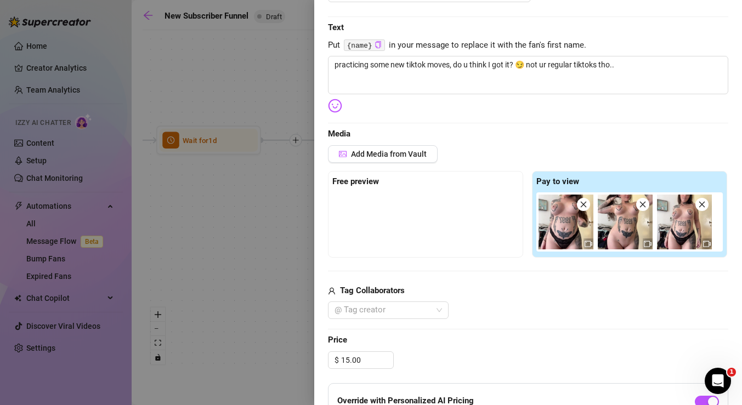
scroll to position [0, 0]
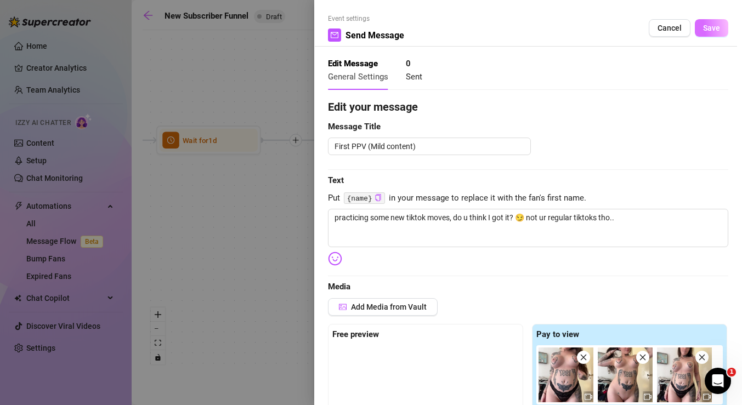
click at [719, 29] on span "Save" at bounding box center [711, 28] width 17 height 9
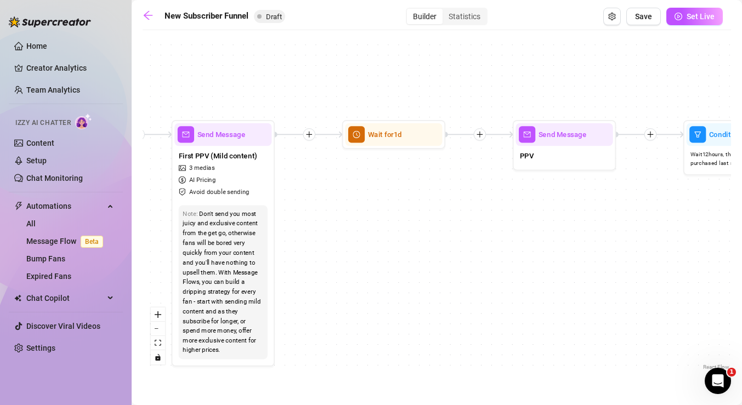
drag, startPoint x: 649, startPoint y: 254, endPoint x: 454, endPoint y: 248, distance: 195.3
click at [454, 248] on div "If True If True If True If False If False If False If True If False Merge Merge…" at bounding box center [437, 204] width 588 height 337
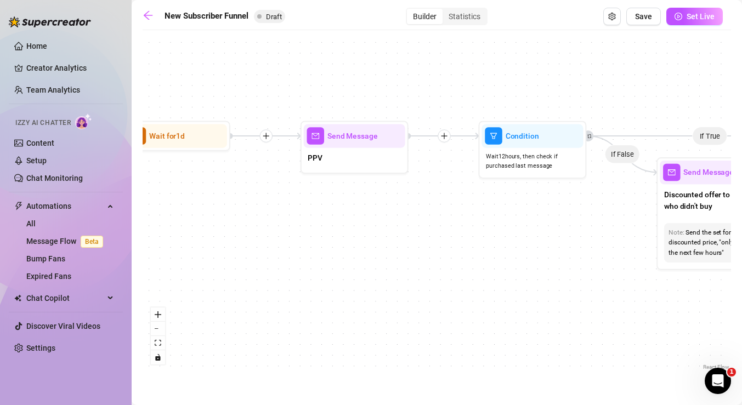
drag, startPoint x: 660, startPoint y: 267, endPoint x: 463, endPoint y: 270, distance: 196.9
click at [463, 270] on div "If True If True If True If False If False If False If True If False Merge Merge…" at bounding box center [437, 204] width 588 height 337
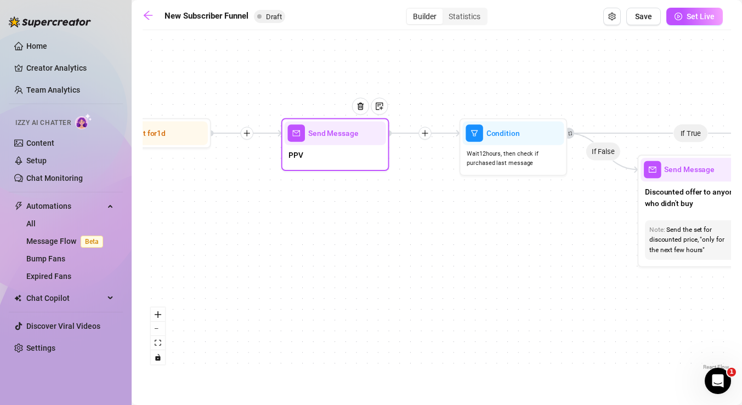
click at [345, 140] on div at bounding box center [364, 114] width 47 height 55
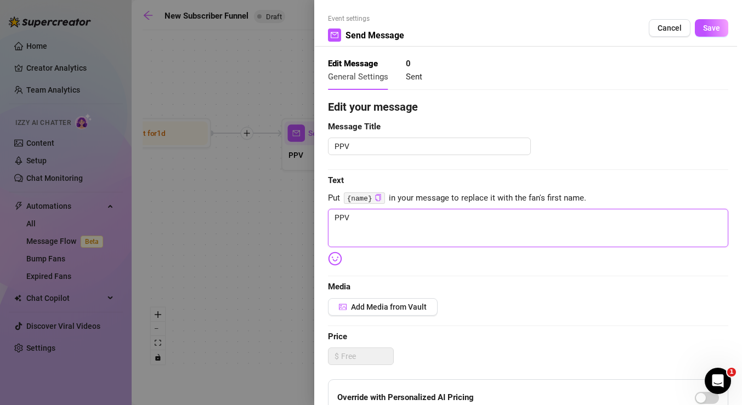
drag, startPoint x: 436, startPoint y: 222, endPoint x: 336, endPoint y: 214, distance: 100.7
click at [336, 214] on textarea "PPV" at bounding box center [528, 228] width 400 height 38
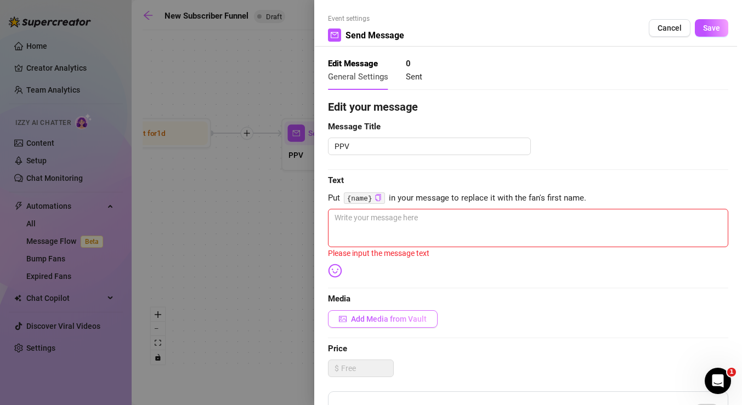
click at [354, 320] on span "Add Media from Vault" at bounding box center [389, 319] width 76 height 9
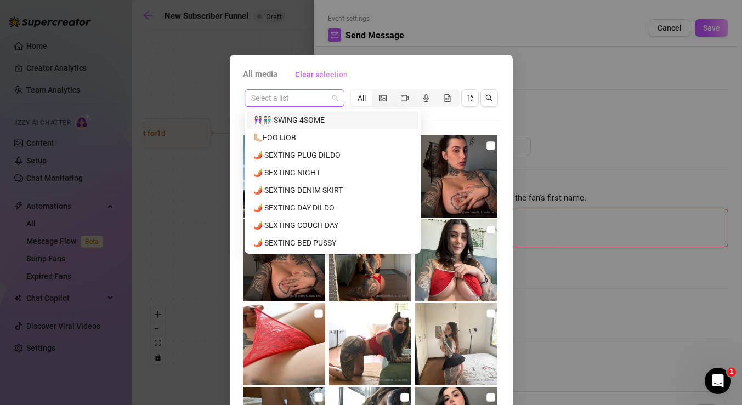
click at [337, 93] on span at bounding box center [294, 98] width 87 height 16
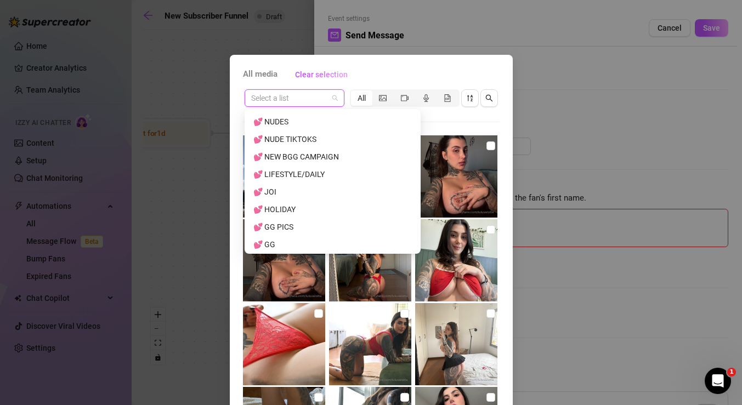
scroll to position [698, 0]
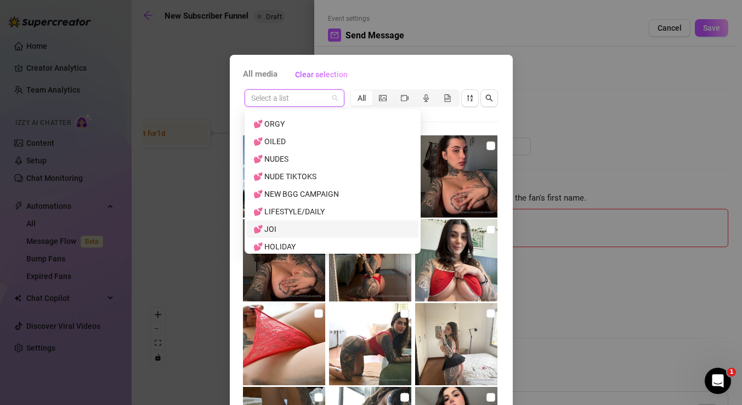
click at [296, 229] on div "💕 JOI" at bounding box center [332, 229] width 158 height 12
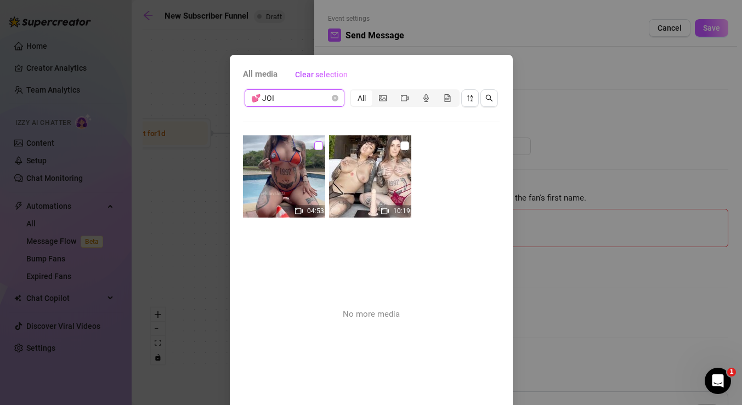
click at [316, 149] on input "checkbox" at bounding box center [318, 145] width 9 height 9
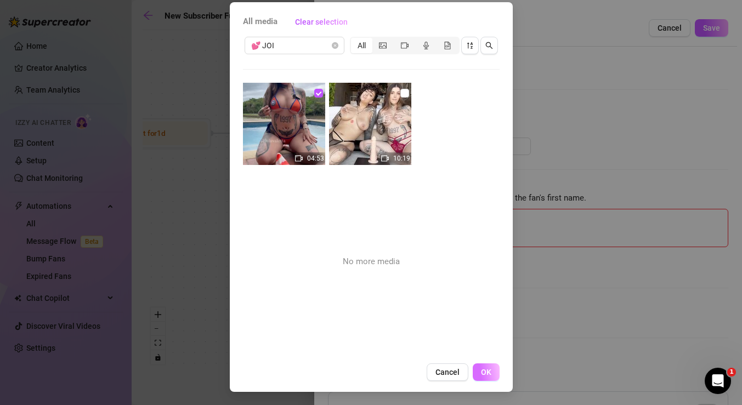
click at [484, 375] on span "OK" at bounding box center [486, 372] width 10 height 9
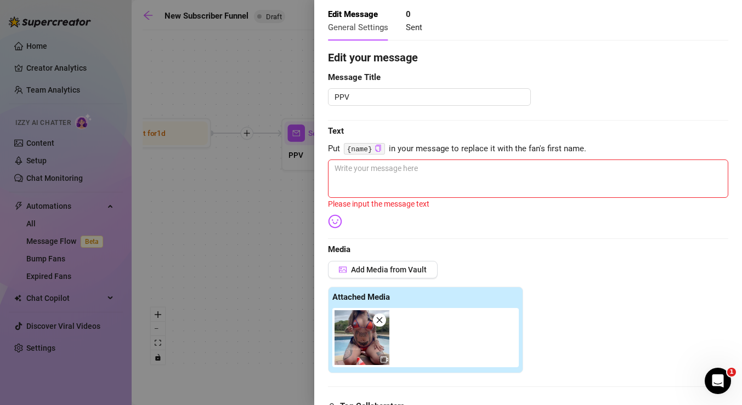
scroll to position [50, 0]
click at [477, 179] on textarea at bounding box center [528, 178] width 400 height 38
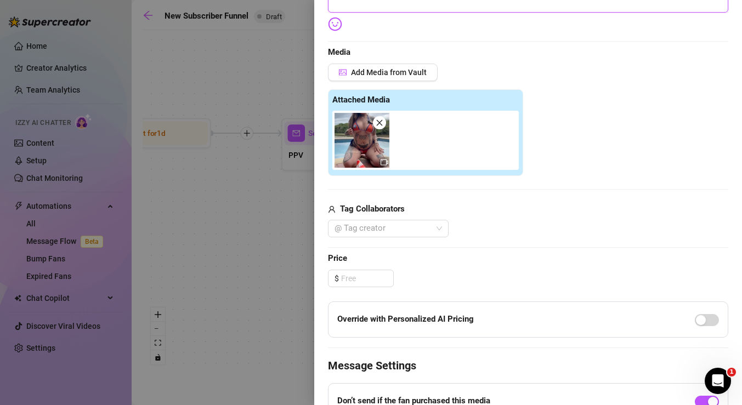
scroll to position [254, 0]
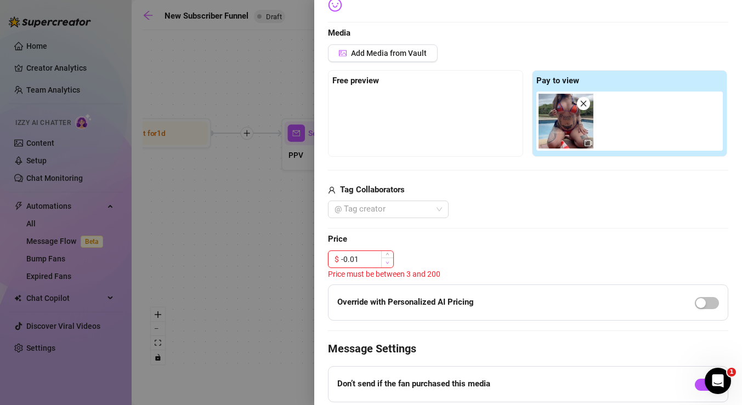
click at [386, 262] on icon "down" at bounding box center [388, 263] width 4 height 4
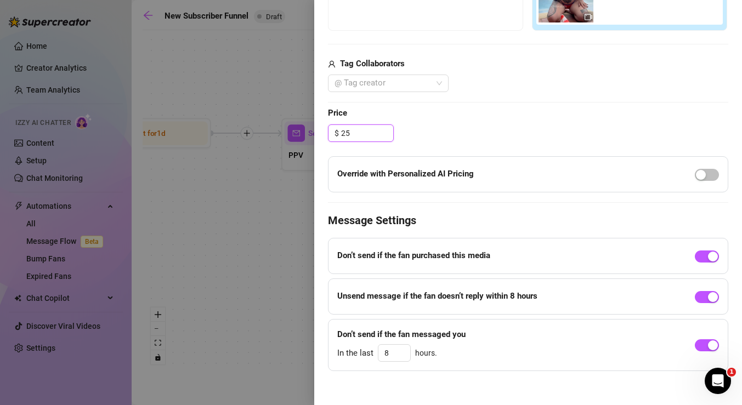
scroll to position [387, 0]
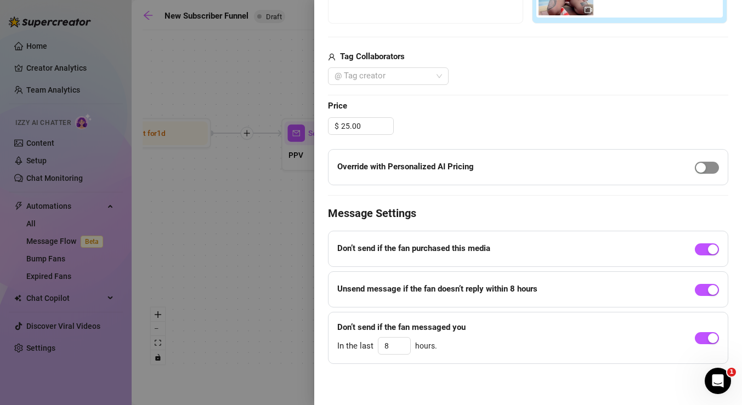
click at [713, 165] on span "button" at bounding box center [707, 168] width 24 height 12
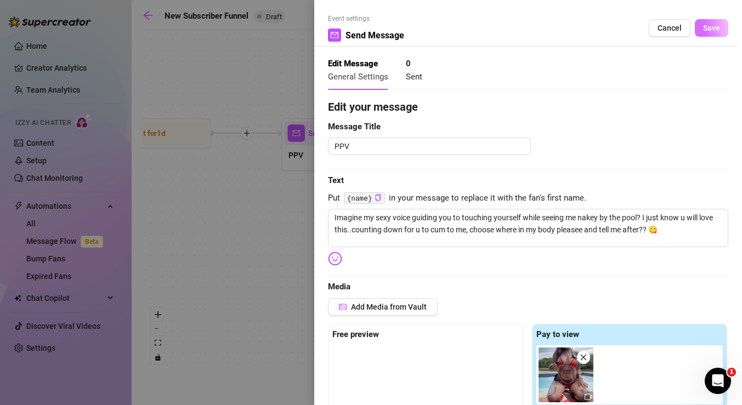
click at [709, 32] on span "Save" at bounding box center [711, 28] width 17 height 9
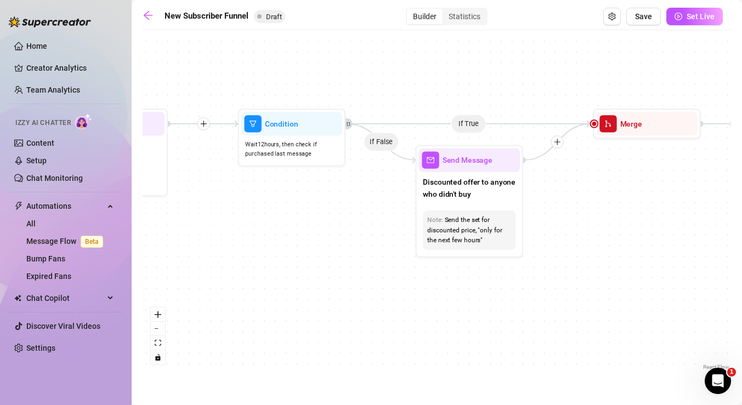
drag, startPoint x: 498, startPoint y: 279, endPoint x: 267, endPoint y: 270, distance: 231.6
click at [267, 270] on div "If True If True If True If False If False If False If True If False Merge Merge…" at bounding box center [437, 204] width 588 height 337
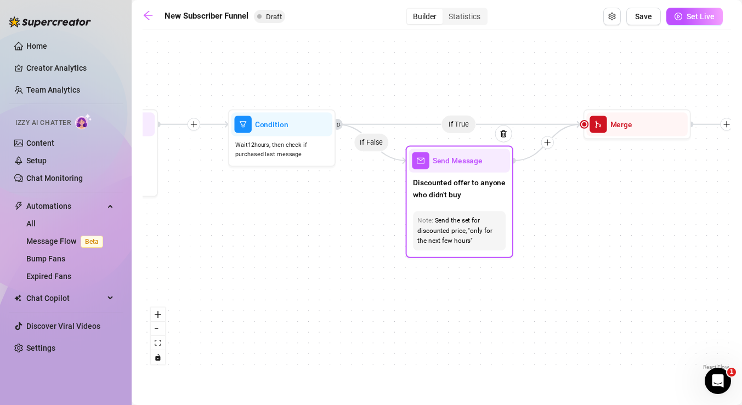
click at [472, 163] on span "Send Message" at bounding box center [458, 161] width 50 height 12
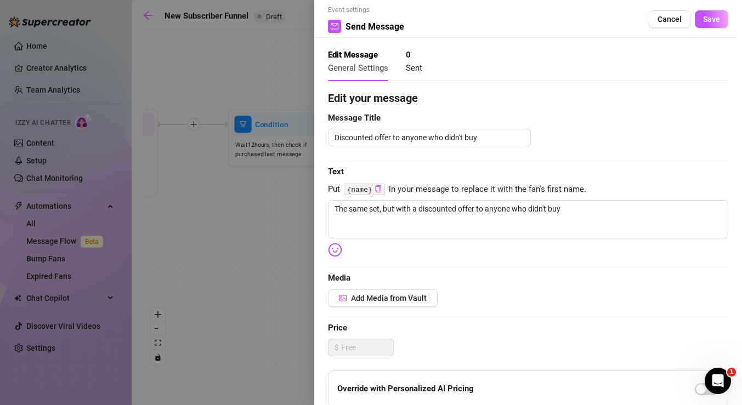
scroll to position [2, 0]
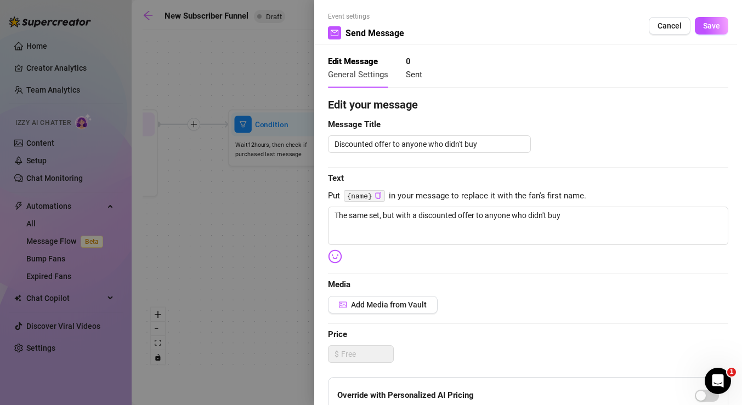
click at [270, 229] on div at bounding box center [371, 202] width 742 height 405
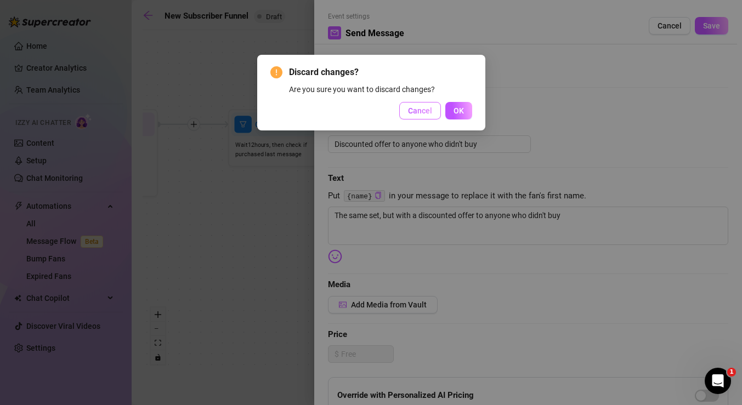
click at [427, 113] on span "Cancel" at bounding box center [420, 110] width 24 height 9
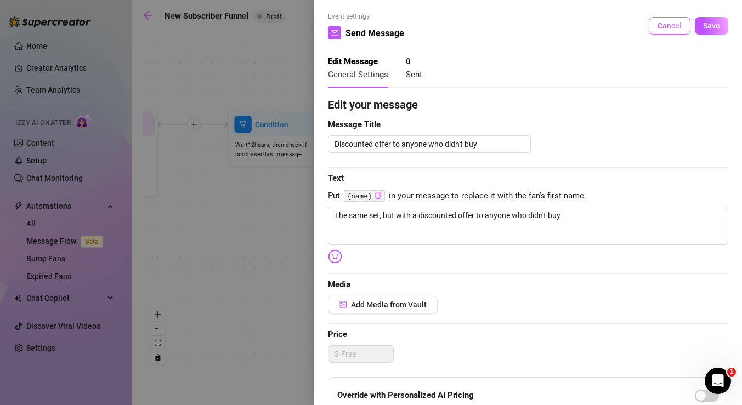
click at [670, 29] on span "Cancel" at bounding box center [670, 25] width 24 height 9
